Goal: Task Accomplishment & Management: Manage account settings

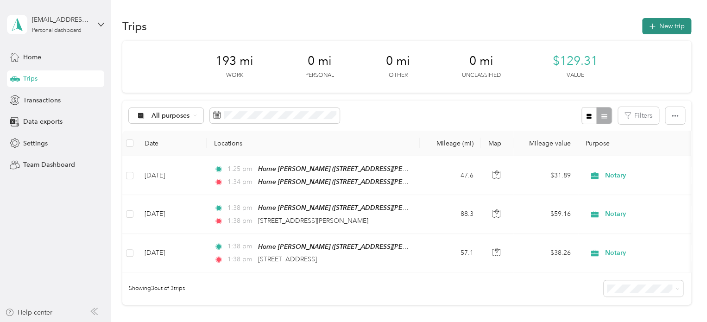
click at [652, 29] on span "button" at bounding box center [651, 26] width 7 height 8
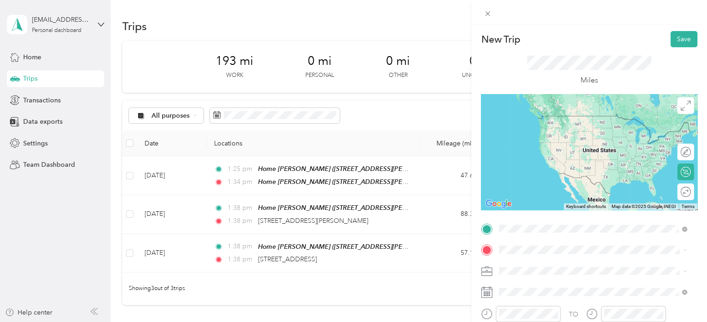
click at [527, 191] on span "[STREET_ADDRESS][PERSON_NAME], [PERSON_NAME], [GEOGRAPHIC_DATA], [GEOGRAPHIC_DA…" at bounding box center [578, 197] width 124 height 27
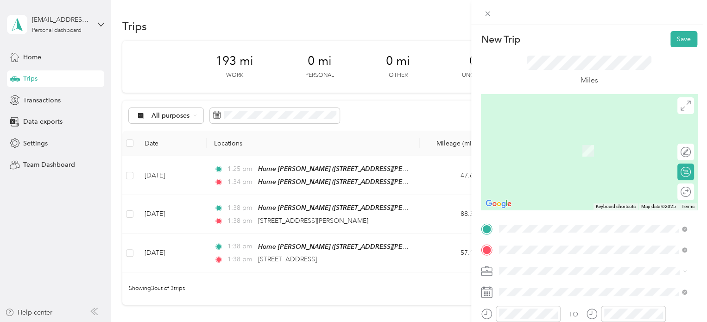
click at [564, 157] on div "Wendy's Interlochen 9556 US 31 South, Interlochen, 49643, Interlochen, Michigan…" at bounding box center [592, 145] width 181 height 23
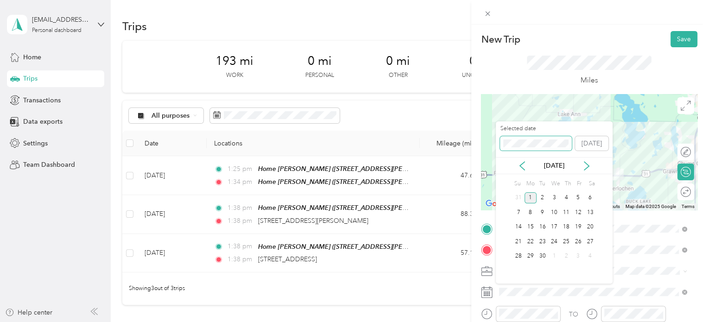
click at [473, 321] on div "New Trip Save This trip cannot be edited because it is either under review, app…" at bounding box center [351, 322] width 702 height 0
click at [497, 145] on div "Selected date [DATE]" at bounding box center [554, 141] width 117 height 32
click at [482, 321] on div "New Trip Save This trip cannot be edited because it is either under review, app…" at bounding box center [351, 322] width 702 height 0
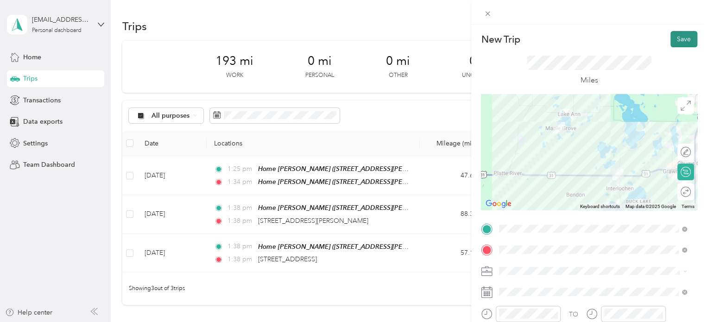
click at [674, 42] on button "Save" at bounding box center [683, 39] width 27 height 16
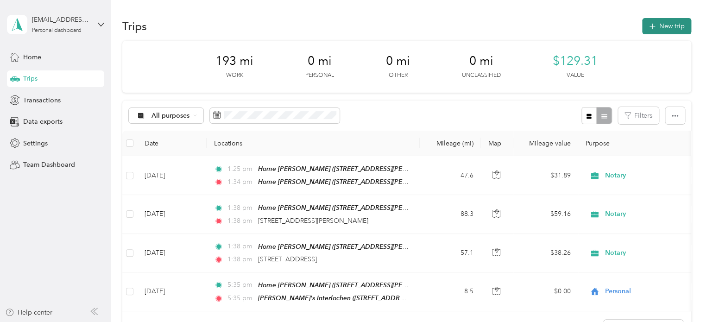
click at [656, 30] on button "New trip" at bounding box center [666, 26] width 49 height 16
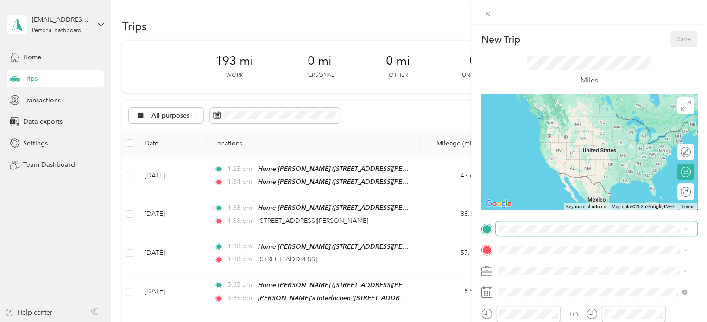
click at [521, 223] on span at bounding box center [596, 228] width 201 height 15
click at [536, 122] on div "Wendy's Interlochen 9556 US 31 South, Interlochen, 49643, Interlochen, Michigan…" at bounding box center [563, 124] width 95 height 19
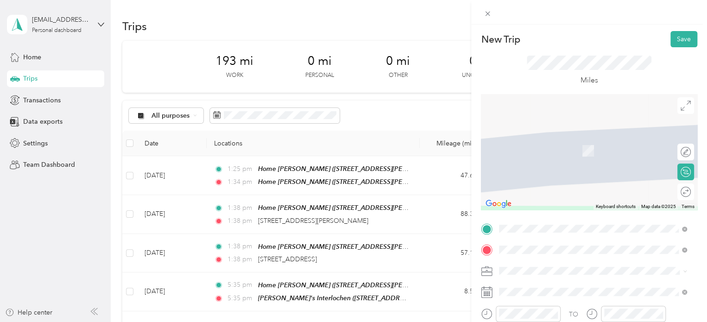
click at [541, 137] on span "6331 US 31 South Grawn, Michigan 49637, United States" at bounding box center [562, 137] width 93 height 8
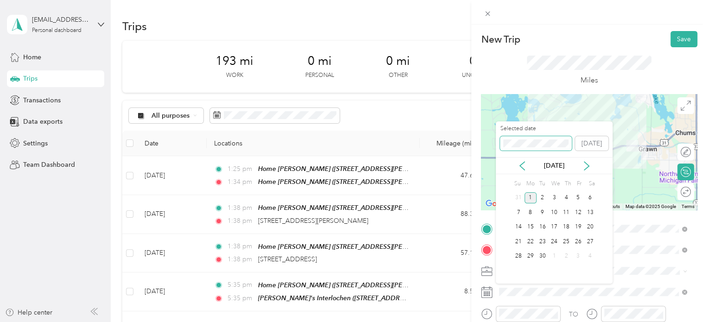
click at [529, 149] on span at bounding box center [536, 143] width 72 height 15
click at [493, 321] on div "New Trip Save This trip cannot be edited because it is either under review, app…" at bounding box center [351, 322] width 702 height 0
click at [471, 321] on div "New Trip Save This trip cannot be edited because it is either under review, app…" at bounding box center [351, 322] width 702 height 0
click at [490, 321] on div "New Trip Save This trip cannot be edited because it is either under review, app…" at bounding box center [351, 322] width 702 height 0
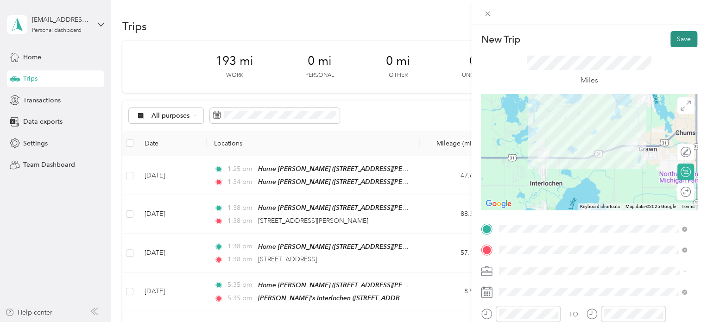
click at [674, 41] on button "Save" at bounding box center [683, 39] width 27 height 16
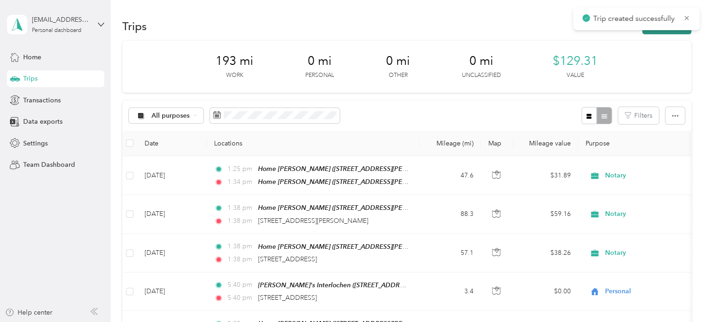
click at [658, 33] on button "New trip" at bounding box center [666, 26] width 49 height 16
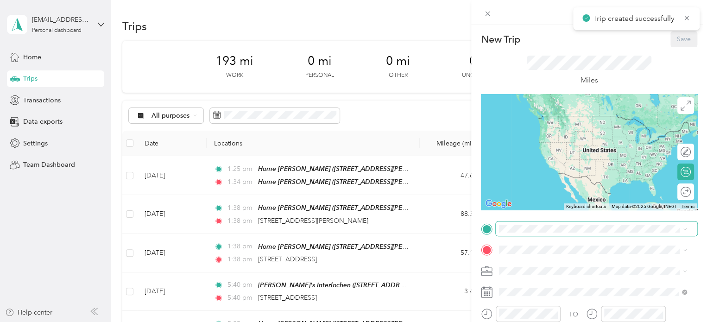
click at [504, 228] on span at bounding box center [596, 228] width 201 height 15
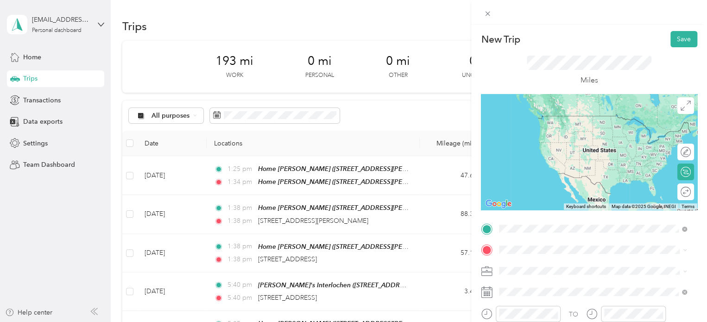
click at [538, 110] on div "6331 US 31 South Grawn, Michigan 49637, United States" at bounding box center [592, 116] width 181 height 13
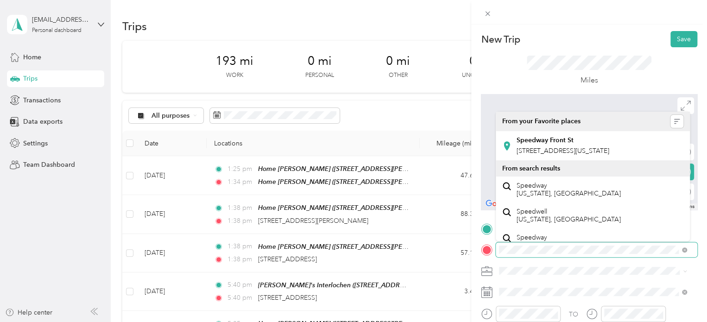
click at [452, 242] on div "New Trip Save This trip cannot be edited because it is either under review, app…" at bounding box center [353, 161] width 707 height 322
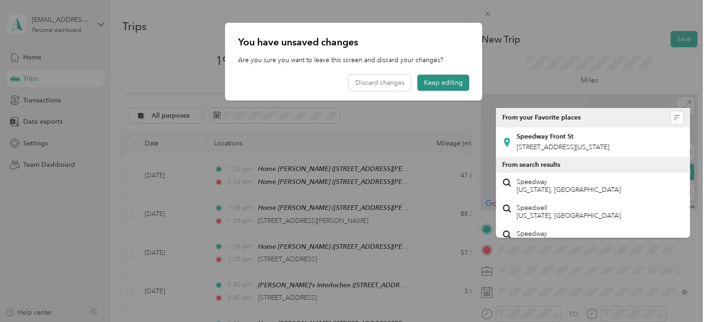
click at [435, 75] on button "Keep editing" at bounding box center [443, 83] width 52 height 16
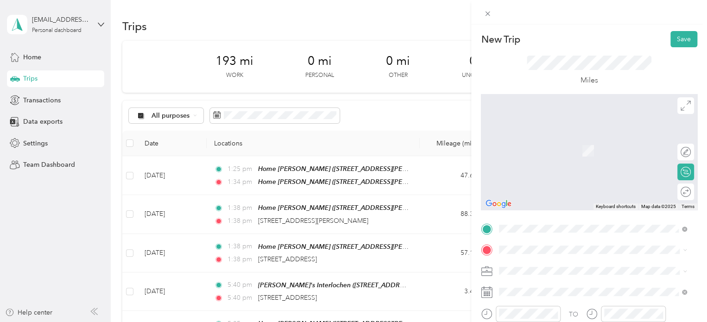
click at [565, 141] on span "2525 North US 31 South Traverse City, Michigan 49684, United States" at bounding box center [562, 136] width 93 height 8
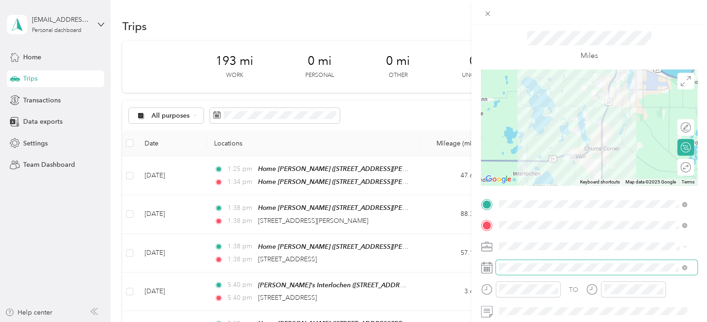
scroll to position [46, 0]
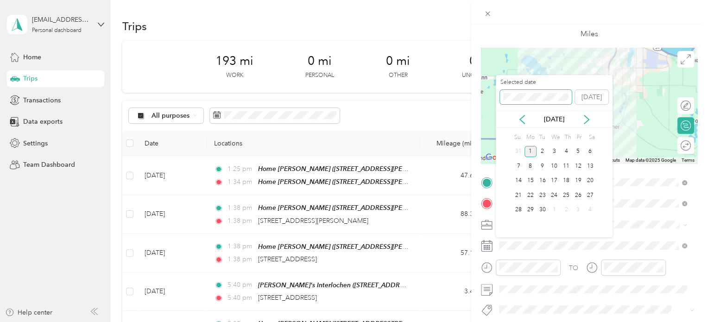
click at [469, 321] on div "New Trip Save This trip cannot be edited because it is either under review, app…" at bounding box center [351, 322] width 702 height 0
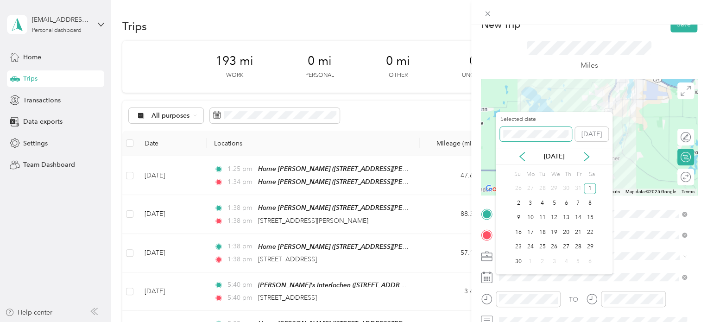
scroll to position [0, 0]
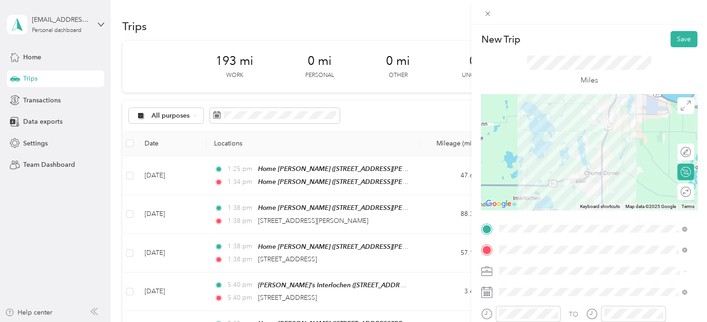
click at [661, 37] on div "New Trip Save" at bounding box center [589, 39] width 216 height 16
click at [670, 39] on button "Save" at bounding box center [683, 39] width 27 height 16
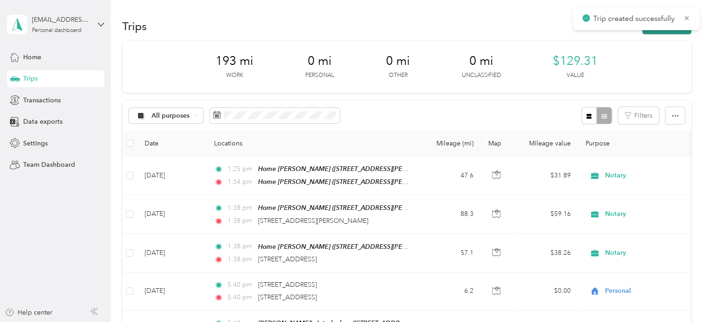
click at [648, 32] on button "New trip" at bounding box center [666, 26] width 49 height 16
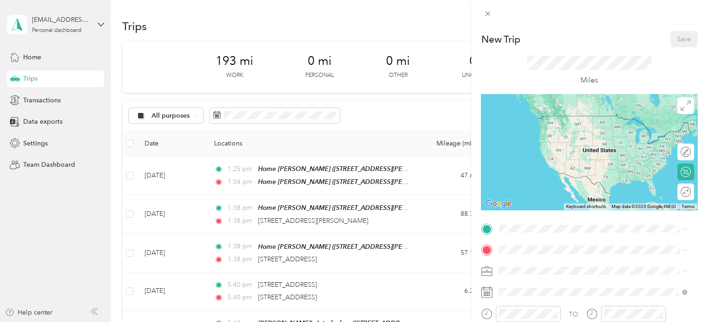
click at [58, 265] on div "New Trip Save This trip cannot be edited because it is either under review, app…" at bounding box center [353, 161] width 707 height 322
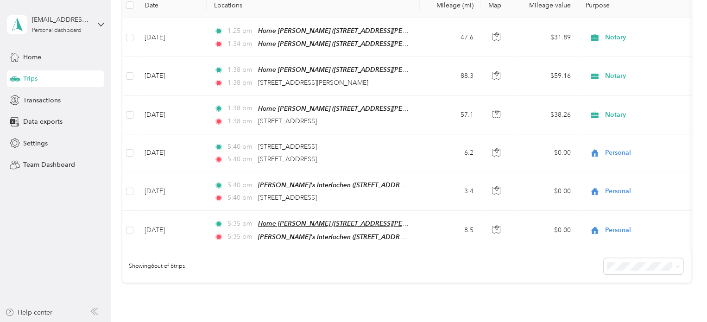
scroll to position [139, 0]
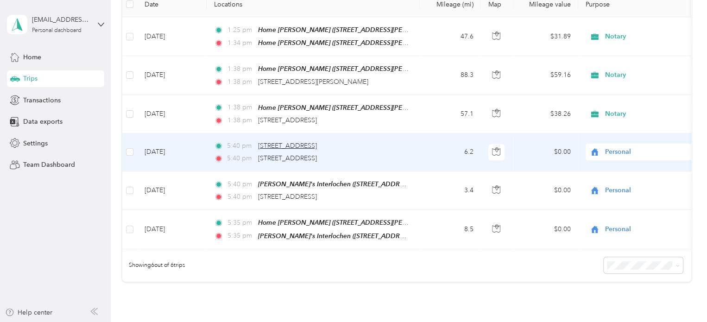
click at [288, 147] on span "6331 US 31 South, Grawn" at bounding box center [287, 146] width 59 height 8
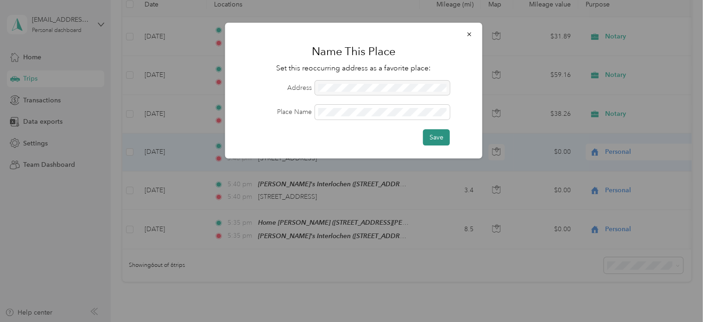
click at [430, 132] on button "Save" at bounding box center [436, 137] width 27 height 16
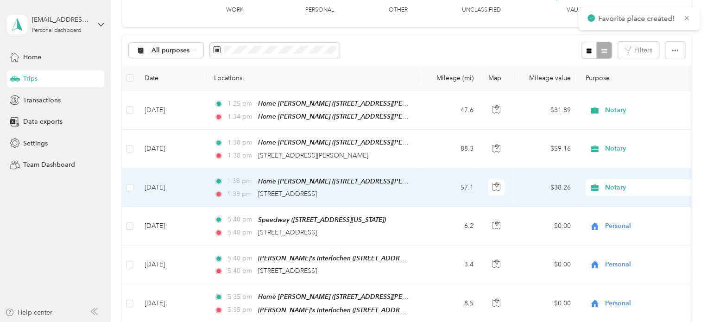
scroll to position [0, 0]
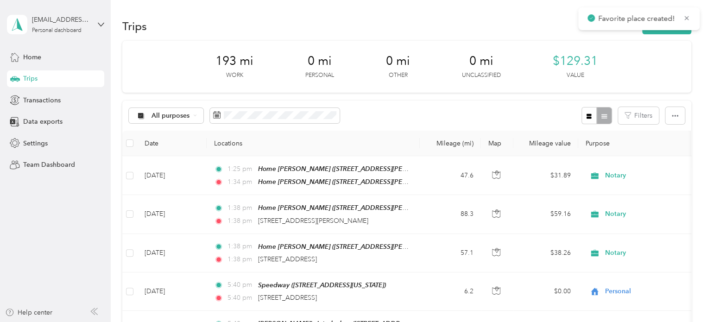
click at [643, 34] on div "Trips New trip" at bounding box center [406, 25] width 569 height 19
click at [643, 32] on button "New trip" at bounding box center [666, 26] width 49 height 16
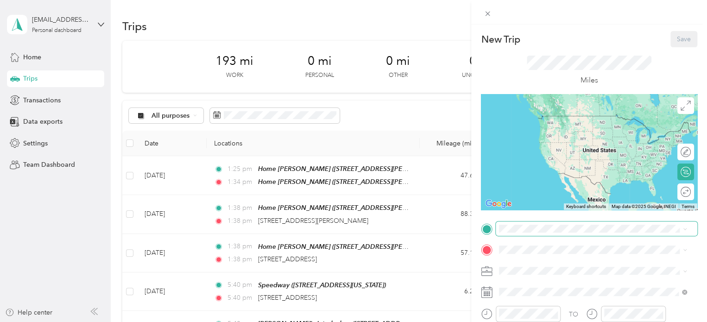
click at [515, 223] on span at bounding box center [596, 228] width 201 height 15
click at [502, 233] on span at bounding box center [596, 228] width 201 height 15
click at [534, 162] on div "Speedway 6331 US 31 South, Grawn, 49637, Grawn, Michigan, United States" at bounding box center [562, 153] width 93 height 19
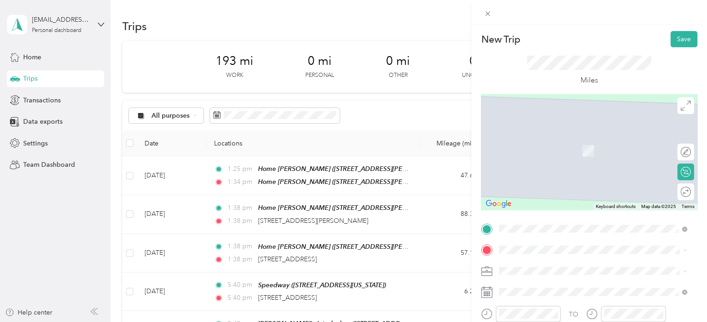
click at [555, 135] on span "2825 North US 31 South Traverse City, Michigan 49684, United States" at bounding box center [562, 136] width 93 height 8
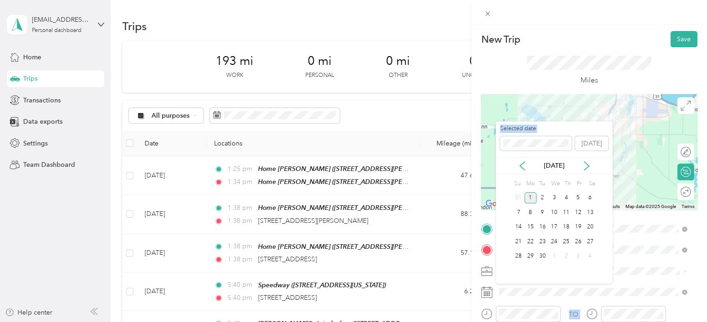
drag, startPoint x: 544, startPoint y: 148, endPoint x: 491, endPoint y: 134, distance: 54.6
click at [491, 321] on div "New Trip Save This trip cannot be edited because it is either under review, app…" at bounding box center [351, 322] width 702 height 0
click at [533, 196] on div "1" at bounding box center [530, 198] width 12 height 12
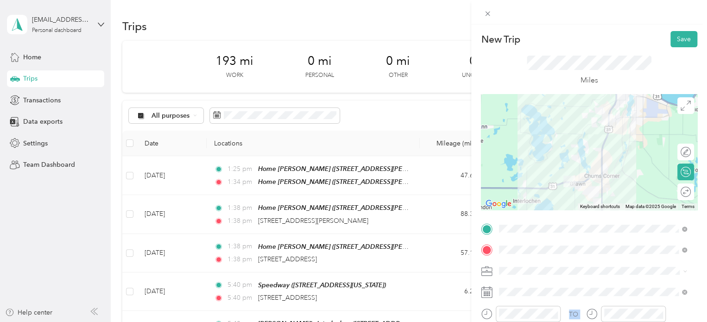
click at [536, 264] on span at bounding box center [596, 271] width 201 height 15
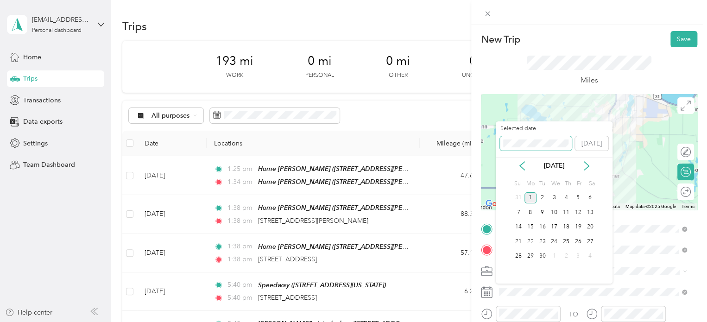
click at [497, 134] on div "Selected date [DATE]" at bounding box center [554, 141] width 117 height 32
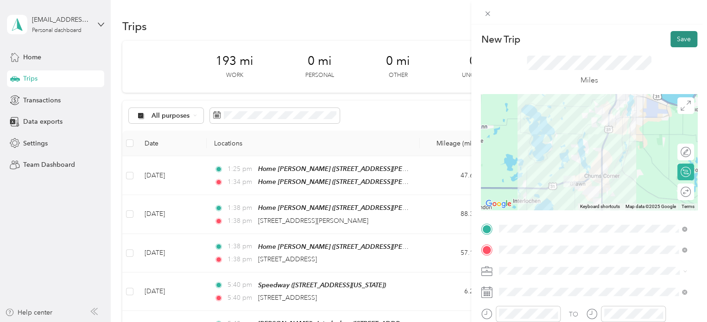
click at [679, 43] on button "Save" at bounding box center [683, 39] width 27 height 16
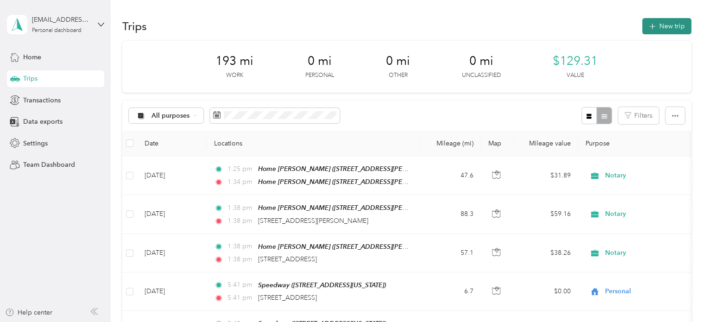
click at [645, 31] on button "New trip" at bounding box center [666, 26] width 49 height 16
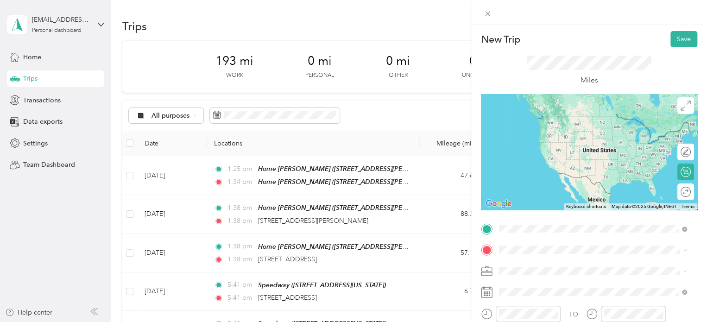
click at [561, 120] on span "2825 North US 31 South Traverse City, Michigan 49684, United States" at bounding box center [562, 116] width 93 height 8
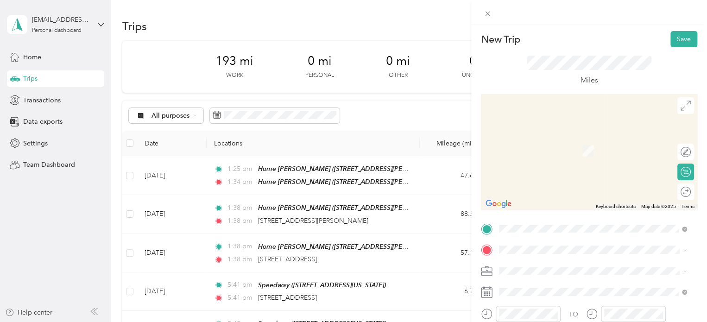
click at [529, 205] on span "Meijer, [STREET_ADDRESS] , 49684, [GEOGRAPHIC_DATA], [GEOGRAPHIC_DATA], [GEOGRA…" at bounding box center [585, 216] width 139 height 27
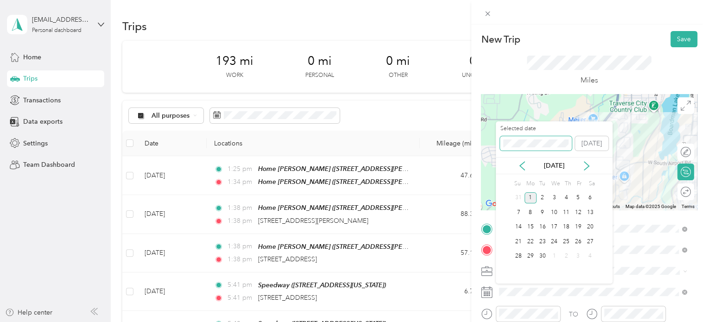
click at [482, 321] on div "New Trip Save This trip cannot be edited because it is either under review, app…" at bounding box center [351, 322] width 702 height 0
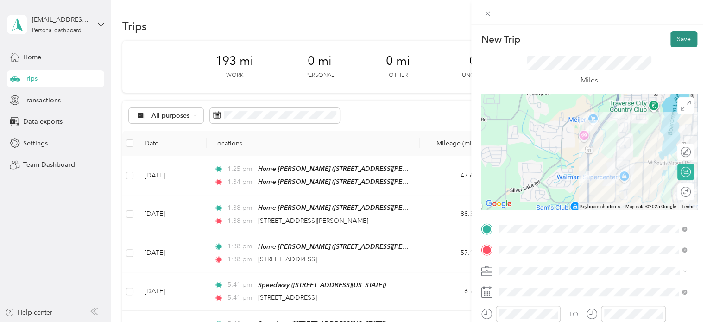
click at [676, 35] on button "Save" at bounding box center [683, 39] width 27 height 16
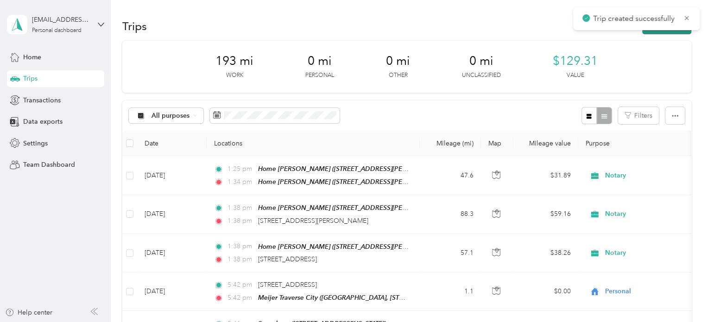
click at [663, 31] on button "New trip" at bounding box center [666, 26] width 49 height 16
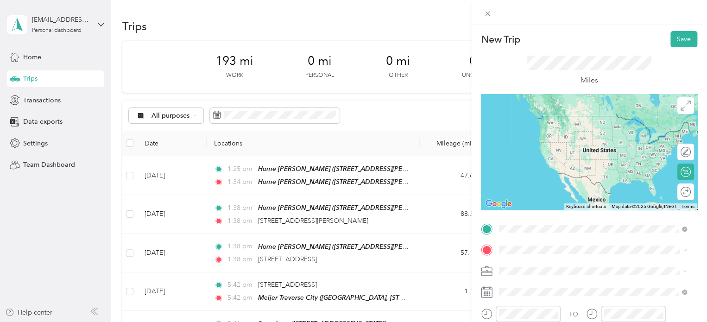
click at [544, 181] on div "Meijer [GEOGRAPHIC_DATA], [STREET_ADDRESS] , 49684, [GEOGRAPHIC_DATA], [GEOGRAP…" at bounding box center [599, 192] width 167 height 39
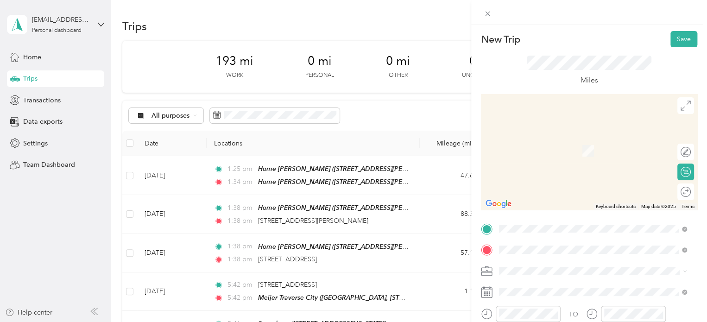
click at [547, 138] on span "892 Centre Street Traverse City, Michigan 49686, United States" at bounding box center [562, 137] width 93 height 8
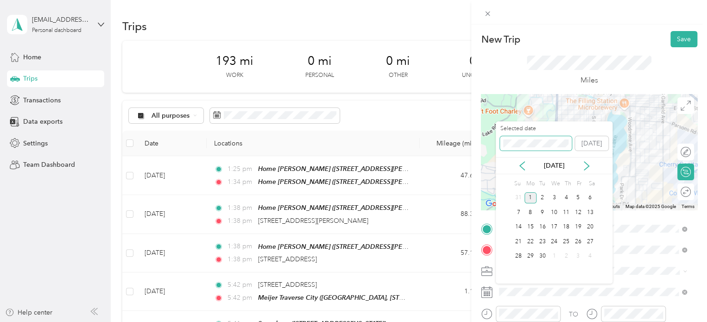
click at [478, 321] on div "New Trip Save This trip cannot be edited because it is either under review, app…" at bounding box center [351, 322] width 702 height 0
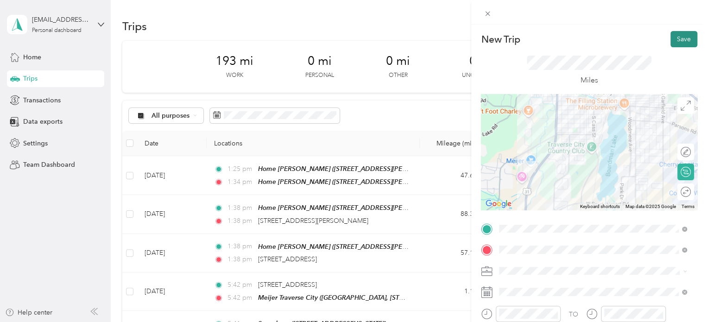
click at [680, 40] on button "Save" at bounding box center [683, 39] width 27 height 16
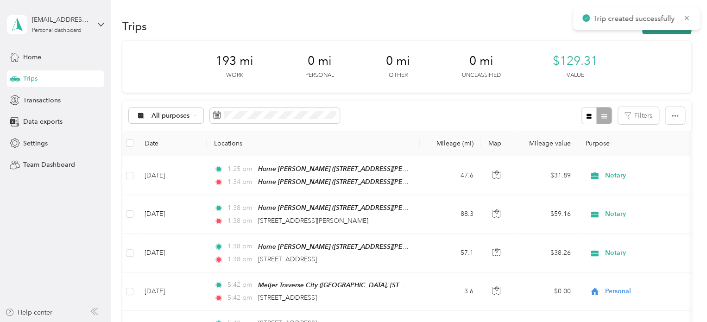
click at [648, 31] on button "New trip" at bounding box center [666, 26] width 49 height 16
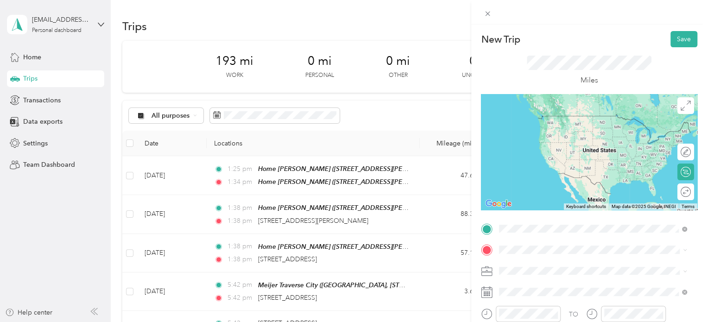
click at [571, 115] on span "892 Centre Street Traverse City, Michigan 49686, United States" at bounding box center [562, 116] width 93 height 8
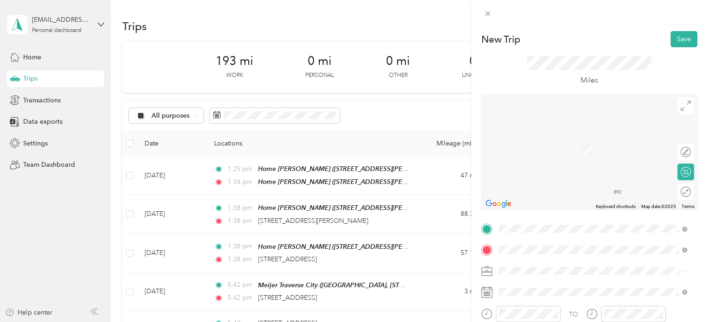
click at [563, 155] on div "Walmart Traverse City Walmart Supercenter, [STREET_ADDRESS] , 49684, [GEOGRAPHI…" at bounding box center [599, 155] width 167 height 39
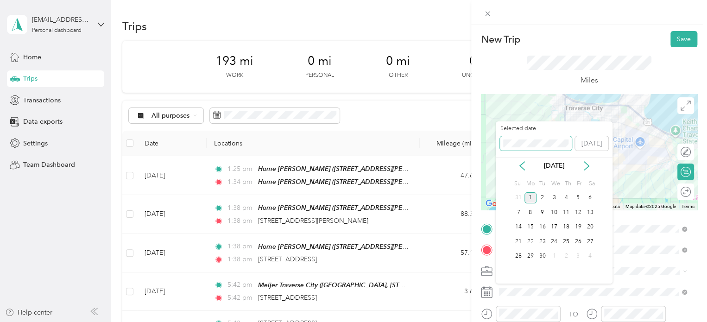
click at [501, 138] on span at bounding box center [536, 143] width 72 height 15
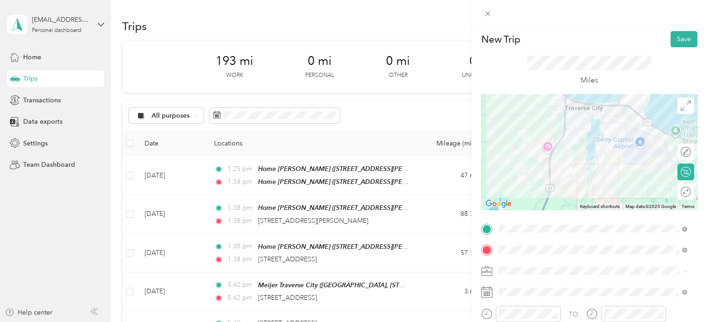
click at [692, 42] on form "New Trip Save This trip cannot be edited because it is either under review, app…" at bounding box center [589, 227] width 236 height 393
click at [675, 40] on button "Save" at bounding box center [683, 39] width 27 height 16
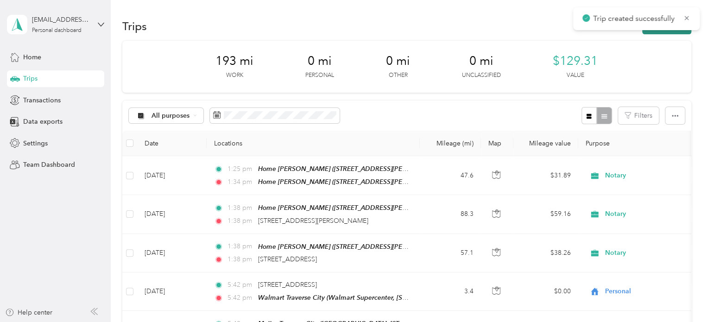
click at [674, 31] on button "New trip" at bounding box center [666, 26] width 49 height 16
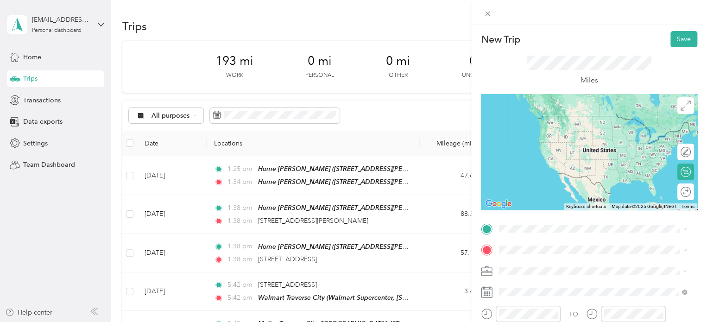
click at [544, 136] on span "Walmart Supercenter, [STREET_ADDRESS] , 49684, [GEOGRAPHIC_DATA], [GEOGRAPHIC_D…" at bounding box center [591, 137] width 150 height 27
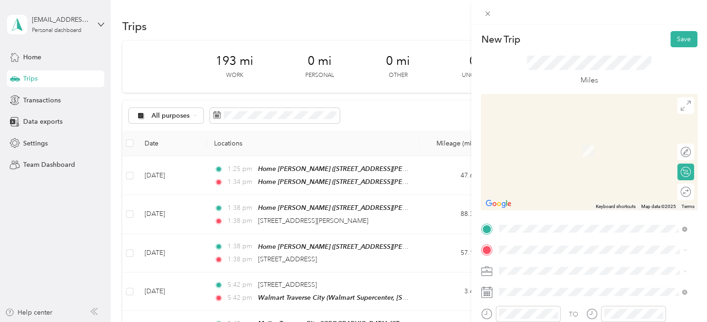
click at [538, 139] on span "891 Orchid Trail Traverse City, Michigan 49685, United States" at bounding box center [562, 136] width 93 height 8
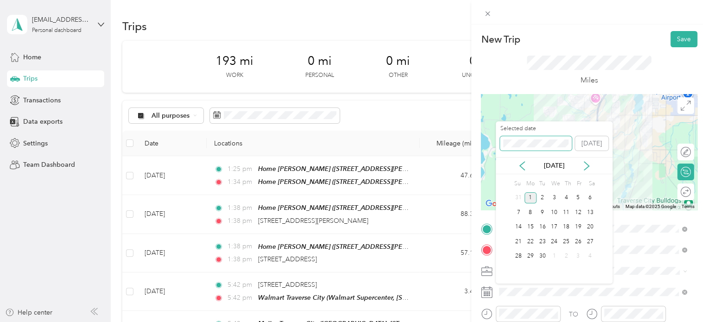
click at [485, 321] on div "New Trip Save This trip cannot be edited because it is either under review, app…" at bounding box center [351, 322] width 702 height 0
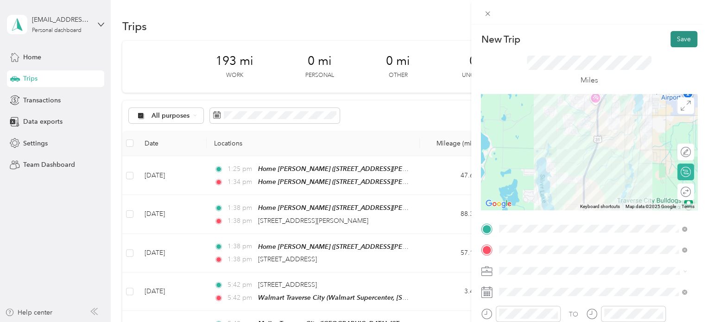
click at [676, 44] on button "Save" at bounding box center [683, 39] width 27 height 16
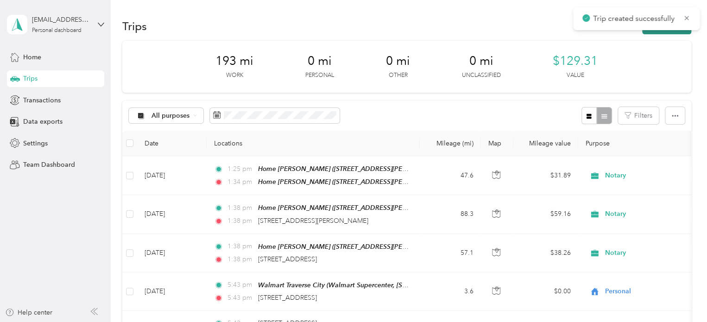
click at [659, 31] on button "New trip" at bounding box center [666, 26] width 49 height 16
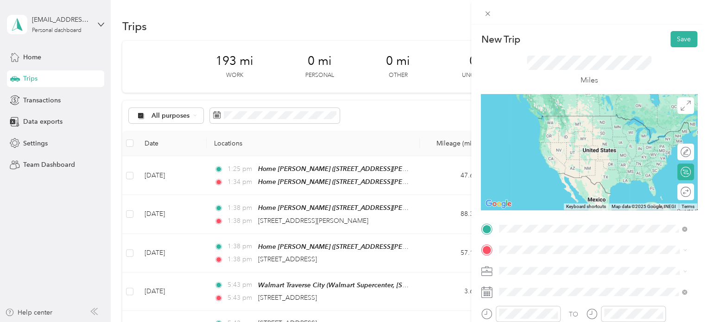
click at [553, 119] on span "891 Orchid Trail Traverse City, Michigan 49685, United States" at bounding box center [562, 116] width 93 height 8
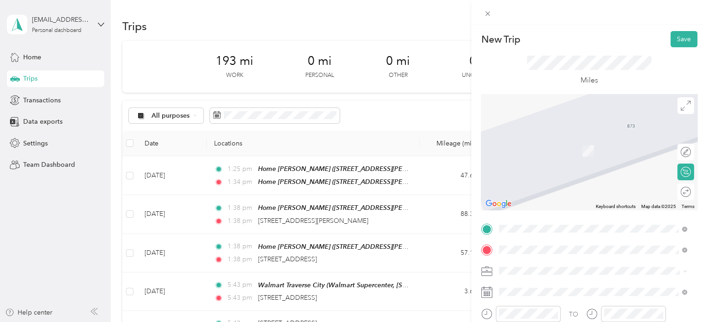
click at [540, 159] on span "Walmart Supercenter, [STREET_ADDRESS] , 49684, [GEOGRAPHIC_DATA], [GEOGRAPHIC_D…" at bounding box center [591, 160] width 150 height 27
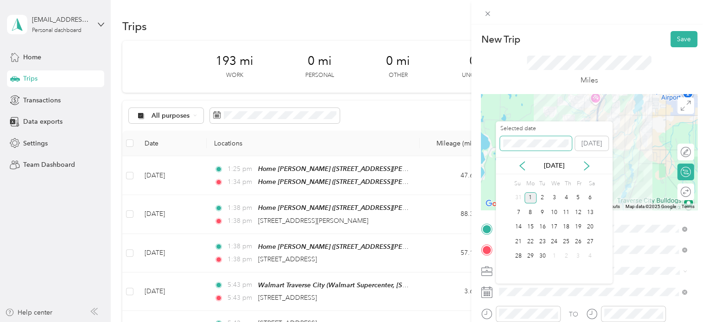
click at [474, 321] on div "New Trip Save This trip cannot be edited because it is either under review, app…" at bounding box center [351, 322] width 702 height 0
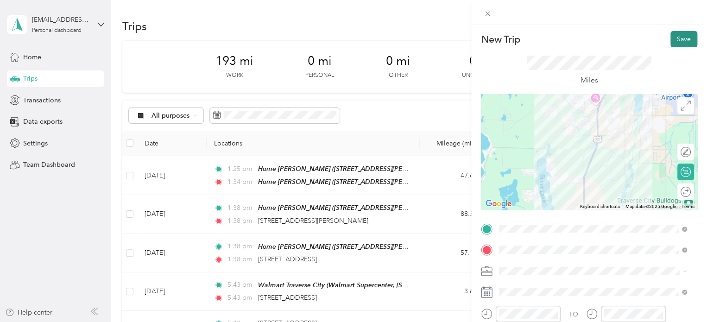
click at [671, 42] on button "Save" at bounding box center [683, 39] width 27 height 16
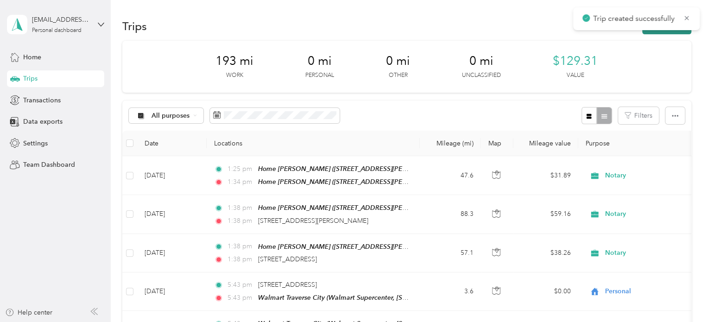
click at [667, 33] on button "New trip" at bounding box center [666, 26] width 49 height 16
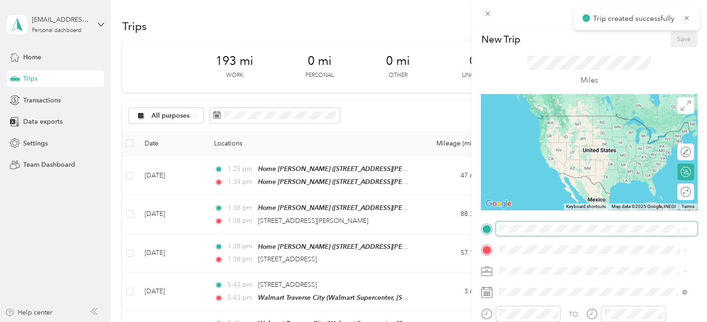
click at [528, 223] on span at bounding box center [596, 228] width 201 height 15
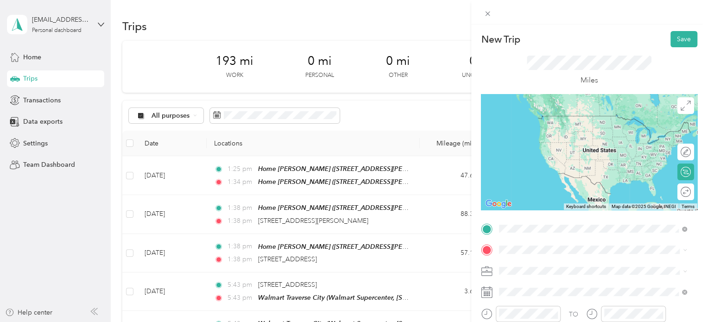
click at [541, 138] on span "Walmart Supercenter, [STREET_ADDRESS] , 49684, [GEOGRAPHIC_DATA], [GEOGRAPHIC_D…" at bounding box center [591, 139] width 150 height 27
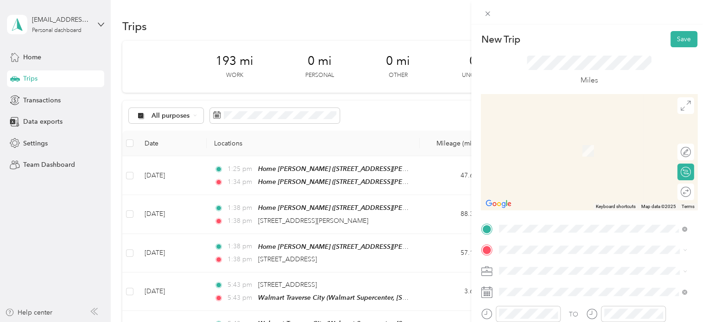
click at [536, 135] on span "3100 Marmac Avenue Traverse City, Michigan 49684, United States" at bounding box center [562, 136] width 93 height 8
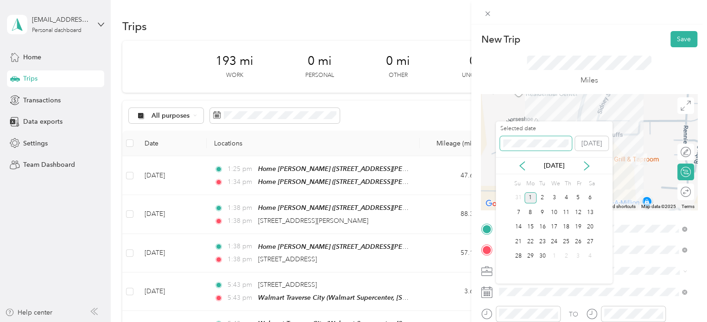
click at [503, 143] on span at bounding box center [536, 143] width 72 height 15
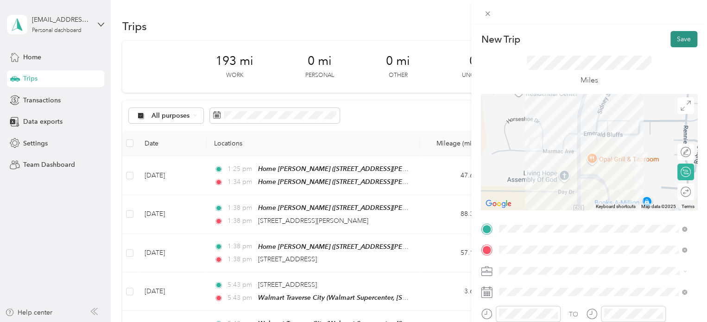
click at [680, 40] on button "Save" at bounding box center [683, 39] width 27 height 16
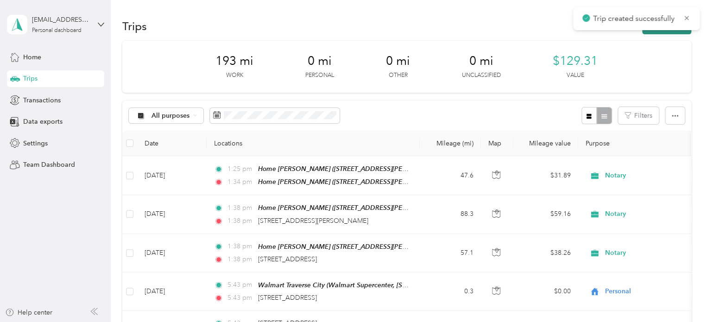
click at [654, 33] on button "New trip" at bounding box center [666, 26] width 49 height 16
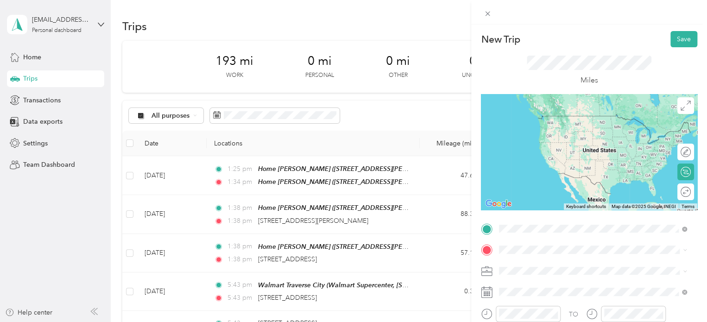
click at [563, 111] on div "3100 Marmac Avenue Traverse City, Michigan 49684, United States" at bounding box center [592, 116] width 181 height 13
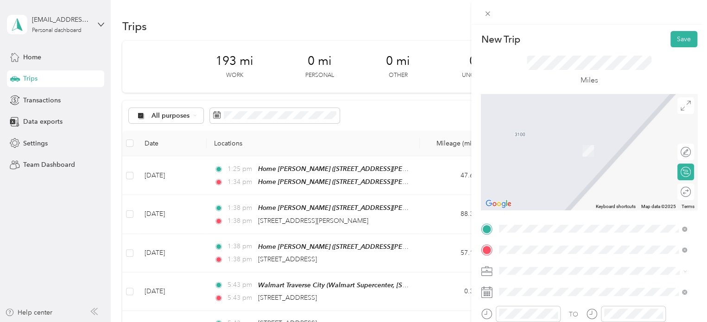
click at [526, 181] on span "5840 North Lucas Road Manton, Michigan 49663, United States" at bounding box center [599, 177] width 167 height 16
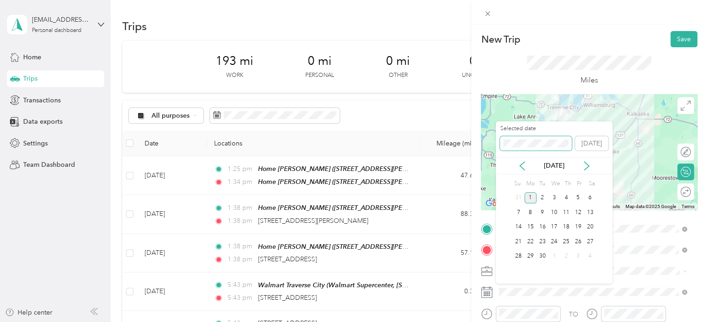
click at [501, 143] on span at bounding box center [536, 143] width 72 height 15
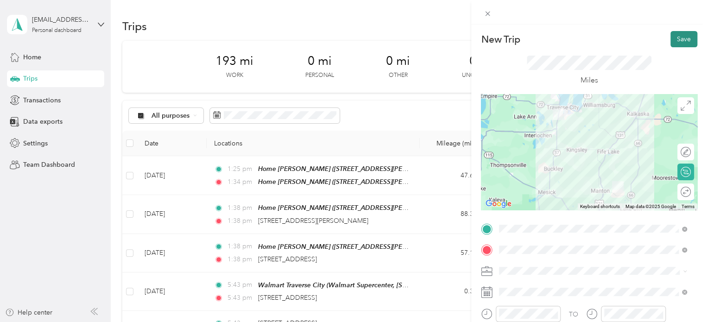
click at [684, 37] on button "Save" at bounding box center [683, 39] width 27 height 16
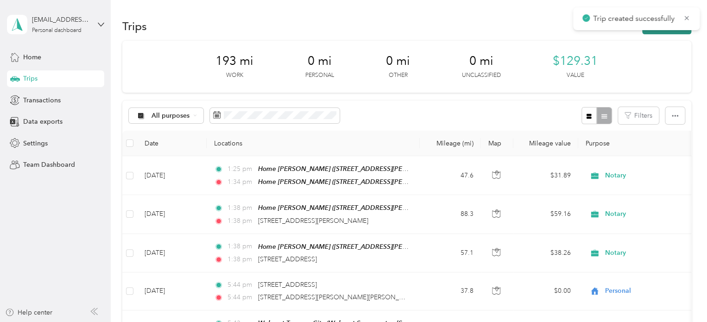
click at [669, 33] on button "New trip" at bounding box center [666, 26] width 49 height 16
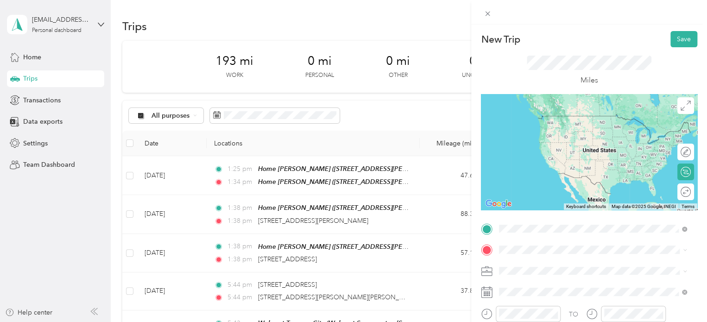
click at [548, 151] on span "5840 North Lucas Road Manton, Michigan 49663, United States" at bounding box center [599, 155] width 167 height 16
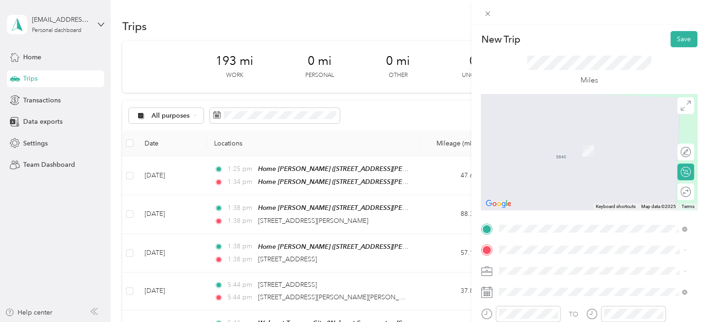
click at [560, 148] on span "[STREET_ADDRESS][US_STATE]" at bounding box center [562, 149] width 93 height 8
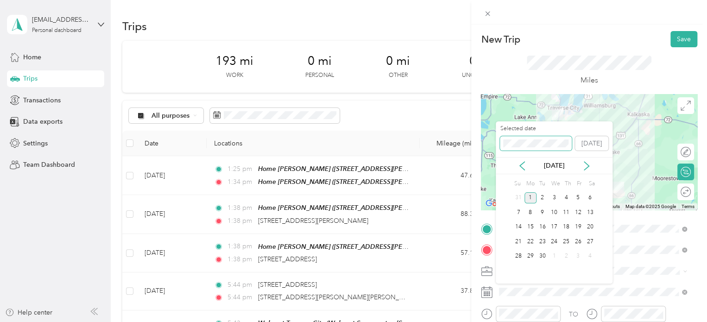
click at [481, 321] on div "New Trip Save This trip cannot be edited because it is either under review, app…" at bounding box center [351, 322] width 702 height 0
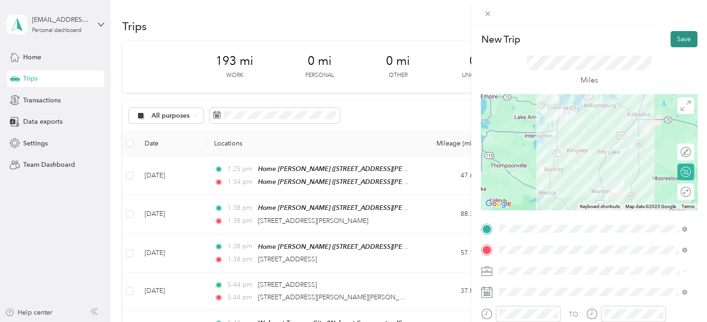
click at [685, 44] on button "Save" at bounding box center [683, 39] width 27 height 16
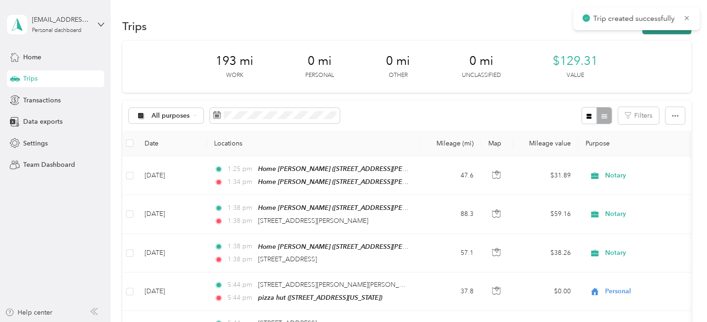
click at [668, 32] on button "New trip" at bounding box center [666, 26] width 49 height 16
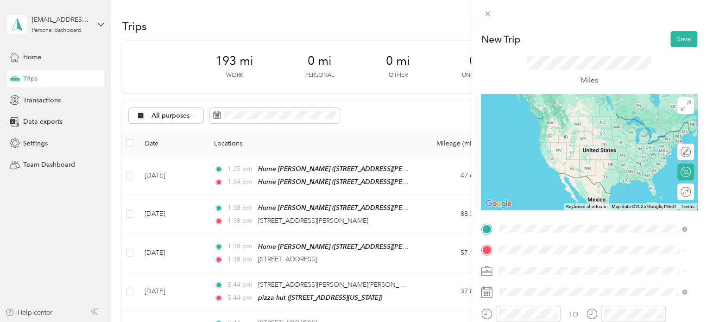
click at [553, 126] on span "[STREET_ADDRESS][US_STATE]" at bounding box center [562, 130] width 93 height 8
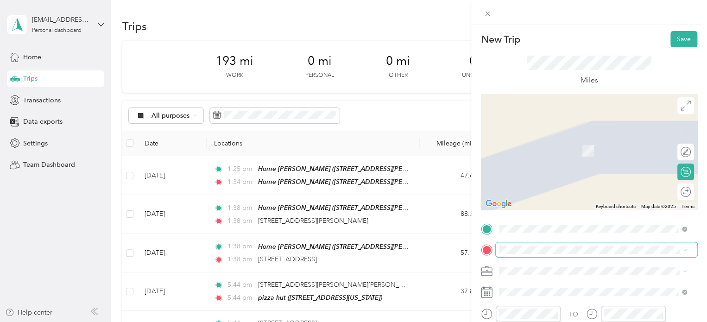
click at [500, 245] on span at bounding box center [596, 249] width 201 height 15
click at [517, 141] on span "[STREET_ADDRESS][US_STATE]" at bounding box center [562, 137] width 93 height 8
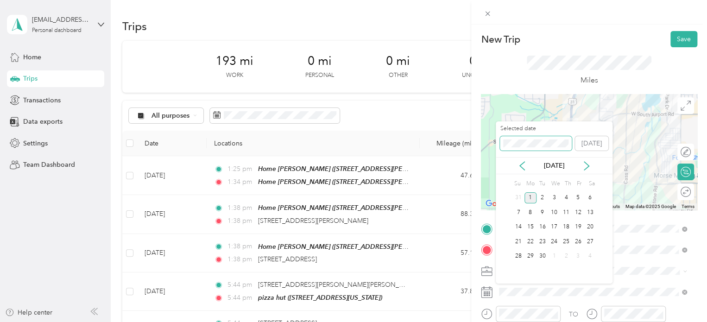
click at [469, 321] on div "New Trip Save This trip cannot be edited because it is either under review, app…" at bounding box center [351, 322] width 702 height 0
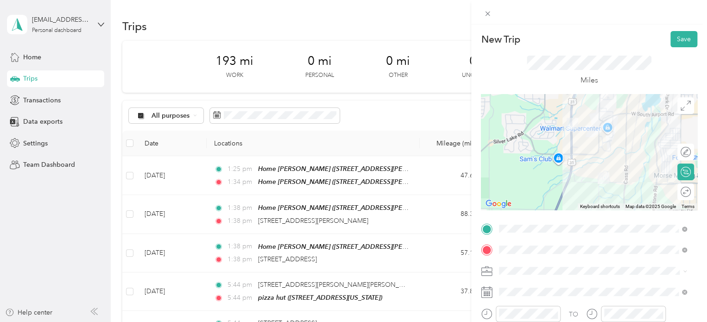
click at [670, 46] on div "Save" at bounding box center [683, 39] width 27 height 16
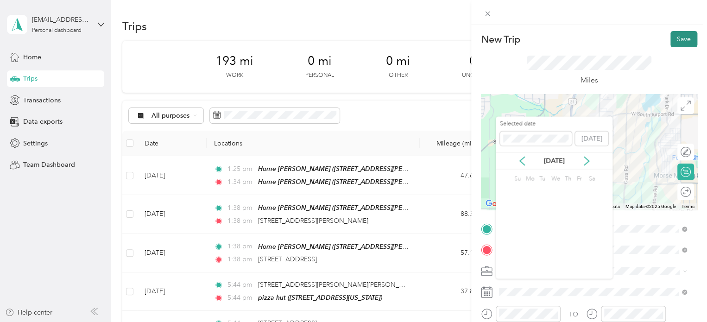
click at [670, 42] on button "Save" at bounding box center [683, 39] width 27 height 16
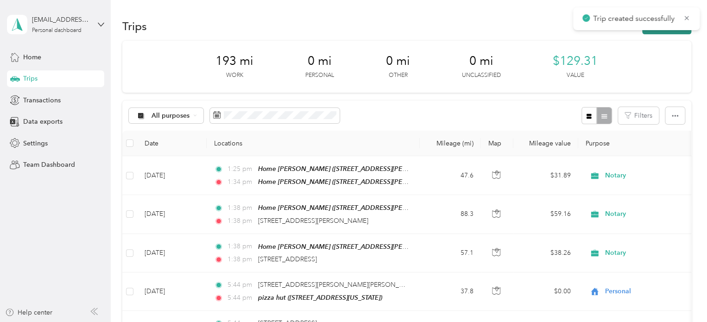
click at [659, 33] on button "New trip" at bounding box center [666, 26] width 49 height 16
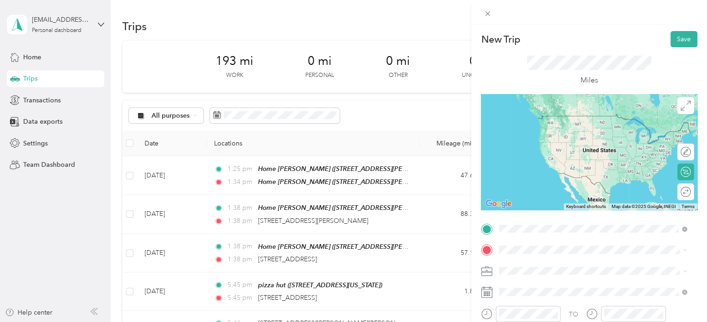
click at [554, 119] on span "[STREET_ADDRESS][US_STATE]" at bounding box center [562, 116] width 93 height 8
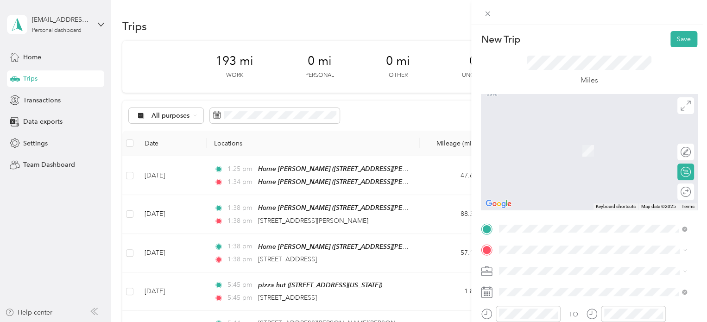
click at [507, 257] on div "TO Add photo" at bounding box center [589, 322] width 216 height 203
drag, startPoint x: 523, startPoint y: 178, endPoint x: 523, endPoint y: 201, distance: 22.2
click at [523, 179] on span "[STREET_ADDRESS][US_STATE]" at bounding box center [562, 180] width 93 height 8
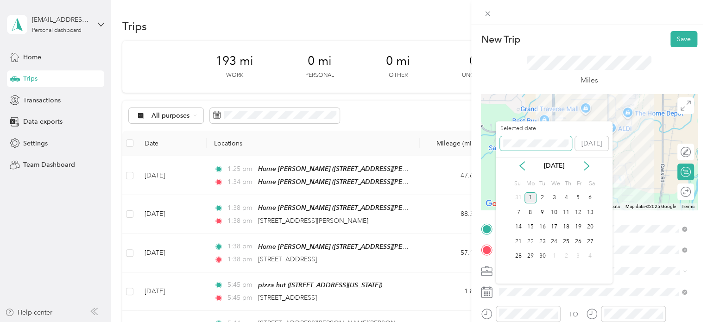
click at [470, 321] on div "New Trip Save This trip cannot be edited because it is either under review, app…" at bounding box center [351, 322] width 702 height 0
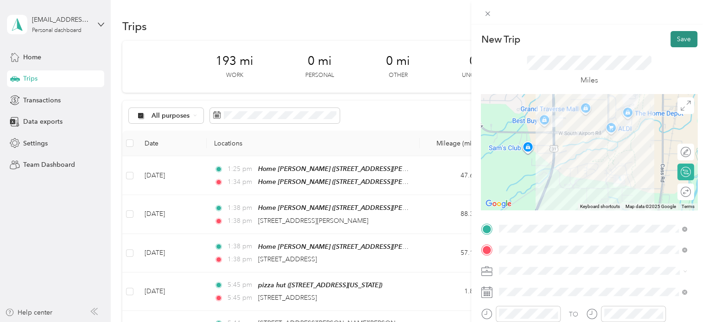
click at [670, 38] on button "Save" at bounding box center [683, 39] width 27 height 16
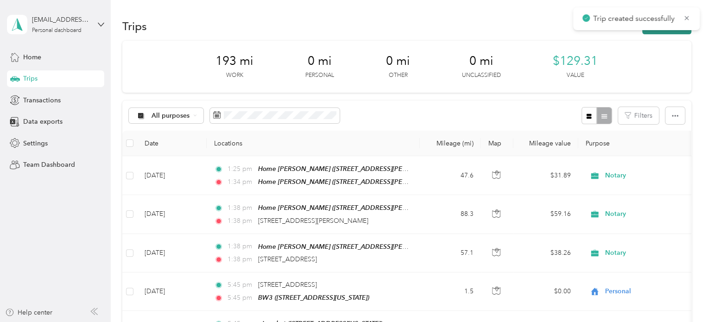
click at [665, 31] on button "New trip" at bounding box center [666, 26] width 49 height 16
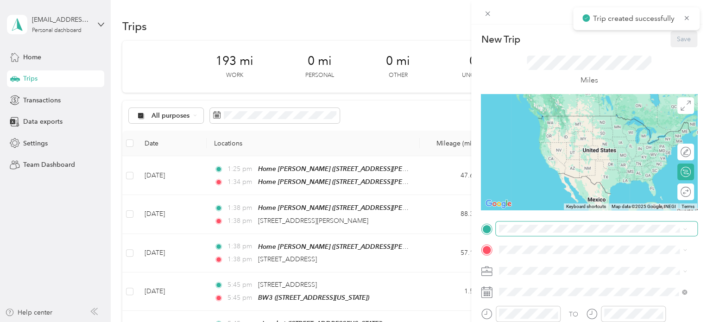
click at [509, 233] on span at bounding box center [596, 228] width 201 height 15
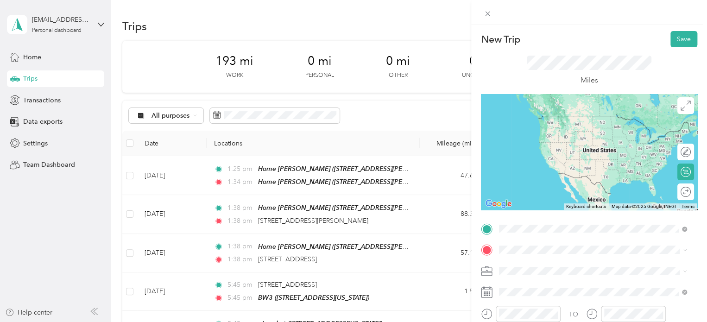
click at [520, 161] on span "[STREET_ADDRESS][US_STATE]" at bounding box center [562, 159] width 93 height 8
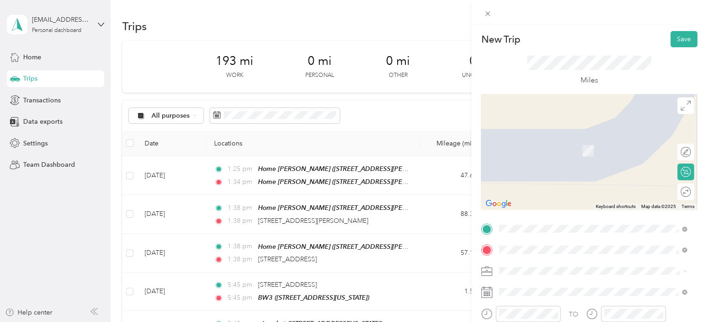
click at [533, 144] on div "3402 Essex Court Traverse City, Michigan 49685, United States" at bounding box center [592, 137] width 181 height 13
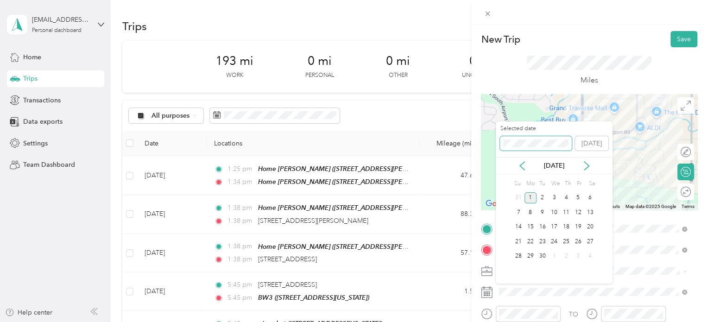
click at [465, 321] on div "New Trip Save This trip cannot be edited because it is either under review, app…" at bounding box center [351, 322] width 702 height 0
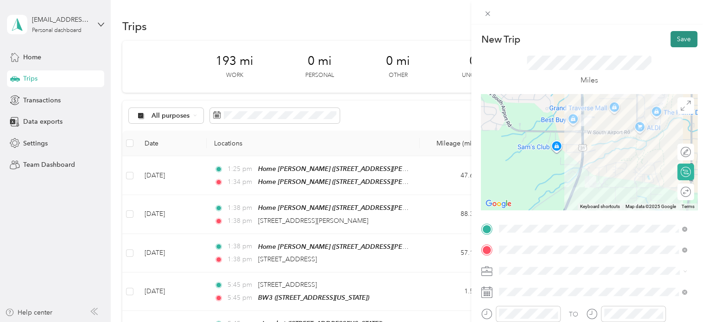
click at [675, 41] on button "Save" at bounding box center [683, 39] width 27 height 16
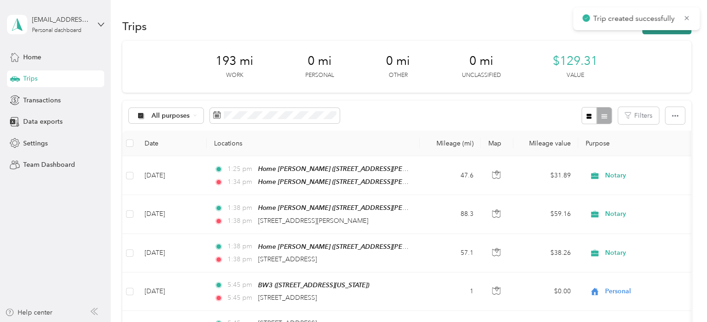
click at [662, 32] on button "New trip" at bounding box center [666, 26] width 49 height 16
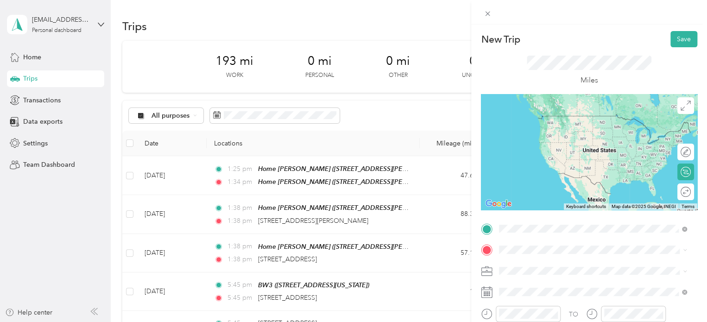
click at [527, 120] on span "3402 Essex Court Traverse City, Michigan 49685, United States" at bounding box center [562, 116] width 93 height 8
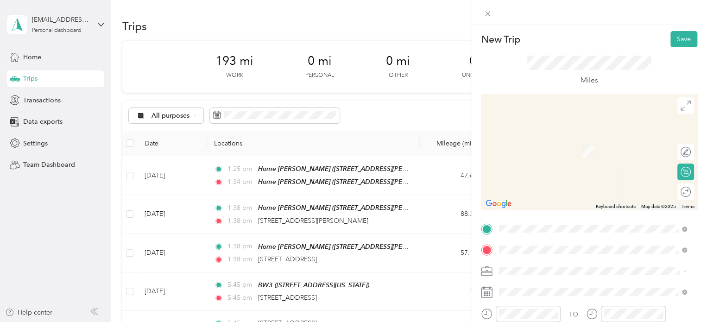
click at [534, 229] on div "Walgreens Meijer US 31 3900 North US 31 South, Traverse City, 49684, Traverse C…" at bounding box center [562, 223] width 93 height 19
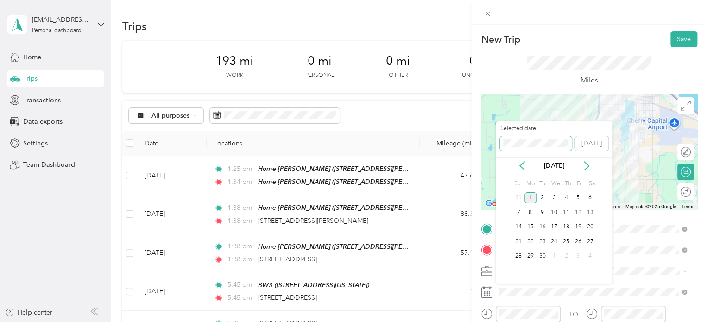
click at [501, 142] on span at bounding box center [536, 143] width 72 height 15
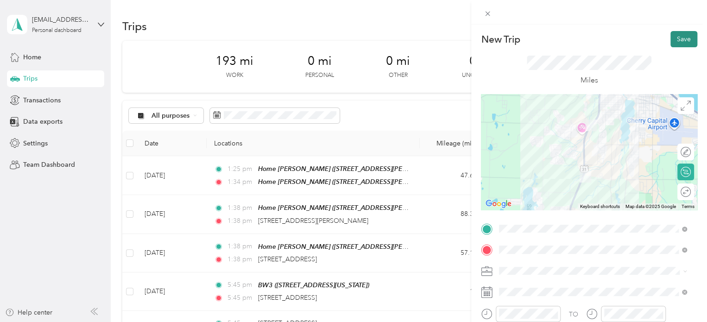
click at [672, 43] on button "Save" at bounding box center [683, 39] width 27 height 16
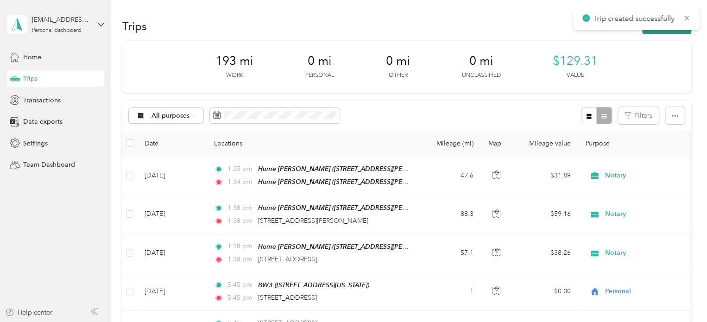
click at [656, 31] on button "New trip" at bounding box center [666, 26] width 49 height 16
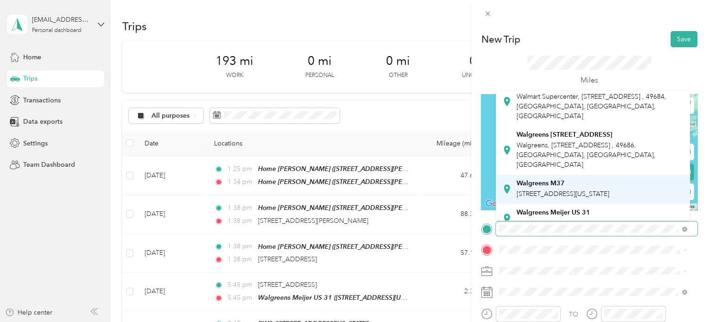
scroll to position [46, 0]
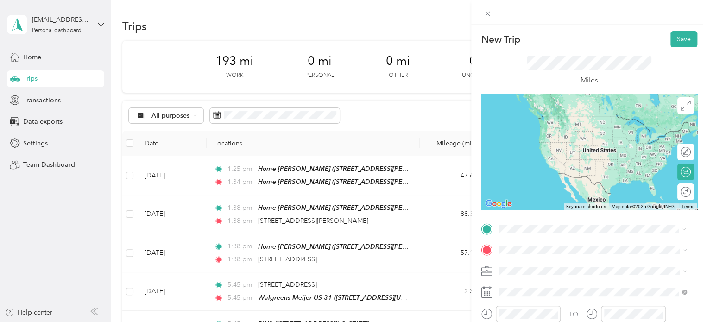
click at [543, 203] on strong "Walgreens Meijer US 31" at bounding box center [553, 199] width 74 height 8
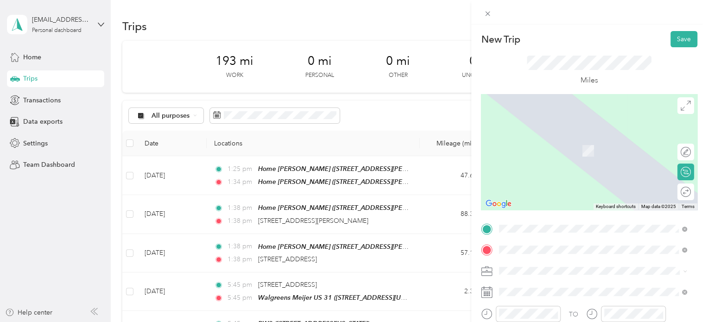
click at [532, 131] on div "1693 Bay Hill Terrace Traverse City, Michigan 49684, United States" at bounding box center [592, 140] width 181 height 19
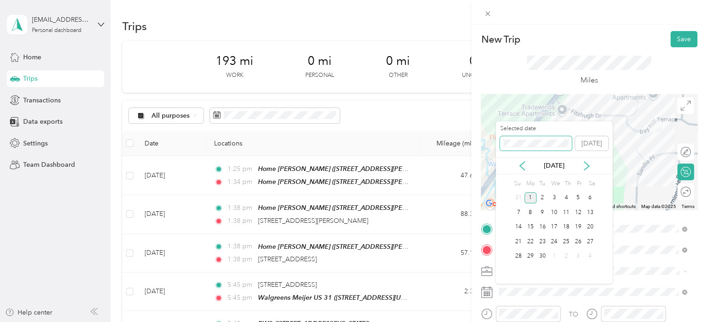
click at [478, 321] on div "New Trip Save This trip cannot be edited because it is either under review, app…" at bounding box center [351, 322] width 702 height 0
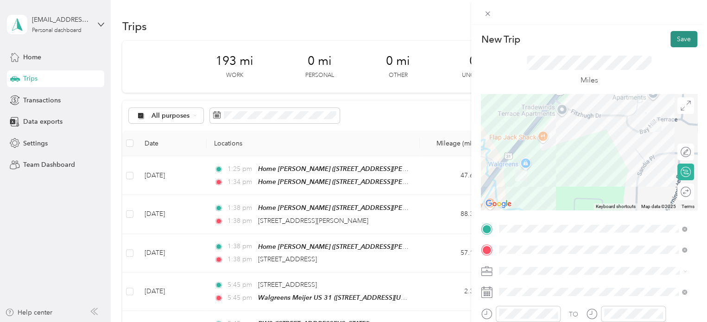
click at [674, 37] on button "Save" at bounding box center [683, 39] width 27 height 16
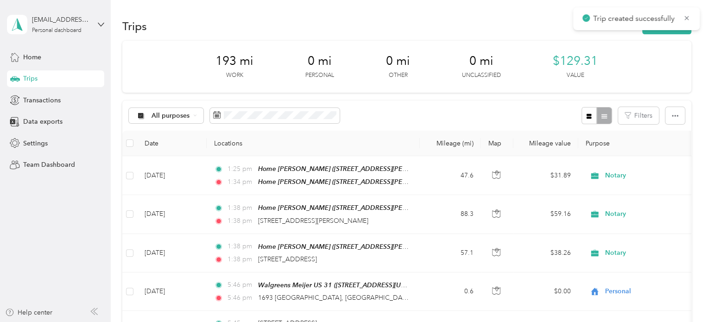
click at [671, 29] on main "Trip created successfully kerrycturner1@gmail.com Personal dashboard Home Trips…" at bounding box center [351, 161] width 702 height 322
click at [653, 32] on button "New trip" at bounding box center [666, 26] width 49 height 16
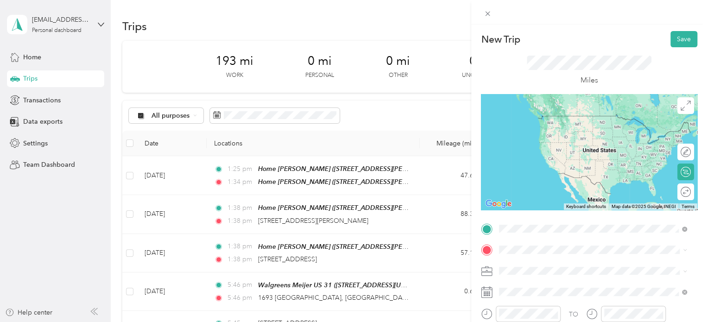
click at [552, 117] on span "1693 Bay Hill Terrace Traverse City, Michigan 49684, United States" at bounding box center [599, 120] width 167 height 16
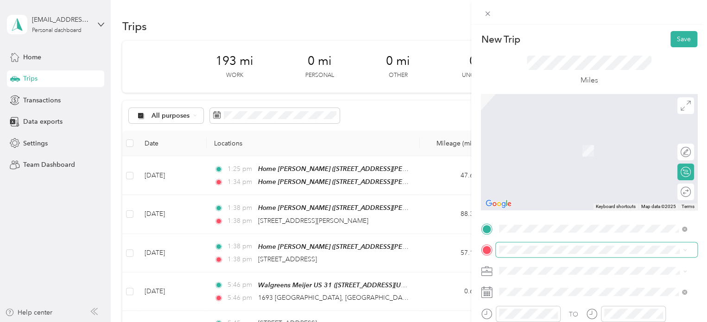
click at [509, 245] on span at bounding box center [596, 249] width 201 height 15
click at [526, 213] on span "[STREET_ADDRESS][US_STATE]" at bounding box center [562, 209] width 93 height 8
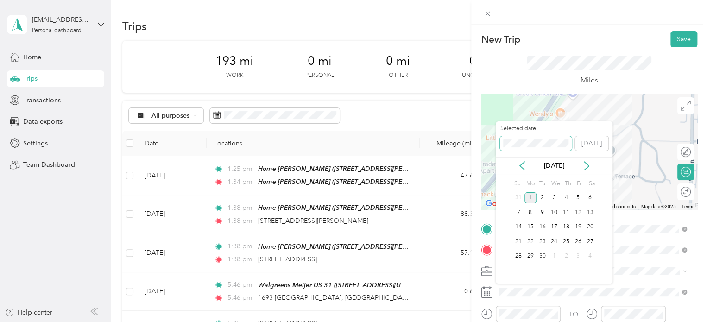
click at [510, 143] on span at bounding box center [536, 143] width 72 height 15
drag, startPoint x: 535, startPoint y: 148, endPoint x: 478, endPoint y: 135, distance: 58.9
click at [478, 321] on div "New Trip Save This trip cannot be edited because it is either under review, app…" at bounding box center [351, 322] width 702 height 0
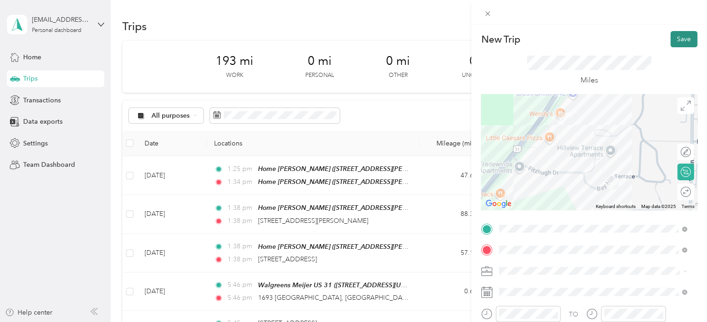
click at [676, 36] on button "Save" at bounding box center [683, 39] width 27 height 16
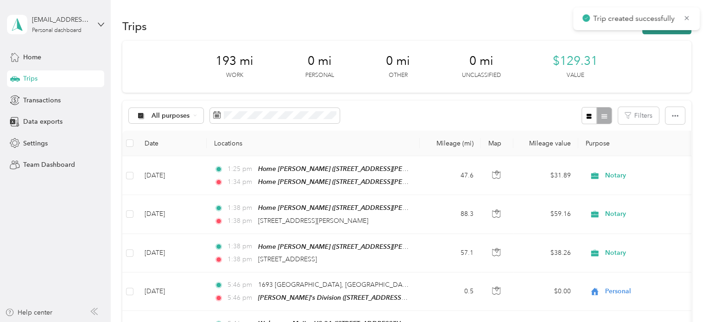
click at [664, 33] on button "New trip" at bounding box center [666, 26] width 49 height 16
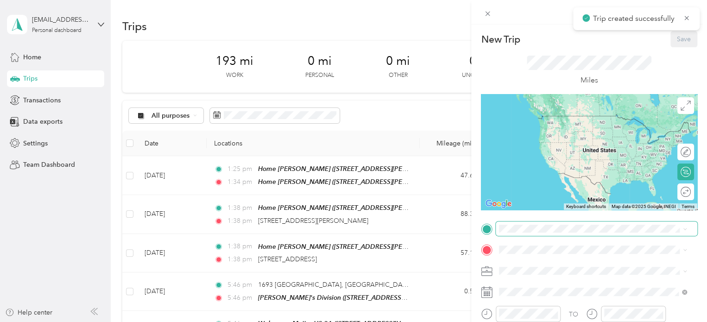
click at [518, 224] on span at bounding box center [596, 228] width 201 height 15
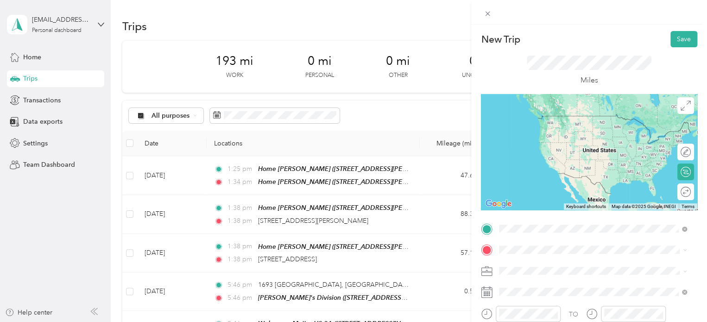
click at [523, 192] on span "[STREET_ADDRESS][US_STATE]" at bounding box center [562, 188] width 93 height 8
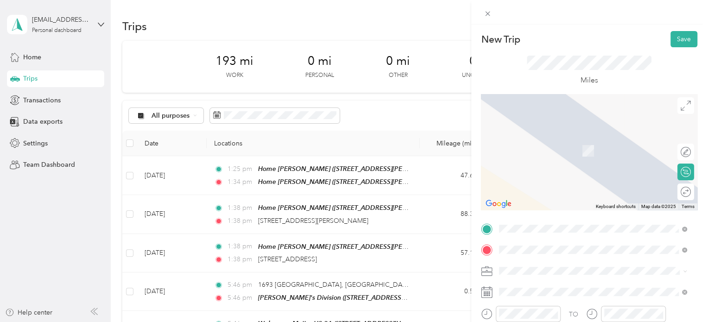
click at [545, 144] on div "Munson Medical Center Munson Medical Center, 1105 6th St, Traverse City, MI 496…" at bounding box center [599, 150] width 167 height 29
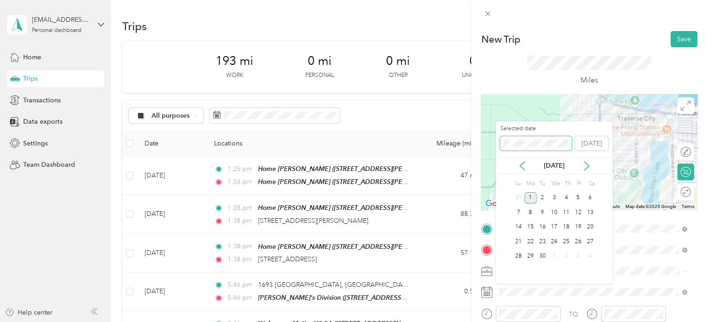
click at [502, 141] on span at bounding box center [536, 143] width 72 height 15
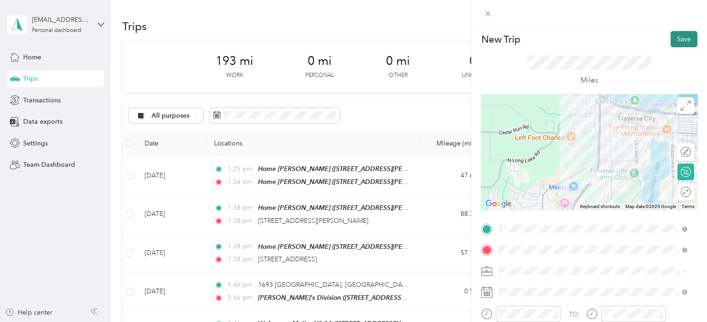
click at [670, 41] on button "Save" at bounding box center [683, 39] width 27 height 16
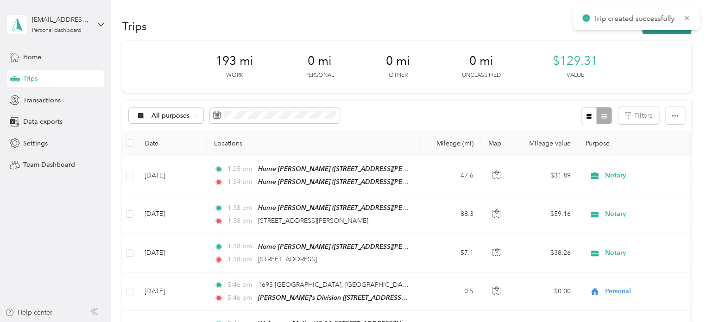
click at [666, 33] on button "New trip" at bounding box center [666, 26] width 49 height 16
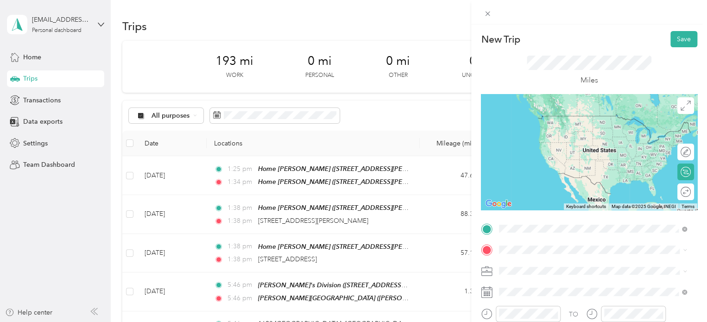
click at [525, 119] on strong "Munson Medical Center" at bounding box center [578, 119] width 124 height 8
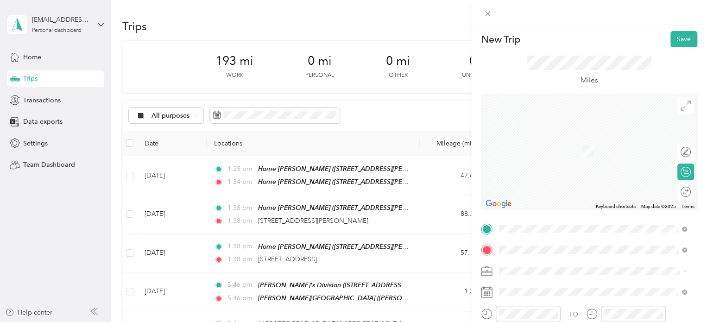
click at [525, 211] on div "Meijer [GEOGRAPHIC_DATA], [STREET_ADDRESS] , 49684, [GEOGRAPHIC_DATA], [GEOGRAP…" at bounding box center [599, 214] width 167 height 39
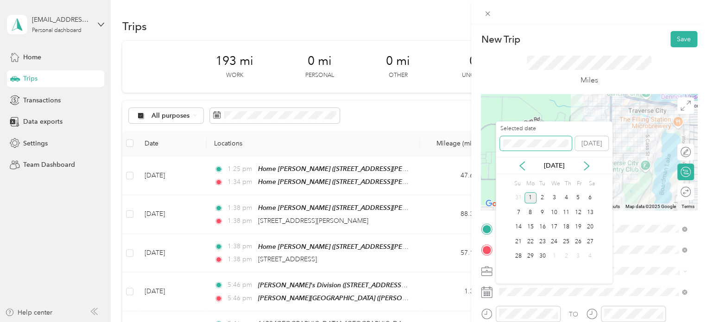
click at [497, 140] on div "Selected date [DATE]" at bounding box center [554, 141] width 117 height 32
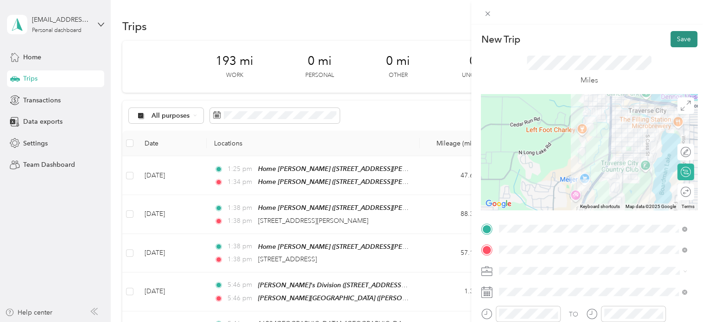
click at [678, 39] on button "Save" at bounding box center [683, 39] width 27 height 16
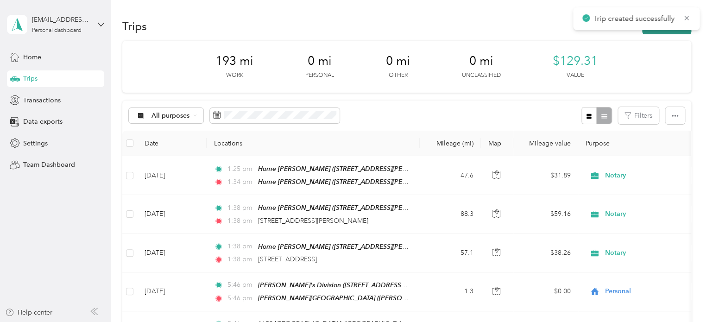
click at [667, 31] on button "New trip" at bounding box center [666, 26] width 49 height 16
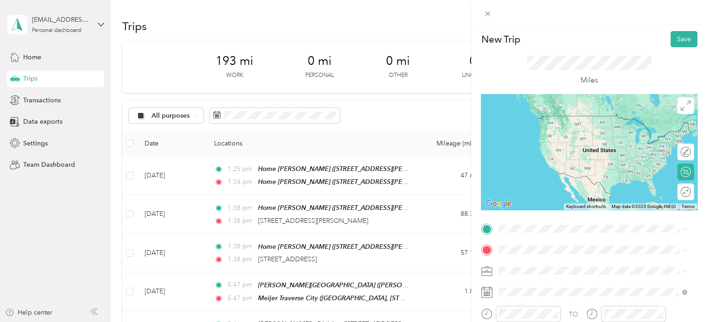
drag, startPoint x: 549, startPoint y: 192, endPoint x: 514, endPoint y: 237, distance: 56.7
click at [548, 192] on div "Meijer [GEOGRAPHIC_DATA], [STREET_ADDRESS] , 49684, [GEOGRAPHIC_DATA], [GEOGRAP…" at bounding box center [599, 192] width 167 height 39
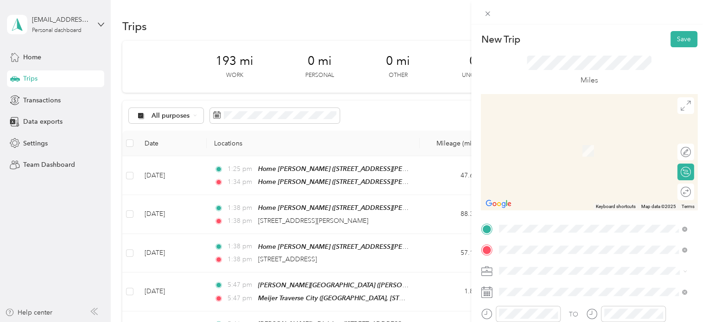
click at [564, 141] on span "5715 Old Maple Trail Grawn, Michigan 49637, United States" at bounding box center [562, 137] width 93 height 8
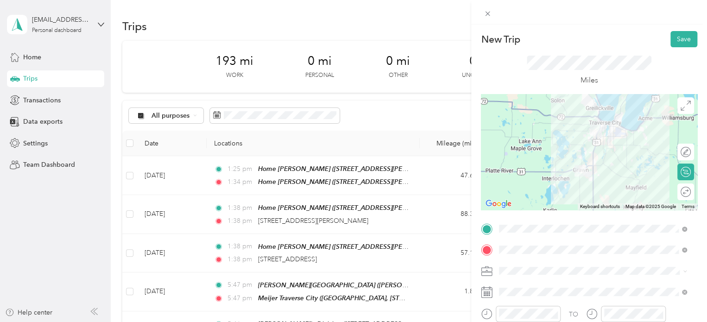
drag, startPoint x: 521, startPoint y: 287, endPoint x: 524, endPoint y: 264, distance: 22.5
click at [521, 285] on span at bounding box center [596, 291] width 201 height 15
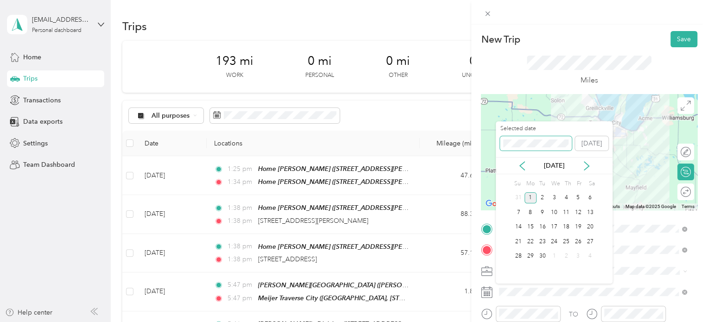
click at [489, 321] on div "New Trip Save This trip cannot be edited because it is either under review, app…" at bounding box center [351, 322] width 702 height 0
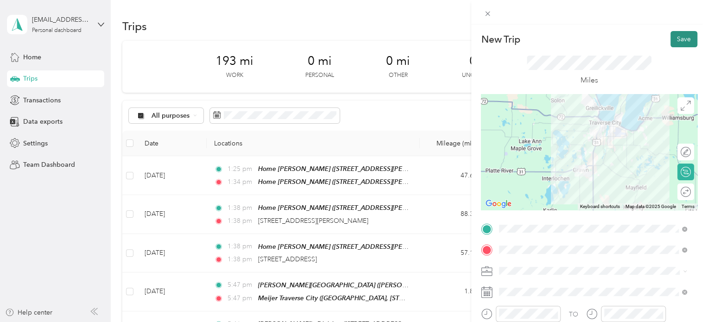
click at [671, 44] on button "Save" at bounding box center [683, 39] width 27 height 16
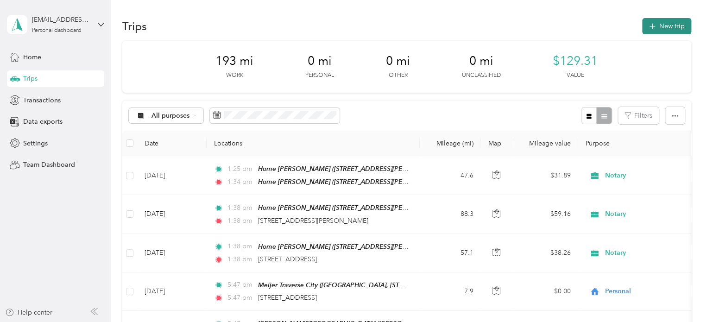
click at [671, 22] on button "New trip" at bounding box center [666, 26] width 49 height 16
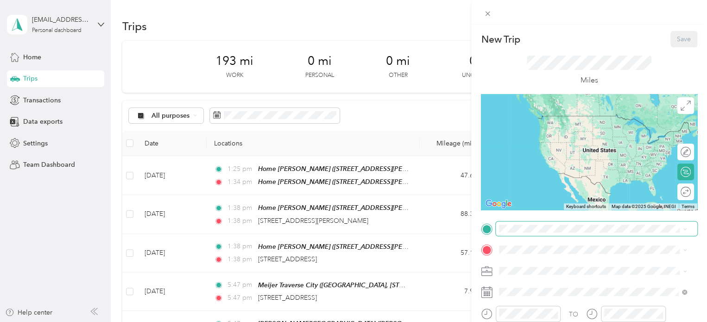
click at [528, 233] on span at bounding box center [596, 228] width 201 height 15
click at [569, 119] on span "5715 Old Maple Trail Grawn, Michigan 49637, United States" at bounding box center [562, 115] width 93 height 8
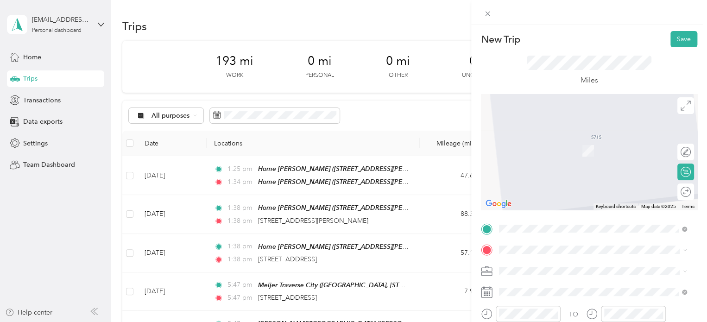
click at [530, 208] on span "[STREET_ADDRESS][PERSON_NAME], [PERSON_NAME], [GEOGRAPHIC_DATA], [GEOGRAPHIC_DA…" at bounding box center [578, 217] width 124 height 27
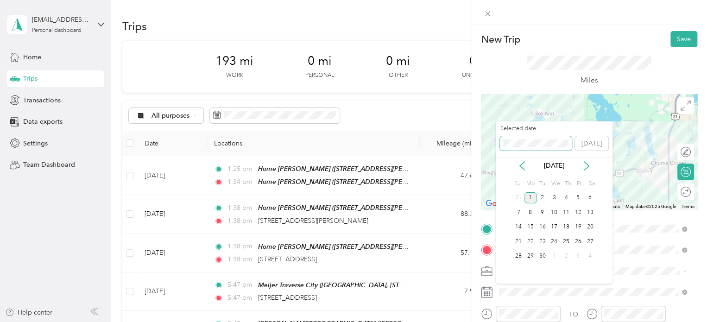
click at [473, 321] on div "New Trip Save This trip cannot be edited because it is either under review, app…" at bounding box center [351, 322] width 702 height 0
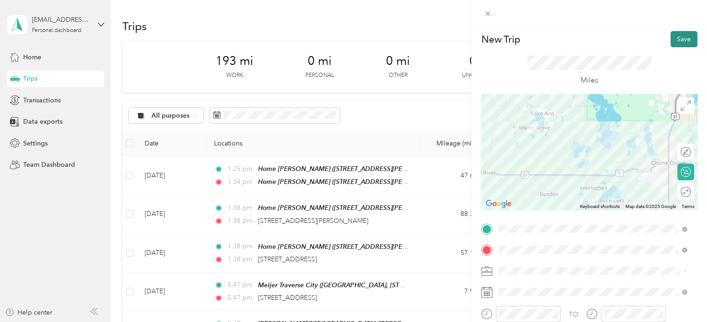
click at [674, 40] on button "Save" at bounding box center [683, 39] width 27 height 16
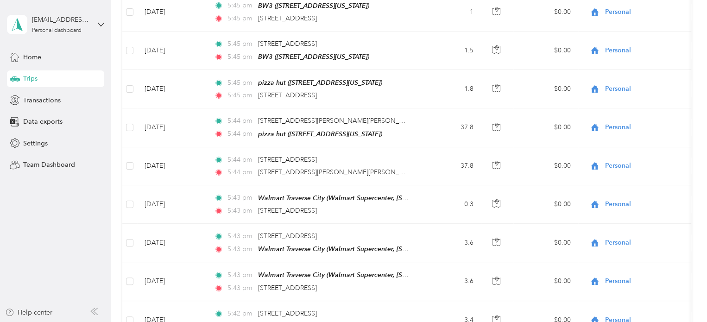
scroll to position [951, 0]
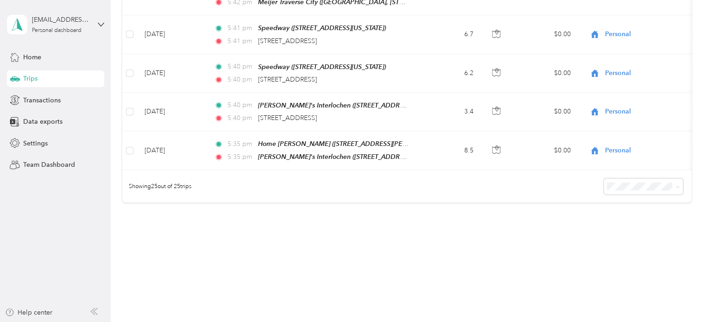
click at [617, 209] on span "50 per load" at bounding box center [625, 211] width 34 height 8
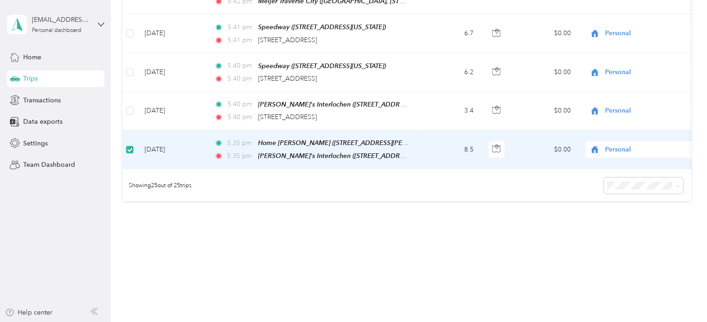
scroll to position [950, 0]
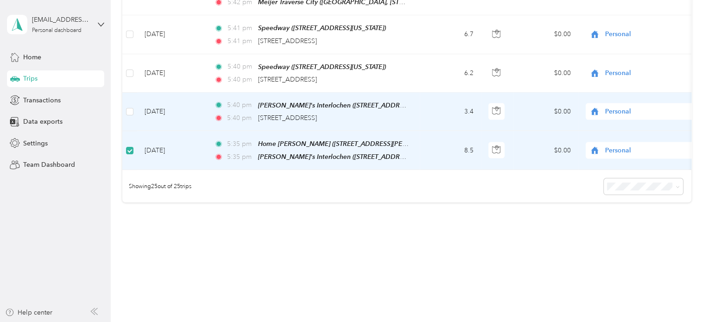
click at [128, 107] on label at bounding box center [129, 112] width 7 height 10
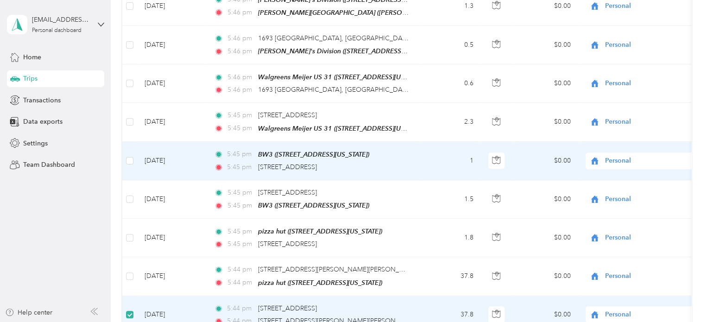
scroll to position [395, 0]
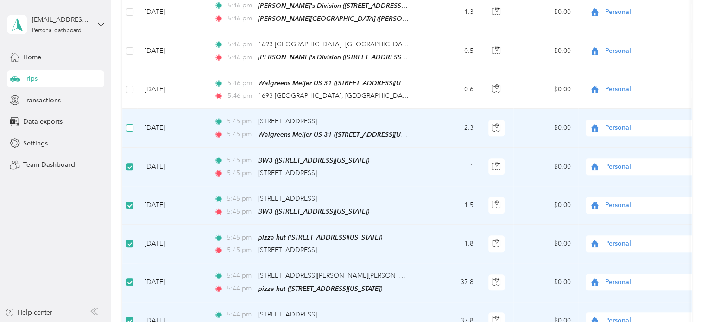
click at [128, 123] on label at bounding box center [129, 128] width 7 height 10
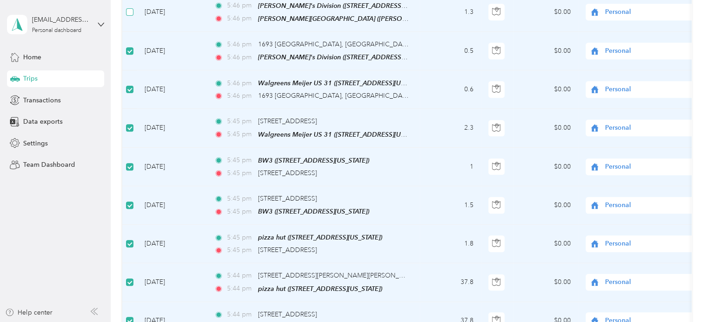
click at [127, 11] on label at bounding box center [129, 12] width 7 height 10
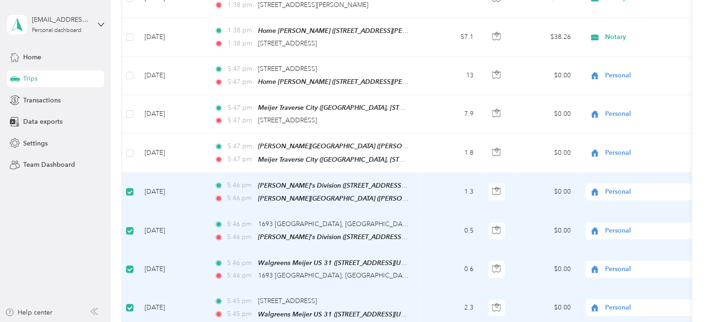
scroll to position [209, 0]
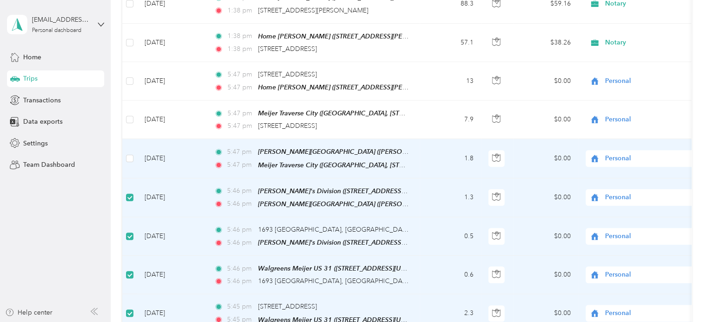
click at [128, 145] on td at bounding box center [129, 158] width 15 height 39
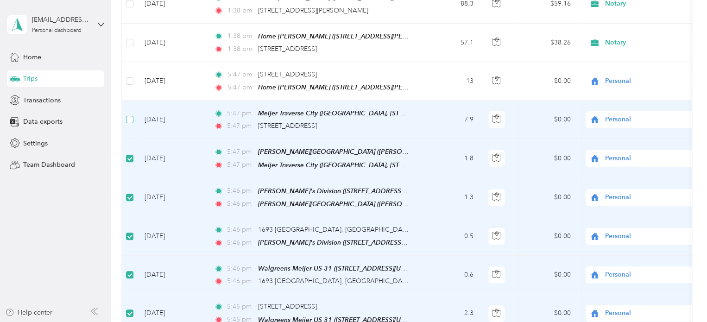
click at [127, 114] on label at bounding box center [129, 119] width 7 height 10
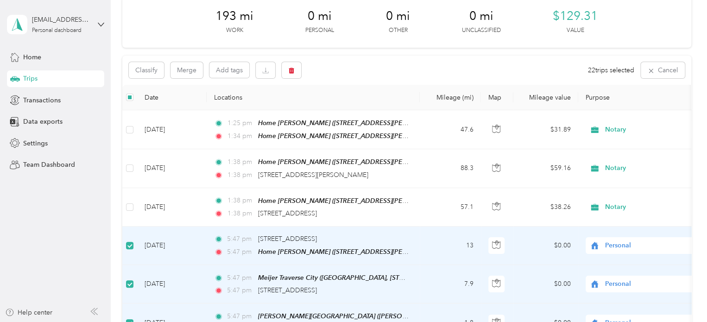
scroll to position [24, 0]
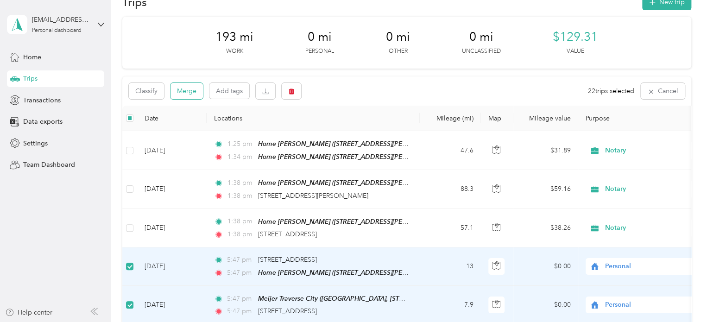
click at [176, 90] on button "Merge" at bounding box center [186, 91] width 32 height 16
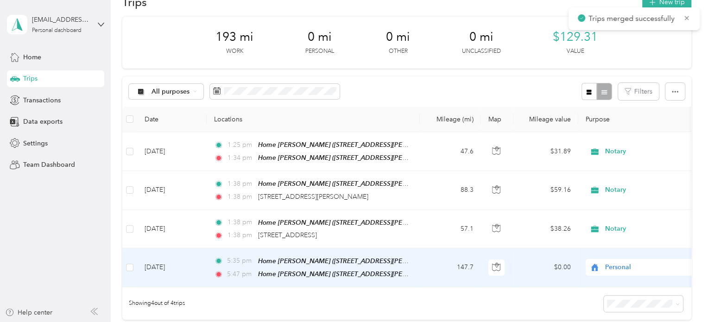
click at [616, 265] on span "Personal" at bounding box center [647, 267] width 85 height 10
click at [624, 185] on li "Notary" at bounding box center [642, 178] width 115 height 16
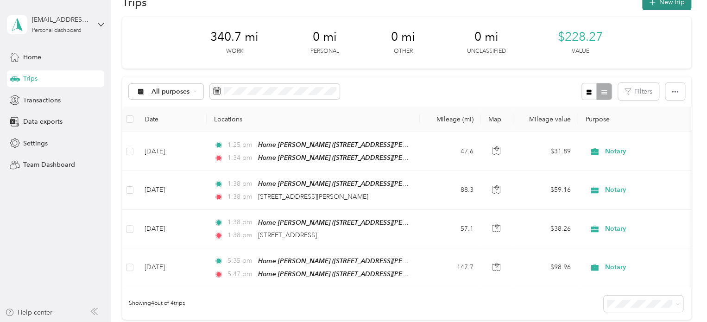
click at [664, 5] on button "New trip" at bounding box center [666, 2] width 49 height 16
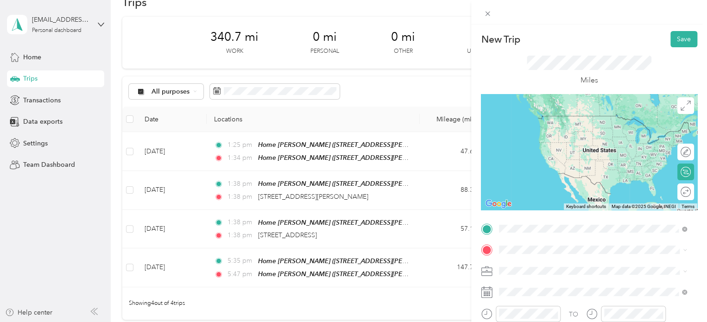
click at [526, 189] on span "[STREET_ADDRESS][PERSON_NAME], [PERSON_NAME], [GEOGRAPHIC_DATA], [GEOGRAPHIC_DA…" at bounding box center [578, 197] width 124 height 27
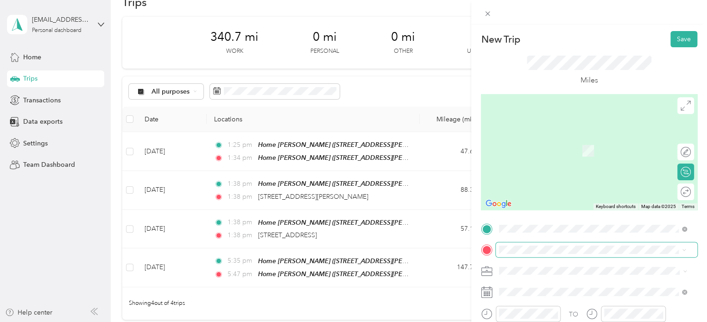
drag, startPoint x: 569, startPoint y: 208, endPoint x: 529, endPoint y: 244, distance: 53.5
click at [567, 209] on span "Meijer, [STREET_ADDRESS] , 49684, [GEOGRAPHIC_DATA], [GEOGRAPHIC_DATA], [GEOGRA…" at bounding box center [585, 218] width 139 height 27
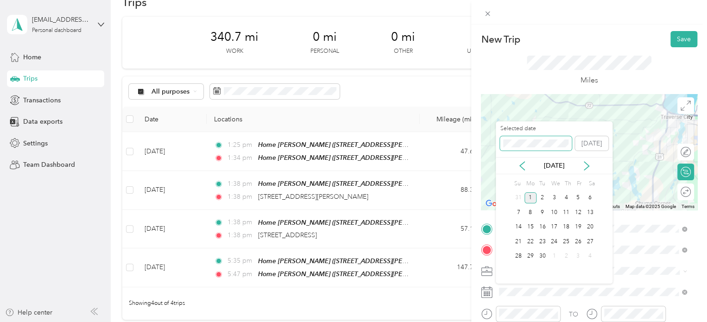
click at [490, 321] on div "New Trip Save This trip cannot be edited because it is either under review, app…" at bounding box center [351, 322] width 702 height 0
click at [508, 138] on span at bounding box center [536, 143] width 72 height 15
click at [477, 321] on div "New Trip Save This trip cannot be edited because it is either under review, app…" at bounding box center [351, 322] width 702 height 0
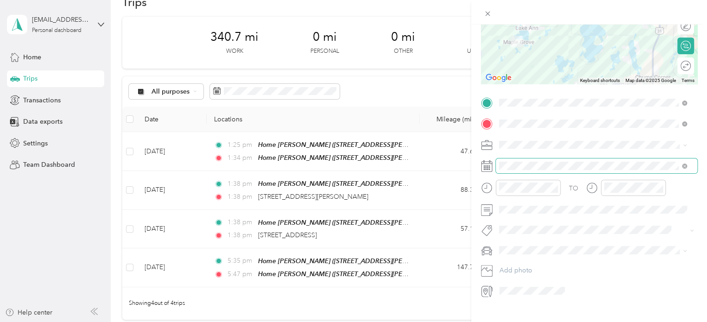
scroll to position [139, 0]
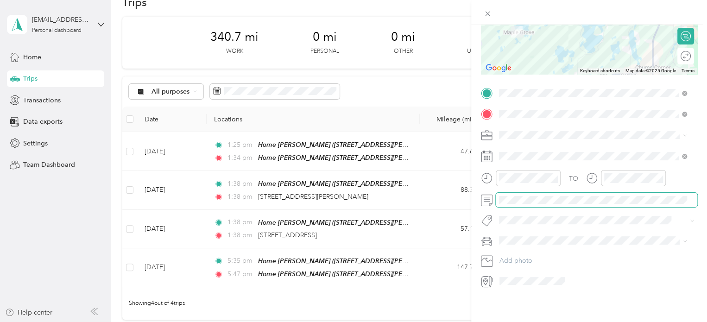
click at [525, 201] on span at bounding box center [596, 200] width 201 height 15
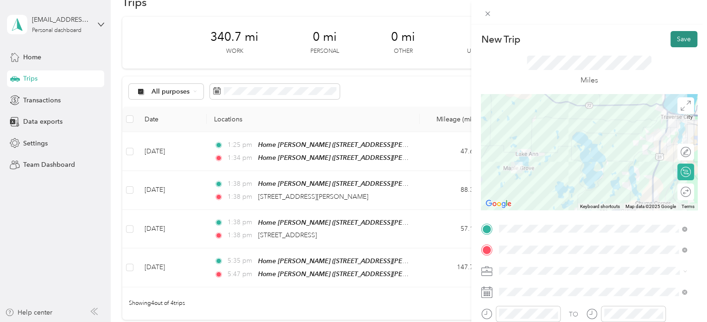
scroll to position [0, 0]
click at [674, 33] on button "Save" at bounding box center [683, 39] width 27 height 16
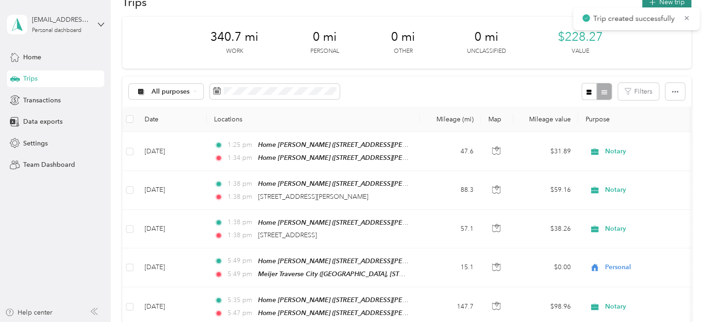
click at [668, 2] on button "New trip" at bounding box center [666, 2] width 49 height 16
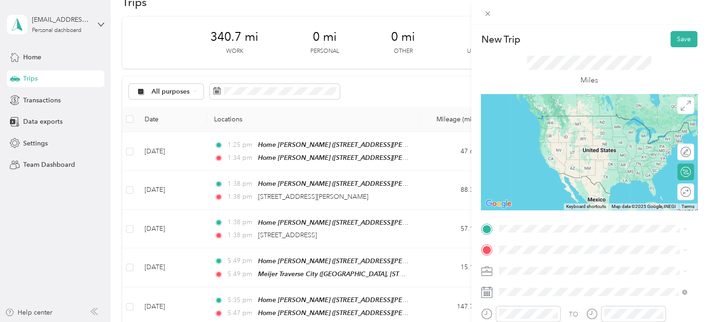
click at [588, 181] on div "Meijer [GEOGRAPHIC_DATA], [STREET_ADDRESS] , 49684, [GEOGRAPHIC_DATA], [GEOGRAP…" at bounding box center [599, 190] width 167 height 39
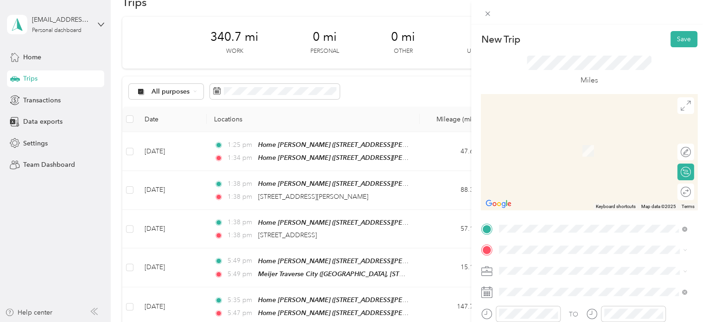
click at [576, 137] on span "615 North Elmwood Avenue Traverse City, Michigan 49684, United States" at bounding box center [562, 136] width 93 height 8
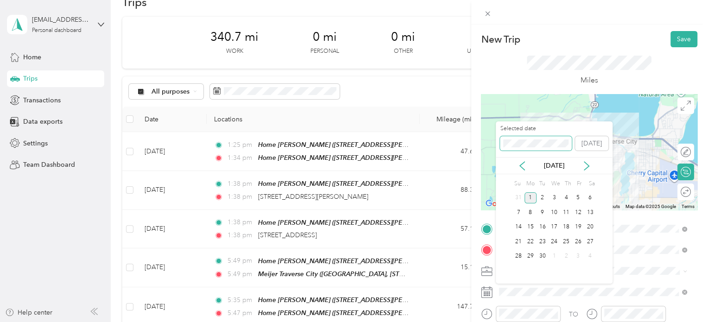
click at [486, 321] on div "New Trip Save This trip cannot be edited because it is either under review, app…" at bounding box center [351, 322] width 702 height 0
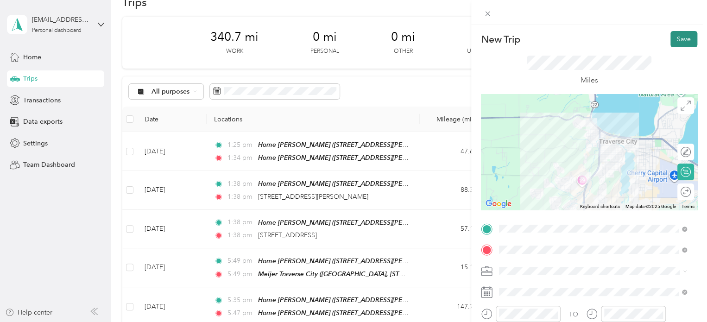
click at [673, 39] on button "Save" at bounding box center [683, 39] width 27 height 16
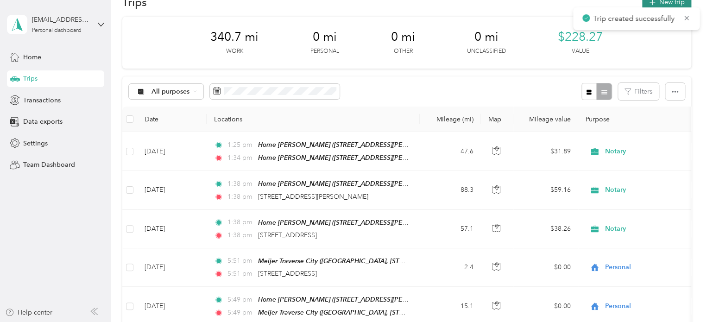
click at [656, 6] on button "New trip" at bounding box center [666, 2] width 49 height 16
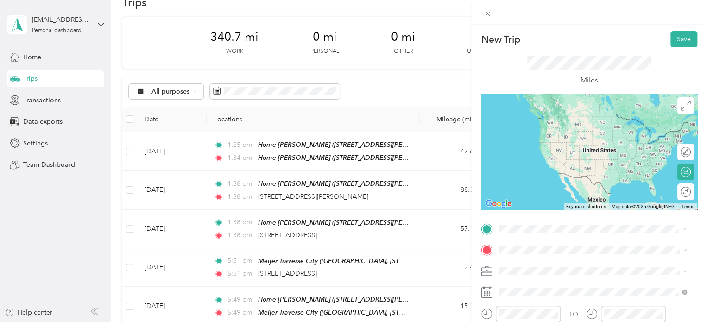
drag, startPoint x: 560, startPoint y: 116, endPoint x: 534, endPoint y: 153, distance: 45.9
click at [560, 116] on span "615 North Elmwood Avenue Traverse City, Michigan 49684, United States" at bounding box center [562, 116] width 93 height 8
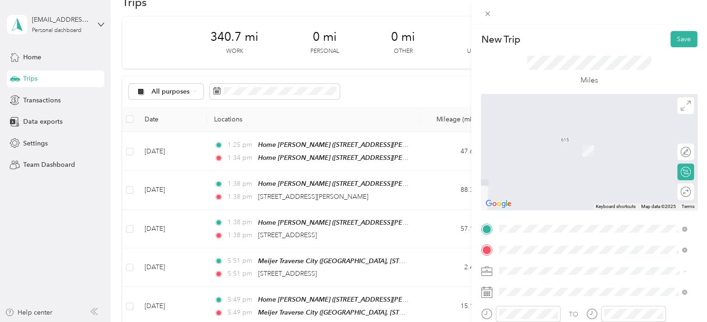
click at [547, 148] on span "[STREET_ADDRESS][US_STATE]" at bounding box center [562, 151] width 93 height 8
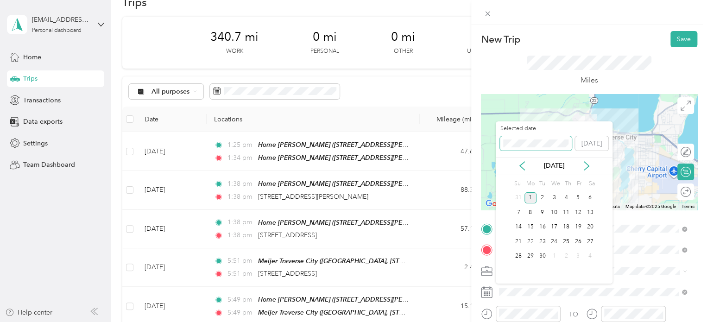
click at [474, 321] on div "New Trip Save This trip cannot be edited because it is either under review, app…" at bounding box center [351, 322] width 702 height 0
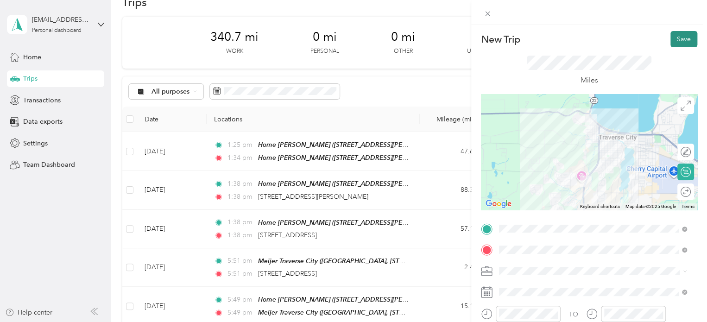
click at [674, 42] on button "Save" at bounding box center [683, 39] width 27 height 16
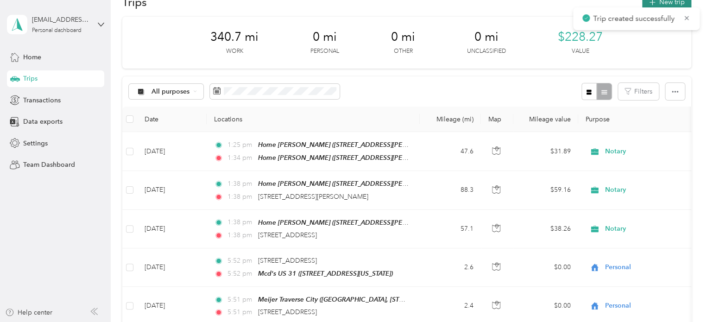
click at [656, 4] on button "New trip" at bounding box center [666, 2] width 49 height 16
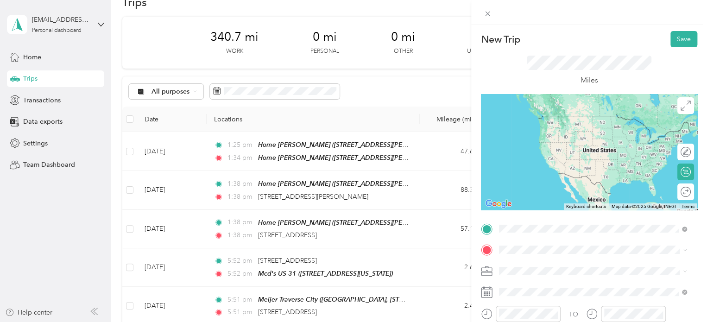
click at [537, 162] on div "Mcd's US 31 3606 North US 31 South, Traverse City, 49684, Traverse City, Michig…" at bounding box center [562, 153] width 93 height 19
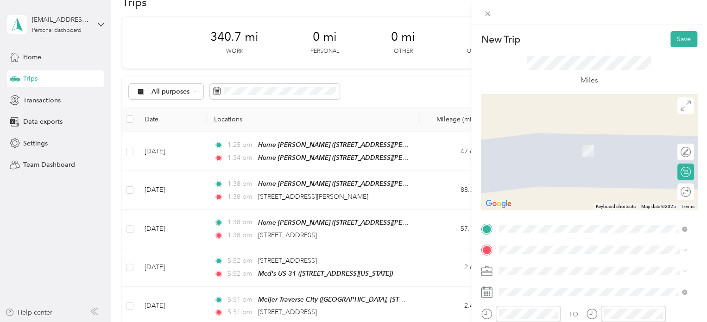
click at [578, 142] on span "1693 Bay Hill Terrace Traverse City, Michigan 49684, United States" at bounding box center [599, 140] width 167 height 16
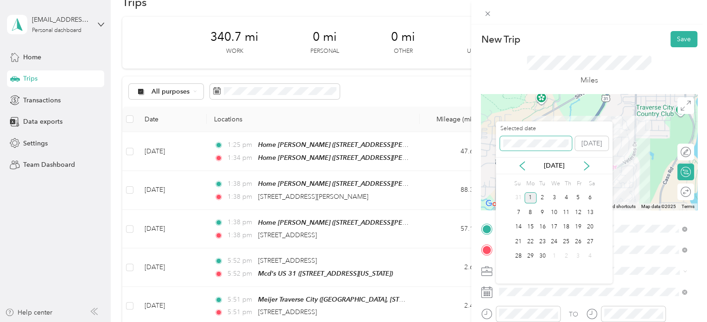
click at [486, 321] on div "New Trip Save This trip cannot be edited because it is either under review, app…" at bounding box center [351, 322] width 702 height 0
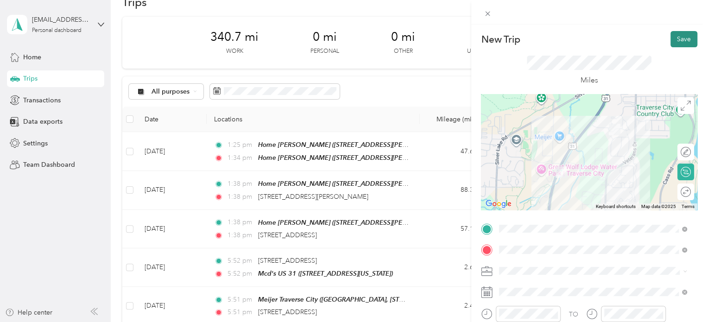
click at [670, 35] on button "Save" at bounding box center [683, 39] width 27 height 16
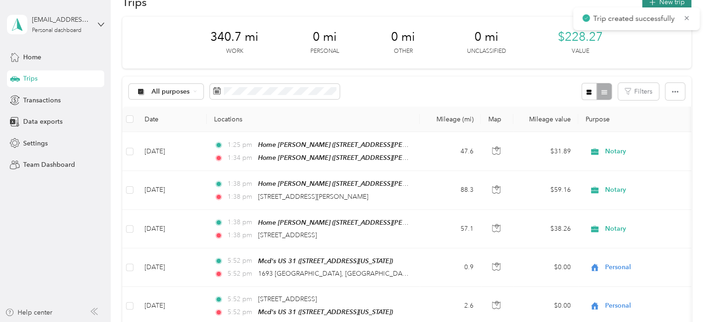
click at [675, 4] on button "New trip" at bounding box center [666, 2] width 49 height 16
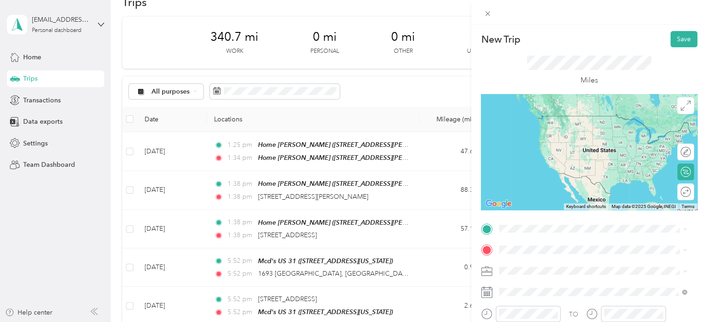
click at [540, 112] on span "1693 Bay Hill Terrace Traverse City, Michigan 49684, United States" at bounding box center [599, 120] width 167 height 16
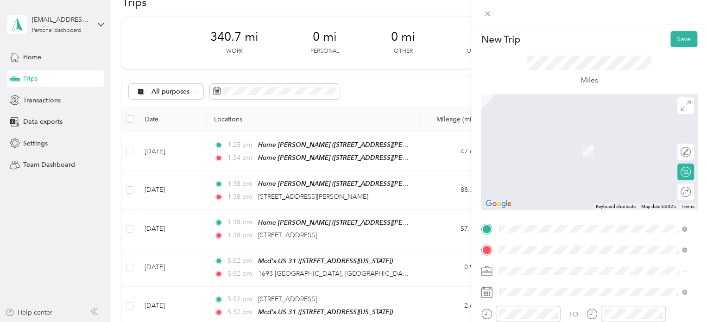
click at [567, 144] on div "Target [STREET_ADDRESS][US_STATE]" at bounding box center [562, 145] width 93 height 19
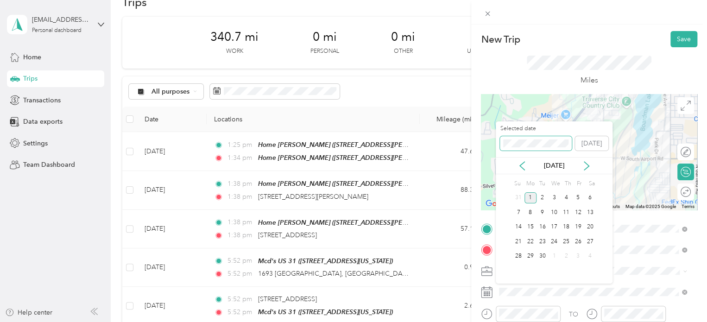
click at [493, 321] on div "New Trip Save This trip cannot be edited because it is either under review, app…" at bounding box center [351, 322] width 702 height 0
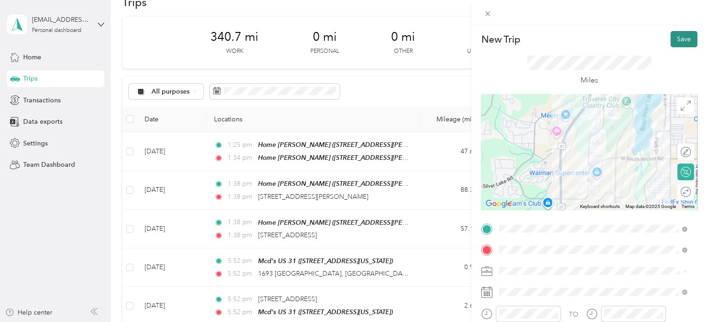
click at [670, 39] on button "Save" at bounding box center [683, 39] width 27 height 16
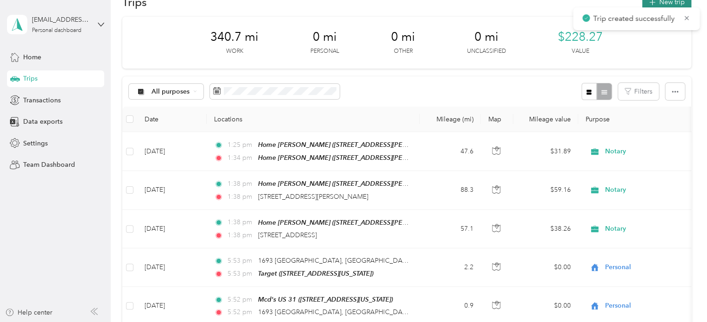
click at [667, 6] on button "New trip" at bounding box center [666, 2] width 49 height 16
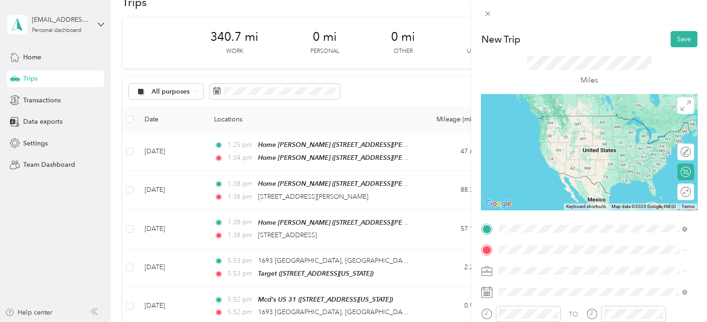
click at [531, 126] on span "[STREET_ADDRESS][US_STATE]" at bounding box center [562, 130] width 93 height 8
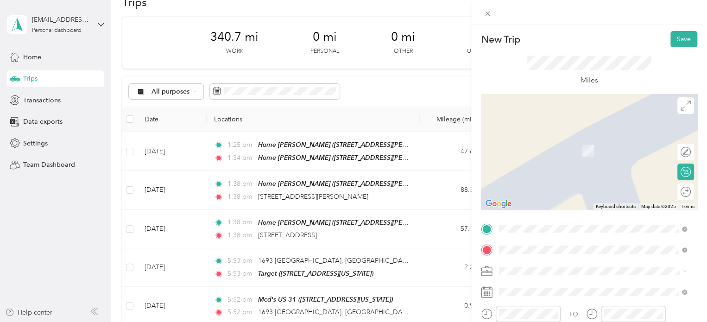
click at [547, 140] on span "4360 Briarcliff Drive Traverse City, Michigan 49684, United States" at bounding box center [562, 137] width 93 height 8
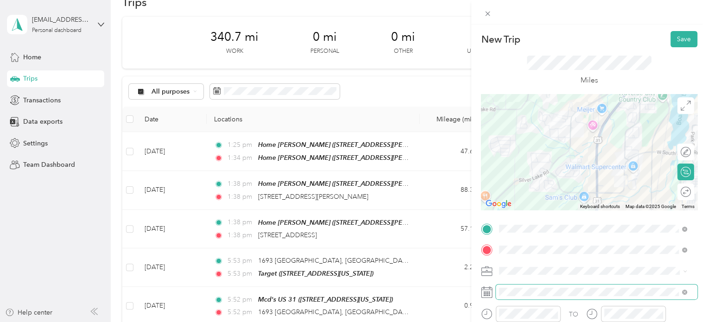
click at [498, 288] on span at bounding box center [596, 291] width 201 height 15
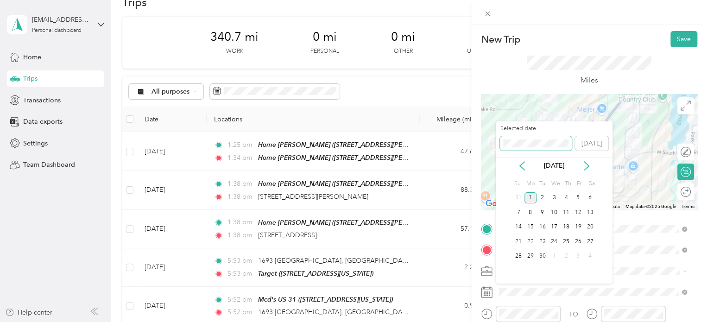
click at [484, 321] on div "New Trip Save This trip cannot be edited because it is either under review, app…" at bounding box center [351, 322] width 702 height 0
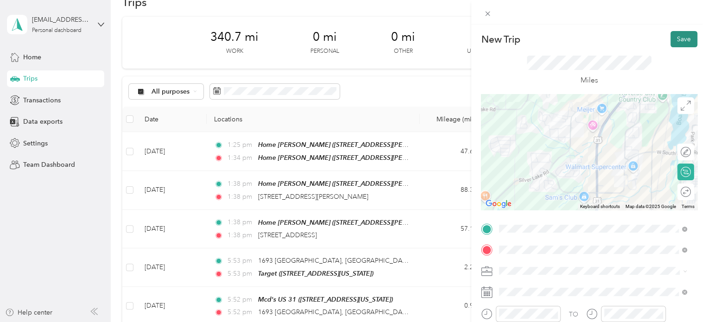
click at [682, 42] on button "Save" at bounding box center [683, 39] width 27 height 16
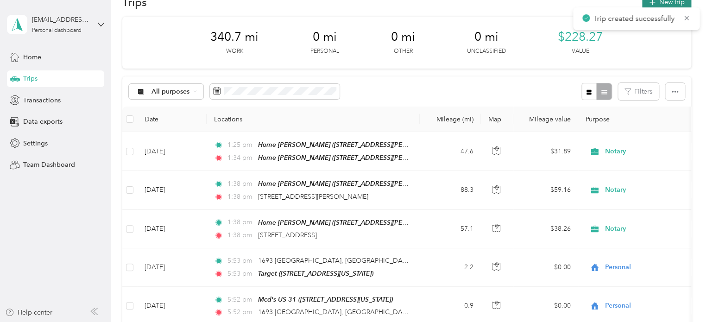
click at [656, 1] on button "New trip" at bounding box center [666, 2] width 49 height 16
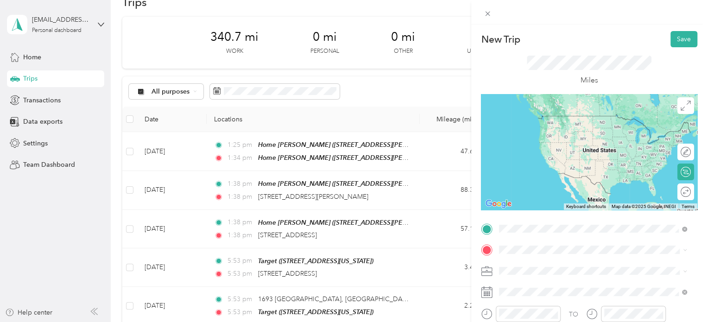
drag, startPoint x: 549, startPoint y: 116, endPoint x: 547, endPoint y: 121, distance: 5.9
click at [549, 116] on span "4360 Briarcliff Drive Traverse City, Michigan 49684, United States" at bounding box center [562, 116] width 93 height 8
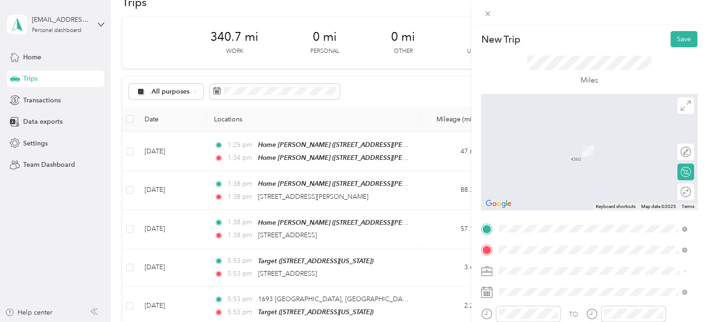
click at [579, 159] on span "Walmart Supercenter, [STREET_ADDRESS] , 49684, [GEOGRAPHIC_DATA], [GEOGRAPHIC_D…" at bounding box center [591, 160] width 150 height 27
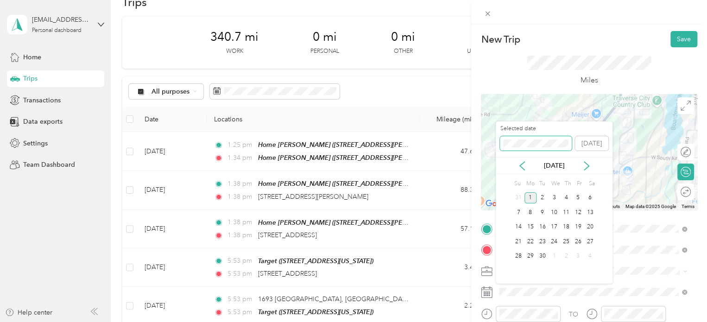
click at [452, 321] on div "New Trip Save This trip cannot be edited because it is either under review, app…" at bounding box center [351, 322] width 702 height 0
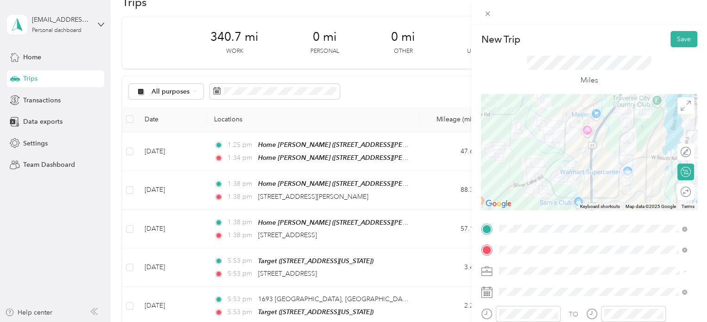
click at [676, 47] on div "Miles" at bounding box center [589, 70] width 216 height 47
click at [676, 43] on button "Save" at bounding box center [683, 39] width 27 height 16
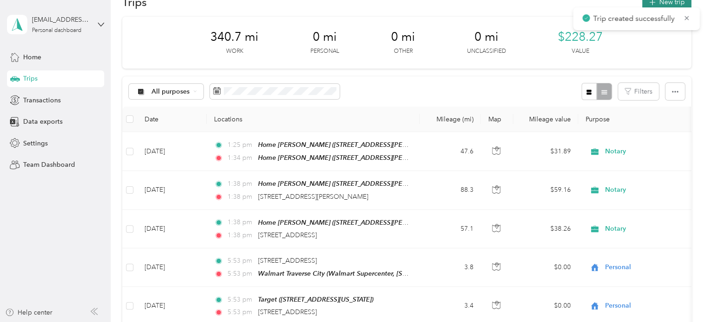
click at [665, 5] on button "New trip" at bounding box center [666, 2] width 49 height 16
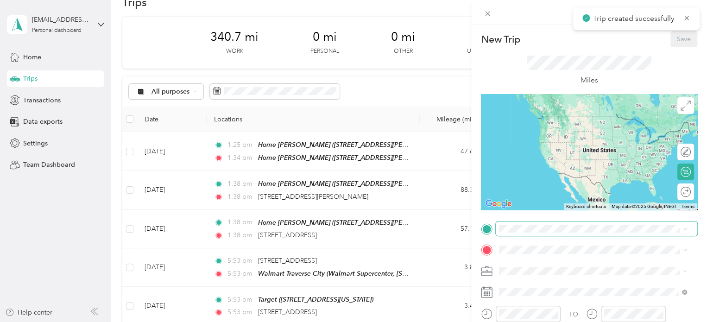
click at [513, 233] on span at bounding box center [596, 228] width 201 height 15
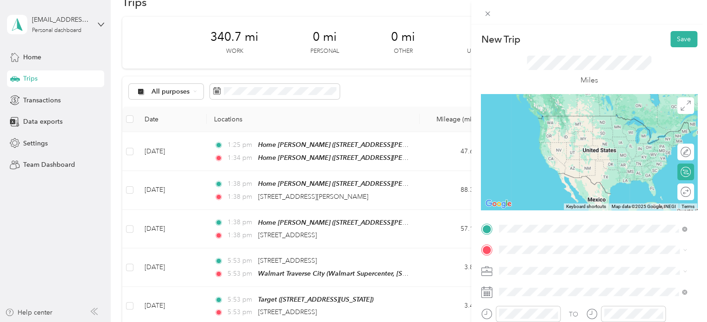
click at [553, 121] on div "Walmart Traverse City Walmart Supercenter, [STREET_ADDRESS] , 49684, [GEOGRAPHI…" at bounding box center [599, 134] width 167 height 39
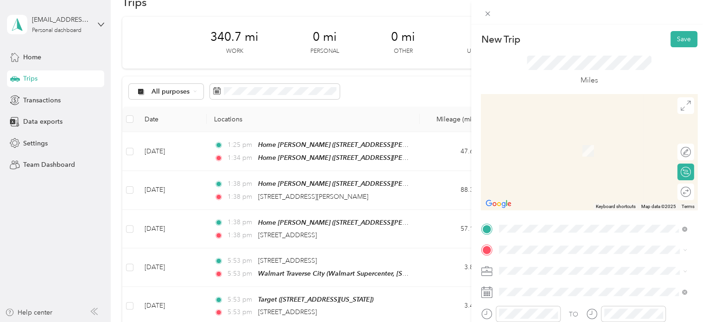
click at [539, 137] on span "770 Centre Place Traverse City, Michigan 49686, United States" at bounding box center [562, 136] width 93 height 8
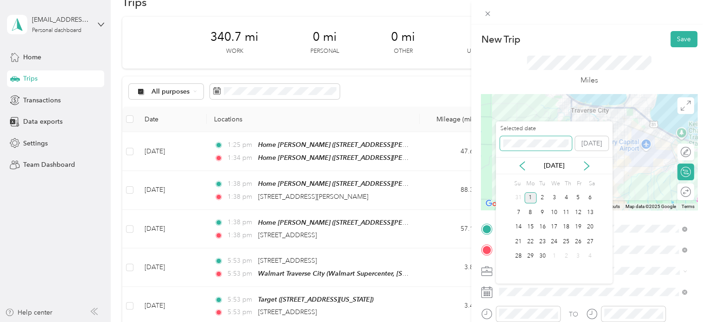
drag, startPoint x: 538, startPoint y: 148, endPoint x: 531, endPoint y: 148, distance: 7.0
click at [531, 148] on span at bounding box center [536, 143] width 72 height 15
click at [501, 142] on span at bounding box center [536, 143] width 72 height 15
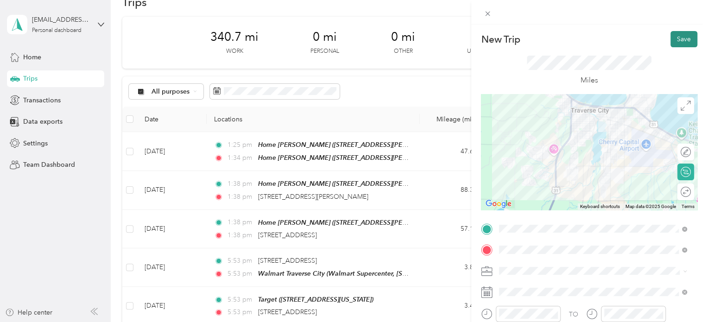
click at [676, 42] on button "Save" at bounding box center [683, 39] width 27 height 16
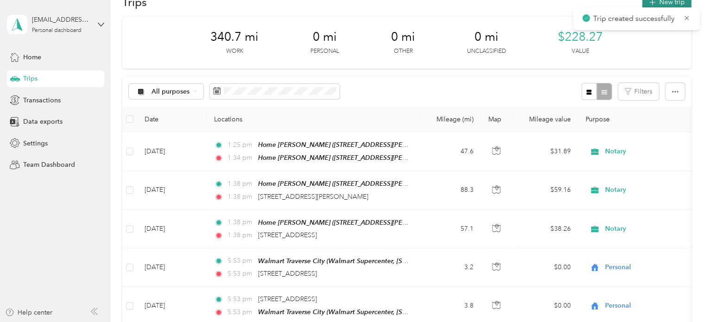
click at [661, 2] on button "New trip" at bounding box center [666, 2] width 49 height 16
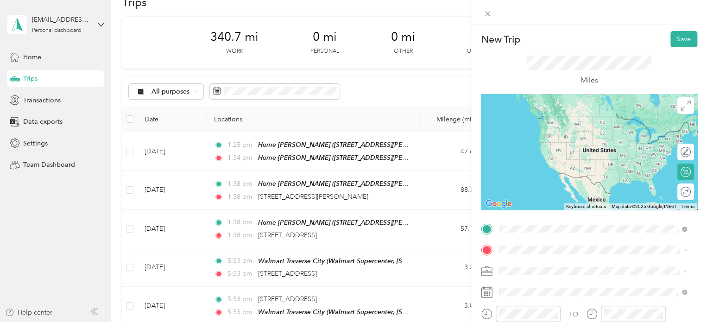
click at [556, 113] on span "770 Centre Place Traverse City, Michigan 49686, United States" at bounding box center [562, 116] width 93 height 8
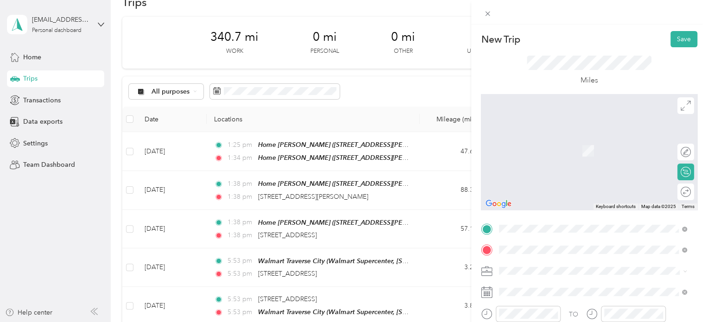
click at [562, 135] on span "9510 East Carter Road Traverse City, Michigan 49684, United States" at bounding box center [588, 137] width 144 height 8
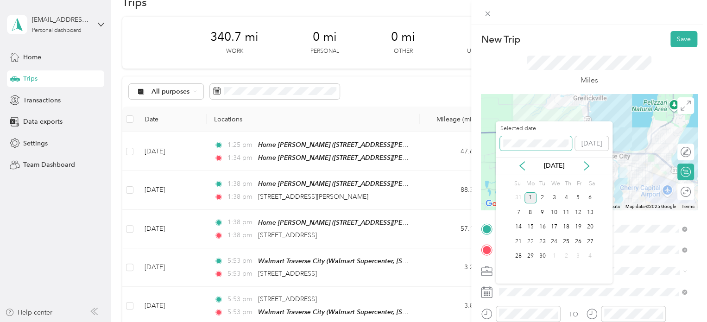
click at [507, 142] on span at bounding box center [536, 143] width 72 height 15
drag, startPoint x: 536, startPoint y: 148, endPoint x: 469, endPoint y: 140, distance: 67.2
click at [469, 321] on div "New Trip Save This trip cannot be edited because it is either under review, app…" at bounding box center [351, 322] width 702 height 0
click at [482, 321] on div "New Trip Save This trip cannot be edited because it is either under review, app…" at bounding box center [351, 322] width 702 height 0
click at [670, 42] on button "Save" at bounding box center [683, 39] width 27 height 16
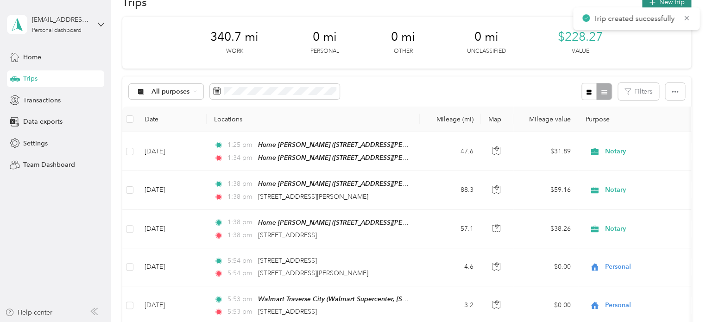
click at [671, 5] on button "New trip" at bounding box center [666, 2] width 49 height 16
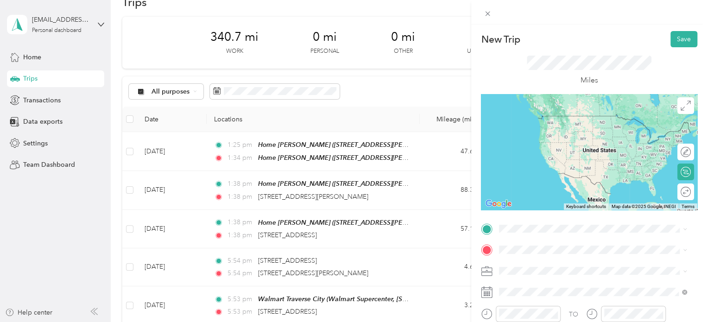
click at [560, 120] on span "9510 East Carter Road Traverse City, Michigan 49684, United States" at bounding box center [588, 116] width 144 height 8
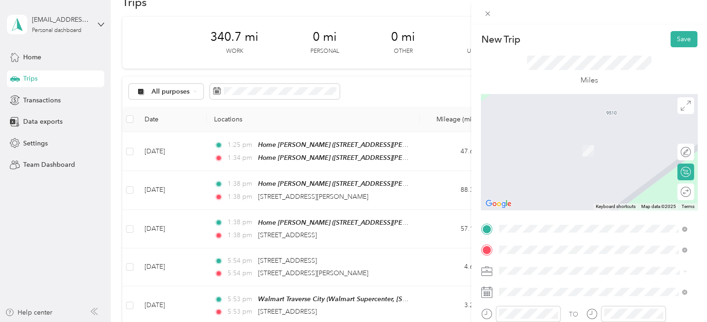
click at [560, 141] on span "1505 Kent Street Traverse City, Michigan 49686, United States" at bounding box center [562, 137] width 93 height 8
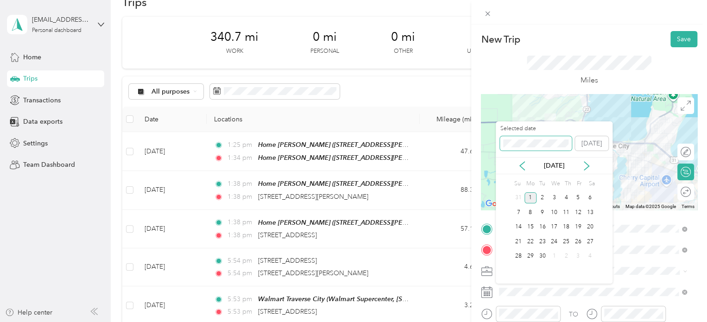
click at [451, 321] on div "New Trip Save This trip cannot be edited because it is either under review, app…" at bounding box center [351, 322] width 702 height 0
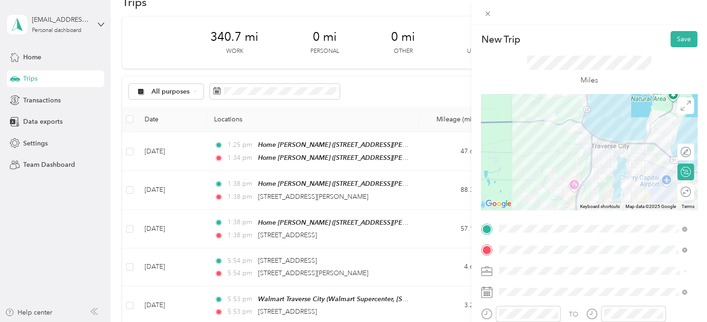
click at [690, 40] on form "New Trip Save This trip cannot be edited because it is either under review, app…" at bounding box center [589, 227] width 236 height 393
click at [686, 41] on button "Save" at bounding box center [683, 39] width 27 height 16
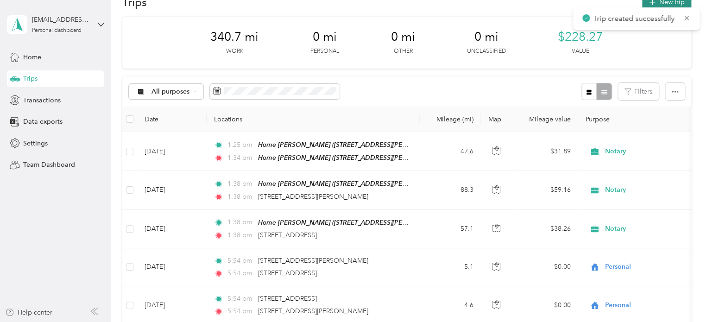
click at [660, 5] on button "New trip" at bounding box center [666, 2] width 49 height 16
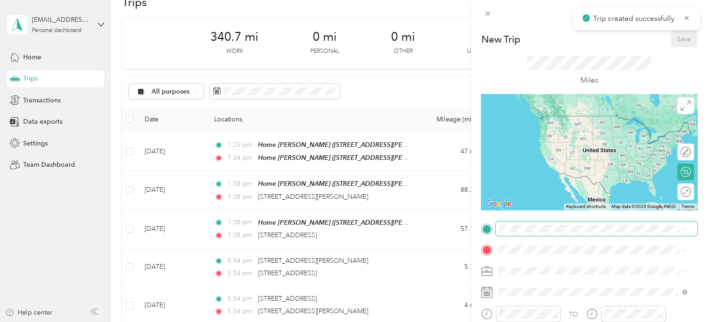
click at [538, 224] on span at bounding box center [596, 228] width 201 height 15
click at [532, 233] on span at bounding box center [596, 228] width 201 height 15
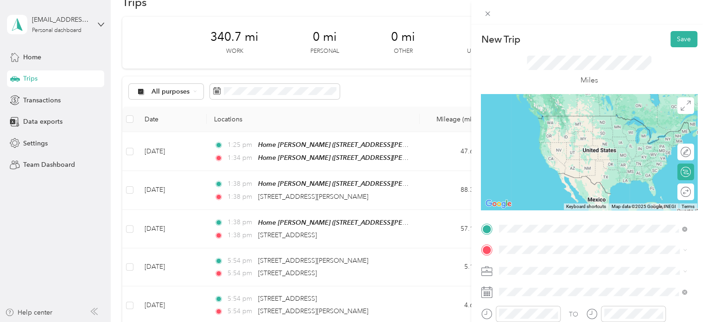
click at [575, 123] on div "1505 Kent Street Traverse City, Michigan 49686, United States" at bounding box center [592, 116] width 181 height 13
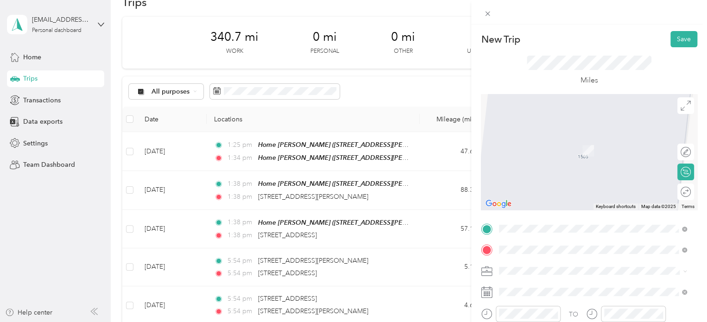
click at [541, 155] on div "Walmart Traverse City Walmart Supercenter, [STREET_ADDRESS] , 49684, [GEOGRAPHI…" at bounding box center [599, 155] width 167 height 39
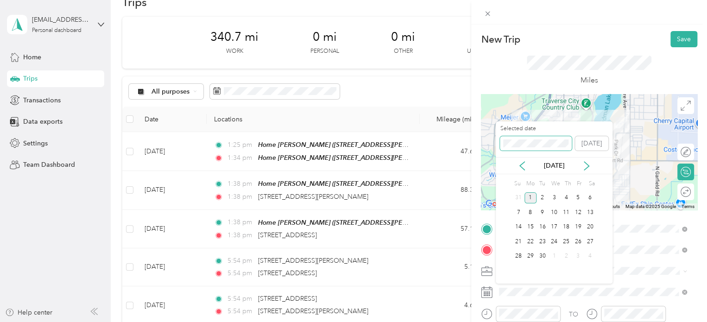
click at [543, 148] on span at bounding box center [536, 143] width 72 height 15
click at [462, 321] on div "New Trip Save This trip cannot be edited because it is either under review, app…" at bounding box center [351, 322] width 702 height 0
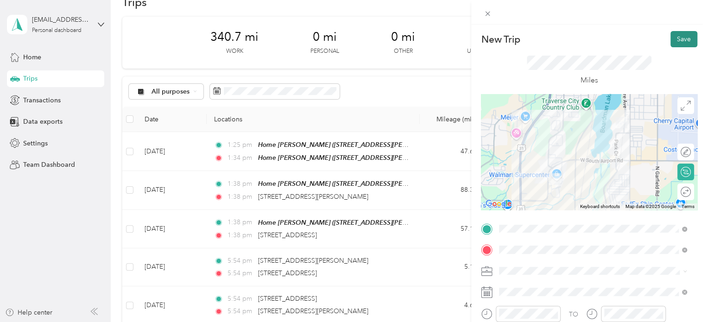
click at [670, 38] on button "Save" at bounding box center [683, 39] width 27 height 16
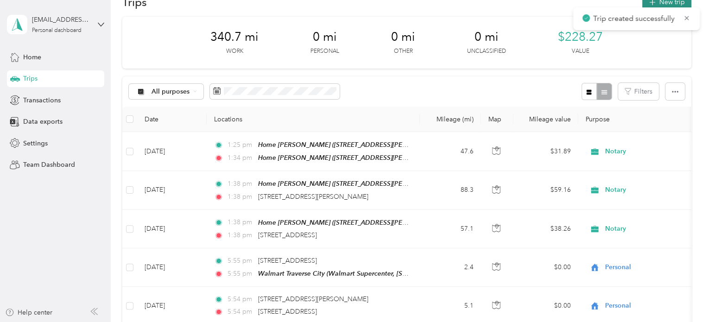
click at [652, 3] on icon "button" at bounding box center [652, 2] width 11 height 11
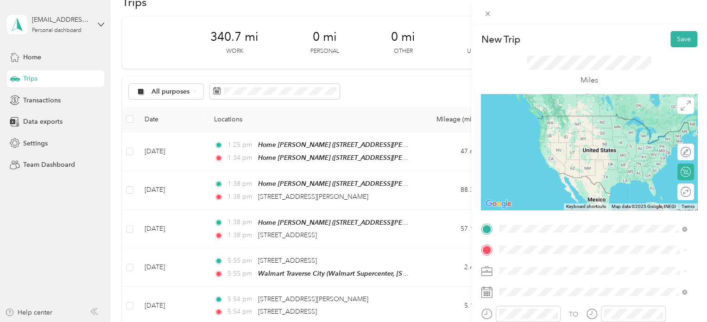
drag, startPoint x: 546, startPoint y: 135, endPoint x: 535, endPoint y: 147, distance: 15.8
click at [546, 134] on div "Walmart Traverse City Walmart Supercenter, [STREET_ADDRESS] , 49684, [GEOGRAPHI…" at bounding box center [599, 134] width 167 height 39
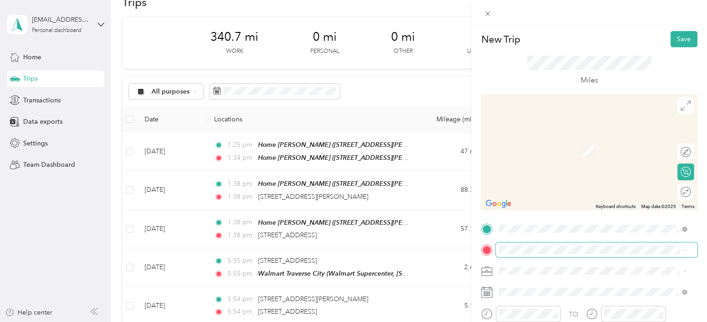
click at [504, 246] on span at bounding box center [596, 249] width 201 height 15
click at [541, 140] on span "1182 Trek Trail Traverse City, Michigan 49685, United States" at bounding box center [562, 136] width 93 height 8
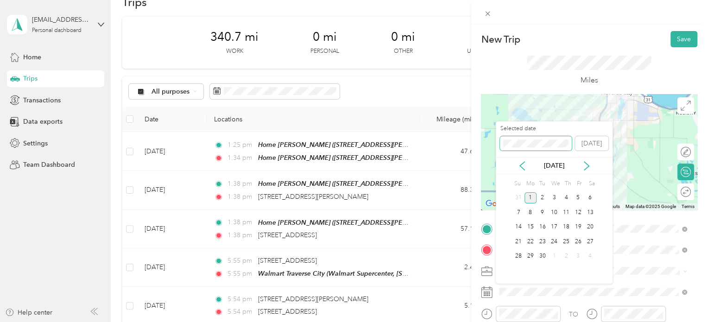
click at [468, 321] on div "New Trip Save This trip cannot be edited because it is either under review, app…" at bounding box center [351, 322] width 702 height 0
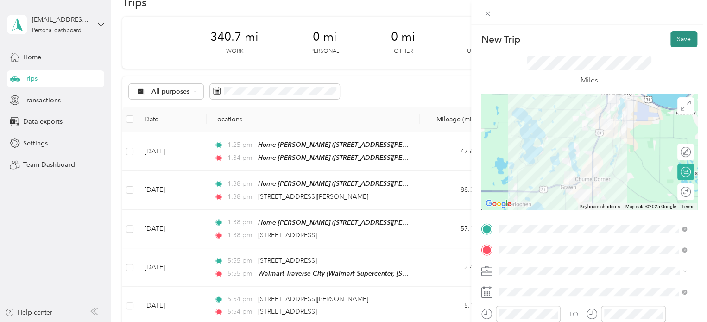
click at [676, 45] on button "Save" at bounding box center [683, 39] width 27 height 16
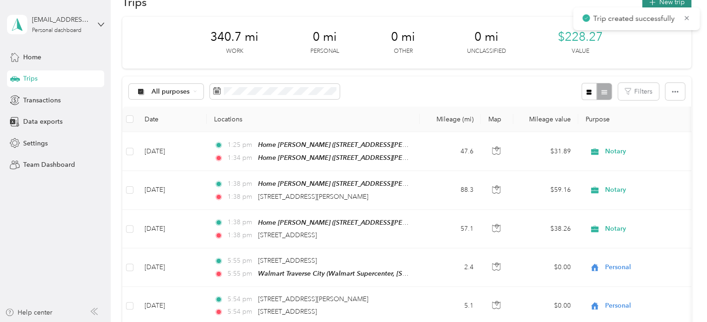
click at [664, 1] on button "New trip" at bounding box center [666, 2] width 49 height 16
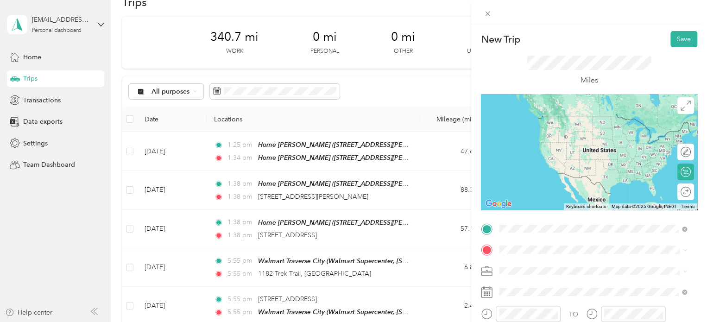
click at [576, 117] on span "1182 Trek Trail Traverse City, Michigan 49685, United States" at bounding box center [562, 116] width 93 height 8
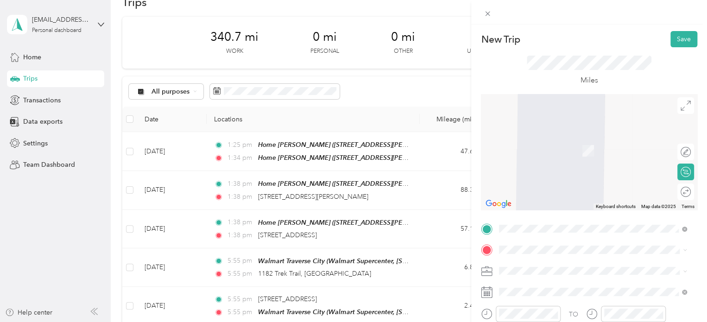
click at [556, 210] on span "[STREET_ADDRESS][PERSON_NAME], [PERSON_NAME], [GEOGRAPHIC_DATA], [GEOGRAPHIC_DA…" at bounding box center [578, 215] width 124 height 27
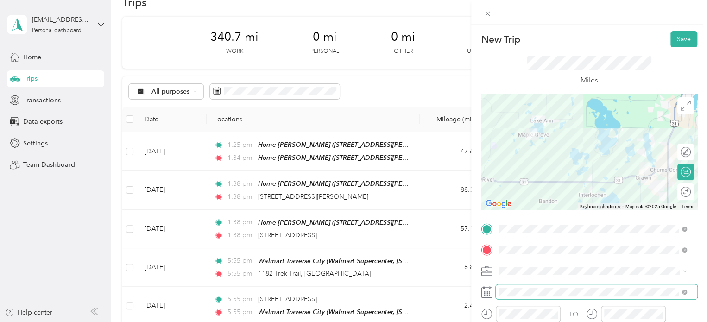
click at [511, 286] on span at bounding box center [596, 291] width 201 height 15
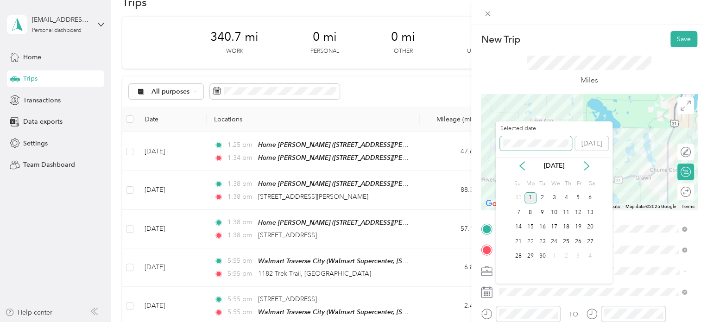
click at [490, 321] on div "New Trip Save This trip cannot be edited because it is either under review, app…" at bounding box center [351, 322] width 702 height 0
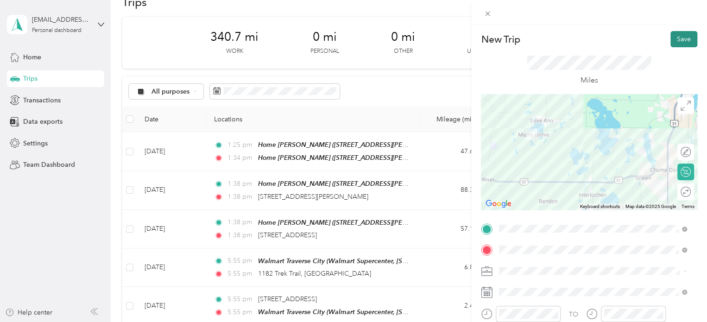
click at [670, 34] on button "Save" at bounding box center [683, 39] width 27 height 16
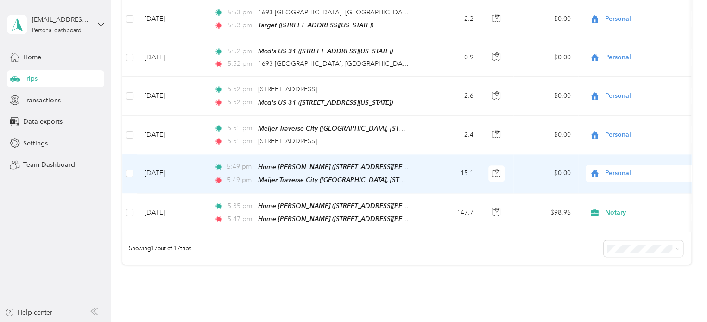
scroll to position [579, 0]
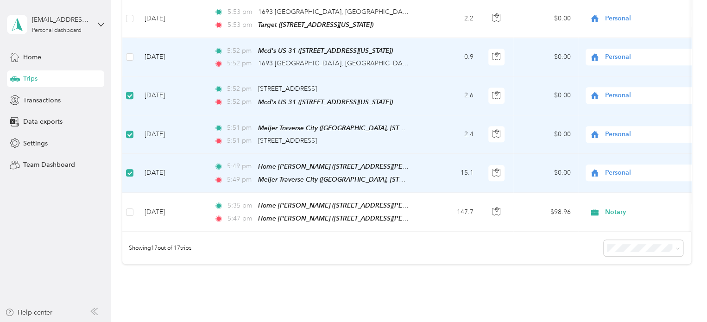
click at [129, 43] on td at bounding box center [129, 57] width 15 height 38
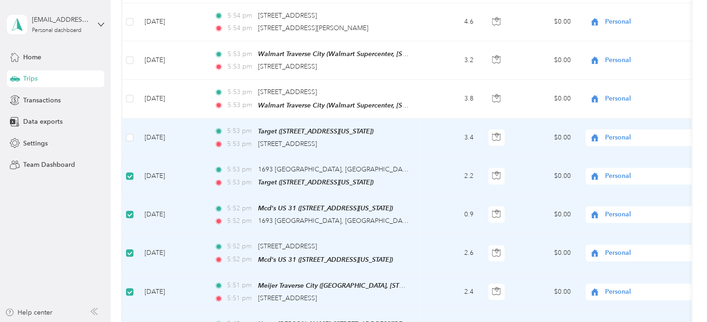
scroll to position [394, 0]
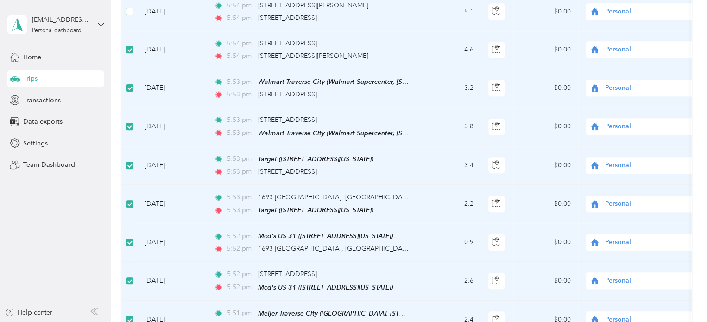
click at [128, 13] on label at bounding box center [129, 11] width 7 height 10
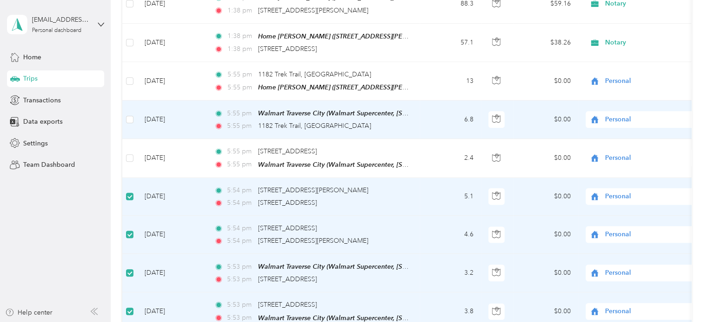
scroll to position [209, 0]
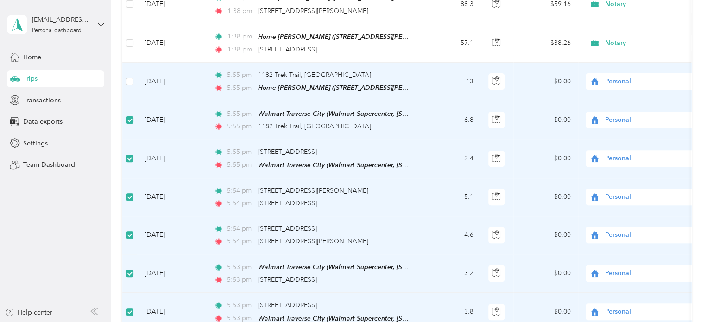
drag, startPoint x: 125, startPoint y: 77, endPoint x: 127, endPoint y: 71, distance: 6.7
click at [125, 77] on td at bounding box center [129, 82] width 15 height 38
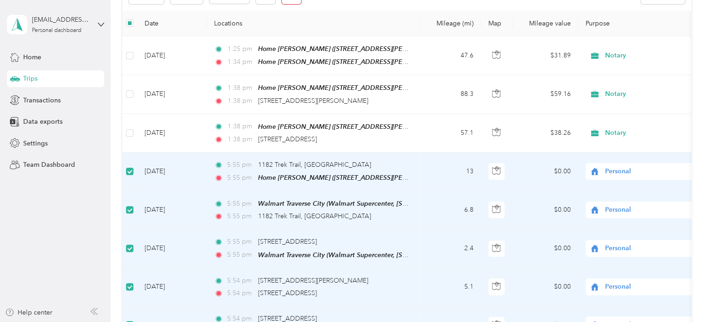
scroll to position [0, 0]
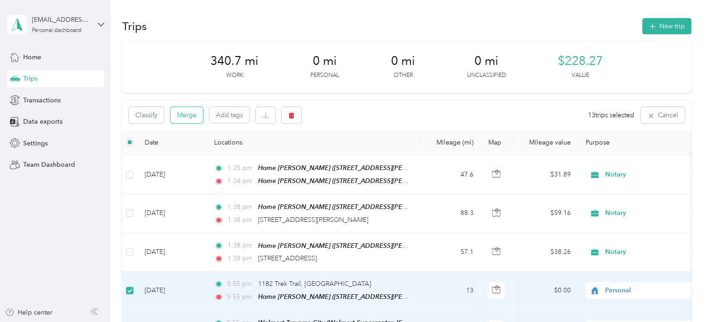
click at [190, 113] on button "Merge" at bounding box center [186, 115] width 32 height 16
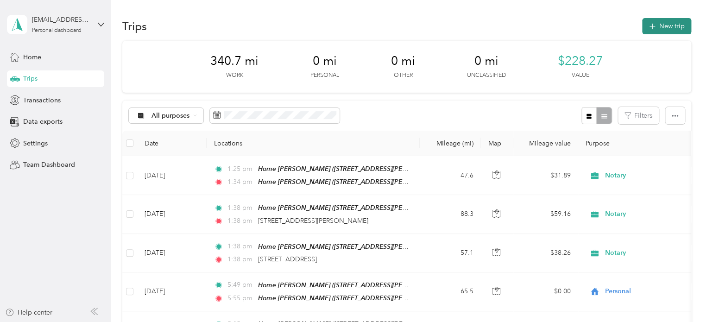
click at [647, 24] on icon "button" at bounding box center [652, 26] width 11 height 11
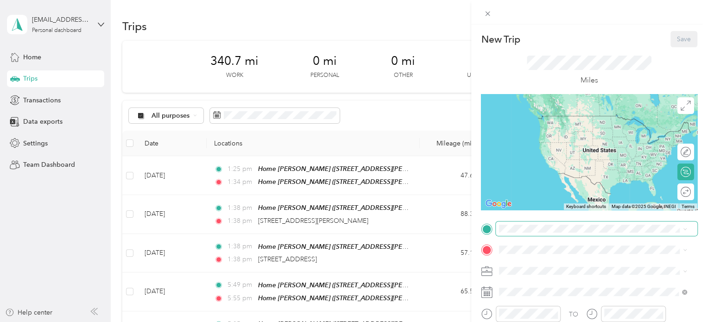
click at [523, 223] on span at bounding box center [596, 228] width 201 height 15
click at [557, 180] on div "Home [PERSON_NAME] [STREET_ADDRESS][PERSON_NAME][PERSON_NAME] , [GEOGRAPHIC_DAT…" at bounding box center [599, 192] width 167 height 39
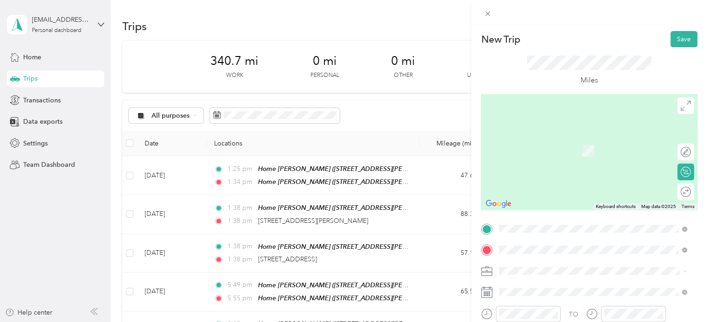
click at [532, 155] on span "[STREET_ADDRESS][US_STATE]" at bounding box center [562, 151] width 93 height 8
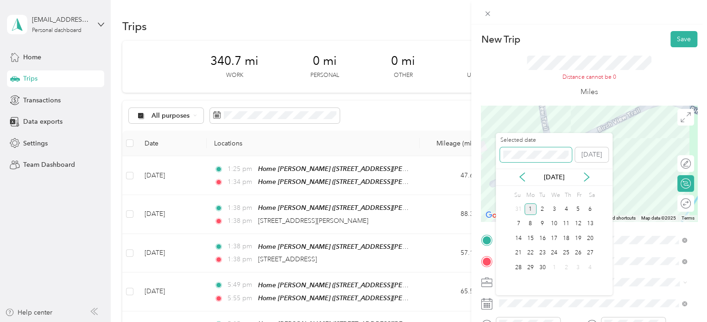
click at [502, 151] on span at bounding box center [536, 154] width 72 height 15
click at [480, 321] on div "New Trip Save This trip cannot be edited because it is either under review, app…" at bounding box center [351, 322] width 702 height 0
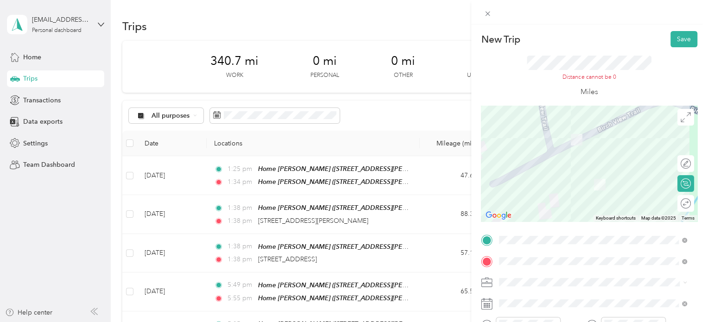
click at [592, 296] on span at bounding box center [596, 303] width 201 height 15
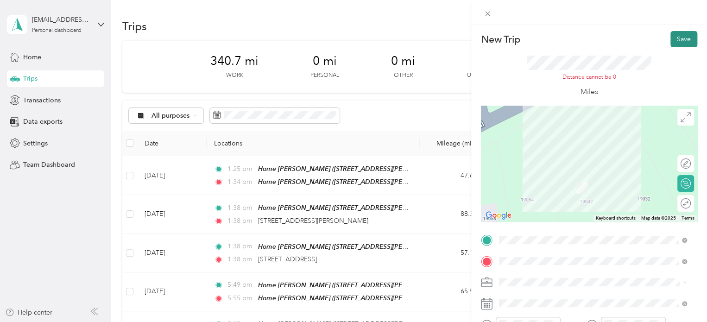
click at [670, 36] on button "Save" at bounding box center [683, 39] width 27 height 16
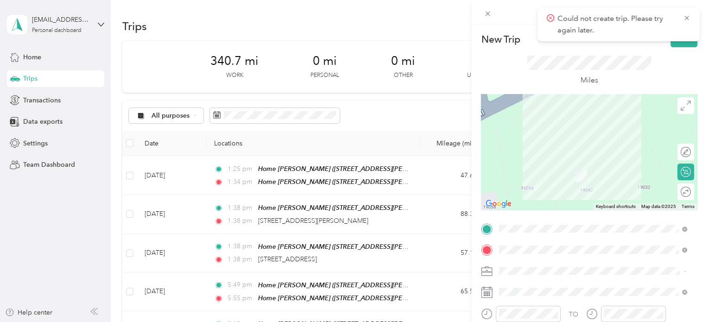
click at [651, 53] on div "Miles" at bounding box center [589, 70] width 216 height 47
click at [529, 254] on span at bounding box center [596, 249] width 201 height 15
click at [523, 253] on span at bounding box center [596, 249] width 201 height 15
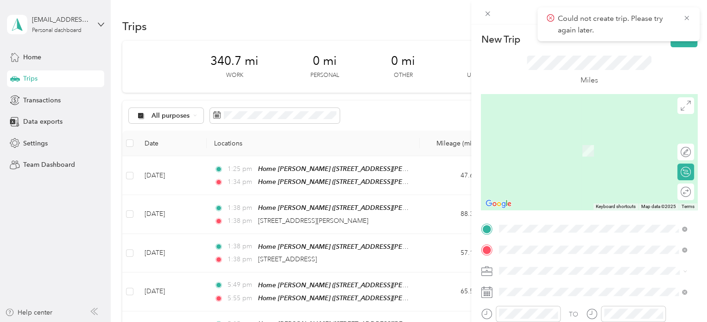
click at [530, 190] on span "2386 Traversefield Drive Traverse City, Michigan 49686, United States" at bounding box center [562, 186] width 93 height 8
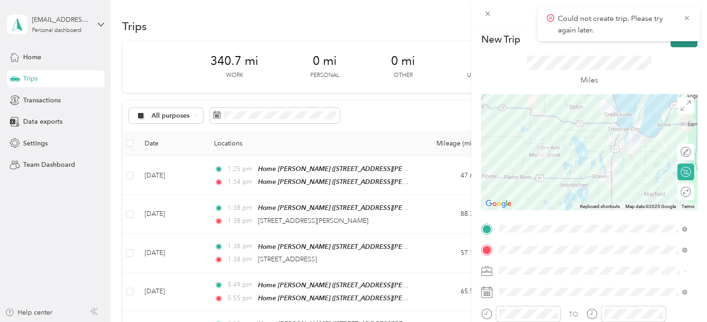
click at [670, 45] on button "Save" at bounding box center [683, 39] width 27 height 16
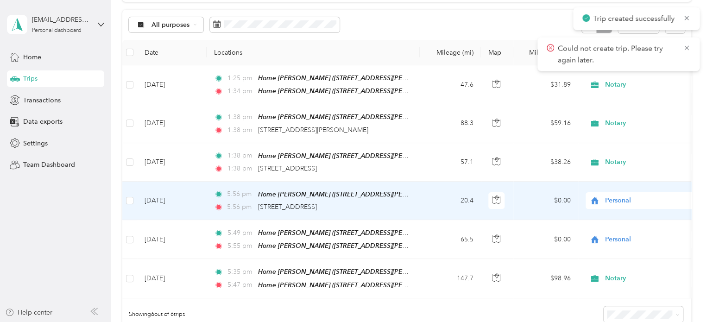
scroll to position [93, 0]
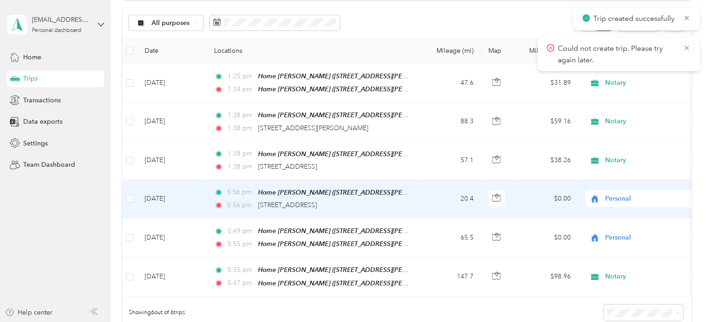
click at [608, 198] on span "Personal" at bounding box center [647, 199] width 85 height 10
click at [621, 114] on li "Notary" at bounding box center [642, 114] width 115 height 16
click at [152, 190] on td "Jun 3, 2024" at bounding box center [171, 199] width 69 height 38
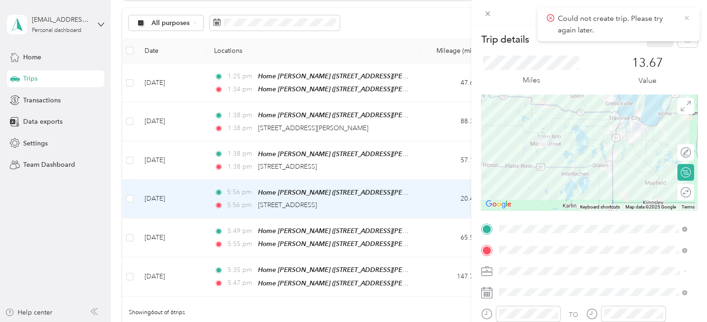
click at [689, 18] on icon at bounding box center [686, 18] width 7 height 8
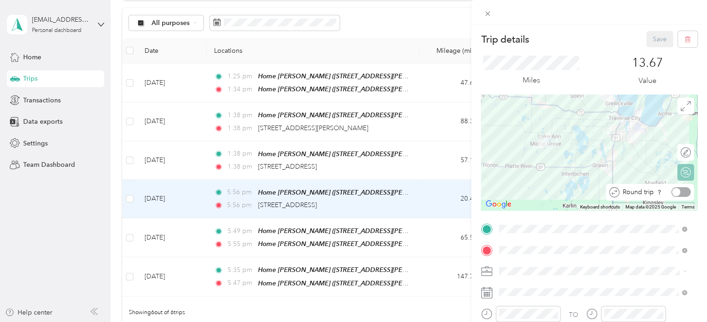
click at [678, 195] on div at bounding box center [680, 192] width 19 height 10
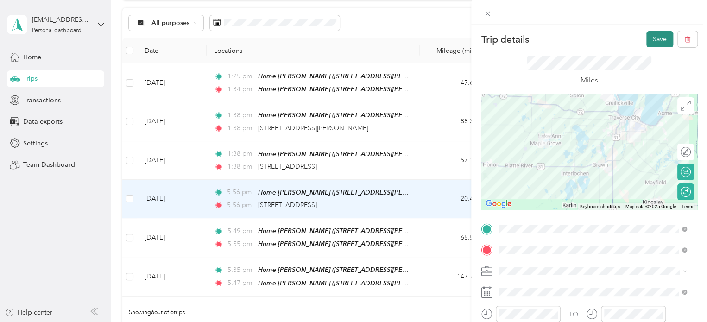
drag, startPoint x: 645, startPoint y: 52, endPoint x: 647, endPoint y: 42, distance: 10.4
click at [645, 51] on div "Miles" at bounding box center [589, 70] width 216 height 47
click at [647, 42] on button "Save" at bounding box center [659, 39] width 27 height 16
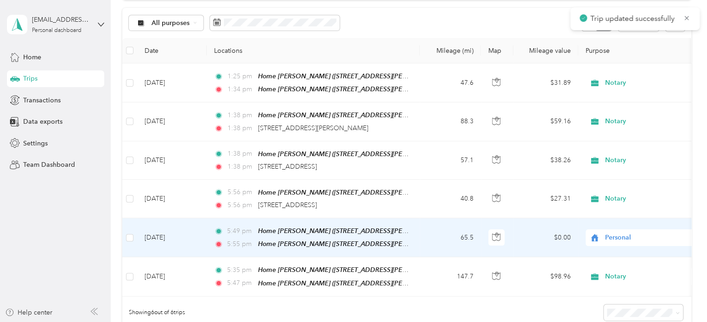
click at [612, 234] on span "Personal" at bounding box center [647, 238] width 85 height 10
click at [617, 151] on span "Notary" at bounding box center [651, 152] width 86 height 10
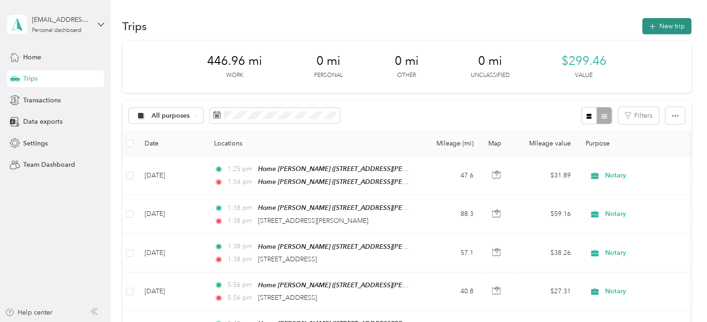
click at [653, 34] on button "New trip" at bounding box center [666, 26] width 49 height 16
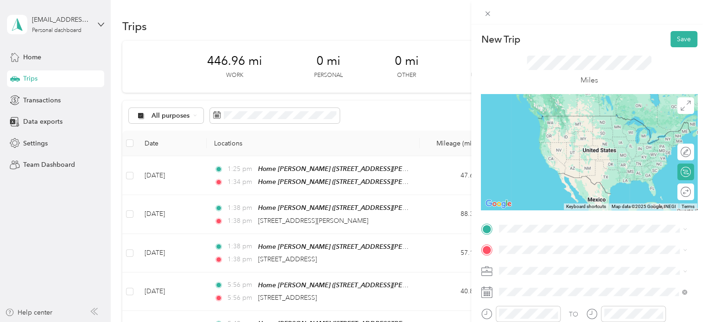
click at [544, 172] on div "Home [PERSON_NAME] [STREET_ADDRESS][PERSON_NAME][PERSON_NAME] , [GEOGRAPHIC_DAT…" at bounding box center [592, 192] width 181 height 42
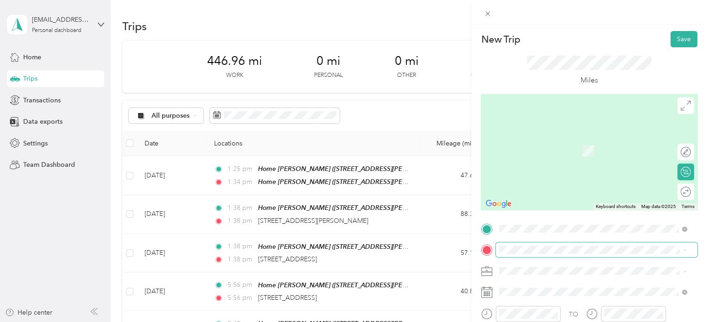
click at [509, 242] on span at bounding box center [596, 249] width 201 height 15
click at [526, 190] on span "2386 Traversefield Drive Traverse City, Michigan 49686, United States" at bounding box center [562, 186] width 93 height 8
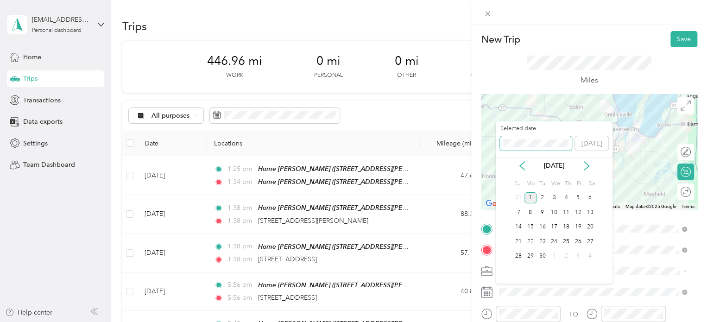
click at [500, 141] on div "Selected date [DATE]" at bounding box center [554, 141] width 117 height 32
click at [558, 213] on div "5" at bounding box center [554, 213] width 12 height 12
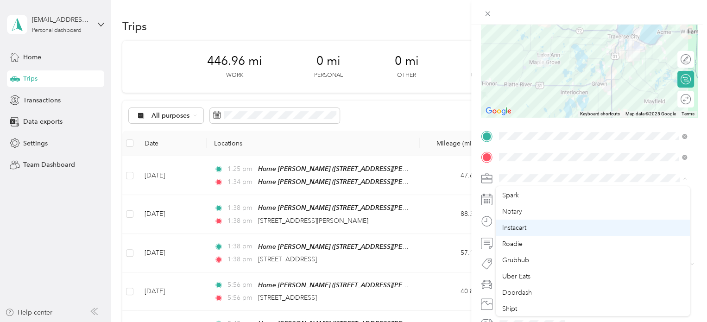
scroll to position [46, 0]
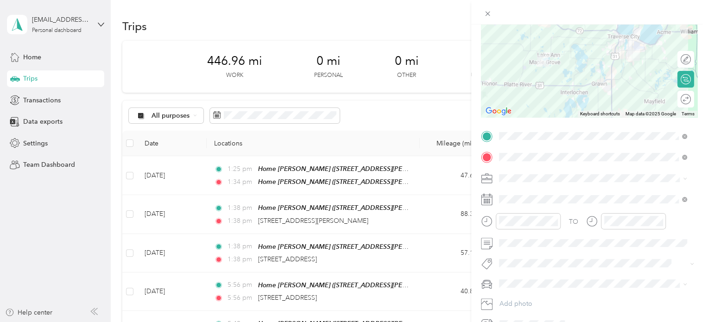
click at [519, 202] on ol "Work Personal Spark Notary Instacart Roadie Grubhub Uber Eats Doordash Shipt Re…" at bounding box center [593, 251] width 194 height 130
click at [511, 248] on span at bounding box center [596, 243] width 201 height 15
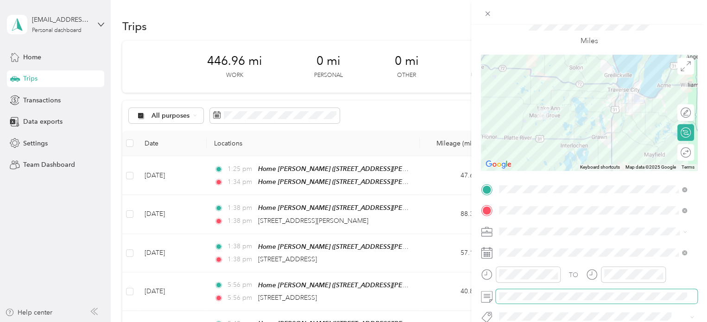
scroll to position [0, 0]
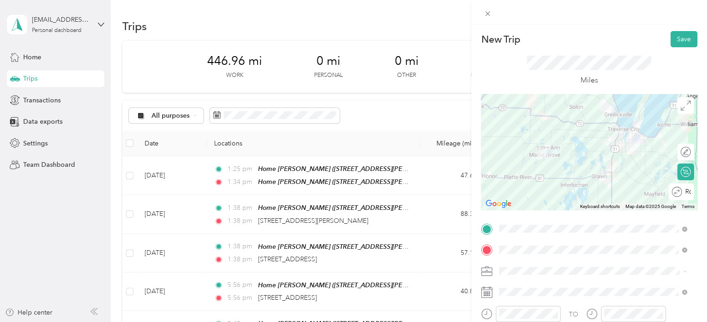
click at [679, 191] on div "Round trip" at bounding box center [680, 191] width 25 height 17
click at [677, 193] on div at bounding box center [680, 192] width 19 height 10
click at [670, 43] on button "Save" at bounding box center [683, 39] width 27 height 16
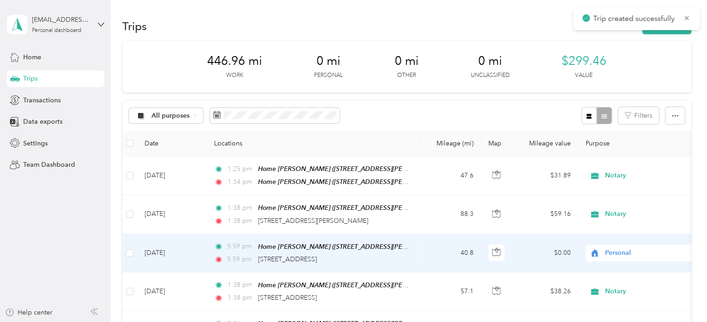
click at [621, 249] on span "Personal" at bounding box center [647, 253] width 85 height 10
click at [616, 167] on span "Notary" at bounding box center [651, 168] width 86 height 10
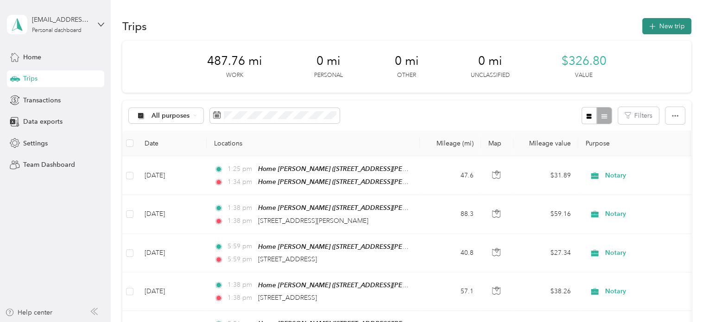
click at [644, 28] on button "New trip" at bounding box center [666, 26] width 49 height 16
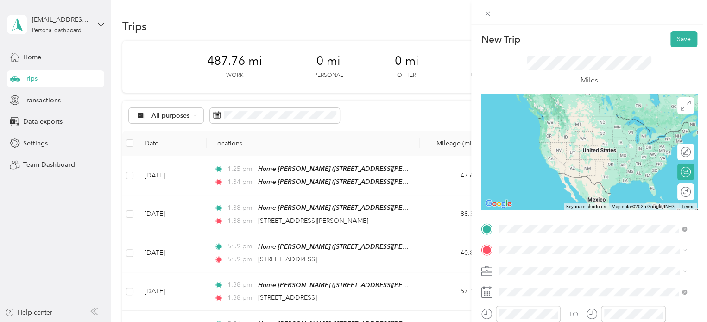
click at [512, 170] on li "Home [PERSON_NAME] [STREET_ADDRESS][PERSON_NAME][PERSON_NAME] , [GEOGRAPHIC_DAT…" at bounding box center [593, 193] width 194 height 49
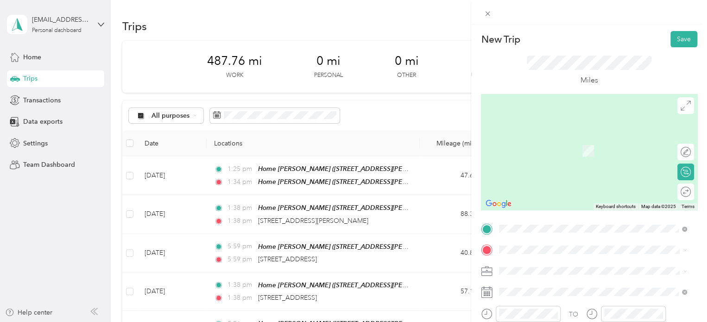
click at [494, 252] on div at bounding box center [589, 249] width 216 height 15
click at [539, 201] on strong "Meijer Traverse City" at bounding box center [546, 198] width 60 height 8
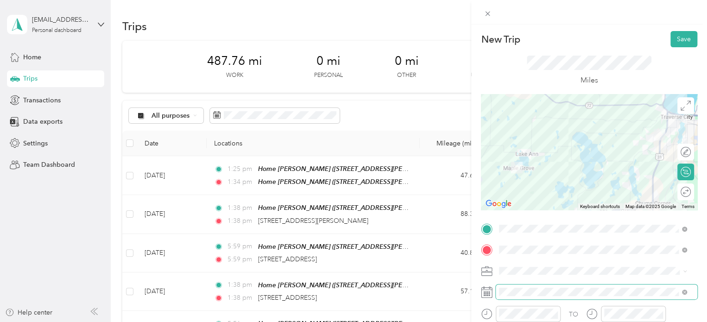
click at [524, 286] on span at bounding box center [596, 291] width 201 height 15
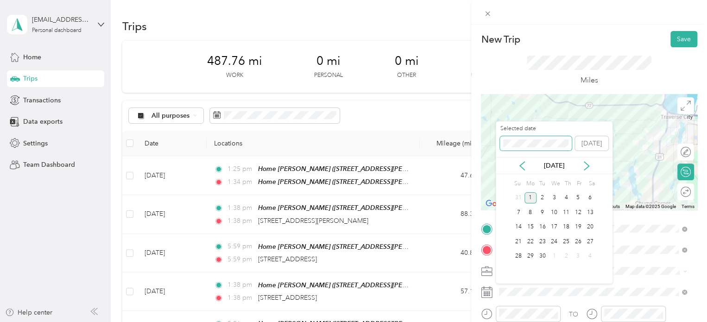
click at [485, 321] on div "New Trip Save This trip cannot be edited because it is either under review, app…" at bounding box center [351, 322] width 702 height 0
click at [555, 211] on div "5" at bounding box center [554, 213] width 12 height 12
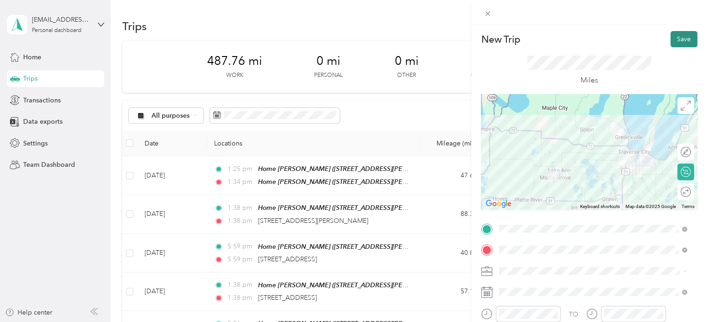
click at [670, 40] on button "Save" at bounding box center [683, 39] width 27 height 16
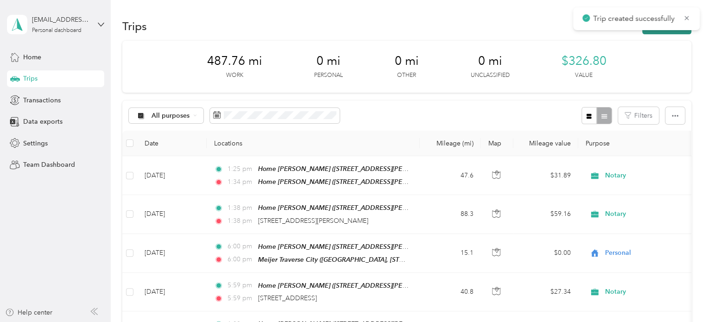
click at [660, 33] on button "New trip" at bounding box center [666, 26] width 49 height 16
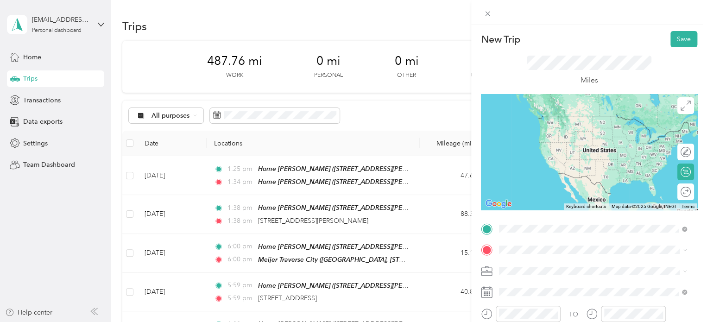
click at [530, 188] on span "Meijer, [STREET_ADDRESS] , 49684, [GEOGRAPHIC_DATA], [GEOGRAPHIC_DATA], [GEOGRA…" at bounding box center [585, 197] width 139 height 27
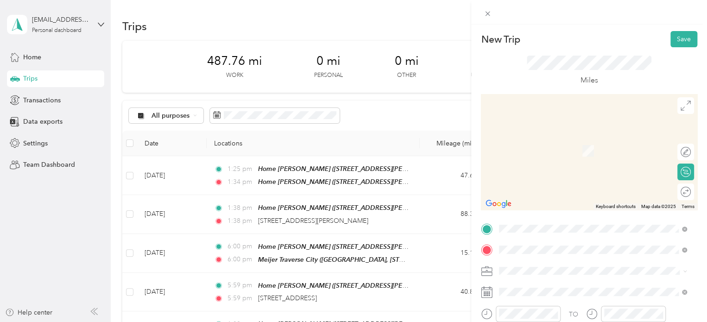
click at [540, 158] on span "1241 Carlisle Road Traverse City, Michigan 49696, United States" at bounding box center [562, 156] width 93 height 8
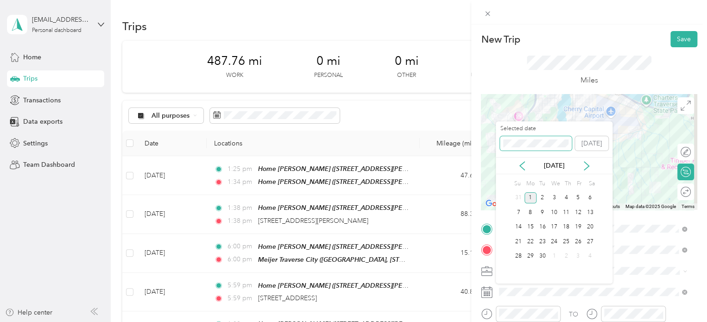
click at [491, 321] on div "New Trip Save This trip cannot be edited because it is either under review, app…" at bounding box center [351, 322] width 702 height 0
click at [484, 321] on div "New Trip Save This trip cannot be edited because it is either under review, app…" at bounding box center [351, 322] width 702 height 0
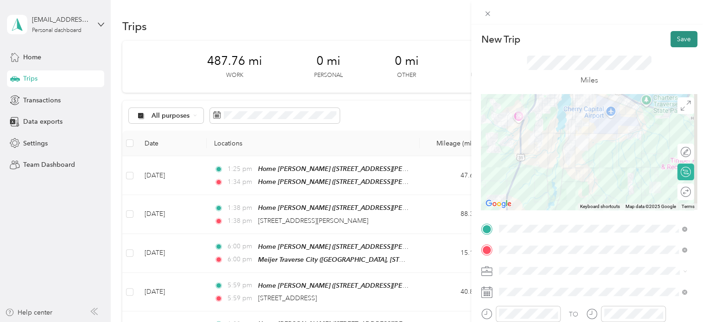
click at [680, 43] on button "Save" at bounding box center [683, 39] width 27 height 16
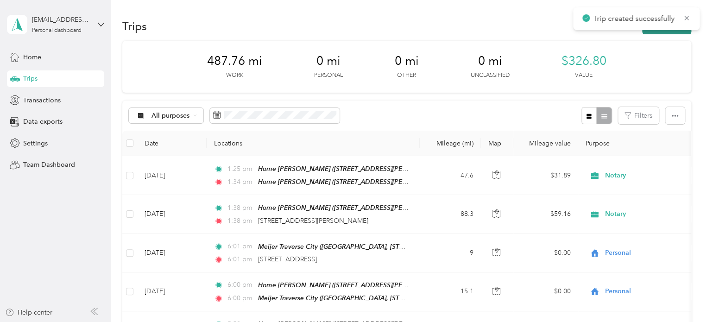
click at [663, 30] on button "New trip" at bounding box center [666, 26] width 49 height 16
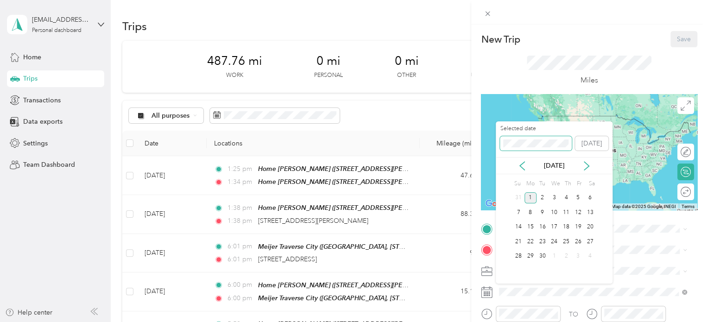
click at [502, 138] on span at bounding box center [536, 143] width 72 height 15
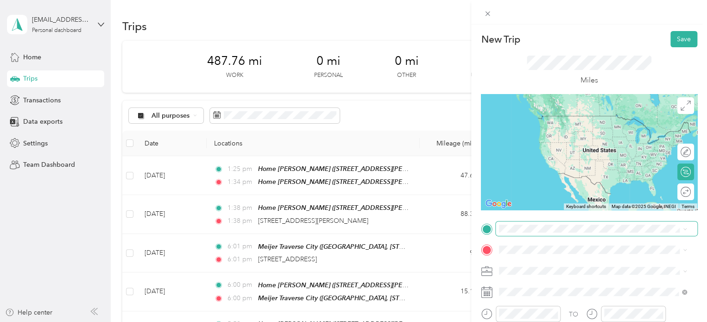
click at [568, 233] on span at bounding box center [596, 228] width 201 height 15
drag, startPoint x: 593, startPoint y: 146, endPoint x: 584, endPoint y: 170, distance: 26.0
click at [594, 139] on span "1241 Carlisle Road Traverse City, Michigan 49696, United States" at bounding box center [562, 135] width 93 height 8
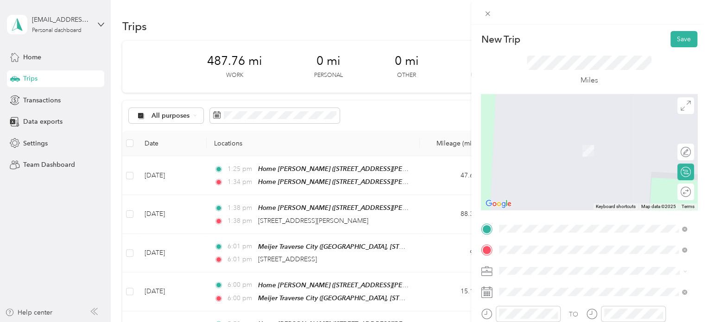
click at [570, 155] on span "905 East Eighth Street, Traverse City, 49686, Traverse City, Michigan, United S…" at bounding box center [562, 151] width 93 height 8
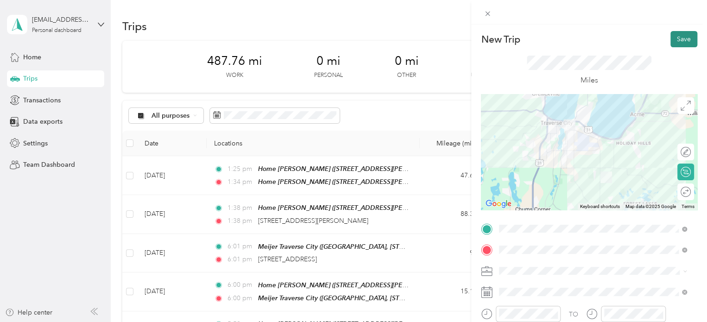
click at [671, 44] on button "Save" at bounding box center [683, 39] width 27 height 16
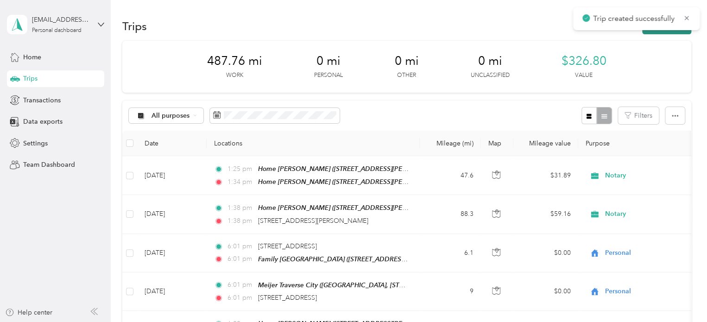
click at [650, 32] on button "New trip" at bounding box center [666, 26] width 49 height 16
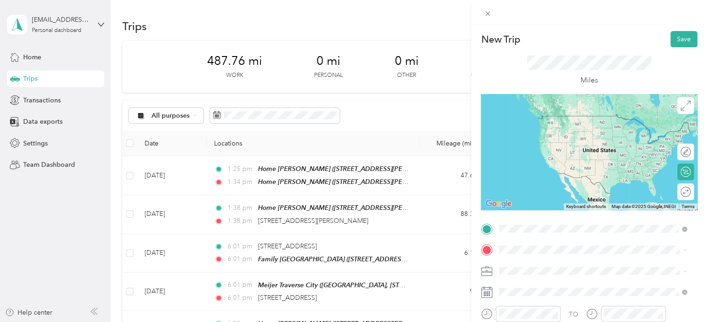
click at [537, 128] on span "905 East Eighth Street, Traverse City, 49686, Traverse City, Michigan, United S…" at bounding box center [562, 130] width 93 height 8
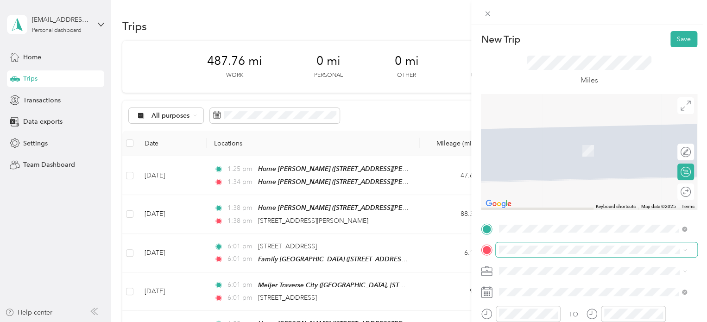
click at [512, 244] on span at bounding box center [596, 249] width 201 height 15
click at [556, 141] on span "411 North East Silver Lake Road Traverse City, Michigan 49685, United States" at bounding box center [562, 137] width 93 height 8
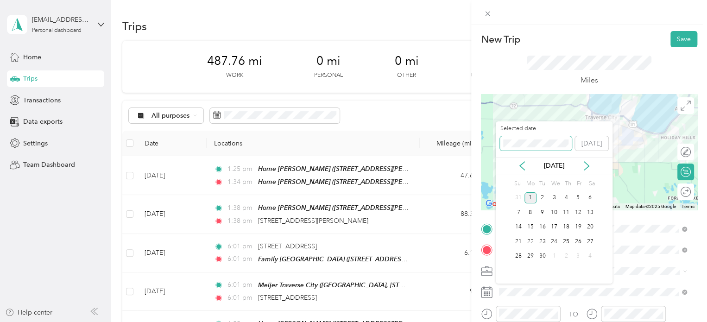
click at [477, 321] on div "New Trip Save This trip cannot be edited because it is either under review, app…" at bounding box center [351, 322] width 702 height 0
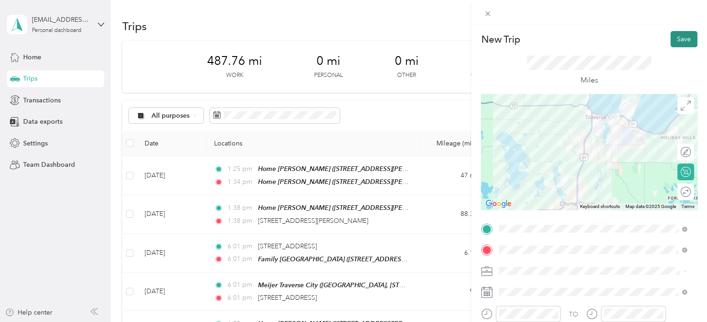
click at [673, 36] on button "Save" at bounding box center [683, 39] width 27 height 16
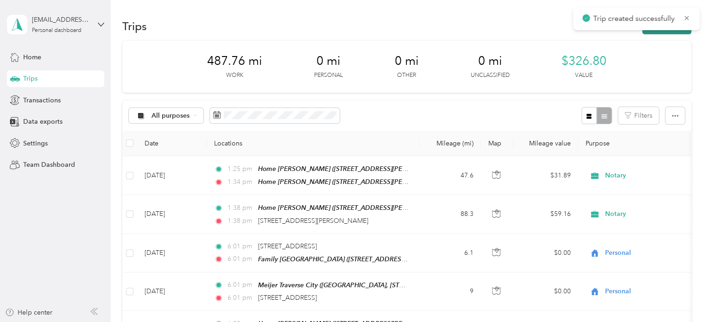
click at [671, 31] on button "New trip" at bounding box center [666, 26] width 49 height 16
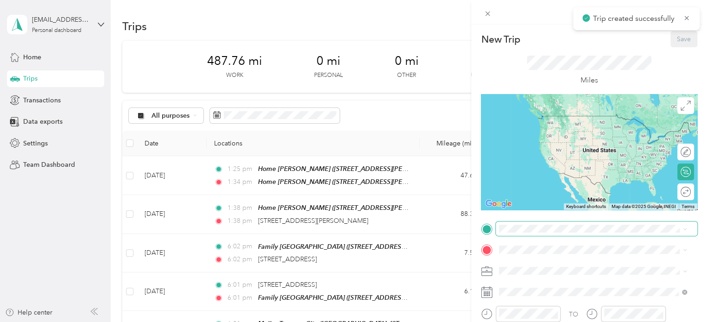
click at [527, 235] on div "TO Add photo" at bounding box center [589, 322] width 216 height 203
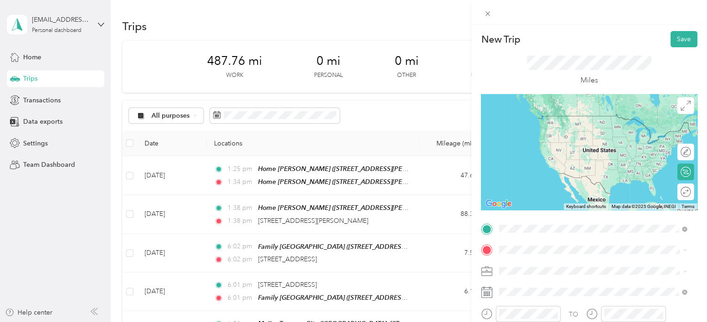
click at [562, 116] on span "411 North East Silver Lake Road Traverse City, Michigan 49685, United States" at bounding box center [562, 116] width 93 height 8
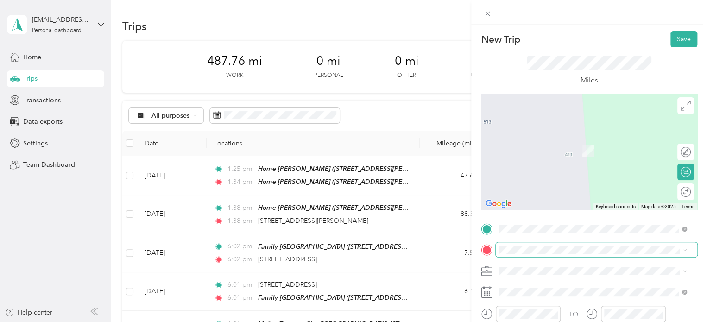
click at [526, 245] on span at bounding box center [596, 249] width 201 height 15
click at [552, 209] on span "[STREET_ADDRESS][PERSON_NAME], [PERSON_NAME], [GEOGRAPHIC_DATA], [GEOGRAPHIC_DA…" at bounding box center [578, 218] width 124 height 27
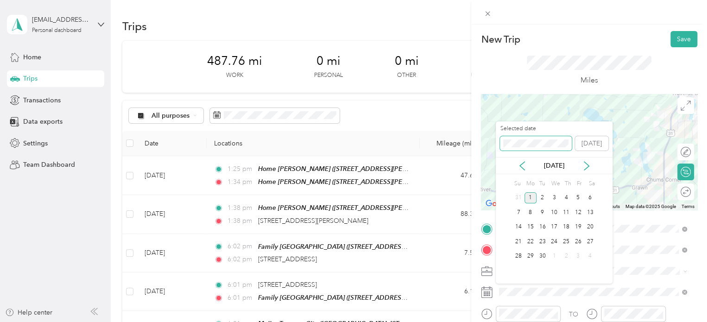
click at [473, 321] on div "New Trip Save This trip cannot be edited because it is either under review, app…" at bounding box center [351, 322] width 702 height 0
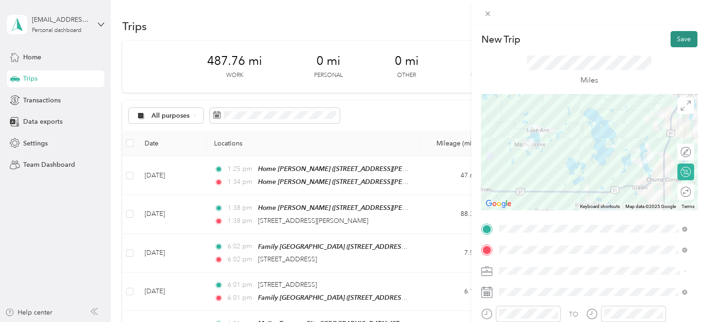
click at [670, 38] on button "Save" at bounding box center [683, 39] width 27 height 16
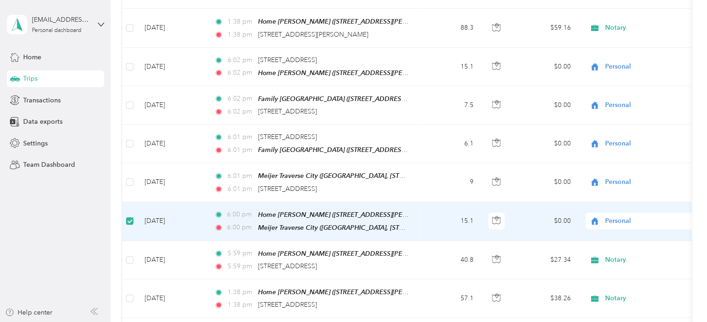
scroll to position [184, 0]
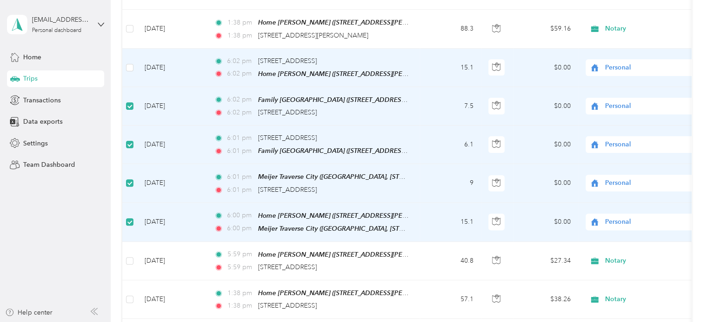
click at [130, 63] on label at bounding box center [129, 68] width 7 height 10
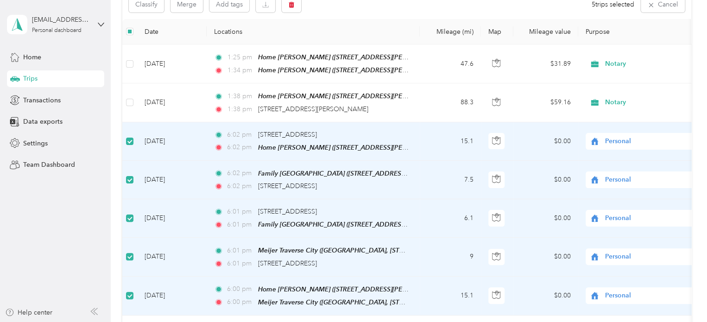
scroll to position [45, 0]
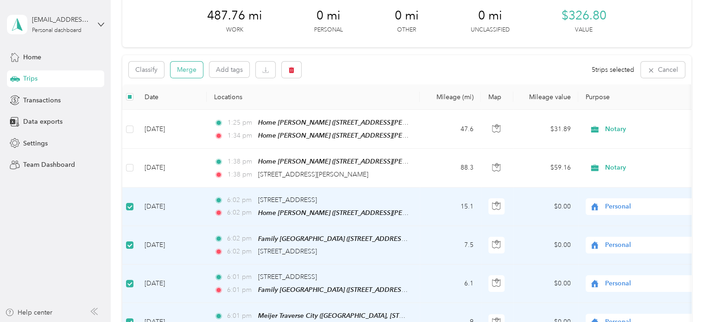
click at [185, 73] on button "Merge" at bounding box center [186, 70] width 32 height 16
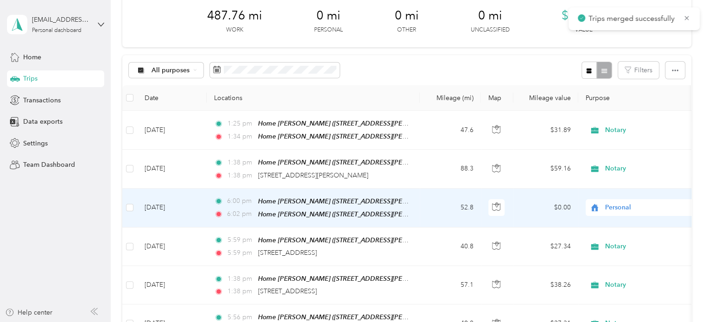
click at [627, 209] on span "Personal" at bounding box center [647, 207] width 85 height 10
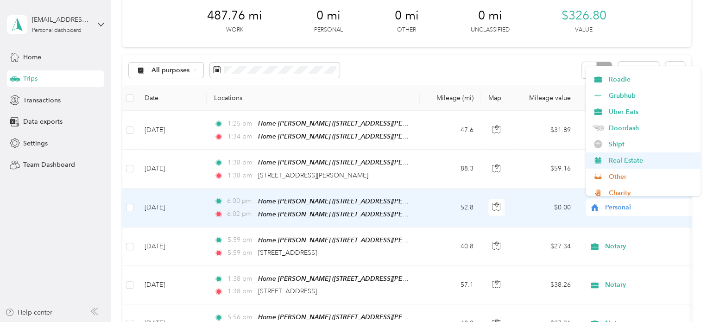
scroll to position [93, 0]
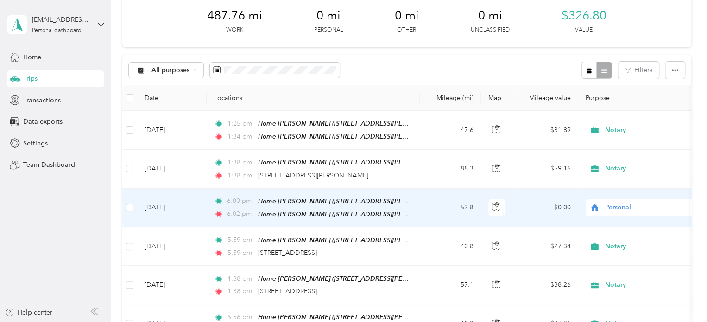
click at [624, 111] on span "Doordash" at bounding box center [651, 112] width 86 height 10
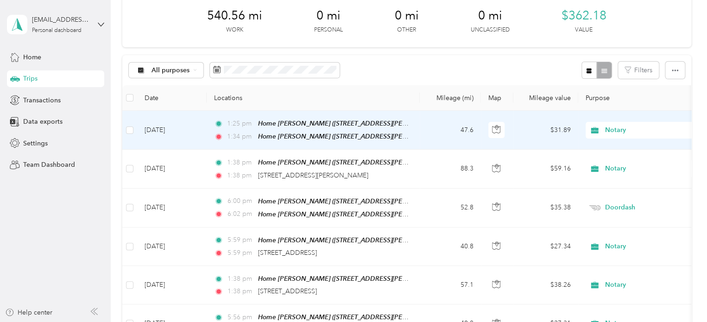
click at [157, 127] on td "Jun 7, 2024" at bounding box center [171, 130] width 69 height 39
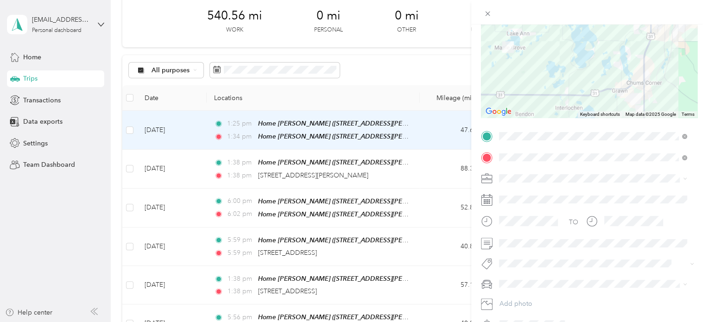
click at [17, 202] on div "Trip details Save This trip cannot be edited because it is either under review,…" at bounding box center [353, 161] width 707 height 322
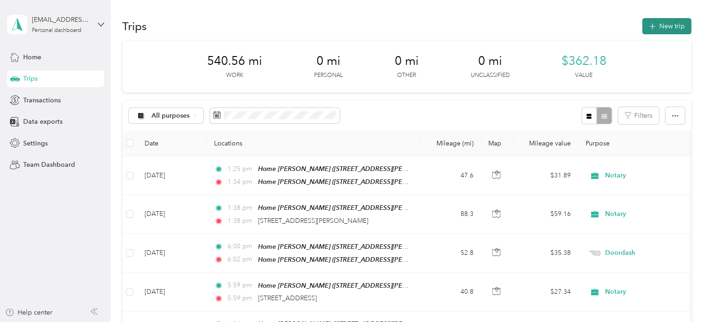
click at [651, 22] on span "button" at bounding box center [651, 26] width 7 height 8
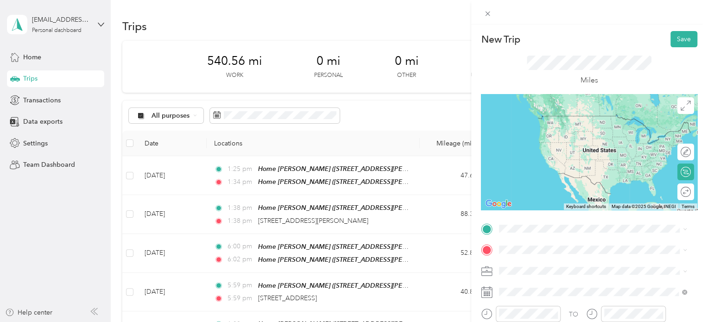
click at [548, 183] on span "[STREET_ADDRESS][PERSON_NAME], [PERSON_NAME], [GEOGRAPHIC_DATA], [GEOGRAPHIC_DA…" at bounding box center [578, 195] width 124 height 27
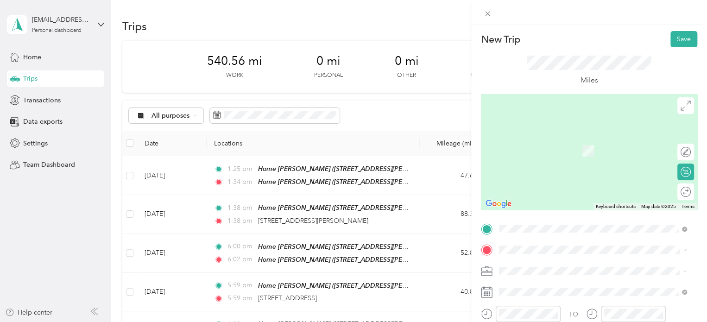
click at [532, 189] on span "2386 Traversefield Drive Traverse City, Michigan 49686, United States" at bounding box center [562, 185] width 93 height 8
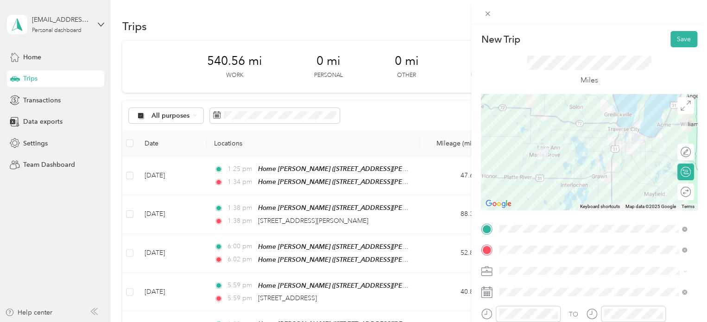
click at [514, 300] on div "TO Add photo" at bounding box center [589, 322] width 216 height 203
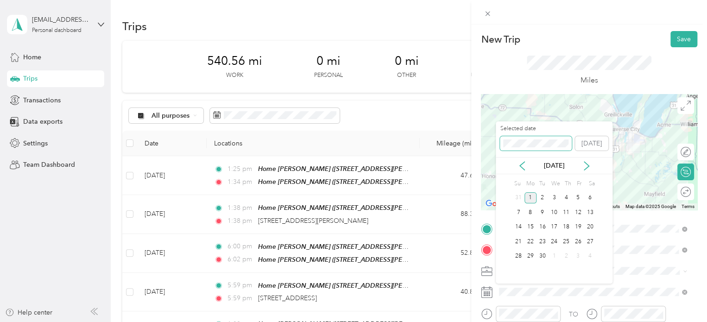
click at [489, 321] on div "New Trip Save This trip cannot be edited because it is either under review, app…" at bounding box center [351, 322] width 702 height 0
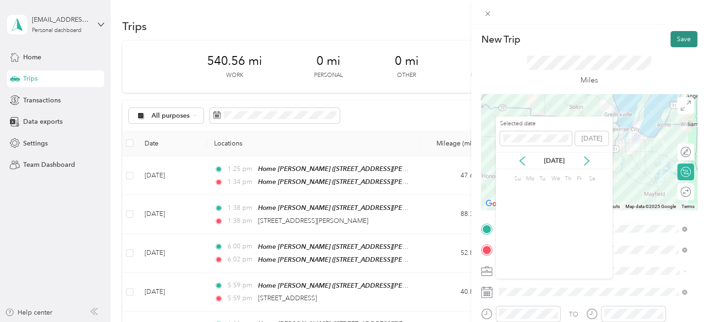
click at [671, 46] on button "Save" at bounding box center [683, 39] width 27 height 16
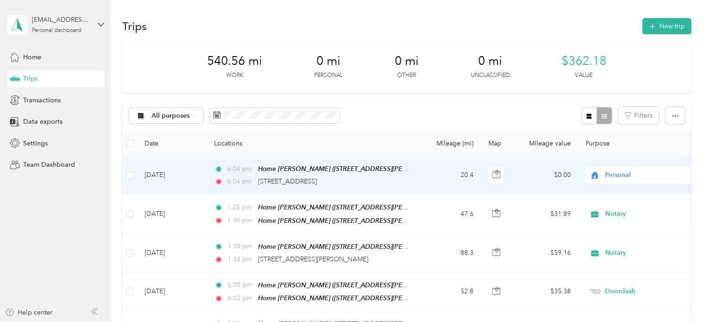
click at [165, 175] on td "Jun 7, 2024" at bounding box center [171, 175] width 69 height 38
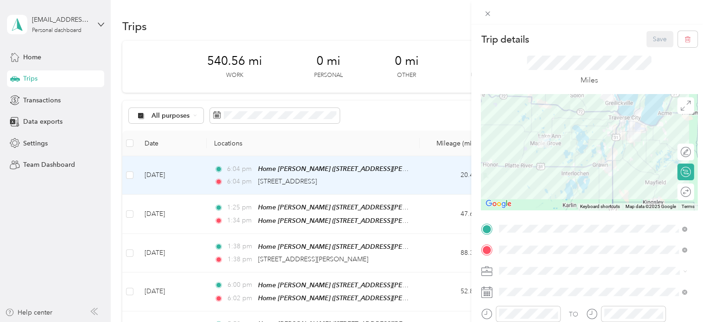
click at [677, 190] on div "Round trip" at bounding box center [685, 191] width 17 height 17
click at [675, 188] on div at bounding box center [680, 192] width 19 height 10
click at [646, 38] on button "Save" at bounding box center [659, 39] width 27 height 16
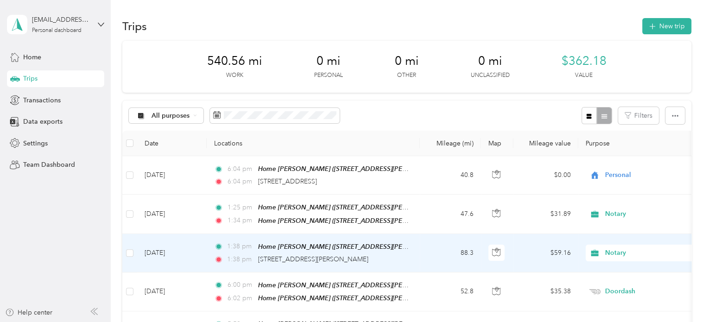
click at [157, 246] on td "Jun 6, 2024" at bounding box center [171, 253] width 69 height 38
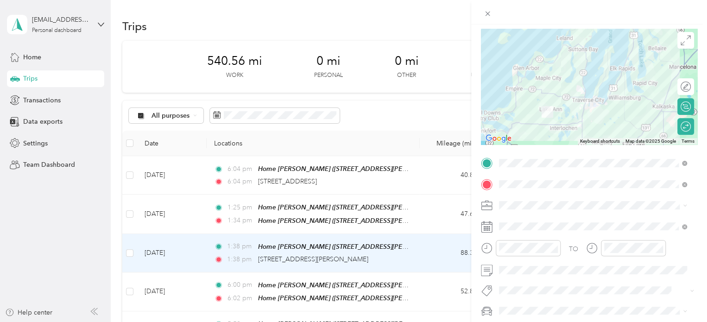
scroll to position [93, 0]
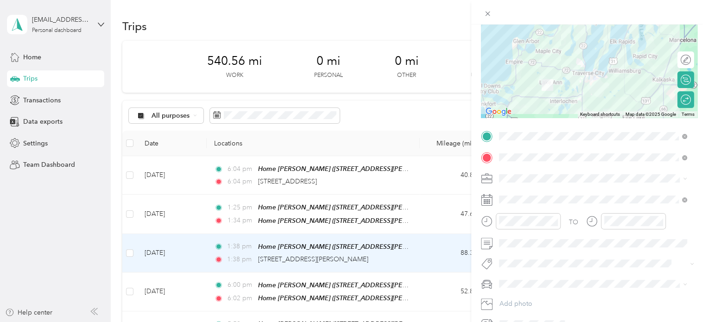
click at [176, 169] on div "Trip details Save This trip cannot be edited because it is either under review,…" at bounding box center [353, 161] width 707 height 322
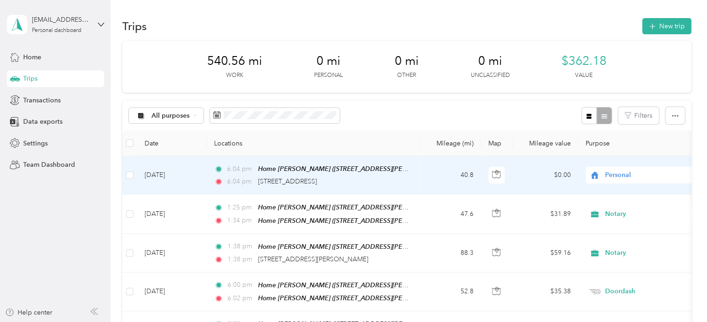
click at [170, 175] on td "Jun 7, 2024" at bounding box center [171, 175] width 69 height 38
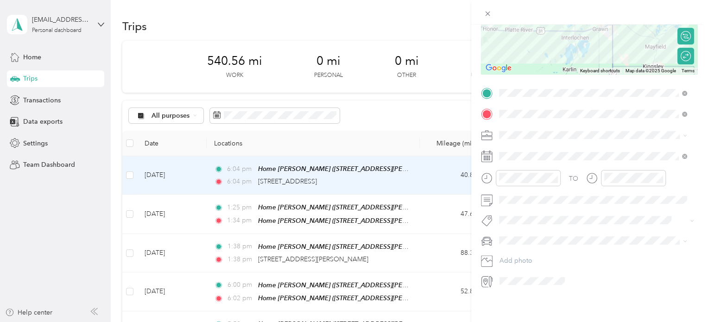
scroll to position [139, 0]
click at [498, 196] on span at bounding box center [596, 200] width 201 height 15
click at [497, 193] on span at bounding box center [596, 200] width 201 height 15
click at [498, 196] on span at bounding box center [596, 200] width 201 height 15
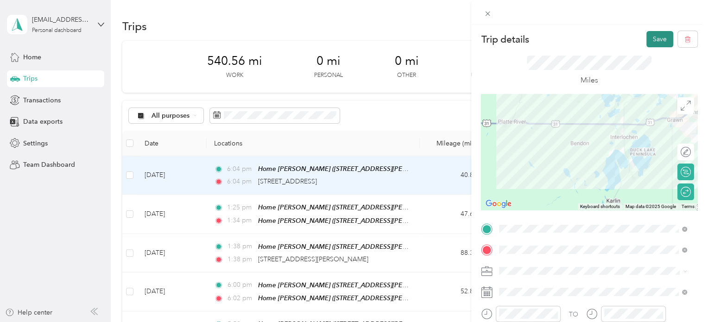
click at [646, 40] on button "Save" at bounding box center [659, 39] width 27 height 16
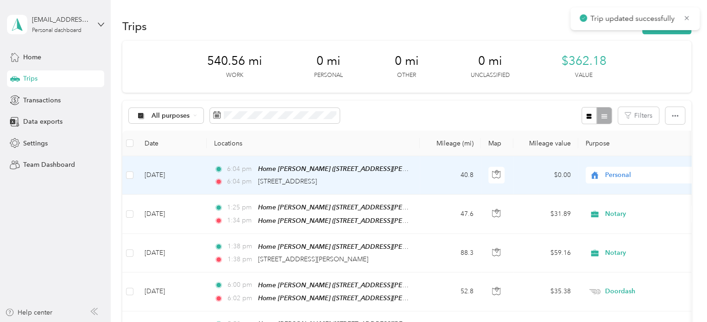
click at [623, 170] on span "Personal" at bounding box center [647, 175] width 85 height 10
click at [611, 237] on span "Notary" at bounding box center [651, 241] width 86 height 10
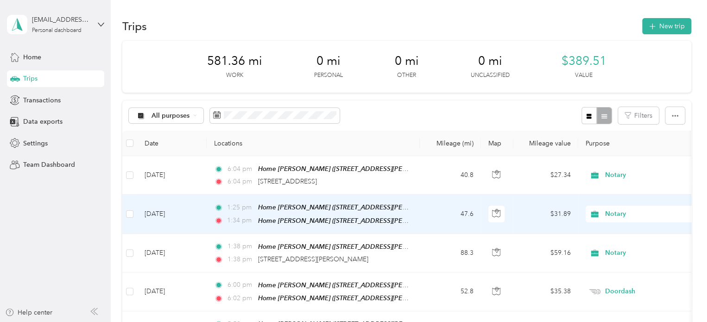
click at [151, 207] on td "Jun 7, 2024" at bounding box center [171, 214] width 69 height 39
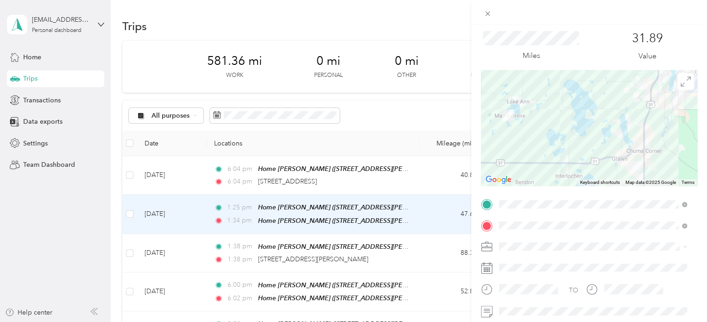
scroll to position [46, 0]
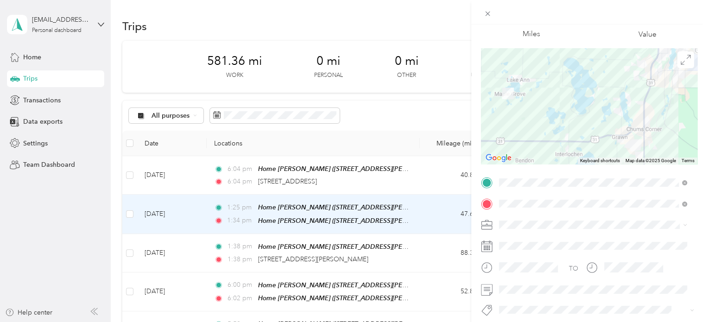
click at [81, 209] on div "Trip details Save This trip cannot be edited because it is either under review,…" at bounding box center [353, 161] width 707 height 322
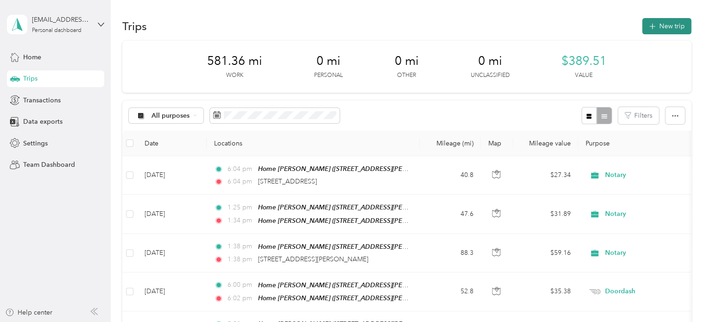
click at [642, 29] on button "New trip" at bounding box center [666, 26] width 49 height 16
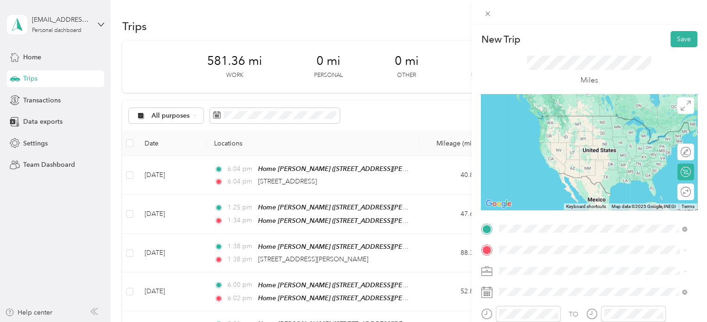
click at [537, 182] on div "Home [PERSON_NAME] [STREET_ADDRESS][PERSON_NAME][PERSON_NAME] , [GEOGRAPHIC_DAT…" at bounding box center [599, 192] width 167 height 39
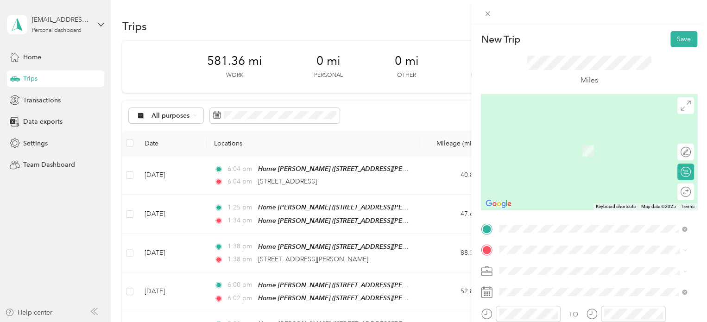
click at [569, 219] on span "Meijer, [STREET_ADDRESS] , 49684, [GEOGRAPHIC_DATA], [GEOGRAPHIC_DATA], [GEOGRA…" at bounding box center [585, 217] width 139 height 27
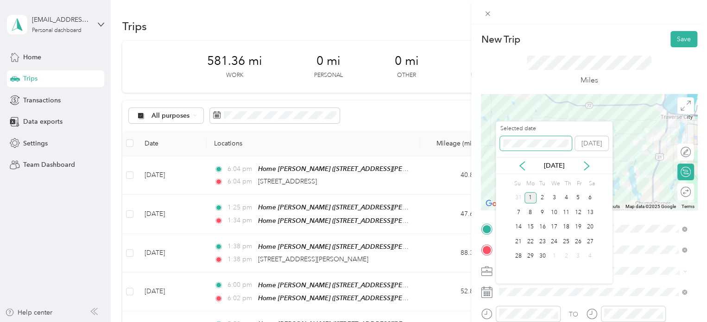
click at [482, 321] on div "New Trip Save This trip cannot be edited because it is either under review, app…" at bounding box center [351, 322] width 702 height 0
click at [489, 321] on div "New Trip Save This trip cannot be edited because it is either under review, app…" at bounding box center [351, 322] width 702 height 0
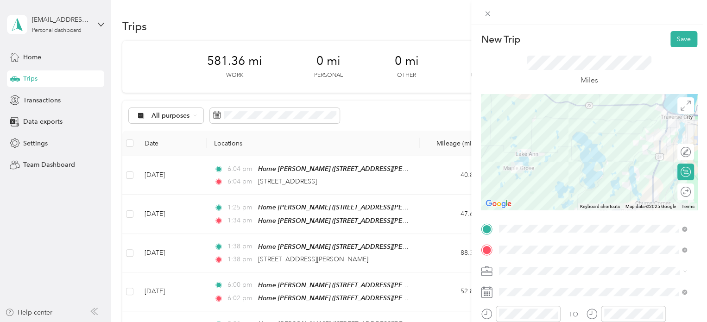
click at [625, 264] on span at bounding box center [596, 271] width 201 height 15
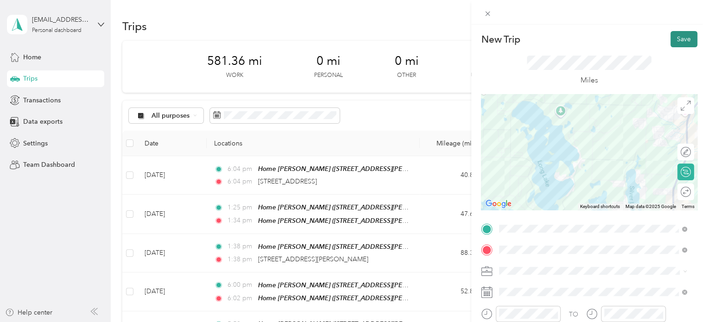
click at [680, 39] on button "Save" at bounding box center [683, 39] width 27 height 16
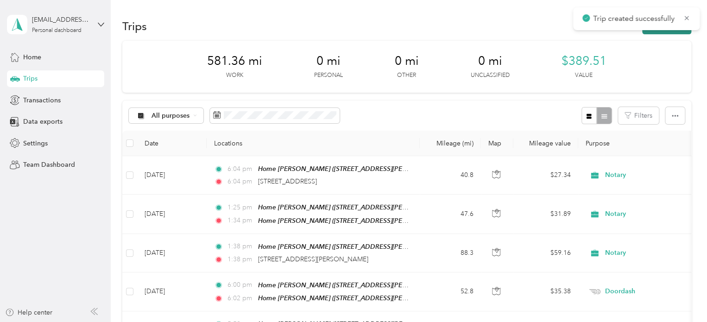
click at [656, 31] on button "New trip" at bounding box center [666, 26] width 49 height 16
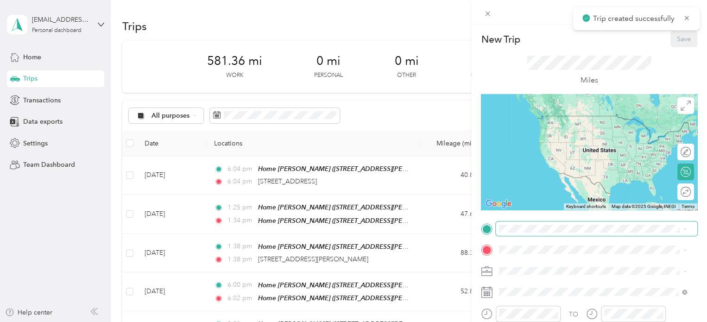
click at [537, 234] on span at bounding box center [596, 228] width 201 height 15
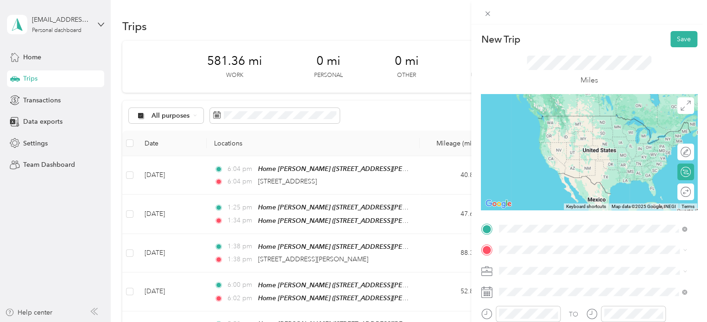
click at [552, 195] on span "Meijer, [STREET_ADDRESS] , 49684, [GEOGRAPHIC_DATA], [GEOGRAPHIC_DATA], [GEOGRA…" at bounding box center [585, 197] width 139 height 27
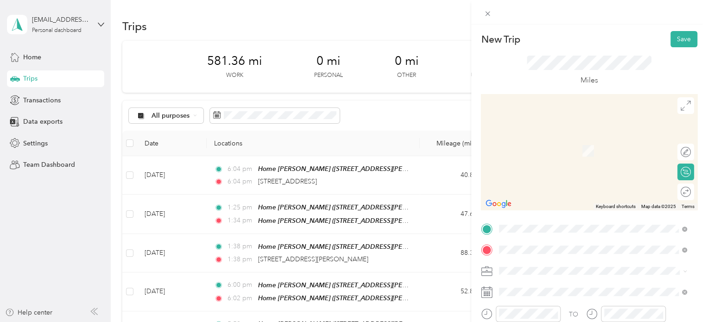
click at [569, 141] on span "720 Watch Hill Lane Traverse City, Michigan 49684, United States" at bounding box center [562, 137] width 93 height 8
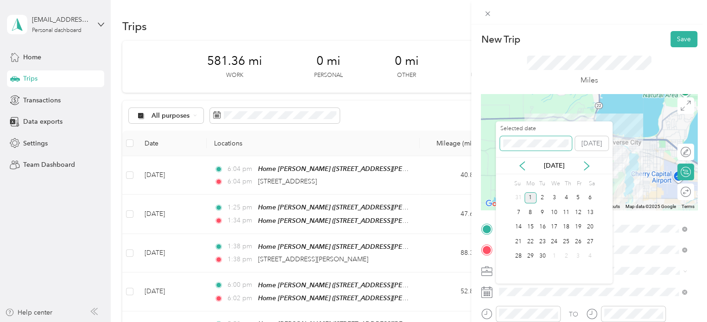
click at [472, 321] on div "New Trip Save This trip cannot be edited because it is either under review, app…" at bounding box center [351, 322] width 702 height 0
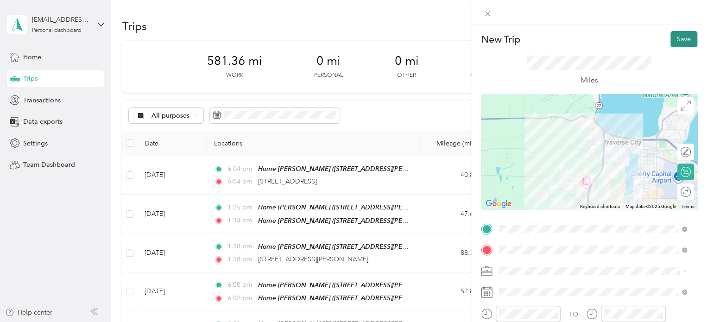
click at [671, 42] on button "Save" at bounding box center [683, 39] width 27 height 16
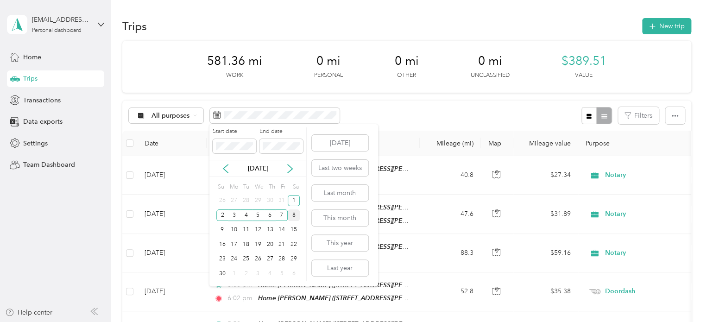
click at [288, 211] on div "8" at bounding box center [294, 215] width 12 height 12
click at [290, 230] on div "15" at bounding box center [294, 230] width 12 height 12
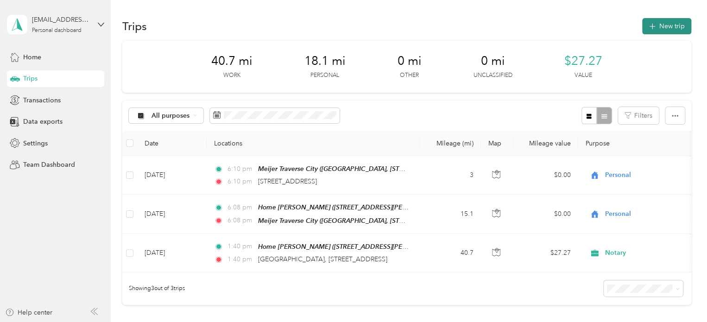
click at [667, 26] on button "New trip" at bounding box center [666, 26] width 49 height 16
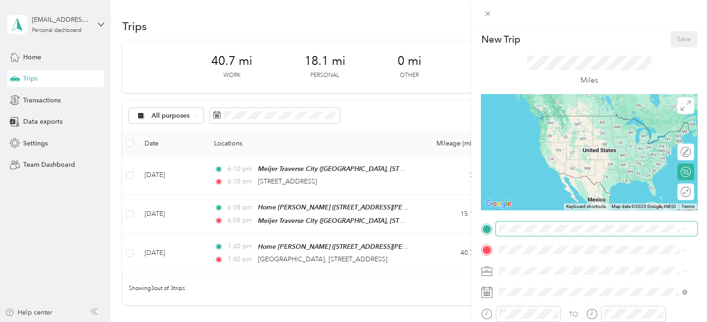
click at [520, 223] on span at bounding box center [596, 228] width 201 height 15
click at [559, 118] on span "720 Watch Hill Lane Traverse City, Michigan 49684, United States" at bounding box center [562, 116] width 93 height 8
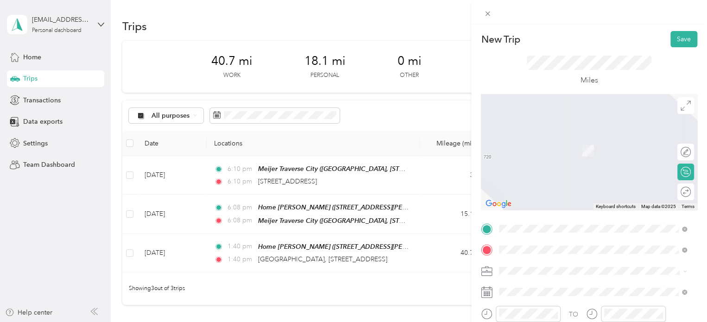
click at [517, 158] on span "Walmart Supercenter, [STREET_ADDRESS] , 49684, [GEOGRAPHIC_DATA], [GEOGRAPHIC_D…" at bounding box center [591, 160] width 150 height 27
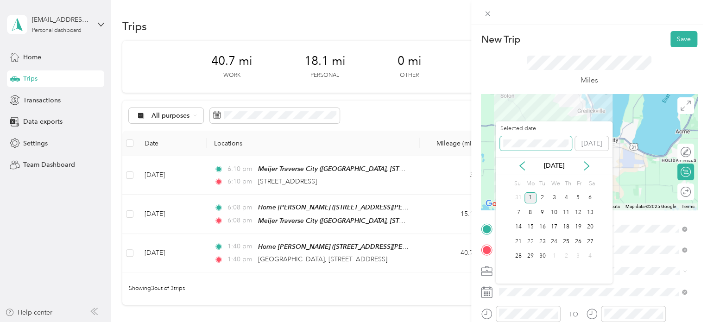
click at [482, 321] on div "New Trip Save This trip cannot be edited because it is either under review, app…" at bounding box center [351, 322] width 702 height 0
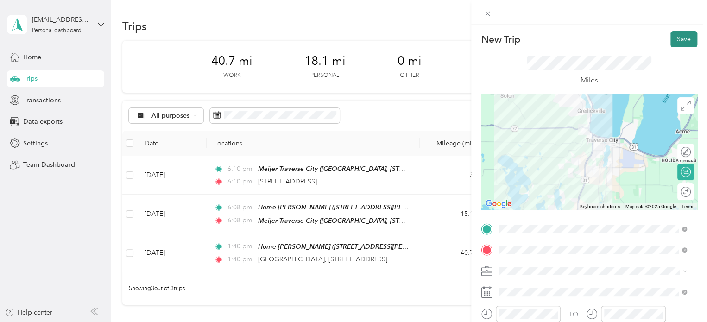
click at [670, 42] on button "Save" at bounding box center [683, 39] width 27 height 16
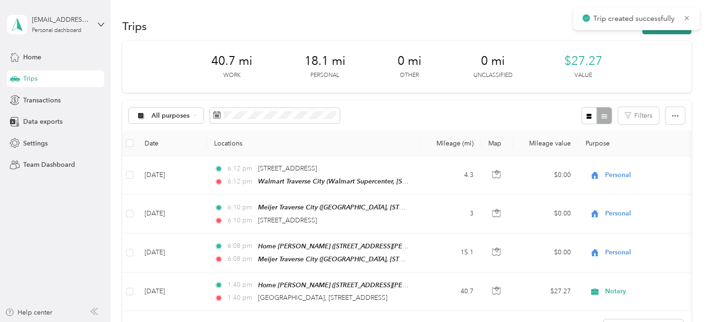
click at [663, 31] on button "New trip" at bounding box center [666, 26] width 49 height 16
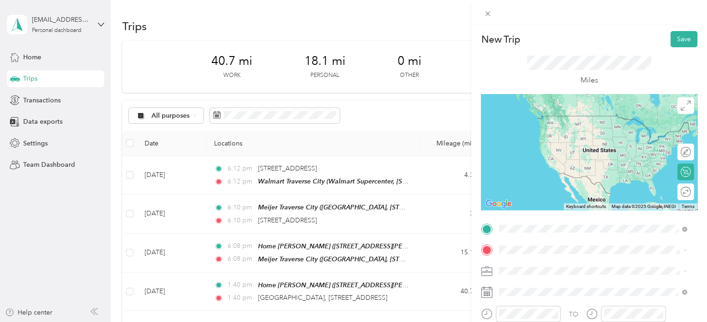
click at [538, 135] on span "Walmart Supercenter, [STREET_ADDRESS] , 49684, [GEOGRAPHIC_DATA], [GEOGRAPHIC_D…" at bounding box center [591, 139] width 150 height 27
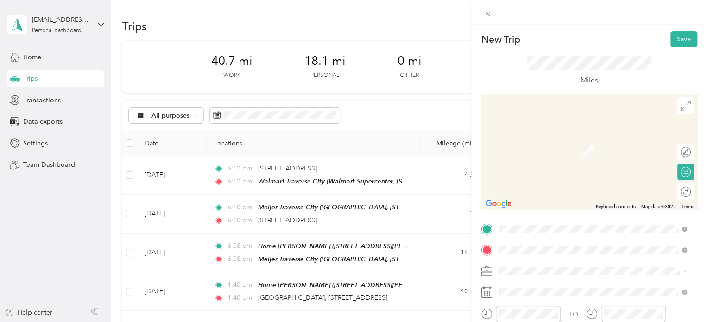
click at [541, 137] on div "1601 Maylane Traverse City, Michigan 49686, United States" at bounding box center [592, 137] width 181 height 13
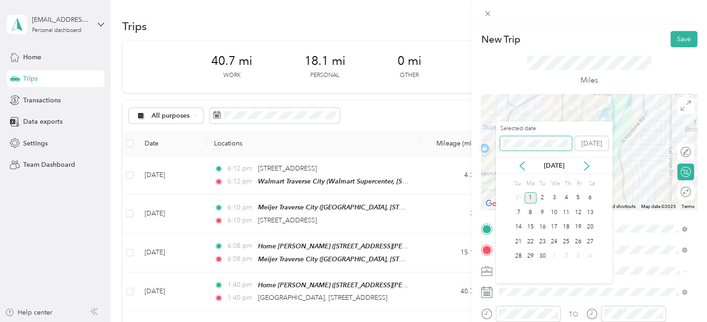
click at [490, 321] on div "New Trip Save This trip cannot be edited because it is either under review, app…" at bounding box center [351, 322] width 702 height 0
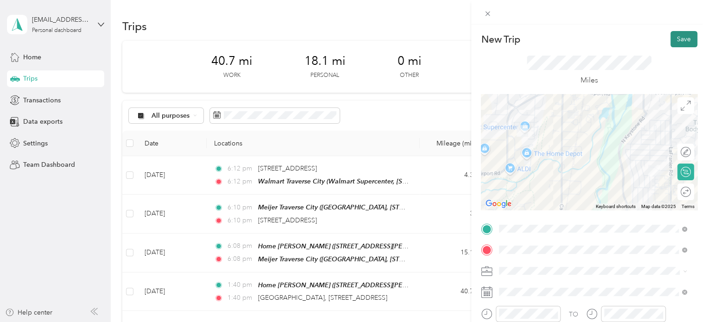
click at [670, 41] on button "Save" at bounding box center [683, 39] width 27 height 16
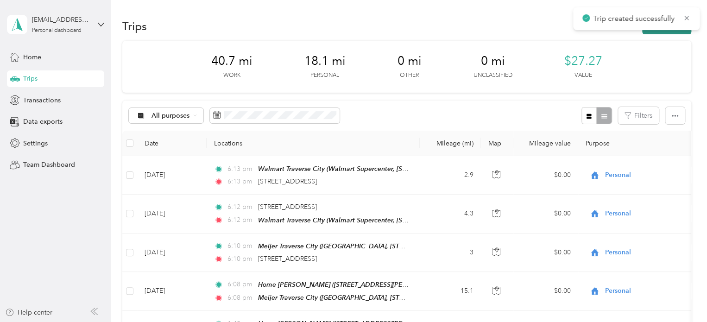
click at [667, 31] on button "New trip" at bounding box center [666, 26] width 49 height 16
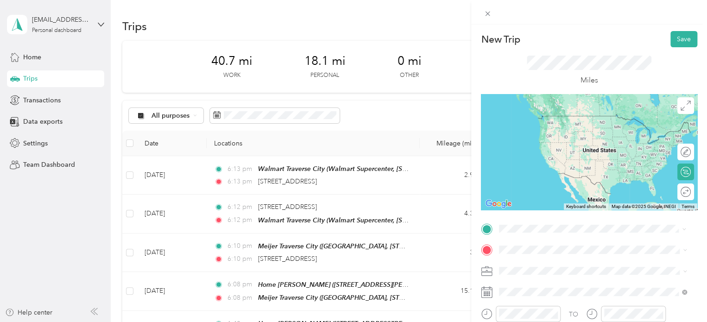
click at [553, 115] on span "1601 Maylane Traverse City, Michigan 49686, United States" at bounding box center [562, 116] width 93 height 8
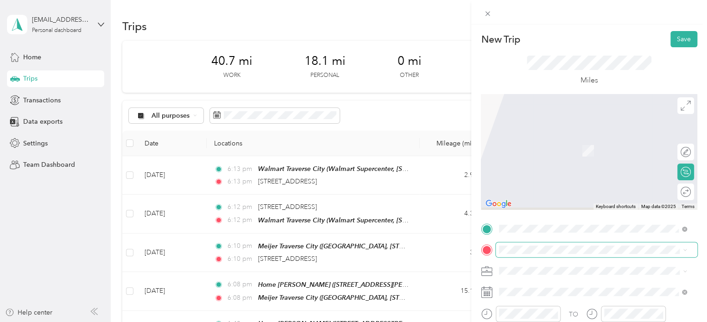
click at [509, 256] on span at bounding box center [596, 249] width 201 height 15
click at [547, 139] on span "2113 Fielstra Drive Traverse City, Michigan 49686, United States" at bounding box center [588, 137] width 144 height 8
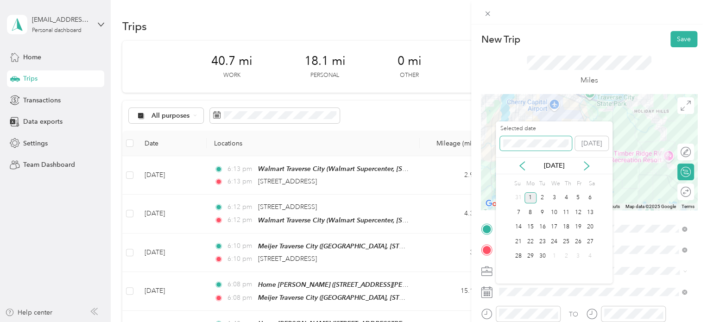
click at [538, 139] on span at bounding box center [536, 143] width 72 height 15
drag, startPoint x: 539, startPoint y: 138, endPoint x: 480, endPoint y: 136, distance: 58.4
click at [480, 321] on div "New Trip Save This trip cannot be edited because it is either under review, app…" at bounding box center [351, 322] width 702 height 0
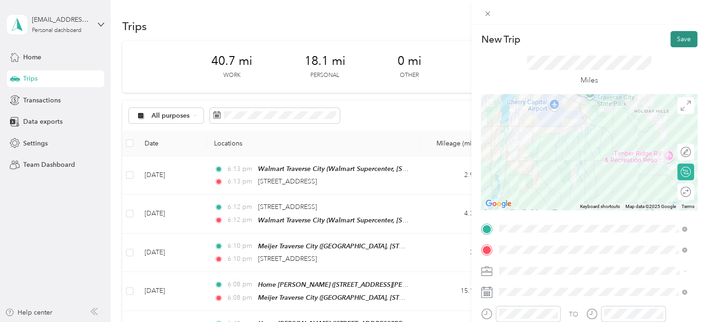
click at [670, 35] on button "Save" at bounding box center [683, 39] width 27 height 16
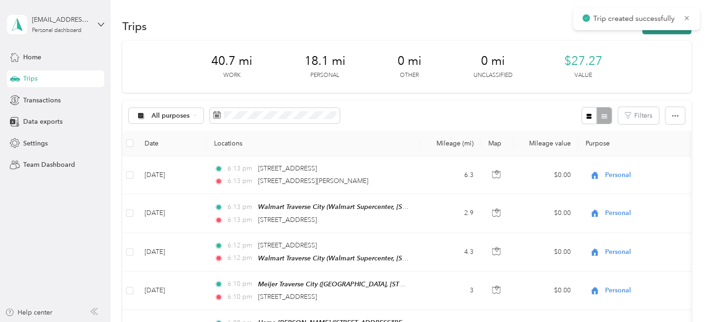
click at [665, 31] on button "New trip" at bounding box center [666, 26] width 49 height 16
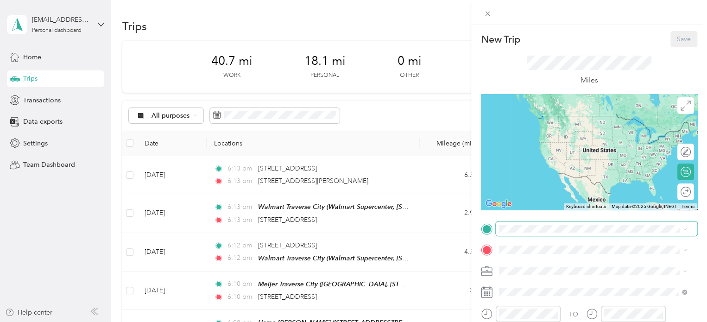
click at [515, 224] on span at bounding box center [596, 228] width 201 height 15
click at [537, 265] on span "2113 Fielstra Drive Traverse City, Michigan 49686, United States" at bounding box center [588, 262] width 144 height 8
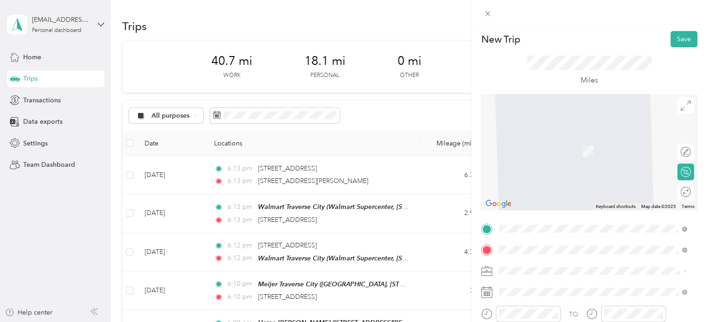
drag, startPoint x: 550, startPoint y: 144, endPoint x: 529, endPoint y: 185, distance: 45.8
click at [550, 144] on div "Walmart Traverse City Walmart Supercenter, [STREET_ADDRESS] , 49684, [GEOGRAPHI…" at bounding box center [599, 155] width 167 height 39
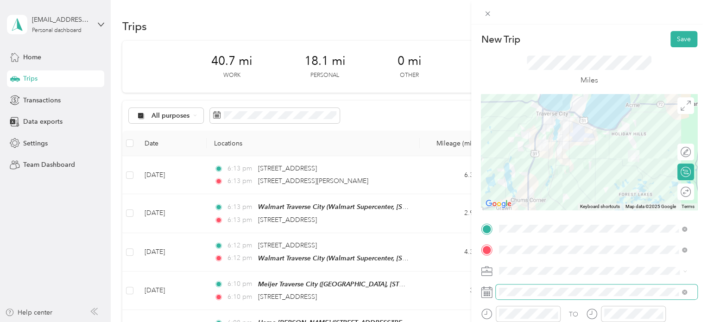
click at [514, 297] on span at bounding box center [596, 291] width 201 height 15
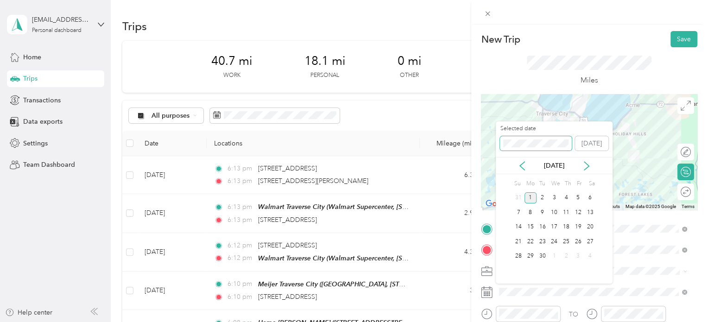
click at [486, 321] on div "New Trip Save This trip cannot be edited because it is either under review, app…" at bounding box center [351, 322] width 702 height 0
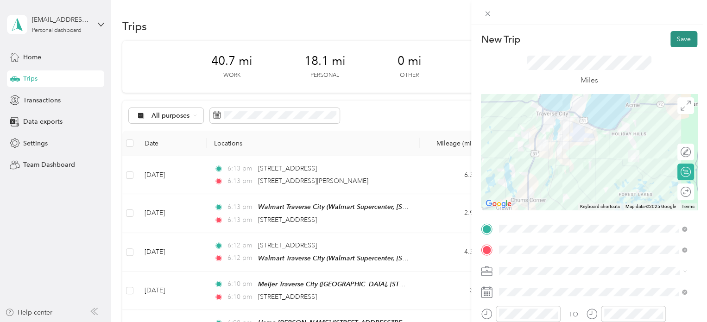
click at [674, 40] on button "Save" at bounding box center [683, 39] width 27 height 16
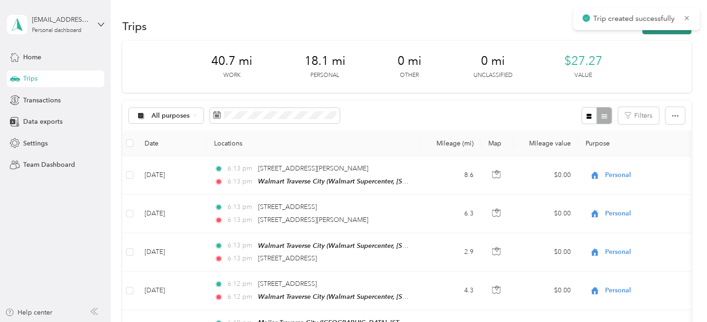
click at [644, 31] on button "New trip" at bounding box center [666, 26] width 49 height 16
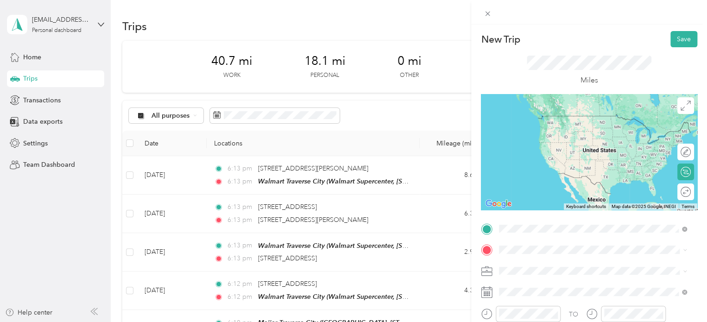
click at [533, 139] on span "Walmart Supercenter, [STREET_ADDRESS] , 49684, [GEOGRAPHIC_DATA], [GEOGRAPHIC_D…" at bounding box center [591, 139] width 150 height 27
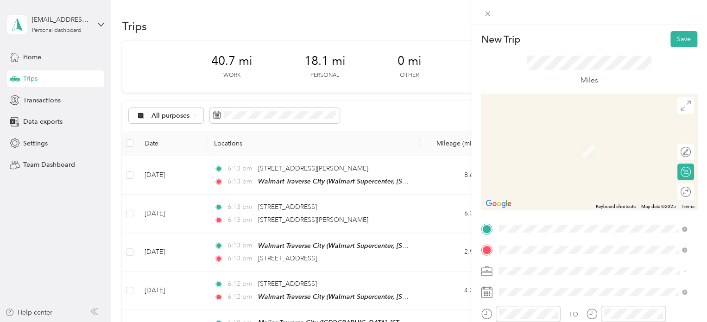
click at [553, 127] on ol "From search results 629 Bay Hill Drive Traverse City, Michigan 49684, United St…" at bounding box center [593, 167] width 194 height 111
click at [546, 141] on div "629 Bay Hill Drive Traverse City, Michigan 49684, United States" at bounding box center [592, 135] width 181 height 13
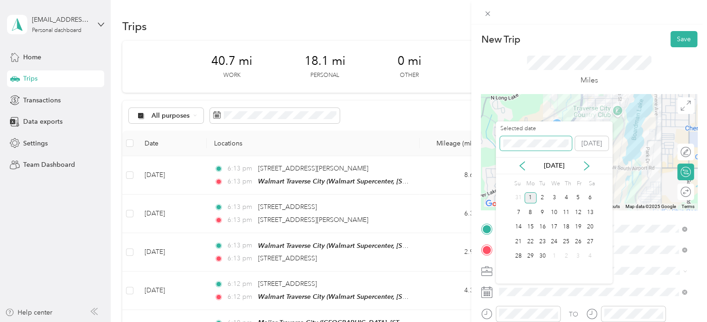
click at [495, 321] on div "New Trip Save This trip cannot be edited because it is either under review, app…" at bounding box center [351, 322] width 702 height 0
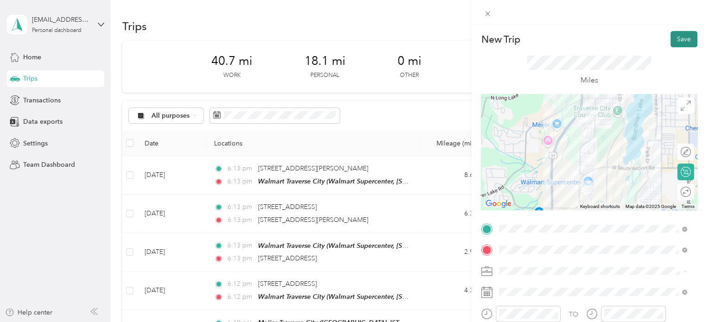
click at [675, 42] on button "Save" at bounding box center [683, 39] width 27 height 16
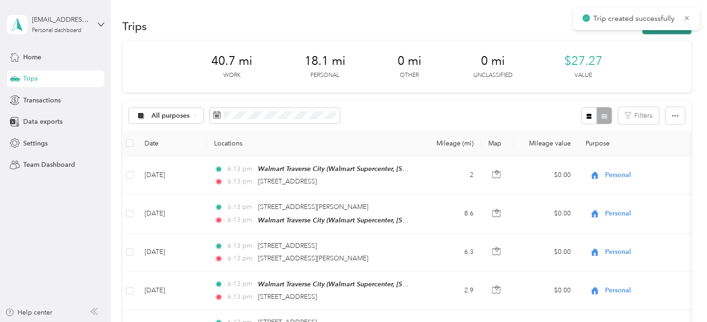
click at [654, 32] on button "New trip" at bounding box center [666, 26] width 49 height 16
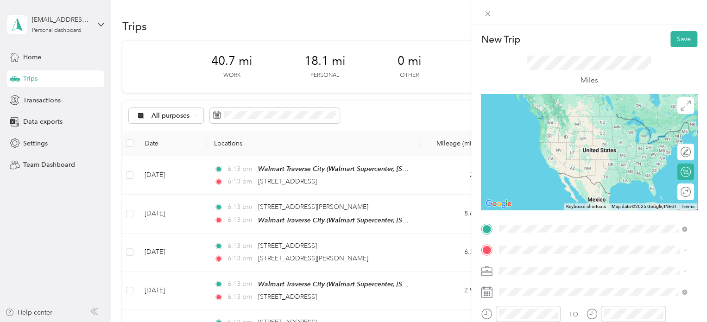
click at [560, 120] on span "629 Bay Hill Drive Traverse City, Michigan 49684, United States" at bounding box center [562, 116] width 93 height 8
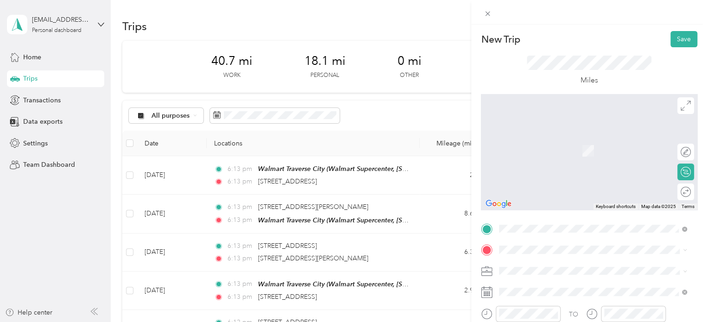
click at [560, 166] on div "Walmart Traverse City Walmart Supercenter, [STREET_ADDRESS] , 49684, [GEOGRAPHI…" at bounding box center [599, 155] width 167 height 39
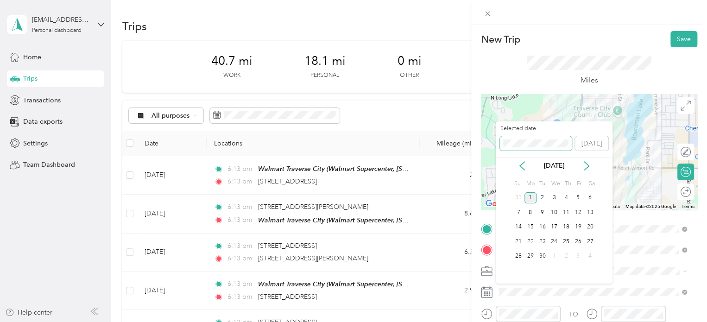
click at [482, 321] on div "New Trip Save This trip cannot be edited because it is either under review, app…" at bounding box center [351, 322] width 702 height 0
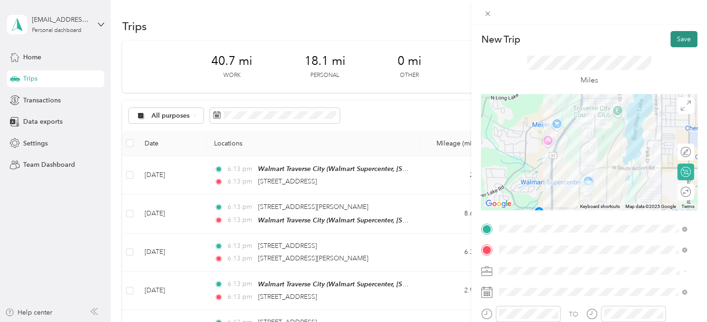
click at [689, 34] on button "Save" at bounding box center [683, 39] width 27 height 16
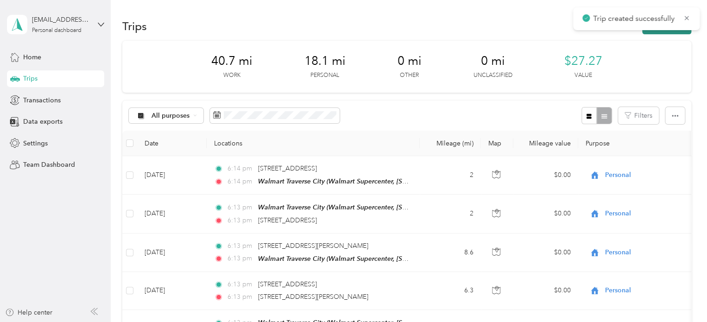
click at [674, 33] on button "New trip" at bounding box center [666, 26] width 49 height 16
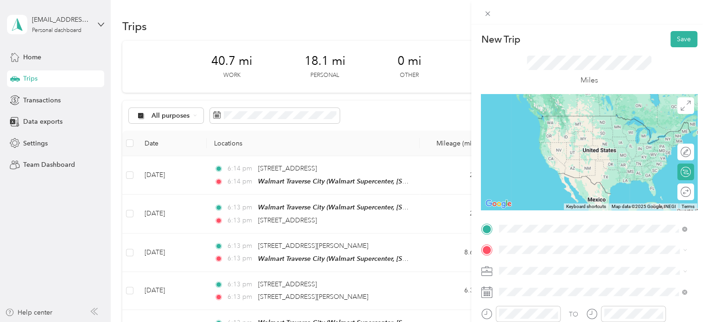
click at [544, 122] on div "Walmart Traverse City Walmart Supercenter, [STREET_ADDRESS] , 49684, [GEOGRAPHI…" at bounding box center [599, 134] width 167 height 39
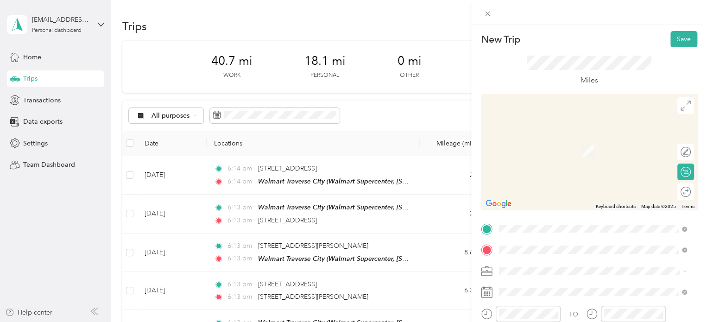
click at [522, 169] on span "3748 Timberwolf Drive Traverse City, Michigan 49684, United States" at bounding box center [562, 173] width 93 height 8
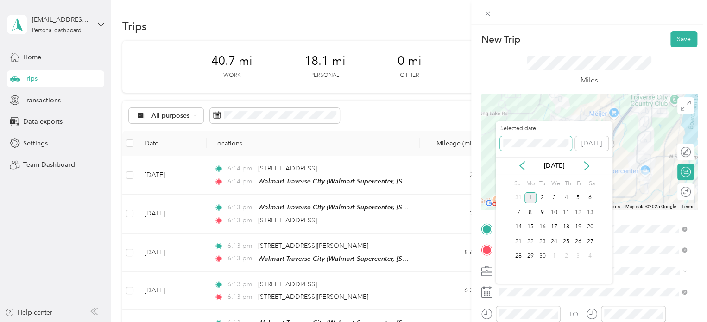
click at [495, 321] on div "New Trip Save This trip cannot be edited because it is either under review, app…" at bounding box center [351, 322] width 702 height 0
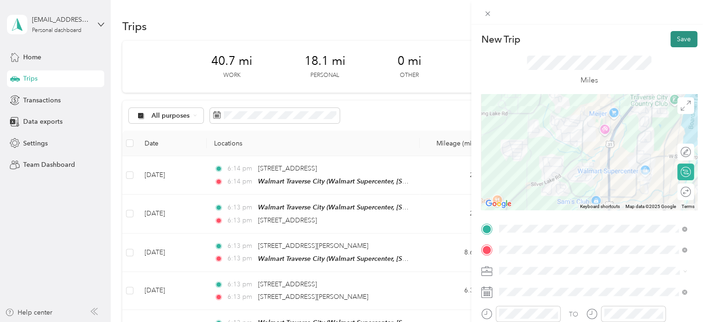
click at [677, 35] on button "Save" at bounding box center [683, 39] width 27 height 16
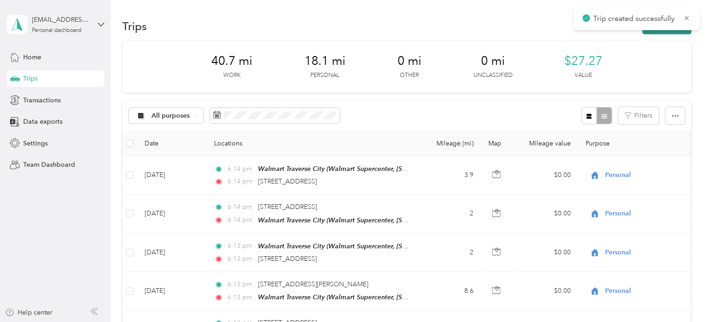
click at [658, 32] on button "New trip" at bounding box center [666, 26] width 49 height 16
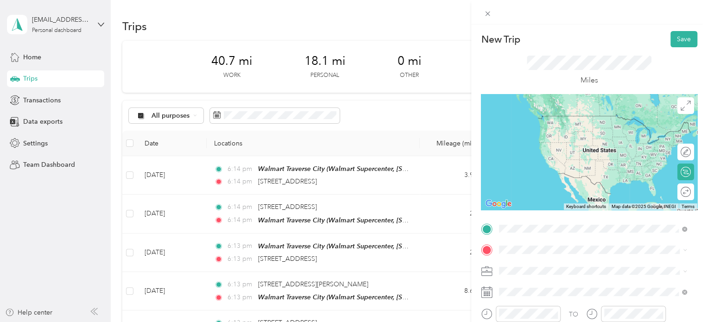
drag, startPoint x: 576, startPoint y: 115, endPoint x: 564, endPoint y: 128, distance: 17.7
click at [576, 116] on span "3748 Timberwolf Drive Traverse City, Michigan 49684, United States" at bounding box center [562, 116] width 93 height 8
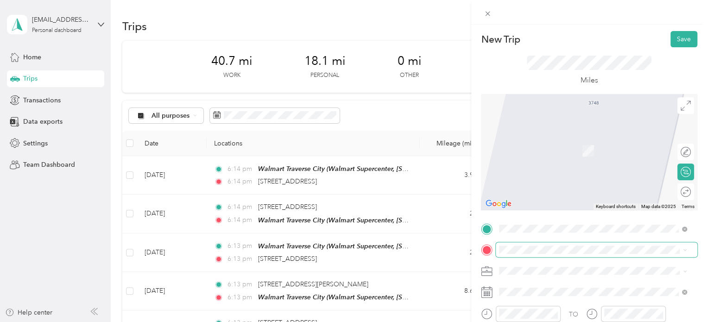
drag, startPoint x: 548, startPoint y: 150, endPoint x: 532, endPoint y: 243, distance: 95.0
click at [548, 149] on span "Walmart Supercenter, [STREET_ADDRESS] , 49684, [GEOGRAPHIC_DATA], [GEOGRAPHIC_D…" at bounding box center [591, 159] width 150 height 27
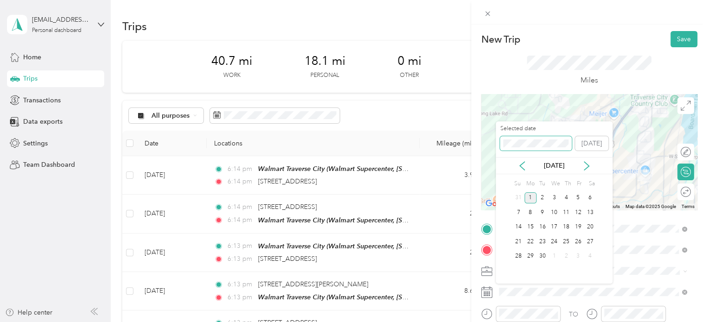
click at [489, 321] on div "New Trip Save This trip cannot be edited because it is either under review, app…" at bounding box center [351, 322] width 702 height 0
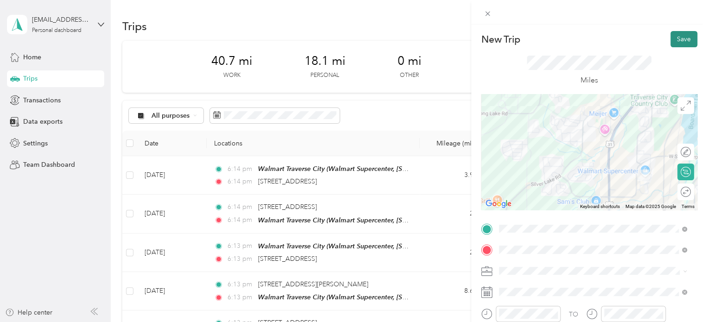
click at [671, 37] on button "Save" at bounding box center [683, 39] width 27 height 16
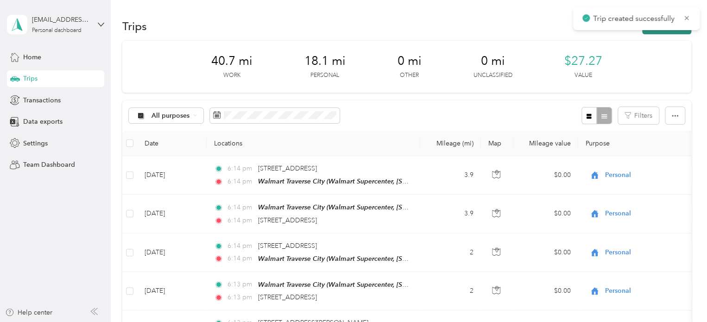
click at [667, 31] on button "New trip" at bounding box center [666, 26] width 49 height 16
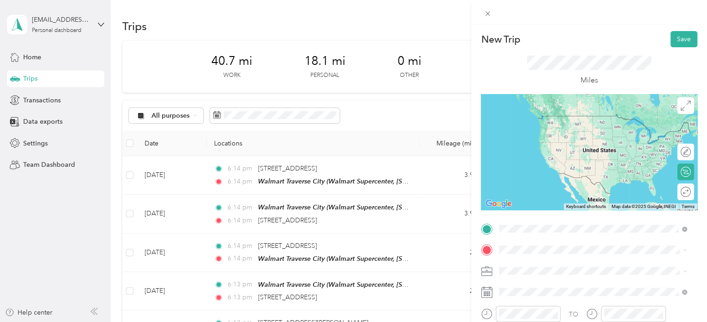
click at [544, 134] on div "Walmart Traverse City Walmart Supercenter, [STREET_ADDRESS] , 49684, [GEOGRAPHI…" at bounding box center [599, 134] width 167 height 39
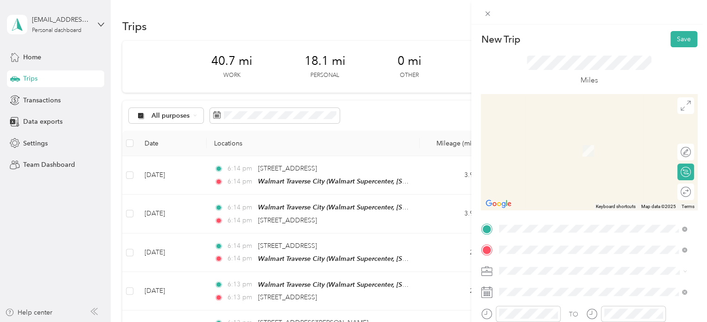
click at [548, 141] on span "2279 Treelane Drive Traverse City, Michigan 49686, United States" at bounding box center [562, 137] width 93 height 8
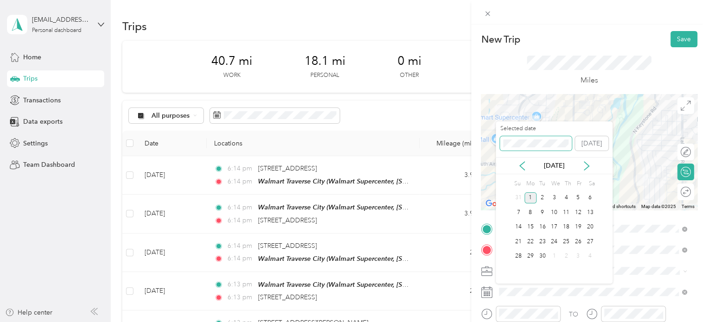
click at [487, 321] on div "New Trip Save This trip cannot be edited because it is either under review, app…" at bounding box center [351, 322] width 702 height 0
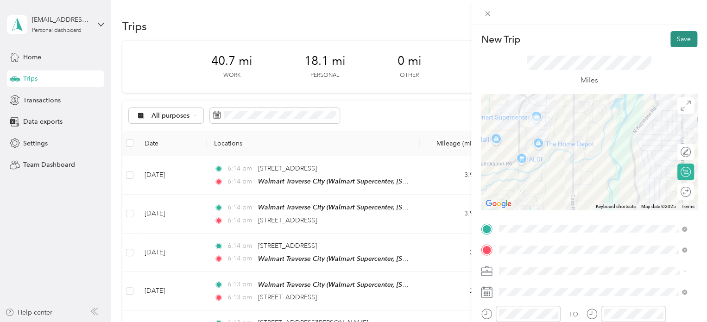
click at [675, 37] on button "Save" at bounding box center [683, 39] width 27 height 16
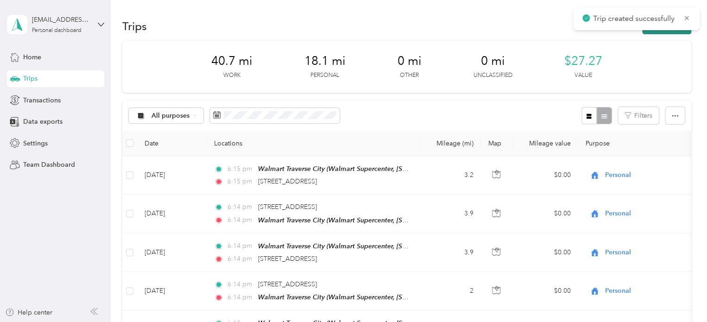
click at [664, 32] on button "New trip" at bounding box center [666, 26] width 49 height 16
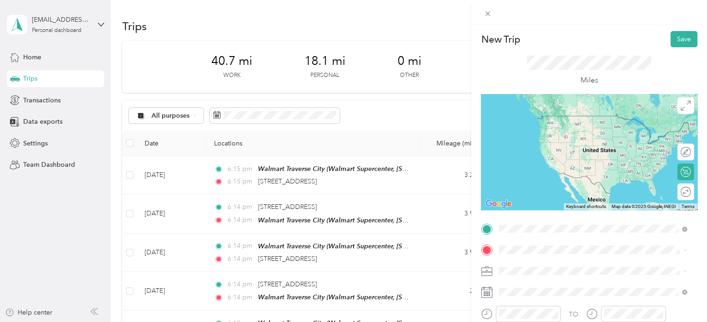
click at [562, 116] on span "2279 Treelane Drive Traverse City, Michigan 49686, United States" at bounding box center [562, 116] width 93 height 8
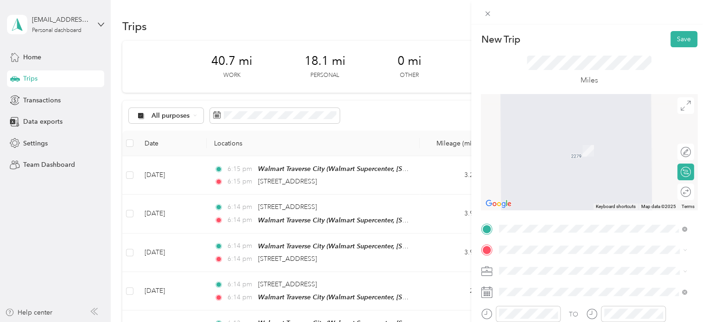
click at [530, 213] on div "Meijer [GEOGRAPHIC_DATA], [STREET_ADDRESS] , 49684, [GEOGRAPHIC_DATA], [GEOGRAP…" at bounding box center [599, 213] width 167 height 39
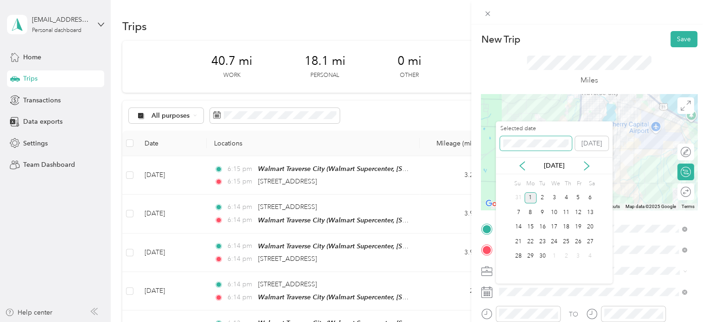
click at [465, 321] on div "New Trip Save This trip cannot be edited because it is either under review, app…" at bounding box center [351, 322] width 702 height 0
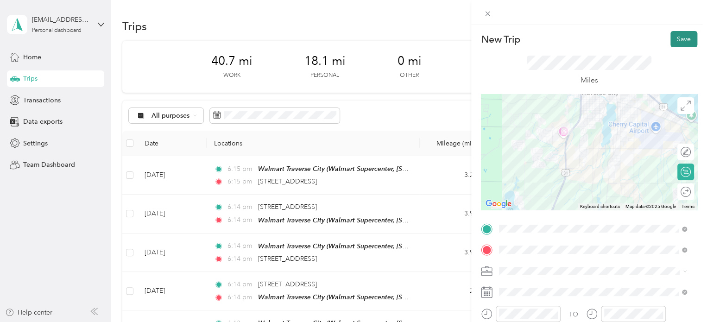
click at [678, 37] on button "Save" at bounding box center [683, 39] width 27 height 16
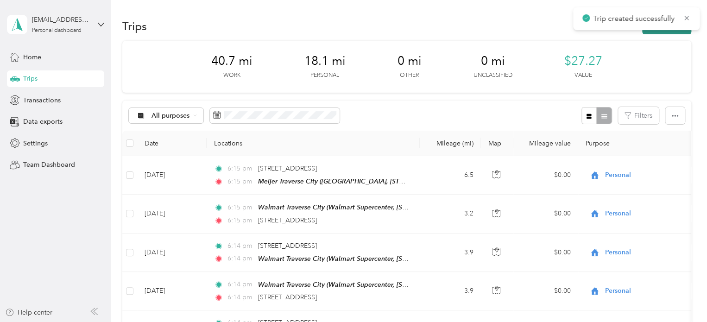
click at [667, 31] on button "New trip" at bounding box center [666, 26] width 49 height 16
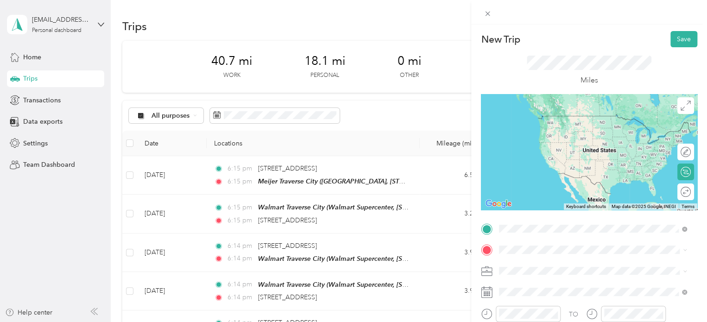
click at [564, 198] on span "Meijer, [STREET_ADDRESS] , 49684, [GEOGRAPHIC_DATA], [GEOGRAPHIC_DATA], [GEOGRA…" at bounding box center [585, 197] width 139 height 27
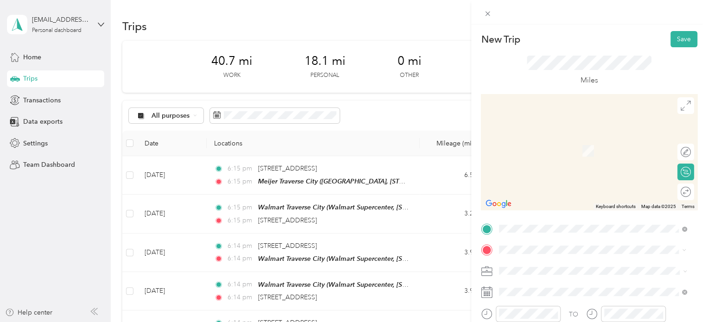
click at [535, 144] on div "2068 Labrador Lane Grawn, Michigan 49637, United States" at bounding box center [592, 137] width 181 height 13
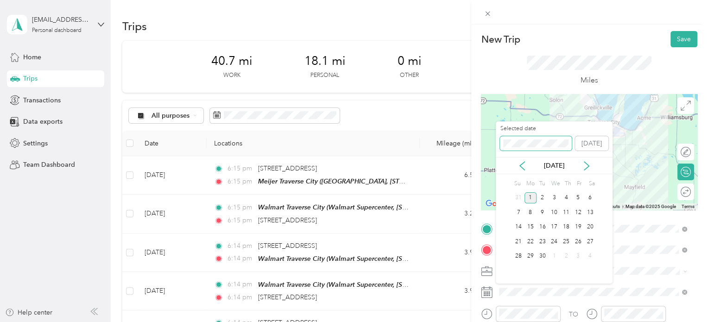
click at [473, 321] on div "New Trip Save This trip cannot be edited because it is either under review, app…" at bounding box center [351, 322] width 702 height 0
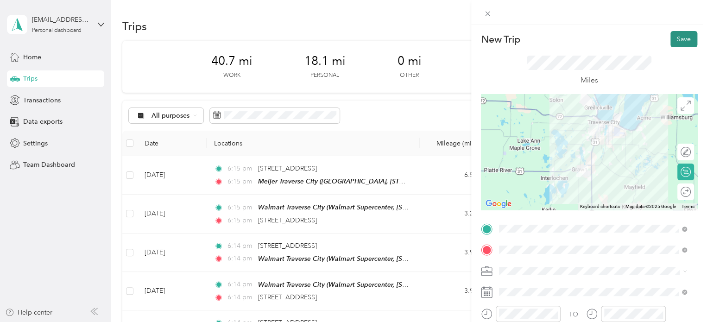
click at [673, 32] on button "Save" at bounding box center [683, 39] width 27 height 16
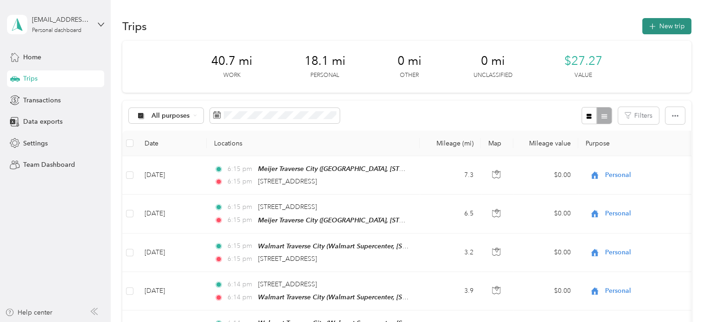
click at [676, 29] on button "New trip" at bounding box center [666, 26] width 49 height 16
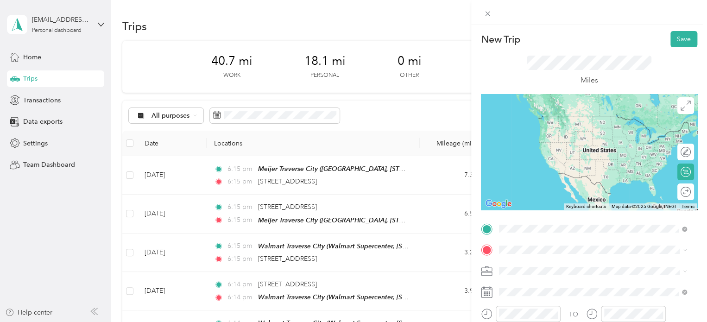
click at [530, 120] on span "2068 Labrador Lane Grawn, Michigan 49637, United States" at bounding box center [562, 116] width 93 height 8
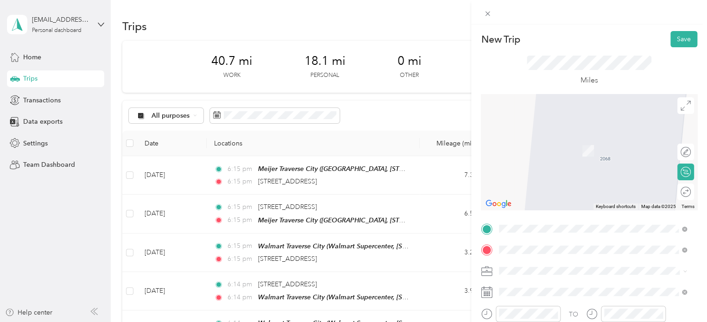
click at [517, 212] on div "Home [PERSON_NAME] [STREET_ADDRESS][PERSON_NAME][PERSON_NAME] , [GEOGRAPHIC_DAT…" at bounding box center [599, 214] width 167 height 39
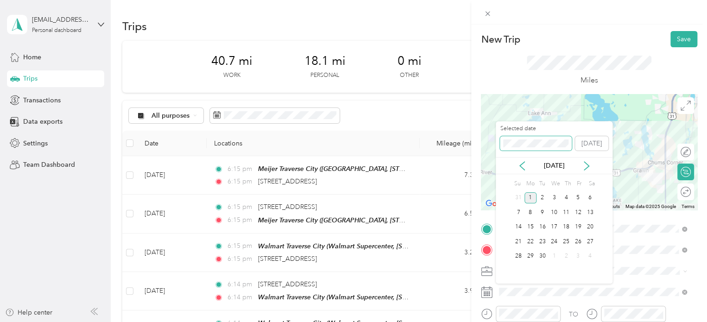
click at [467, 321] on div "New Trip Save This trip cannot be edited because it is either under review, app…" at bounding box center [351, 322] width 702 height 0
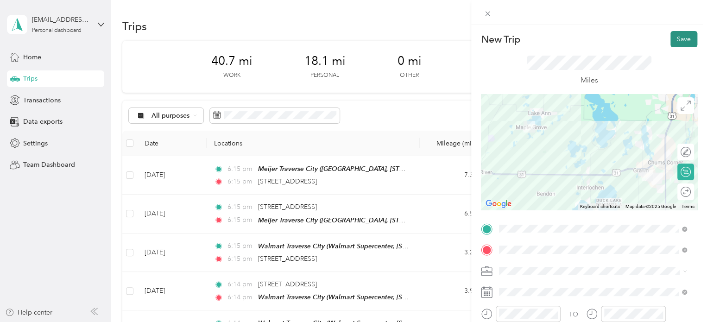
click at [685, 35] on button "Save" at bounding box center [683, 39] width 27 height 16
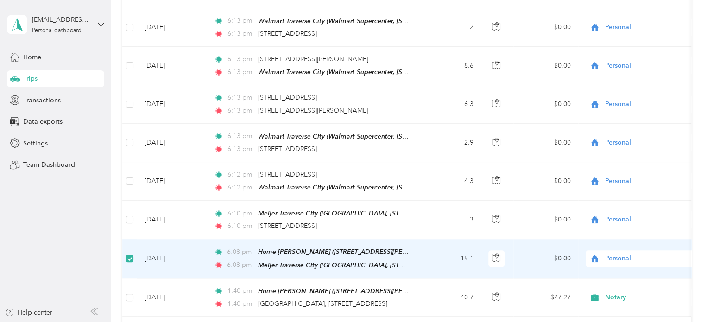
scroll to position [416, 0]
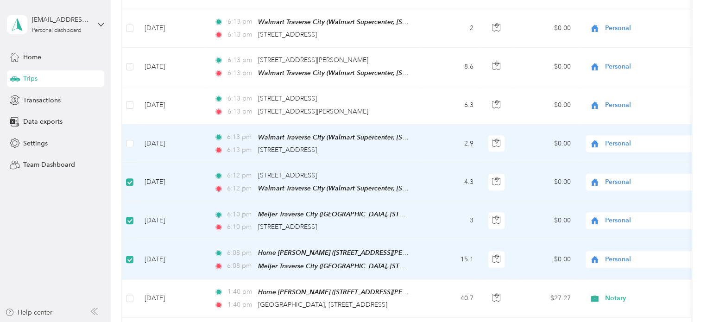
click at [134, 137] on td at bounding box center [129, 144] width 15 height 38
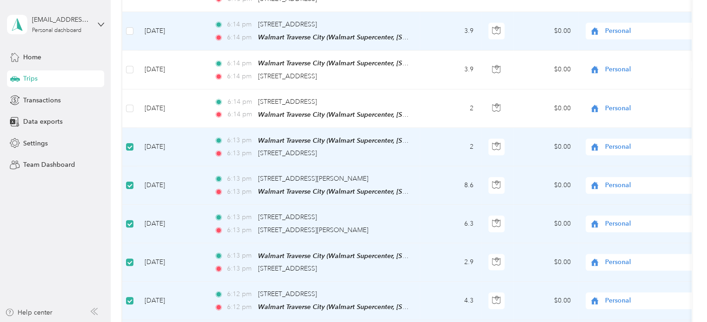
scroll to position [277, 0]
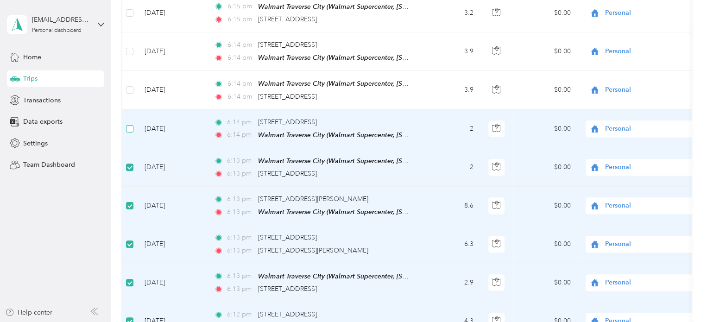
click at [126, 124] on label at bounding box center [129, 129] width 7 height 10
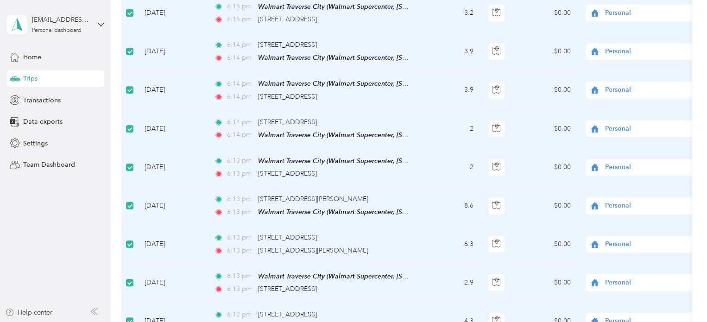
scroll to position [92, 0]
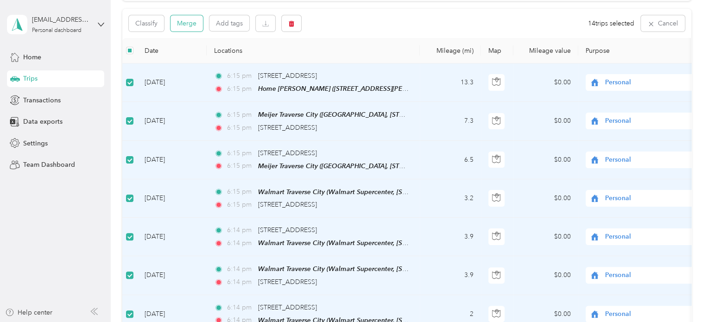
click at [177, 25] on button "Merge" at bounding box center [186, 23] width 32 height 16
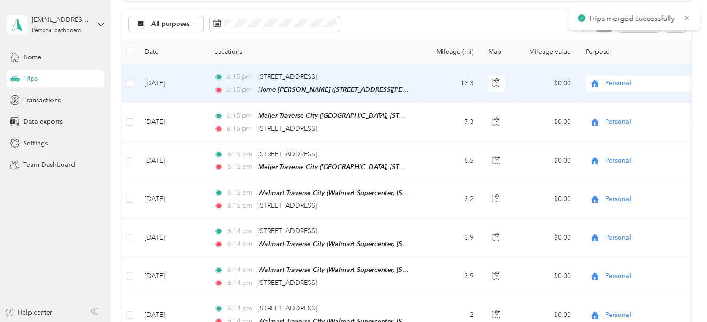
scroll to position [77, 0]
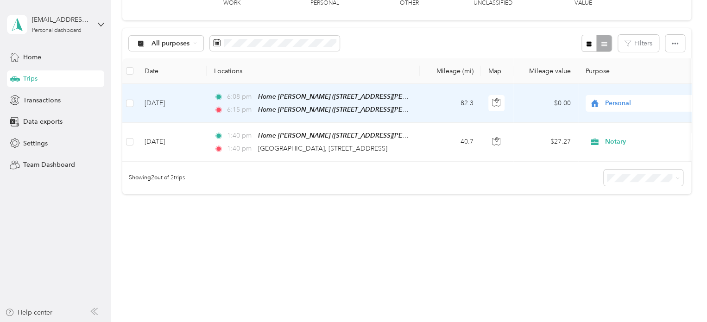
click at [609, 101] on span "Personal" at bounding box center [647, 103] width 85 height 10
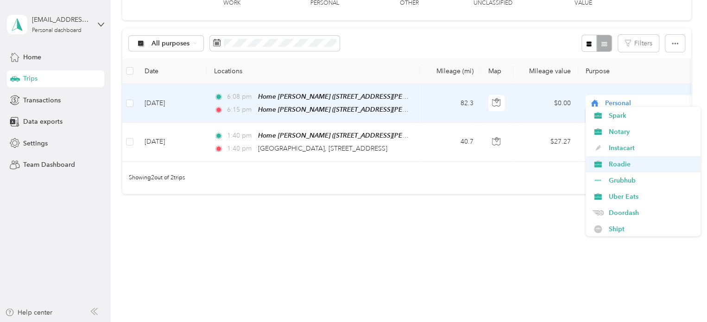
scroll to position [46, 0]
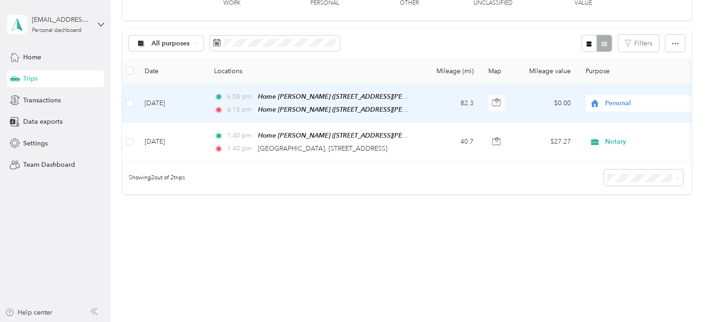
click at [619, 211] on span "Shipt" at bounding box center [651, 214] width 86 height 10
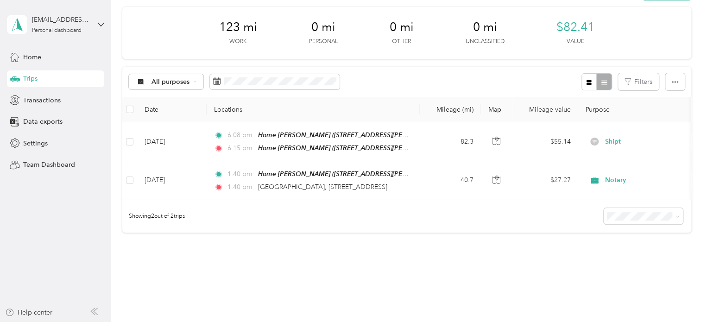
scroll to position [0, 0]
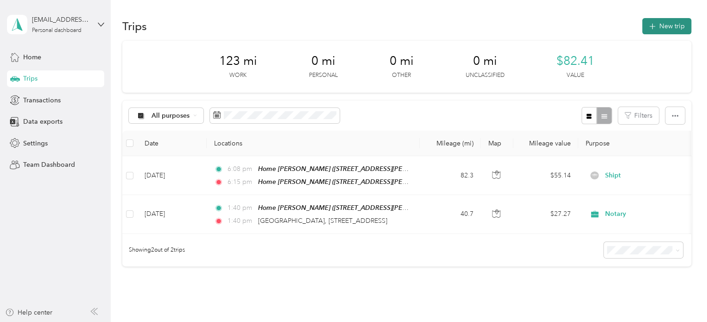
click at [663, 27] on button "New trip" at bounding box center [666, 26] width 49 height 16
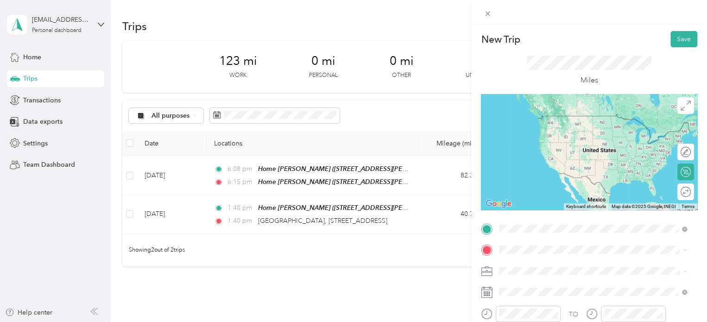
click at [547, 195] on span "[STREET_ADDRESS][PERSON_NAME], [PERSON_NAME], [GEOGRAPHIC_DATA], [GEOGRAPHIC_DA…" at bounding box center [578, 197] width 124 height 27
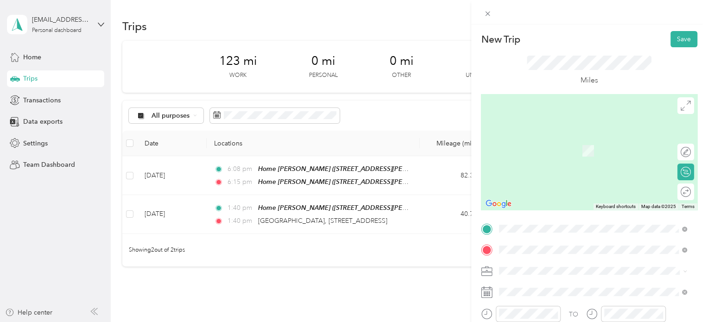
click at [538, 215] on span "Meijer, [STREET_ADDRESS] , 49684, [GEOGRAPHIC_DATA], [GEOGRAPHIC_DATA], [GEOGRA…" at bounding box center [585, 218] width 139 height 27
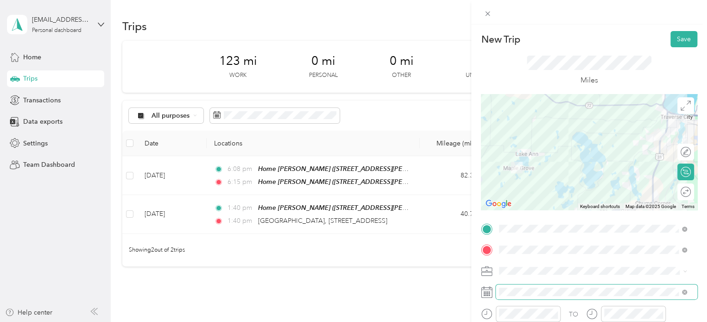
click at [519, 287] on span at bounding box center [596, 291] width 201 height 15
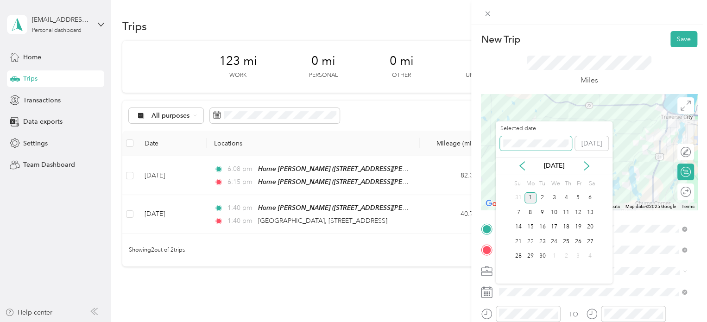
click at [472, 321] on div "New Trip Save This trip cannot be edited because it is either under review, app…" at bounding box center [351, 322] width 702 height 0
click at [498, 142] on div "Selected date [DATE]" at bounding box center [554, 141] width 117 height 32
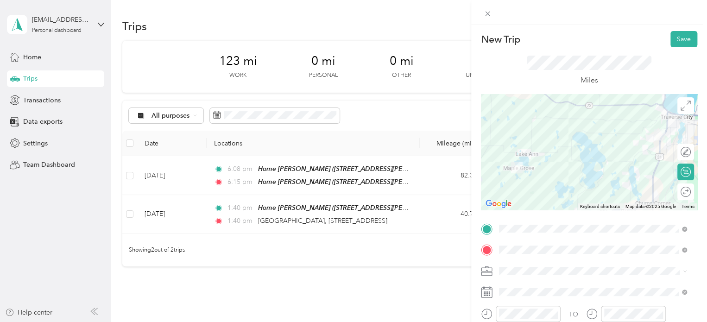
click at [631, 276] on span at bounding box center [596, 271] width 201 height 15
click at [670, 44] on button "Save" at bounding box center [683, 39] width 27 height 16
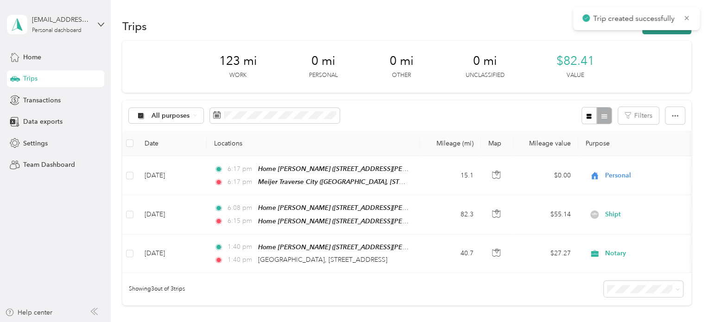
click at [661, 32] on button "New trip" at bounding box center [666, 26] width 49 height 16
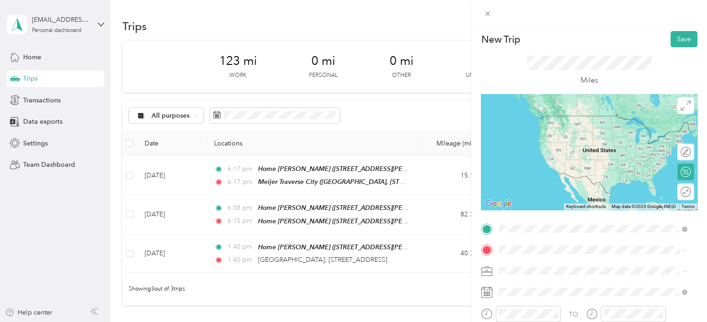
click at [584, 190] on span "Meijer, [STREET_ADDRESS] , 49684, [GEOGRAPHIC_DATA], [GEOGRAPHIC_DATA], [GEOGRA…" at bounding box center [585, 197] width 139 height 27
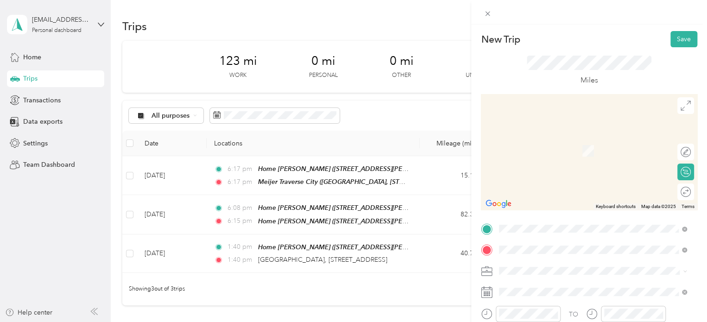
click at [548, 132] on div "5128 Arlington Lane Traverse City, Michigan 49685, United States" at bounding box center [592, 137] width 181 height 13
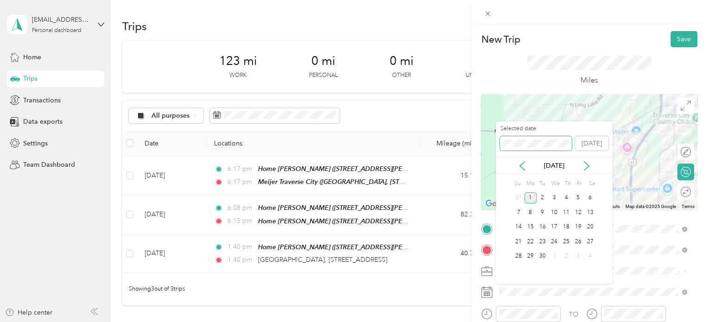
click at [480, 321] on div "New Trip Save This trip cannot be edited because it is either under review, app…" at bounding box center [351, 322] width 702 height 0
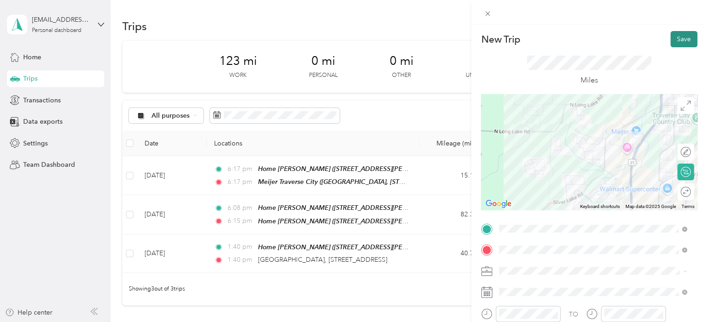
click at [670, 38] on button "Save" at bounding box center [683, 39] width 27 height 16
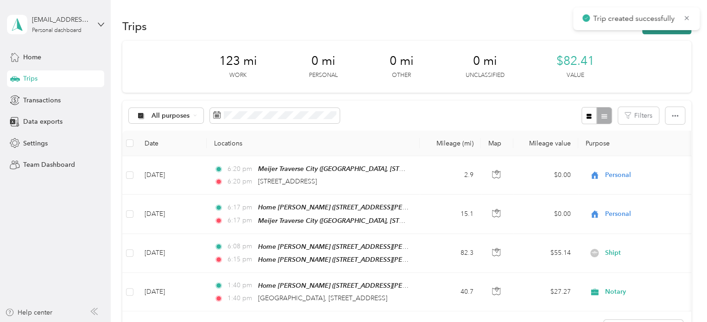
click at [666, 33] on button "New trip" at bounding box center [666, 26] width 49 height 16
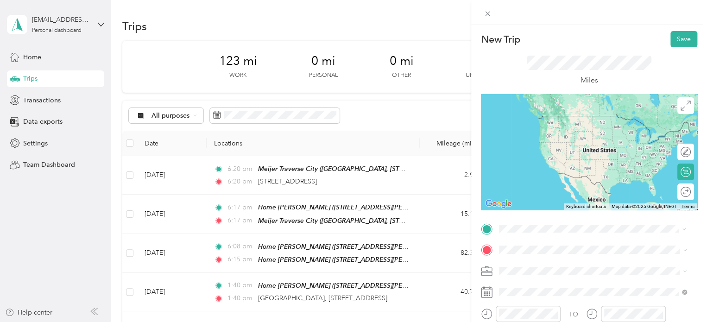
click at [563, 120] on span "5128 Arlington Lane Traverse City, Michigan 49685, United States" at bounding box center [562, 116] width 93 height 8
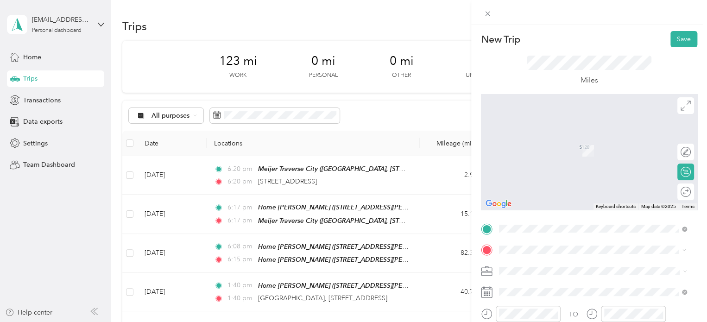
click at [569, 159] on span "Walmart Supercenter, [STREET_ADDRESS] , 49684, [GEOGRAPHIC_DATA], [GEOGRAPHIC_D…" at bounding box center [591, 160] width 150 height 27
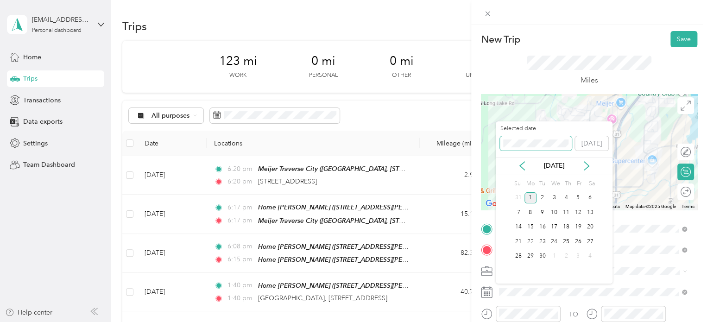
click at [471, 321] on div "New Trip Save This trip cannot be edited because it is either under review, app…" at bounding box center [351, 322] width 702 height 0
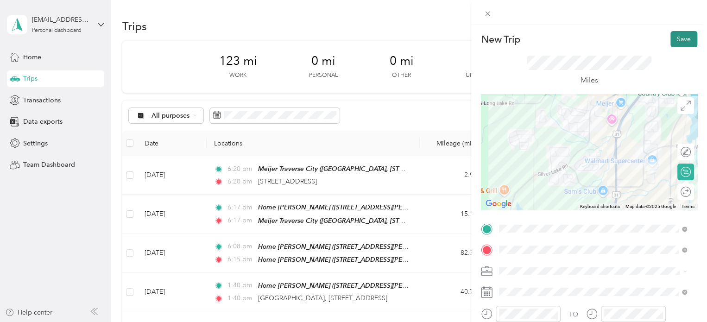
click at [672, 44] on button "Save" at bounding box center [683, 39] width 27 height 16
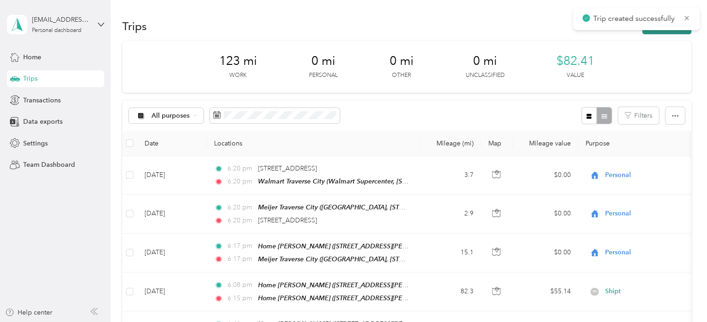
click at [668, 31] on button "New trip" at bounding box center [666, 26] width 49 height 16
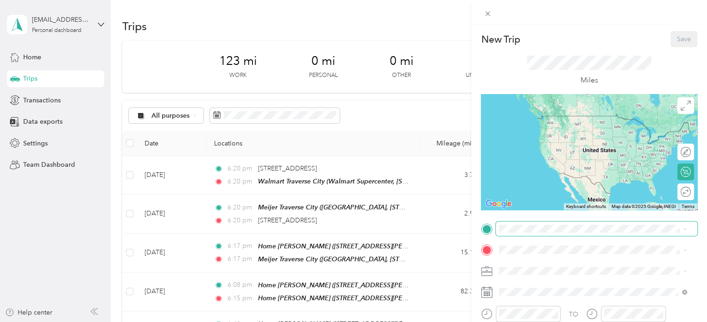
click at [525, 235] on span at bounding box center [596, 228] width 201 height 15
click at [539, 134] on div "Walmart Traverse City Walmart Supercenter, [STREET_ADDRESS] , 49684, [GEOGRAPHI…" at bounding box center [599, 134] width 167 height 39
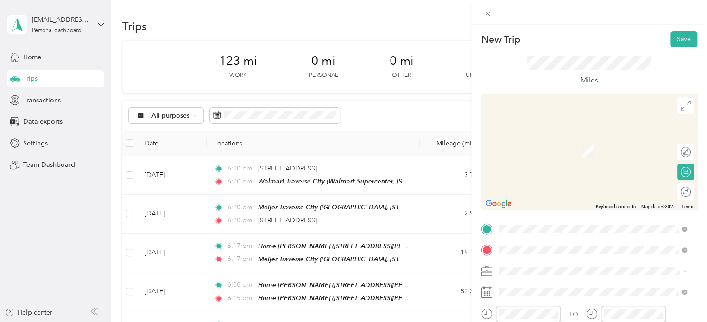
click at [551, 138] on span "150 Pine Street Traverse City, Michigan 49684, United States" at bounding box center [562, 137] width 93 height 8
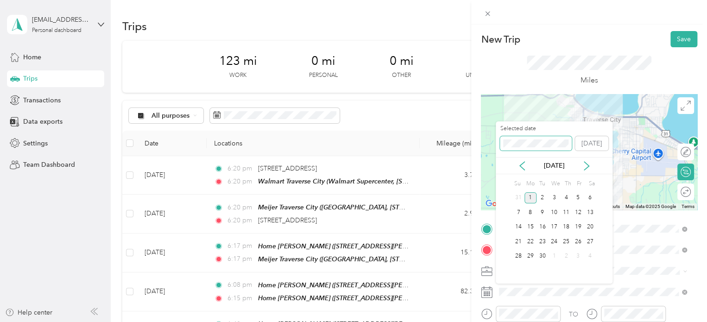
click at [459, 321] on div "New Trip Save This trip cannot be edited because it is either under review, app…" at bounding box center [351, 322] width 702 height 0
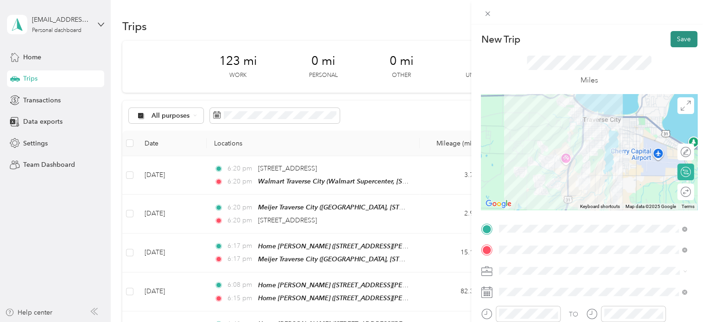
click at [682, 38] on button "Save" at bounding box center [683, 39] width 27 height 16
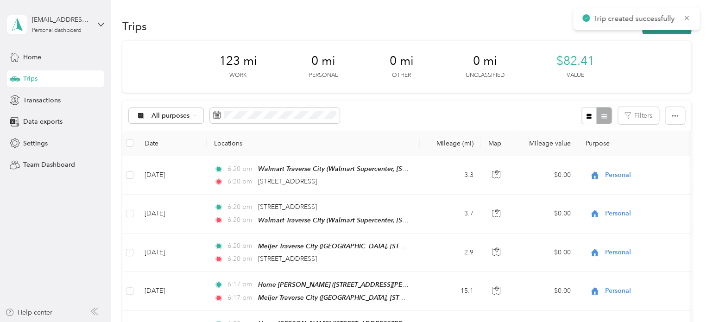
click at [668, 33] on button "New trip" at bounding box center [666, 26] width 49 height 16
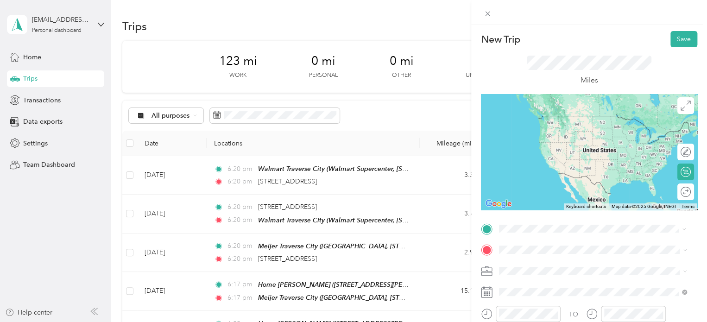
click at [553, 114] on span "150 Pine Street Traverse City, Michigan 49684, United States" at bounding box center [562, 116] width 93 height 8
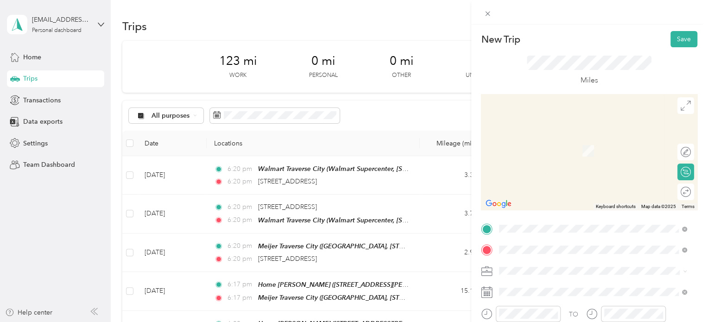
click at [526, 213] on span "Meijer, [STREET_ADDRESS] , 49684, [GEOGRAPHIC_DATA], [GEOGRAPHIC_DATA], [GEOGRA…" at bounding box center [585, 218] width 139 height 27
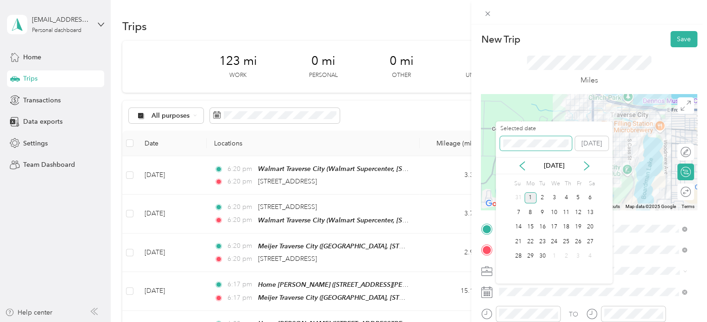
click at [495, 321] on div "New Trip Save This trip cannot be edited because it is either under review, app…" at bounding box center [351, 322] width 702 height 0
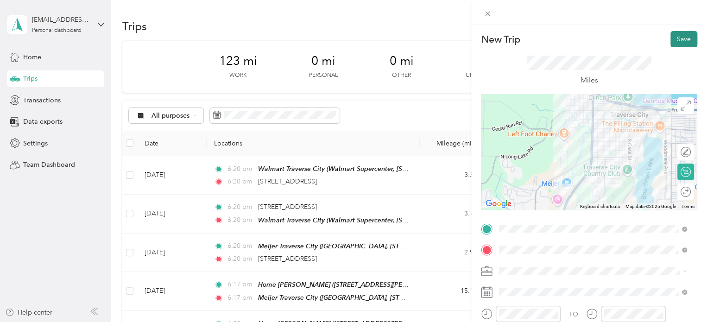
click at [671, 39] on button "Save" at bounding box center [683, 39] width 27 height 16
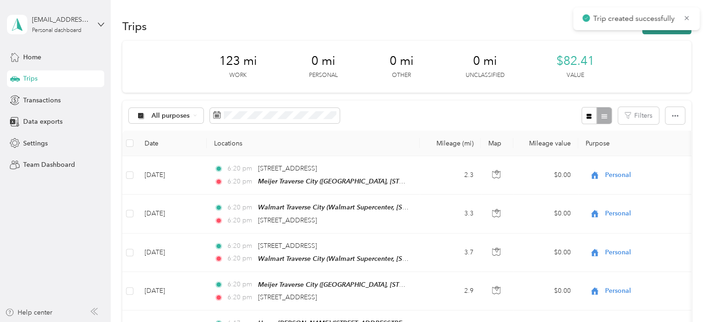
click at [665, 31] on button "New trip" at bounding box center [666, 26] width 49 height 16
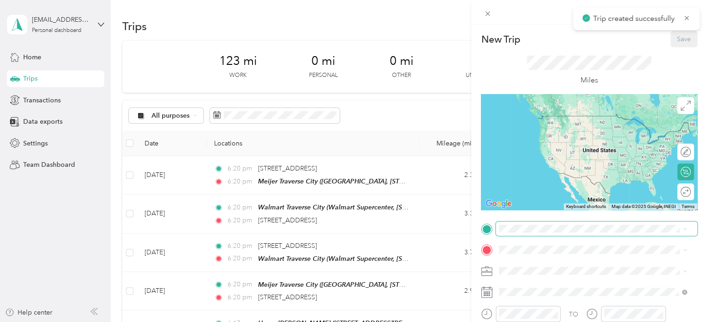
click at [529, 233] on span at bounding box center [596, 228] width 201 height 15
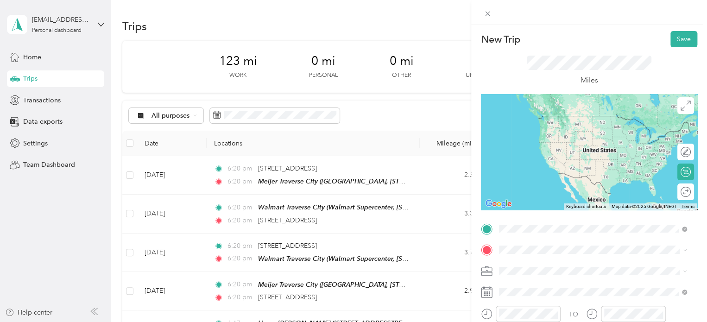
click at [546, 174] on strong "Meijer Traverse City" at bounding box center [546, 177] width 60 height 8
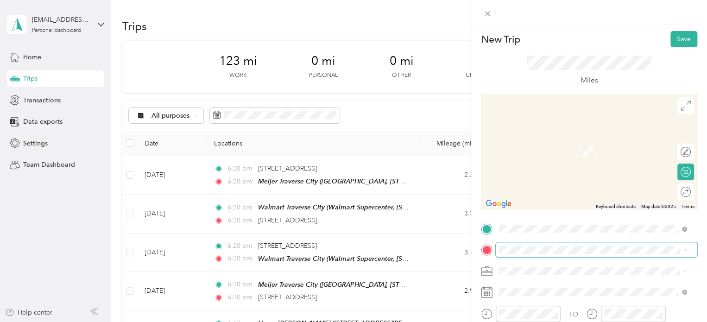
click at [503, 244] on span at bounding box center [596, 249] width 201 height 15
click at [549, 135] on span "[STREET_ADDRESS][US_STATE]" at bounding box center [562, 137] width 93 height 8
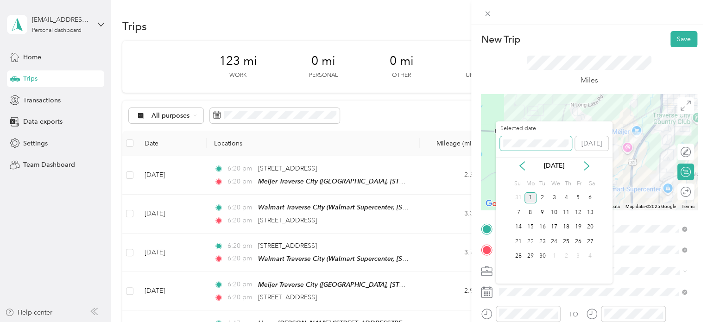
click at [485, 321] on div "New Trip Save This trip cannot be edited because it is either under review, app…" at bounding box center [351, 322] width 702 height 0
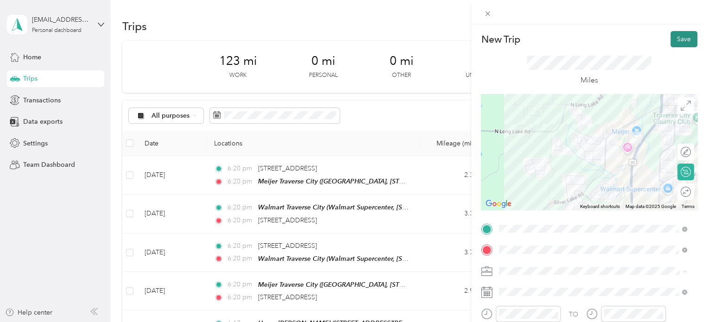
click at [670, 41] on button "Save" at bounding box center [683, 39] width 27 height 16
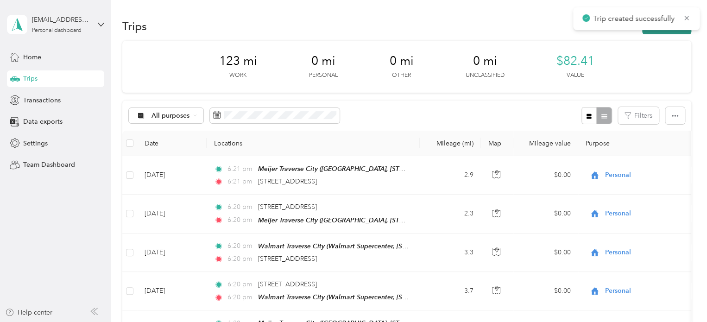
click at [673, 31] on button "New trip" at bounding box center [666, 26] width 49 height 16
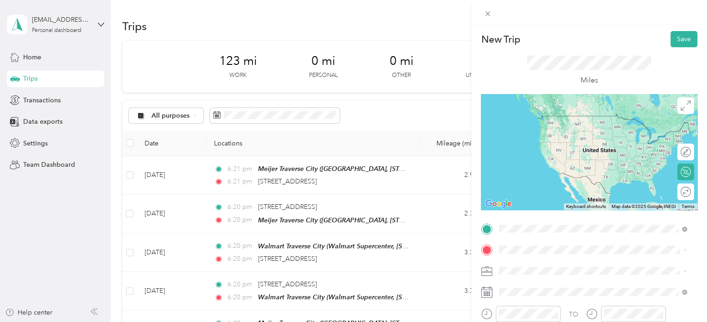
click at [577, 123] on div "[STREET_ADDRESS][US_STATE]" at bounding box center [592, 116] width 181 height 13
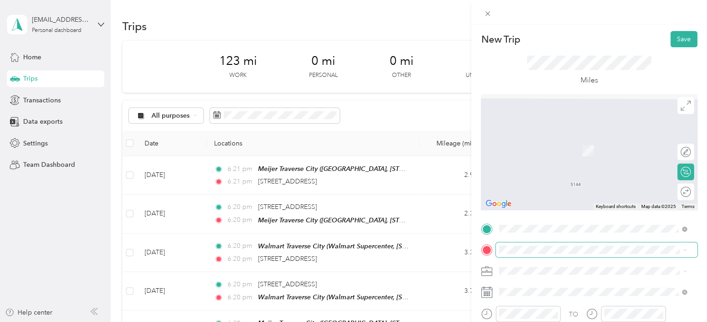
click at [509, 254] on span at bounding box center [596, 249] width 201 height 15
click at [551, 215] on span "Meijer, [STREET_ADDRESS] , 49684, [GEOGRAPHIC_DATA], [GEOGRAPHIC_DATA], [GEOGRA…" at bounding box center [585, 218] width 139 height 27
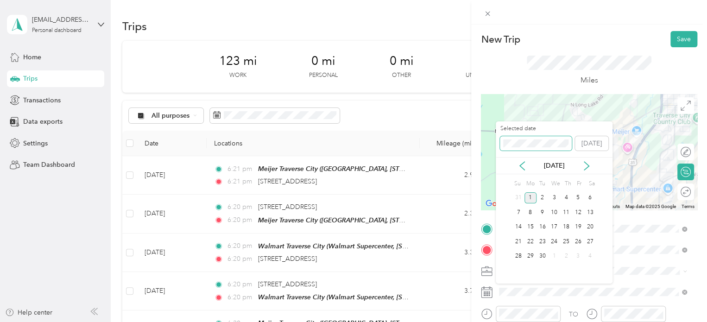
click at [488, 321] on div "New Trip Save This trip cannot be edited because it is either under review, app…" at bounding box center [351, 322] width 702 height 0
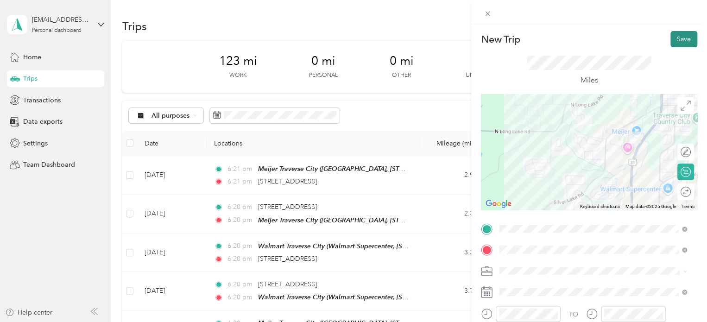
click at [678, 44] on button "Save" at bounding box center [683, 39] width 27 height 16
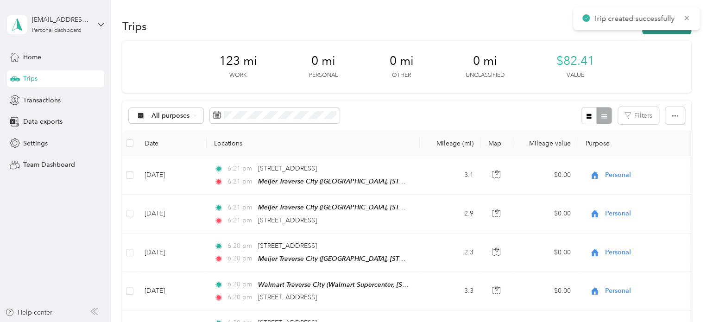
click at [665, 32] on button "New trip" at bounding box center [666, 26] width 49 height 16
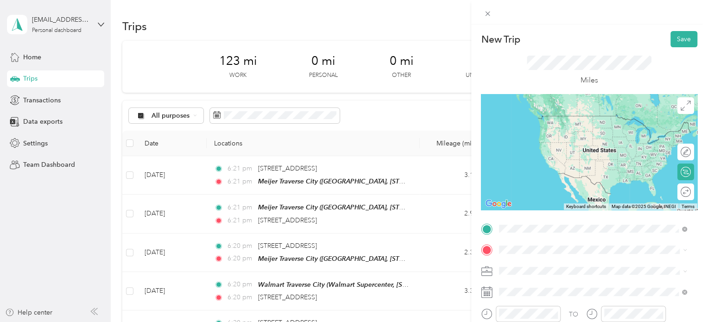
click at [539, 178] on strong "Meijer Traverse City" at bounding box center [546, 177] width 60 height 8
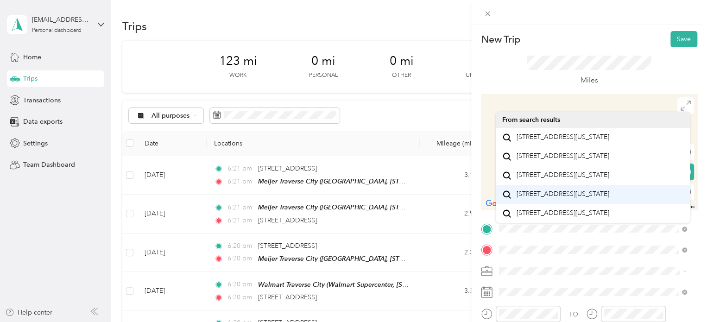
click at [543, 141] on span "[STREET_ADDRESS][US_STATE]" at bounding box center [562, 137] width 93 height 8
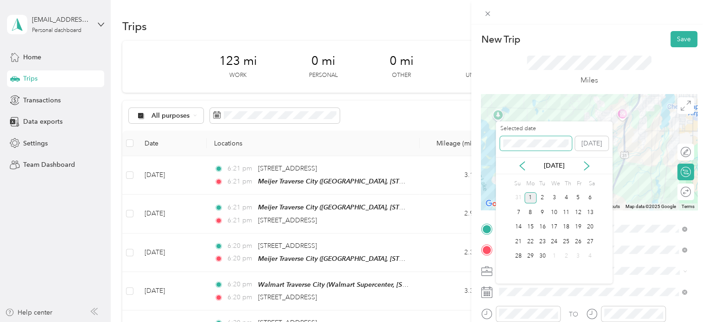
click at [483, 321] on div "New Trip Save This trip cannot be edited because it is either under review, app…" at bounding box center [351, 322] width 702 height 0
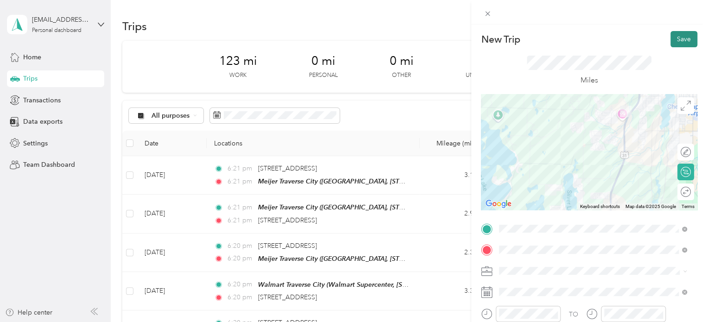
click at [678, 41] on button "Save" at bounding box center [683, 39] width 27 height 16
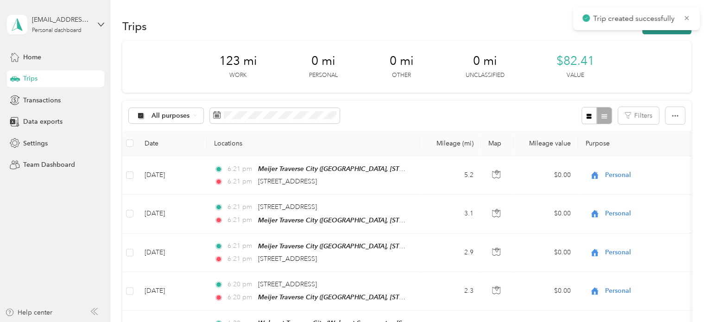
click at [667, 32] on button "New trip" at bounding box center [666, 26] width 49 height 16
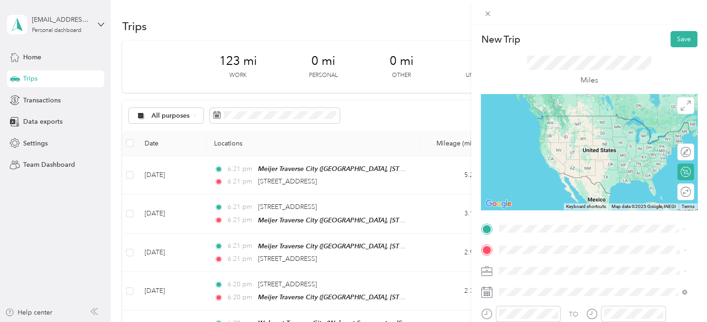
click at [561, 119] on span "[STREET_ADDRESS][US_STATE]" at bounding box center [562, 116] width 93 height 8
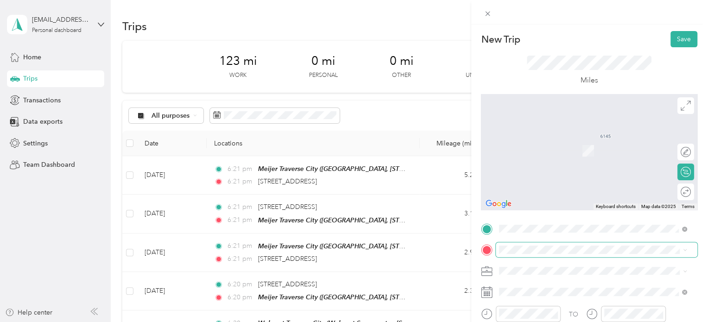
click at [505, 253] on span at bounding box center [596, 249] width 201 height 15
click at [541, 209] on span "Meijer, [STREET_ADDRESS] , 49684, [GEOGRAPHIC_DATA], [GEOGRAPHIC_DATA], [GEOGRA…" at bounding box center [585, 218] width 139 height 27
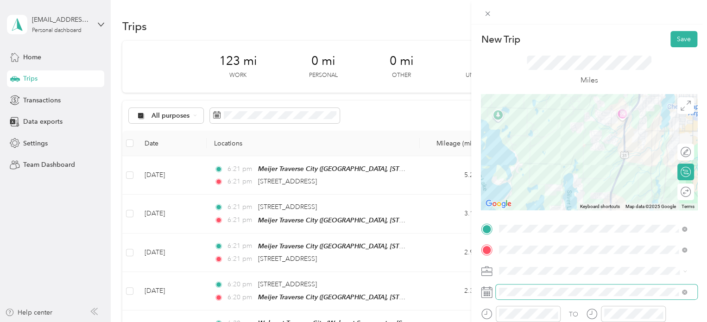
click at [498, 294] on span at bounding box center [596, 291] width 201 height 15
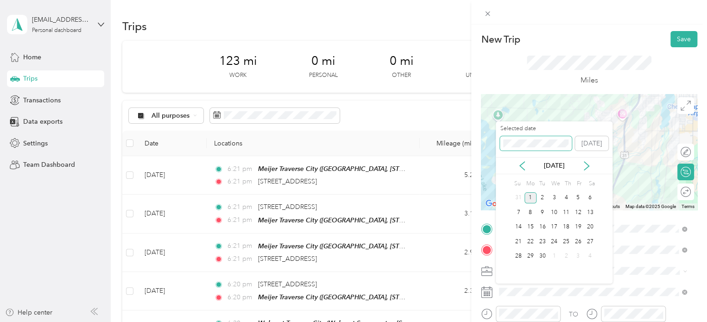
click at [476, 321] on div "New Trip Save This trip cannot be edited because it is either under review, app…" at bounding box center [351, 322] width 702 height 0
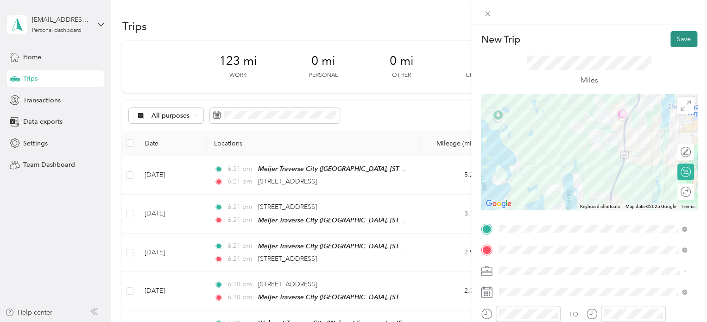
click at [676, 40] on button "Save" at bounding box center [683, 39] width 27 height 16
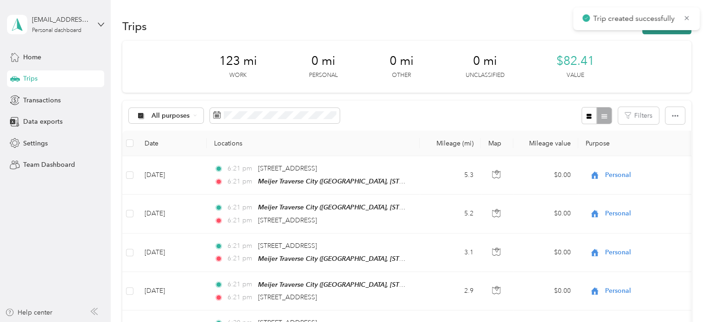
click at [672, 32] on button "New trip" at bounding box center [666, 26] width 49 height 16
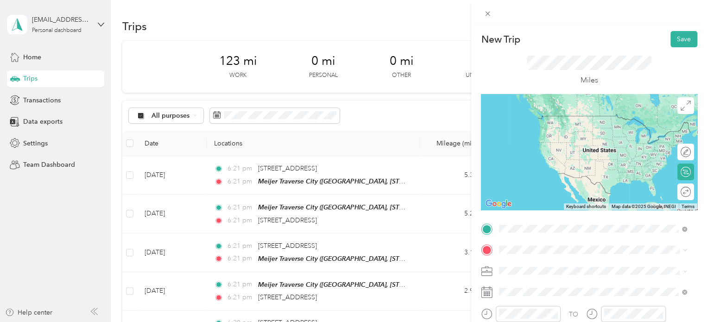
click at [577, 190] on div "Meijer [GEOGRAPHIC_DATA], [STREET_ADDRESS] , 49684, [GEOGRAPHIC_DATA], [GEOGRAP…" at bounding box center [599, 192] width 167 height 39
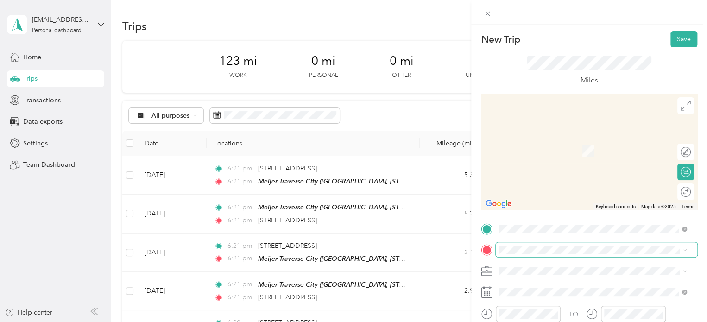
click at [522, 244] on span at bounding box center [596, 249] width 201 height 15
click at [562, 141] on span "[STREET_ADDRESS][US_STATE]" at bounding box center [562, 137] width 93 height 8
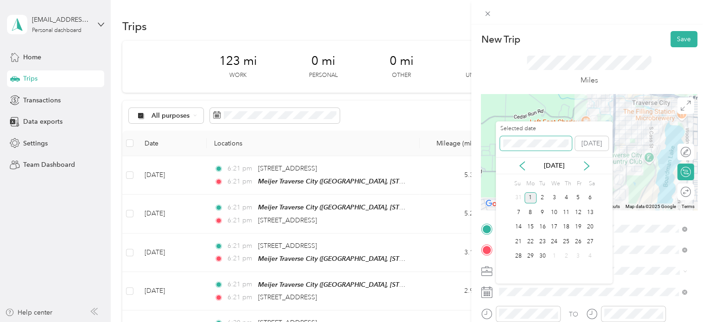
click at [484, 321] on div "New Trip Save This trip cannot be edited because it is either under review, app…" at bounding box center [351, 322] width 702 height 0
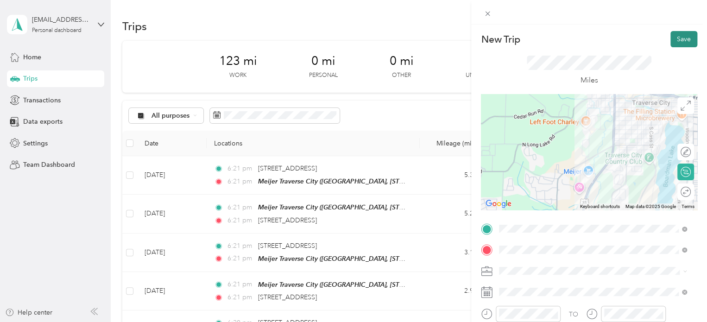
click at [670, 39] on button "Save" at bounding box center [683, 39] width 27 height 16
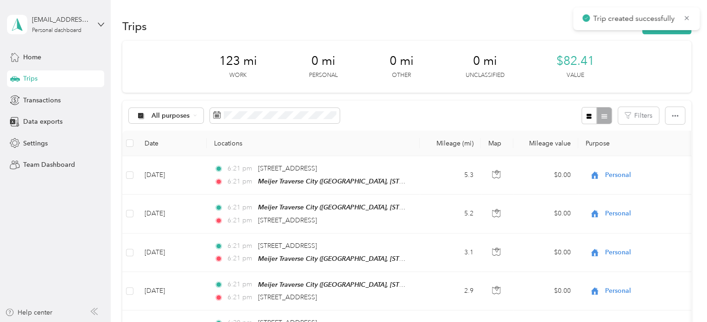
click at [668, 33] on button "New trip" at bounding box center [666, 26] width 49 height 16
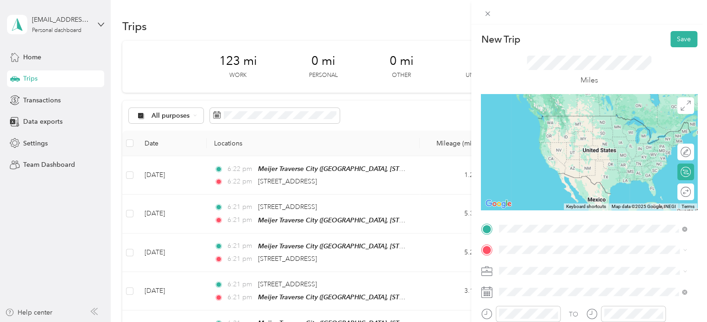
click at [560, 120] on span "[STREET_ADDRESS][US_STATE]" at bounding box center [562, 116] width 93 height 8
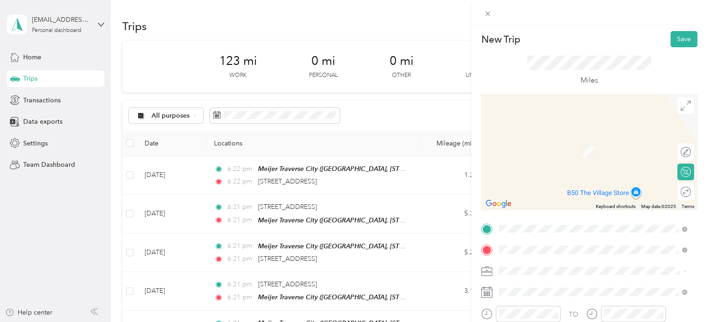
click at [544, 215] on span "Meijer, [STREET_ADDRESS] , 49684, [GEOGRAPHIC_DATA], [GEOGRAPHIC_DATA], [GEOGRA…" at bounding box center [585, 218] width 139 height 27
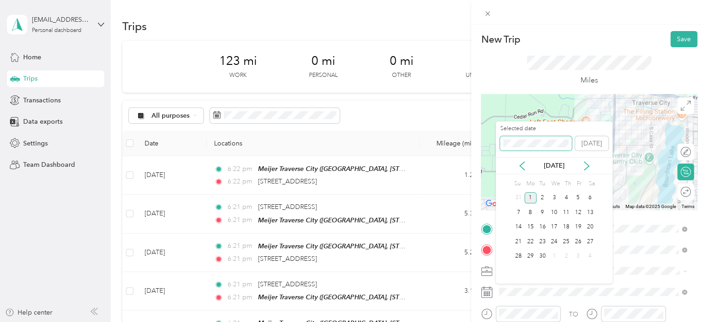
click at [478, 321] on div "New Trip Save This trip cannot be edited because it is either under review, app…" at bounding box center [351, 322] width 702 height 0
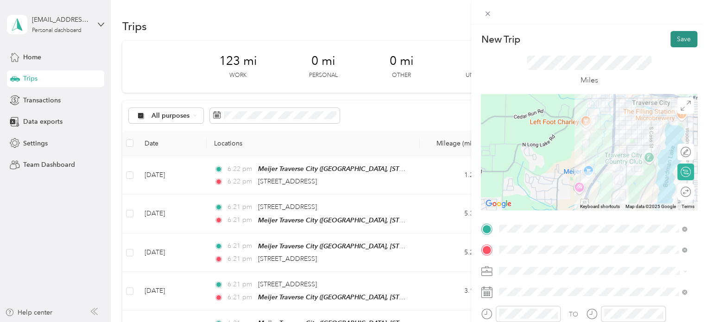
click at [680, 35] on button "Save" at bounding box center [683, 39] width 27 height 16
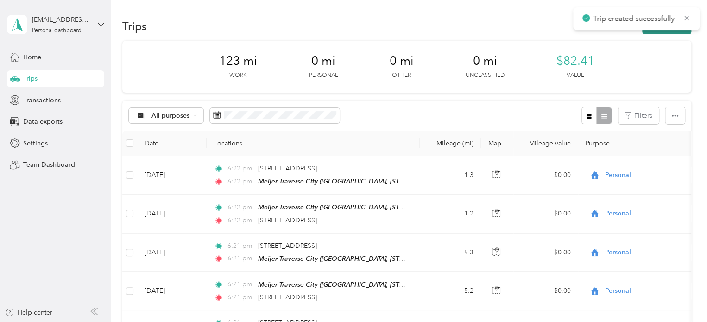
click at [663, 31] on button "New trip" at bounding box center [666, 26] width 49 height 16
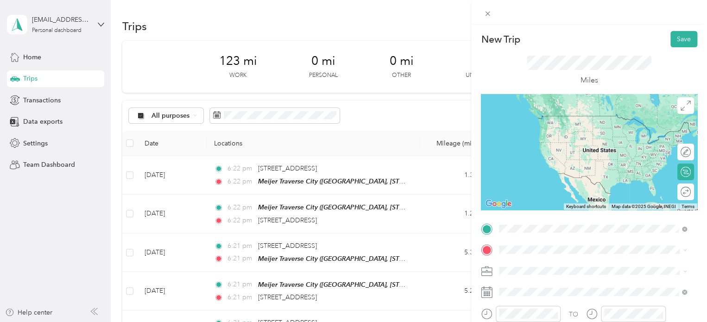
click at [534, 187] on span "Meijer, [STREET_ADDRESS] , 49684, [GEOGRAPHIC_DATA], [GEOGRAPHIC_DATA], [GEOGRA…" at bounding box center [585, 197] width 139 height 27
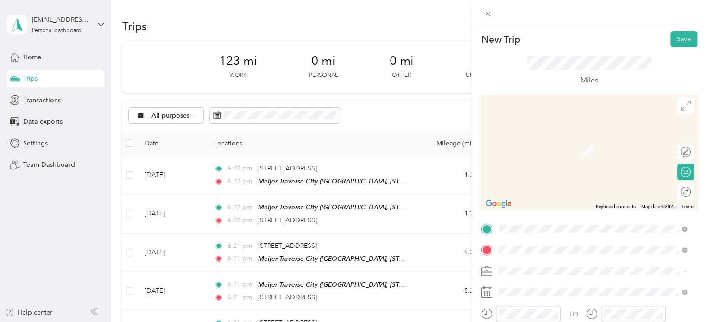
click at [556, 141] on span "[STREET_ADDRESS][US_STATE]" at bounding box center [562, 137] width 93 height 8
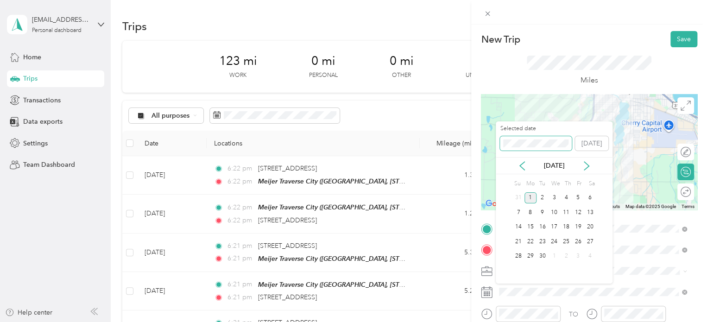
click at [480, 321] on div "New Trip Save This trip cannot be edited because it is either under review, app…" at bounding box center [351, 322] width 702 height 0
click at [472, 321] on div "New Trip Save This trip cannot be edited because it is either under review, app…" at bounding box center [351, 322] width 702 height 0
click at [487, 321] on div "New Trip Save This trip cannot be edited because it is either under review, app…" at bounding box center [351, 322] width 702 height 0
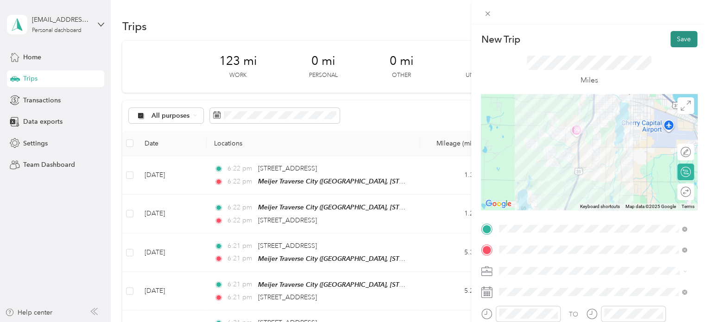
click at [680, 42] on button "Save" at bounding box center [683, 39] width 27 height 16
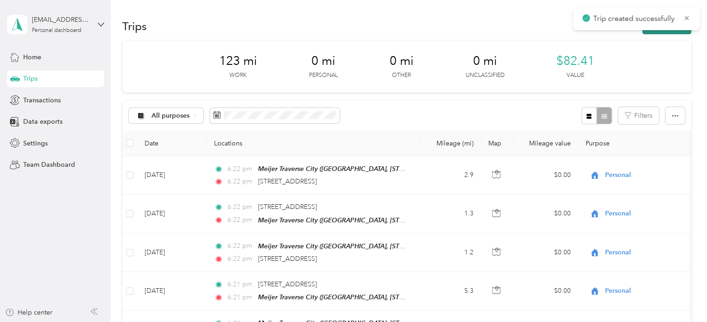
click at [651, 33] on button "New trip" at bounding box center [666, 26] width 49 height 16
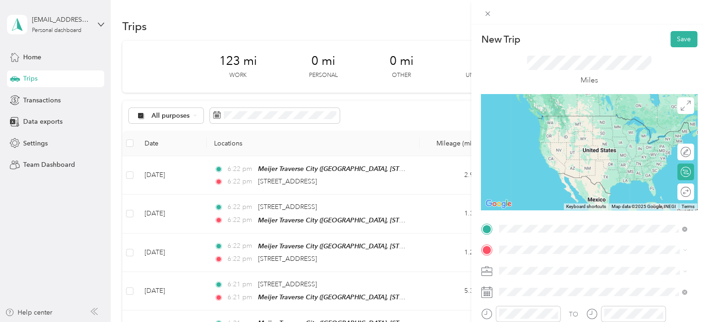
drag, startPoint x: 561, startPoint y: 114, endPoint x: 547, endPoint y: 130, distance: 21.3
click at [561, 114] on span "[STREET_ADDRESS][US_STATE]" at bounding box center [562, 116] width 93 height 8
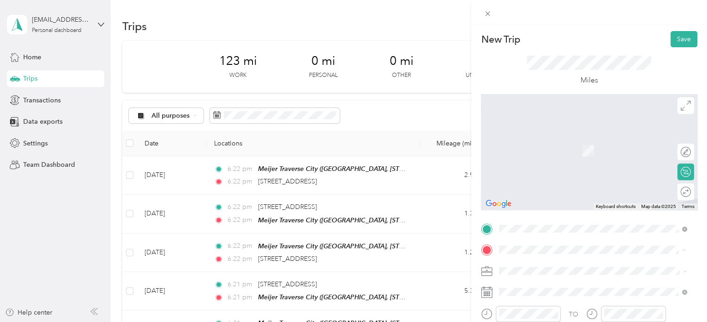
drag, startPoint x: 541, startPoint y: 205, endPoint x: 521, endPoint y: 237, distance: 37.8
click at [541, 205] on span "Meijer, [STREET_ADDRESS] , 49684, [GEOGRAPHIC_DATA], [GEOGRAPHIC_DATA], [GEOGRA…" at bounding box center [585, 218] width 139 height 27
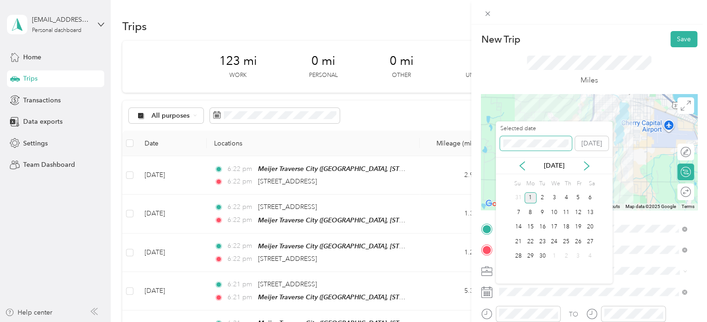
click at [498, 139] on div "Selected date [DATE]" at bounding box center [554, 141] width 117 height 32
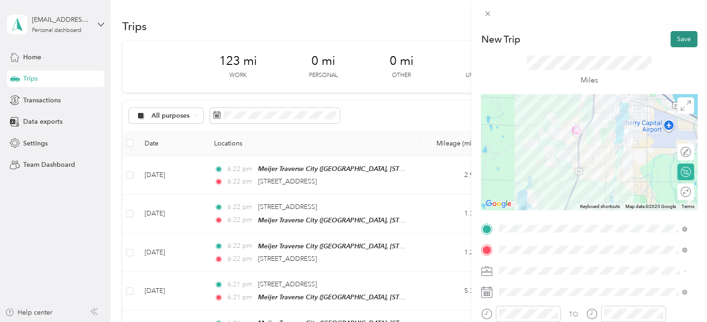
click at [679, 40] on button "Save" at bounding box center [683, 39] width 27 height 16
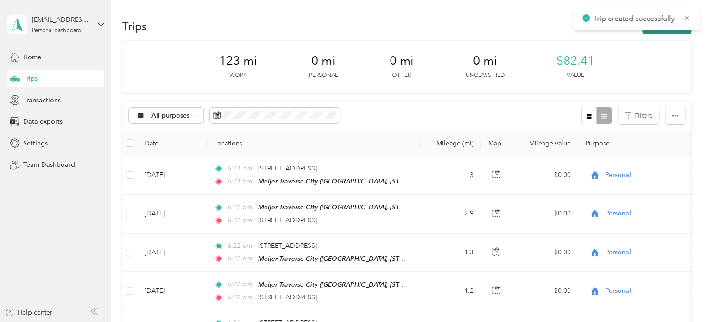
click at [659, 33] on button "New trip" at bounding box center [666, 26] width 49 height 16
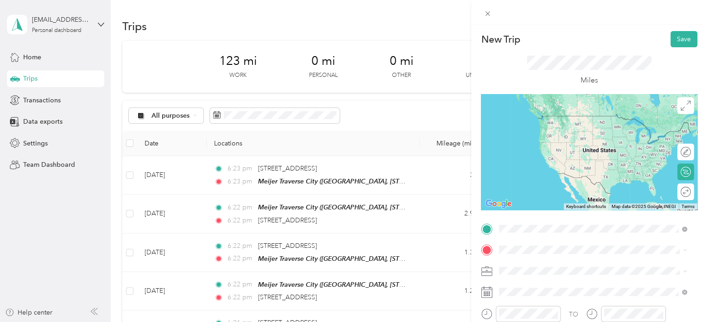
click at [543, 176] on strong "Meijer Traverse City" at bounding box center [546, 177] width 60 height 8
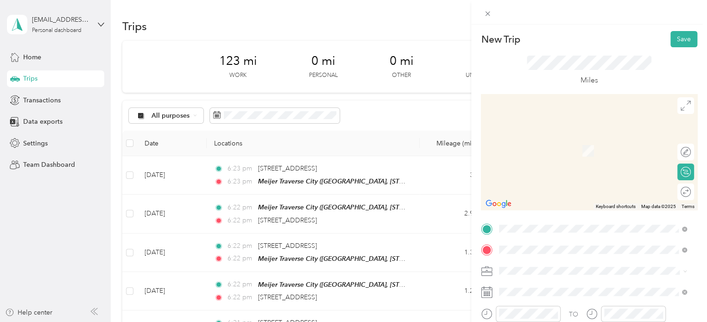
click at [558, 141] on span "[STREET_ADDRESS][PERSON_NAME][US_STATE]" at bounding box center [588, 137] width 144 height 8
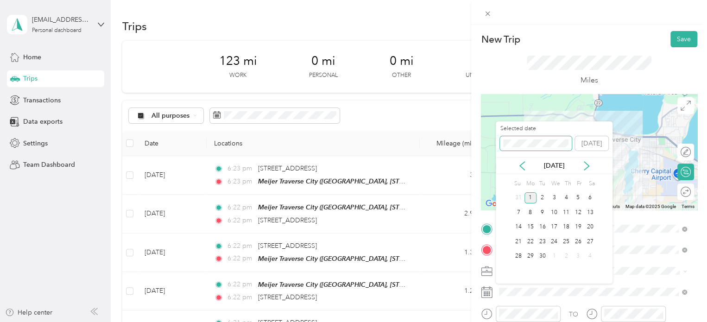
click at [437, 321] on div "New Trip Save This trip cannot be edited because it is either under review, app…" at bounding box center [351, 322] width 702 height 0
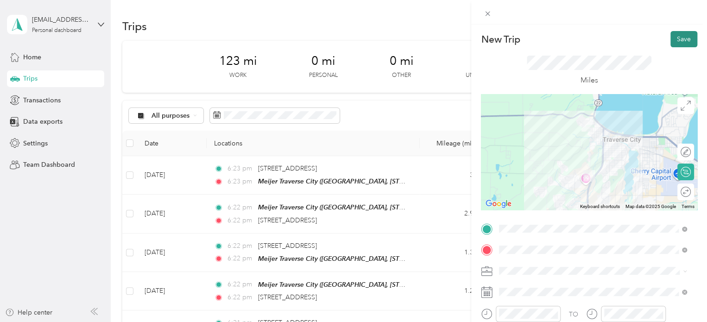
click at [673, 38] on button "Save" at bounding box center [683, 39] width 27 height 16
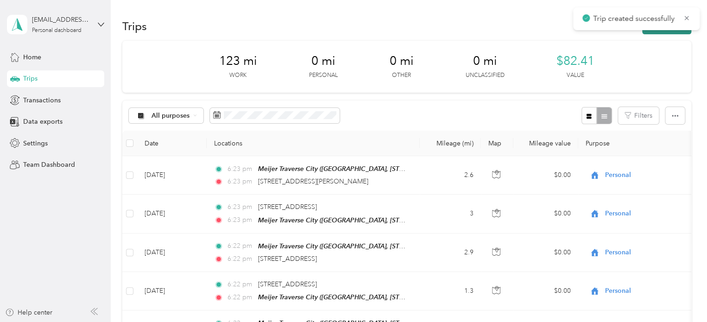
click at [666, 33] on button "New trip" at bounding box center [666, 26] width 49 height 16
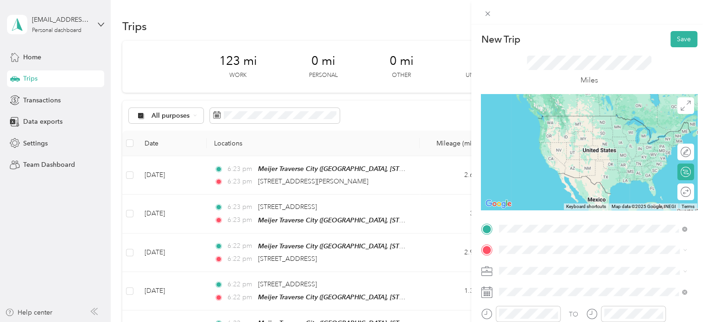
click at [590, 118] on span "[STREET_ADDRESS][PERSON_NAME][US_STATE]" at bounding box center [588, 116] width 144 height 8
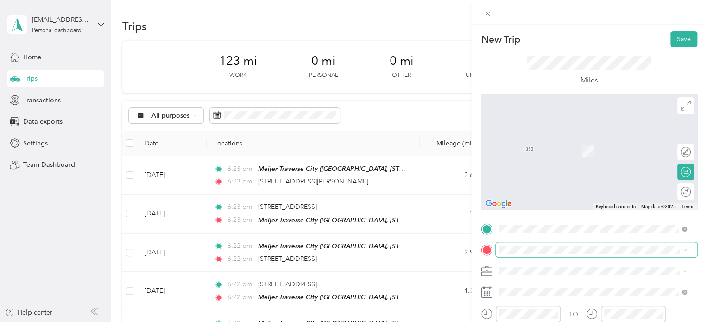
click at [508, 245] on span at bounding box center [596, 249] width 201 height 15
click at [535, 213] on span "Meijer, [STREET_ADDRESS] , 49684, [GEOGRAPHIC_DATA], [GEOGRAPHIC_DATA], [GEOGRA…" at bounding box center [585, 214] width 139 height 27
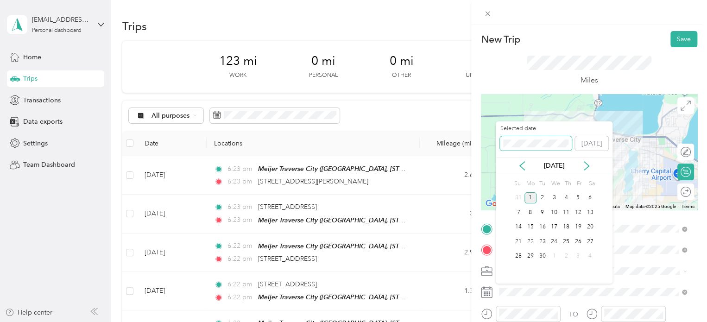
click at [481, 321] on div "New Trip Save This trip cannot be edited because it is either under review, app…" at bounding box center [351, 322] width 702 height 0
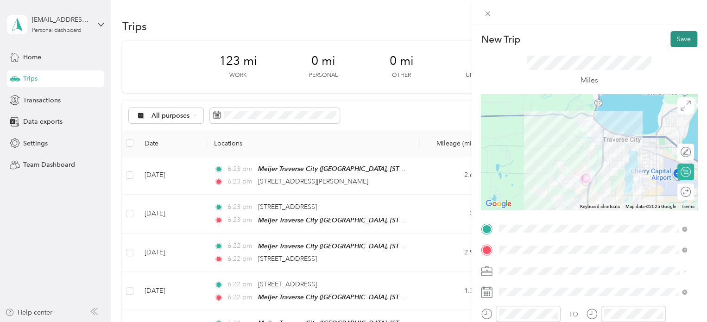
click at [670, 41] on button "Save" at bounding box center [683, 39] width 27 height 16
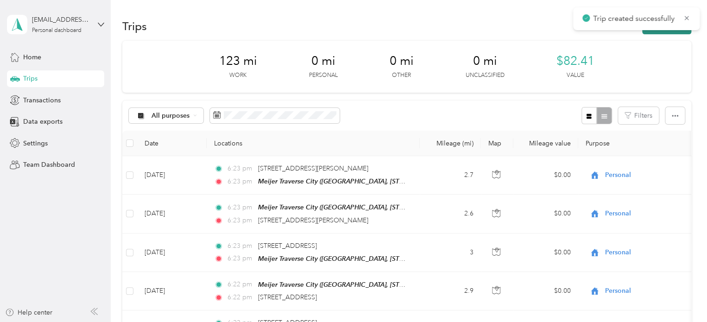
click at [654, 30] on button "New trip" at bounding box center [666, 26] width 49 height 16
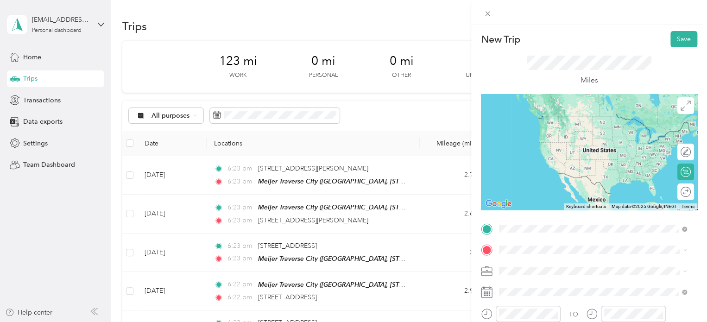
click at [537, 189] on span "Meijer, [STREET_ADDRESS] , 49684, [GEOGRAPHIC_DATA], [GEOGRAPHIC_DATA], [GEOGRA…" at bounding box center [585, 197] width 139 height 27
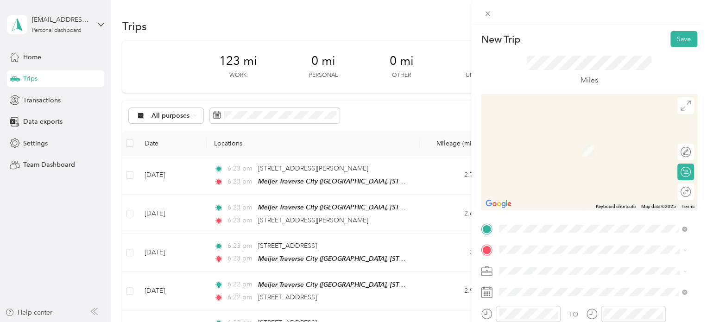
click at [546, 153] on span "[STREET_ADDRESS][US_STATE]" at bounding box center [562, 150] width 93 height 8
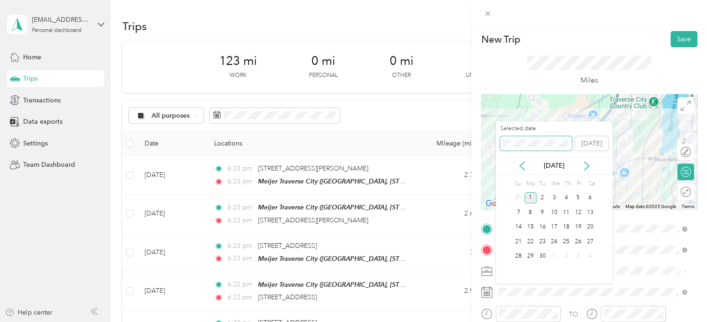
click at [479, 321] on div "New Trip Save This trip cannot be edited because it is either under review, app…" at bounding box center [351, 322] width 702 height 0
click at [491, 321] on div "New Trip Save This trip cannot be edited because it is either under review, app…" at bounding box center [351, 322] width 702 height 0
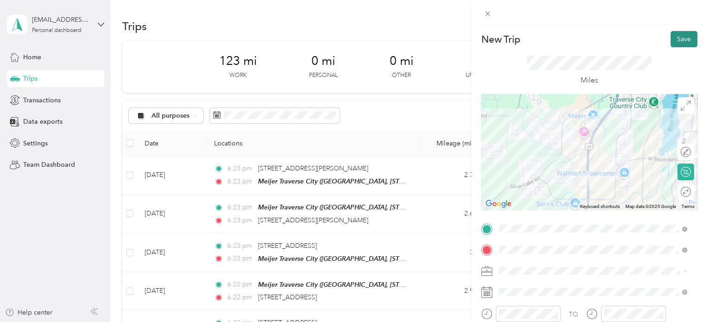
click at [675, 38] on button "Save" at bounding box center [683, 39] width 27 height 16
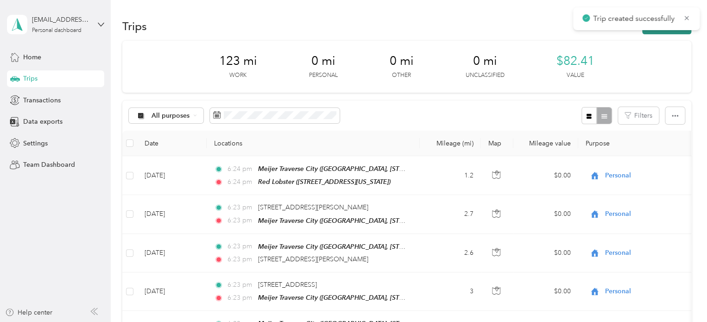
click at [651, 32] on button "New trip" at bounding box center [666, 26] width 49 height 16
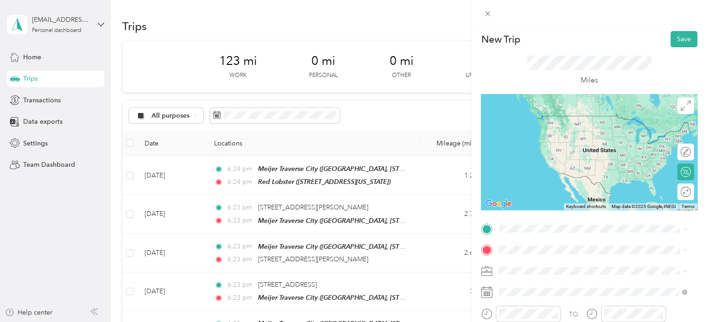
click at [538, 133] on span "[STREET_ADDRESS][US_STATE]" at bounding box center [562, 129] width 93 height 8
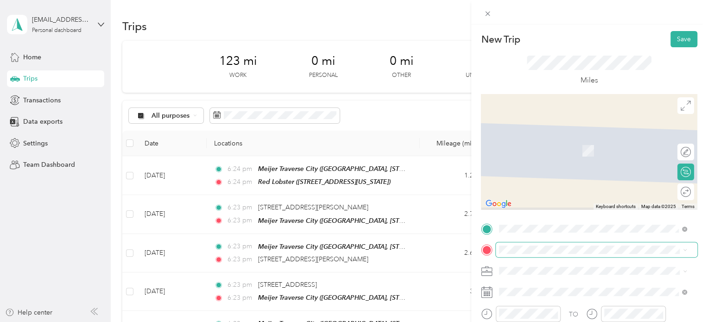
click at [528, 245] on span at bounding box center [596, 249] width 201 height 15
click at [549, 141] on span "[STREET_ADDRESS][PERSON_NAME][US_STATE]" at bounding box center [588, 137] width 144 height 8
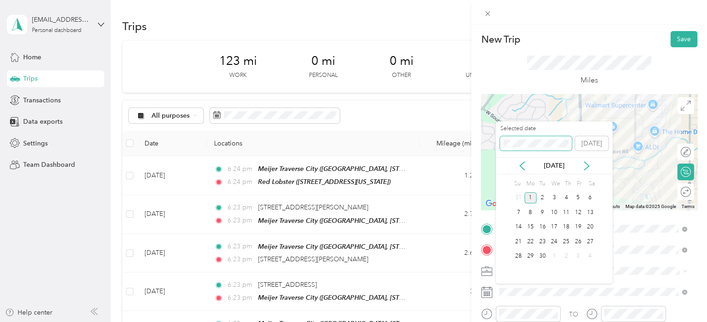
click at [478, 321] on div "New Trip Save This trip cannot be edited because it is either under review, app…" at bounding box center [351, 322] width 702 height 0
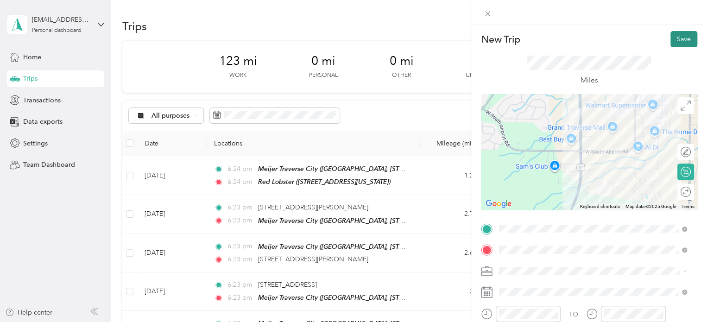
click at [670, 41] on button "Save" at bounding box center [683, 39] width 27 height 16
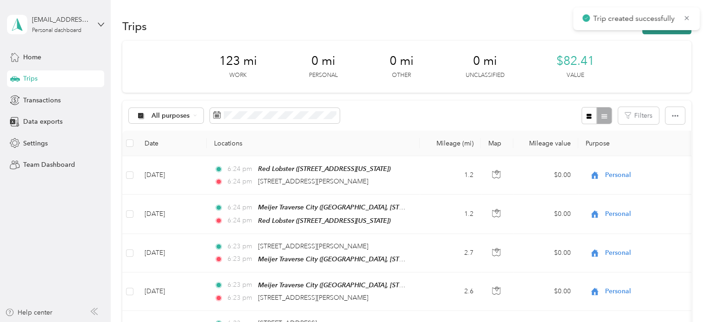
click at [661, 32] on button "New trip" at bounding box center [666, 26] width 49 height 16
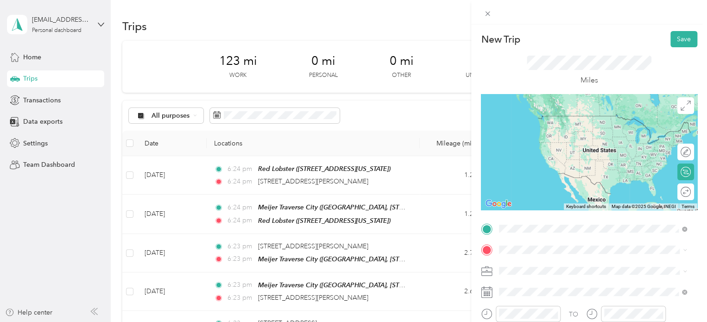
click at [564, 116] on span "[STREET_ADDRESS][PERSON_NAME][US_STATE]" at bounding box center [588, 116] width 144 height 8
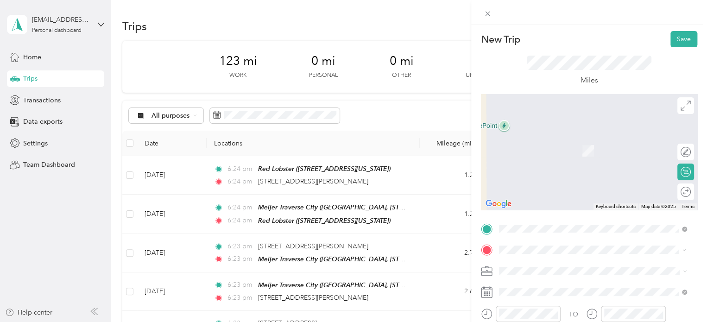
click at [546, 212] on span "[STREET_ADDRESS][PERSON_NAME], [PERSON_NAME], [GEOGRAPHIC_DATA], [GEOGRAPHIC_DA…" at bounding box center [578, 218] width 124 height 27
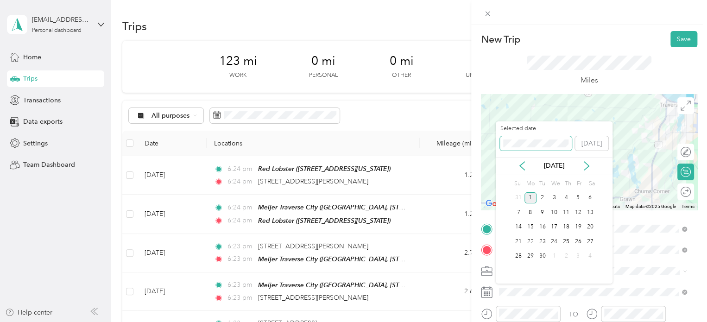
click at [446, 321] on div "New Trip Save This trip cannot be edited because it is either under review, app…" at bounding box center [351, 322] width 702 height 0
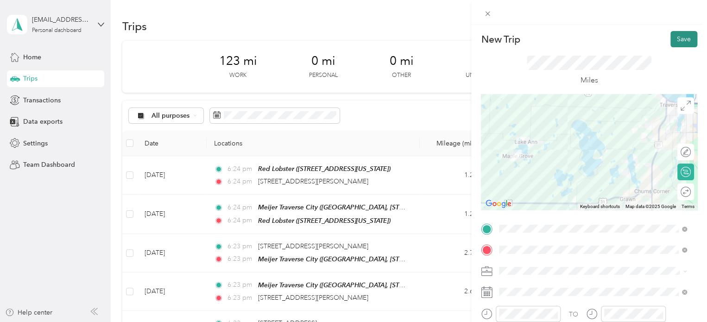
click at [671, 31] on button "Save" at bounding box center [683, 39] width 27 height 16
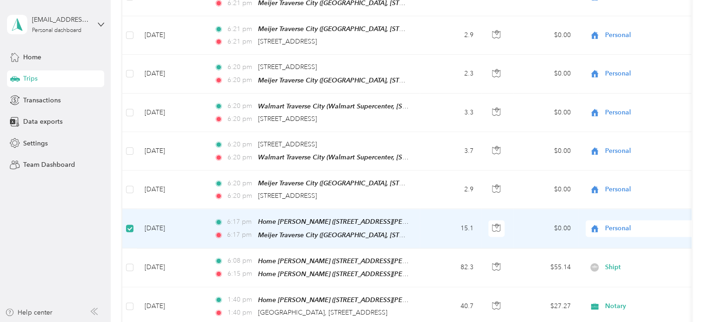
scroll to position [601, 0]
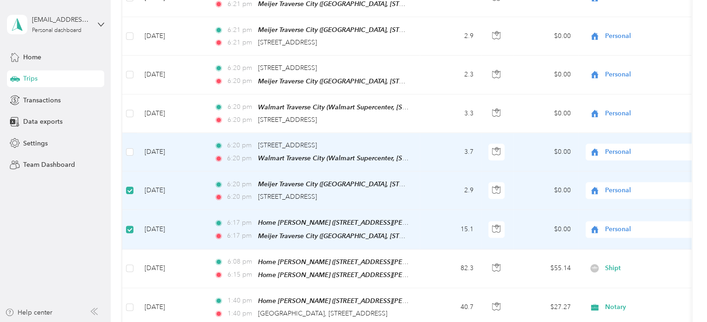
click at [129, 137] on td at bounding box center [129, 152] width 15 height 38
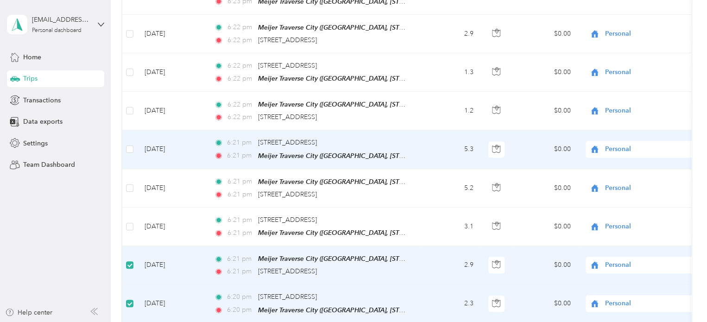
scroll to position [370, 0]
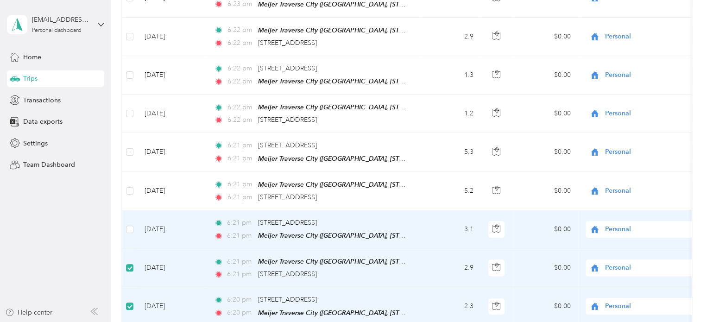
drag, startPoint x: 129, startPoint y: 218, endPoint x: 129, endPoint y: 198, distance: 19.9
click at [129, 216] on td at bounding box center [129, 229] width 15 height 38
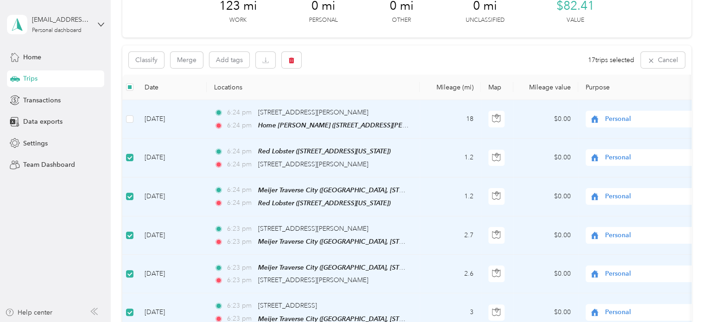
scroll to position [45, 0]
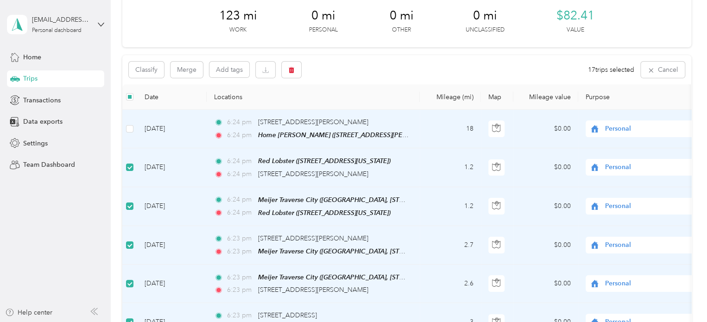
click at [130, 124] on label at bounding box center [129, 129] width 7 height 10
click at [189, 74] on button "Merge" at bounding box center [186, 70] width 32 height 16
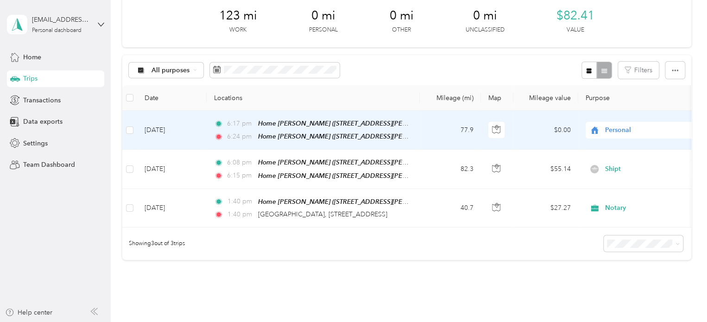
click at [616, 127] on span "Personal" at bounding box center [647, 130] width 85 height 10
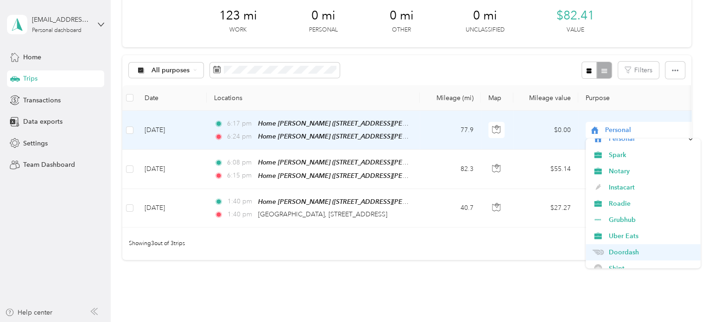
scroll to position [46, 0]
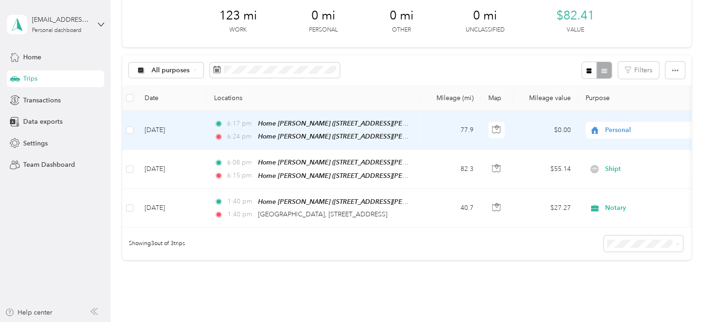
click at [607, 240] on li "Shipt" at bounding box center [642, 244] width 115 height 16
click at [161, 128] on td "[DATE]" at bounding box center [171, 130] width 69 height 39
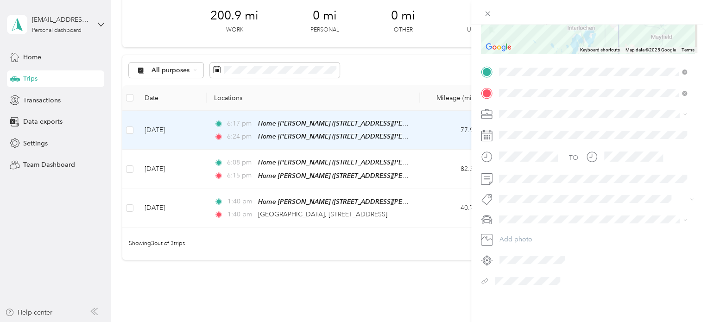
click at [40, 246] on div "Trip details Save This trip cannot be edited because it is either under review,…" at bounding box center [353, 161] width 707 height 322
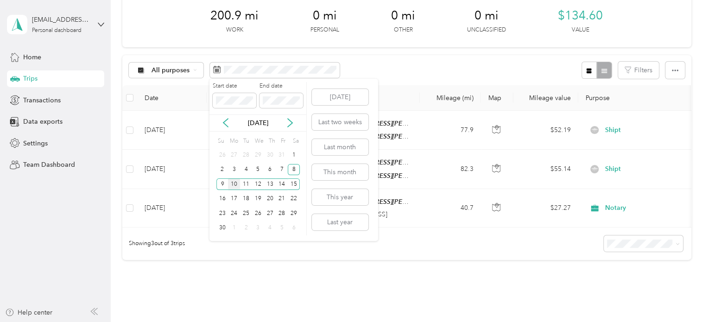
click at [231, 182] on div "10" at bounding box center [234, 184] width 12 height 12
click at [293, 183] on div "15" at bounding box center [294, 184] width 12 height 12
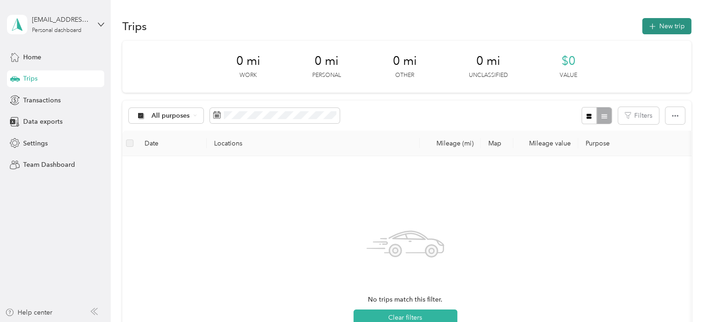
click at [645, 31] on button "New trip" at bounding box center [666, 26] width 49 height 16
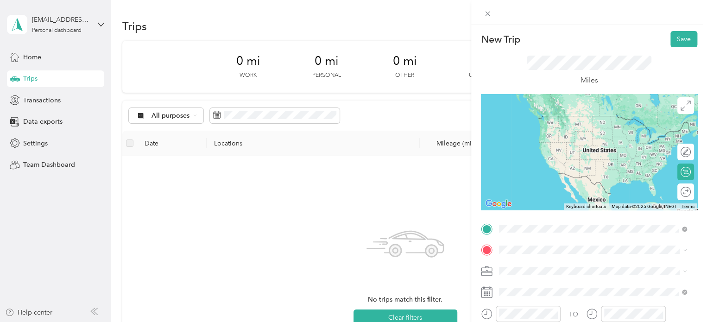
drag, startPoint x: 534, startPoint y: 190, endPoint x: 526, endPoint y: 194, distance: 8.7
click at [534, 190] on div "Home [PERSON_NAME] [STREET_ADDRESS][PERSON_NAME][PERSON_NAME] , [GEOGRAPHIC_DAT…" at bounding box center [599, 192] width 167 height 39
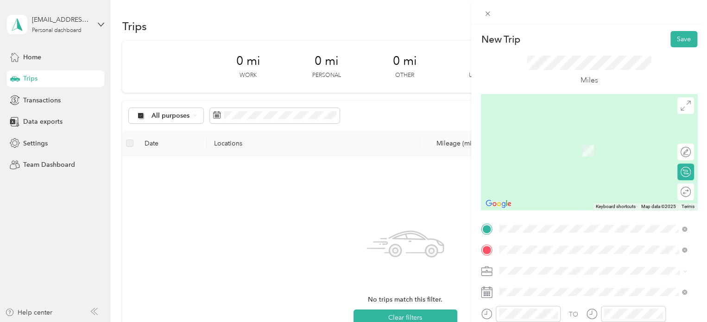
click at [543, 148] on span "[STREET_ADDRESS][US_STATE]" at bounding box center [562, 151] width 93 height 8
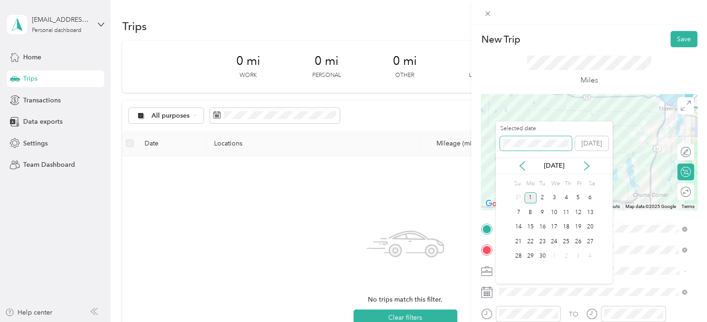
click at [485, 321] on div "New Trip Save This trip cannot be edited because it is either under review, app…" at bounding box center [351, 322] width 702 height 0
click at [482, 321] on div "New Trip Save This trip cannot be edited because it is either under review, app…" at bounding box center [351, 322] width 702 height 0
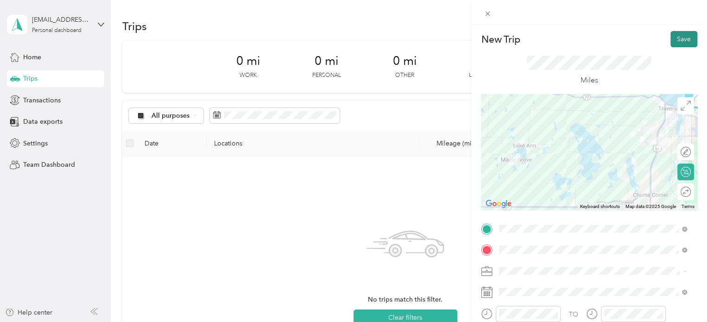
click at [676, 46] on button "Save" at bounding box center [683, 39] width 27 height 16
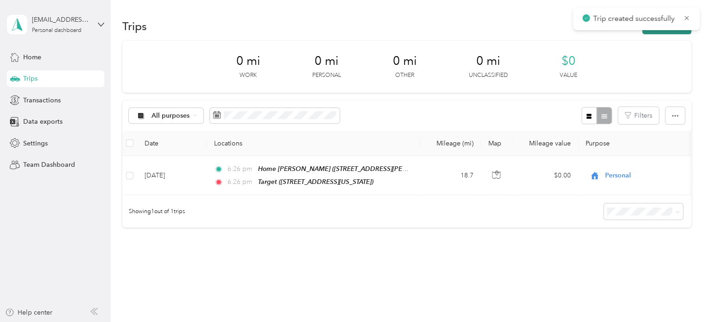
click at [663, 33] on button "New trip" at bounding box center [666, 26] width 49 height 16
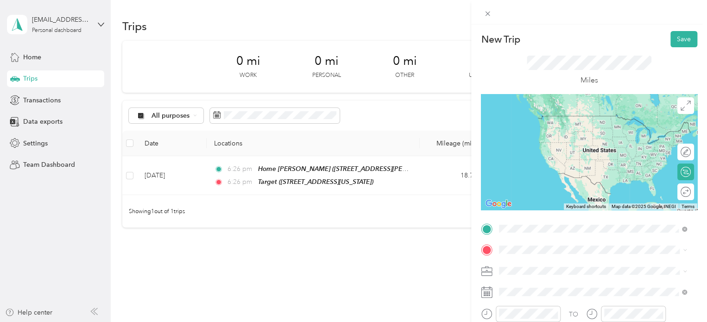
click at [535, 133] on span "[STREET_ADDRESS][US_STATE]" at bounding box center [562, 130] width 93 height 8
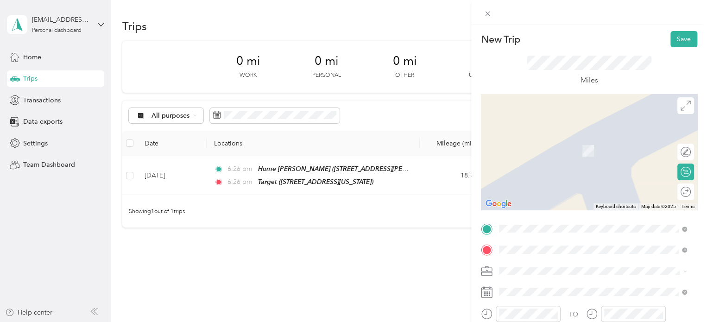
click at [543, 141] on span "[STREET_ADDRESS][PERSON_NAME][US_STATE]" at bounding box center [588, 137] width 144 height 8
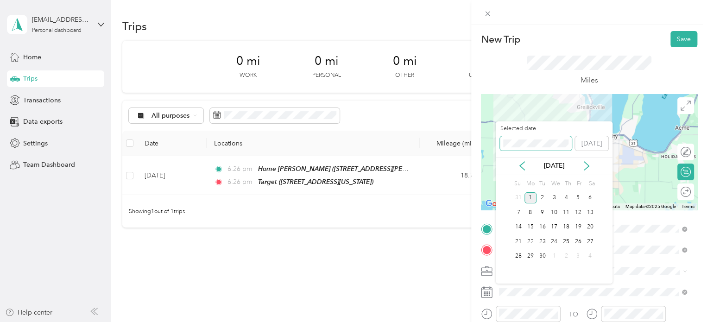
click at [486, 321] on div "New Trip Save This trip cannot be edited because it is either under review, app…" at bounding box center [351, 322] width 702 height 0
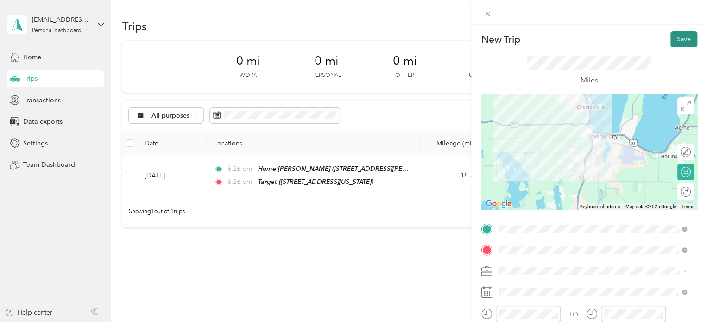
click at [673, 41] on button "Save" at bounding box center [683, 39] width 27 height 16
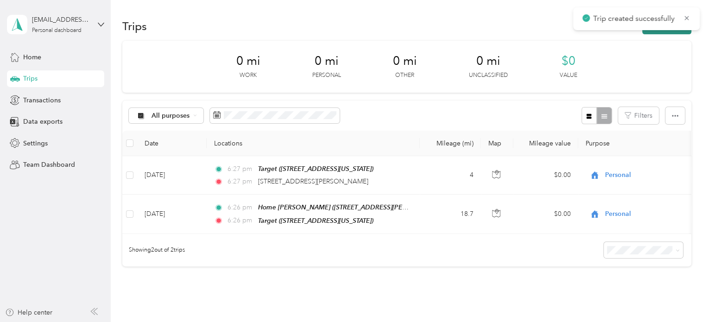
click at [662, 33] on button "New trip" at bounding box center [666, 26] width 49 height 16
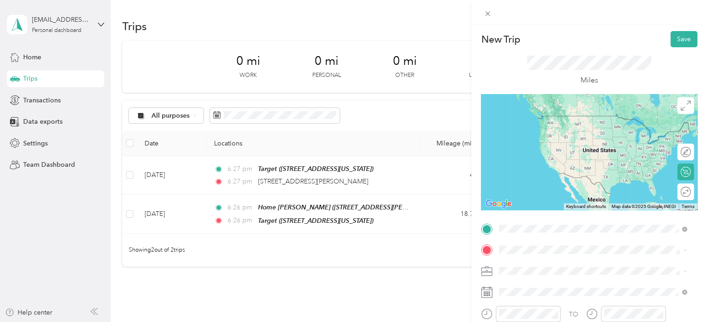
click at [567, 118] on span "[STREET_ADDRESS][PERSON_NAME][US_STATE]" at bounding box center [588, 116] width 144 height 8
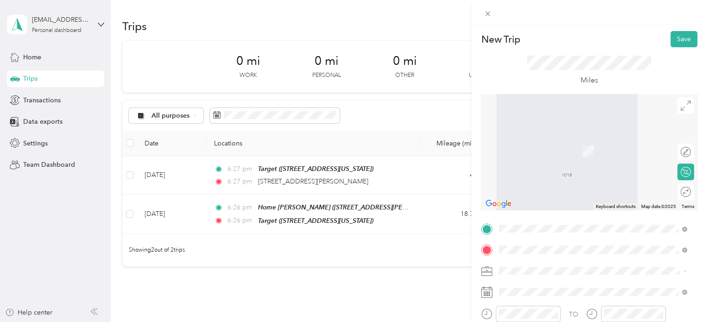
click at [535, 205] on span "Meijer, [STREET_ADDRESS] , 49684, [GEOGRAPHIC_DATA], [GEOGRAPHIC_DATA], [GEOGRA…" at bounding box center [585, 218] width 139 height 27
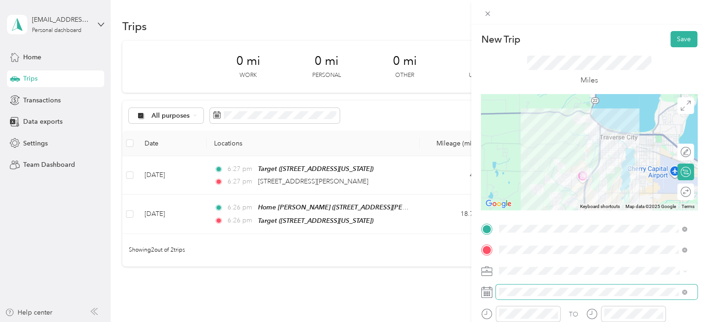
click at [510, 296] on span at bounding box center [596, 291] width 201 height 15
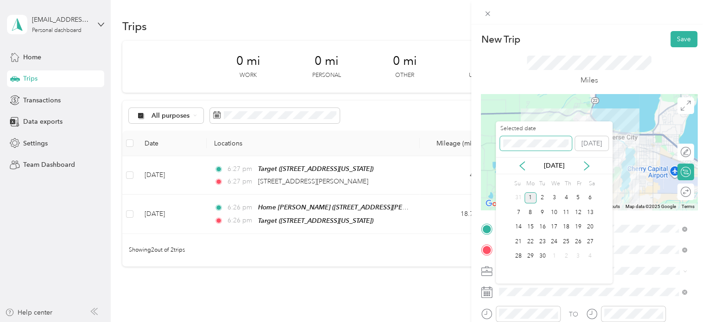
click at [499, 137] on div "Selected date [DATE]" at bounding box center [554, 141] width 117 height 32
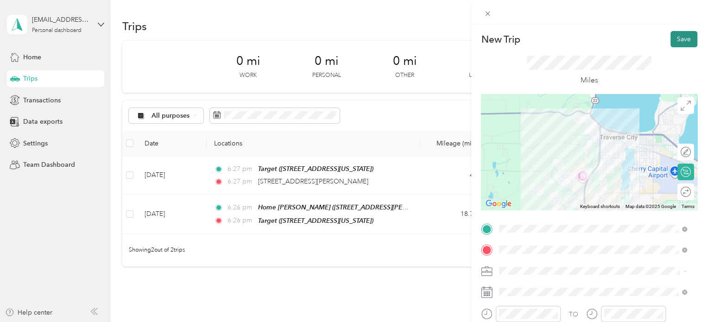
click at [671, 38] on button "Save" at bounding box center [683, 39] width 27 height 16
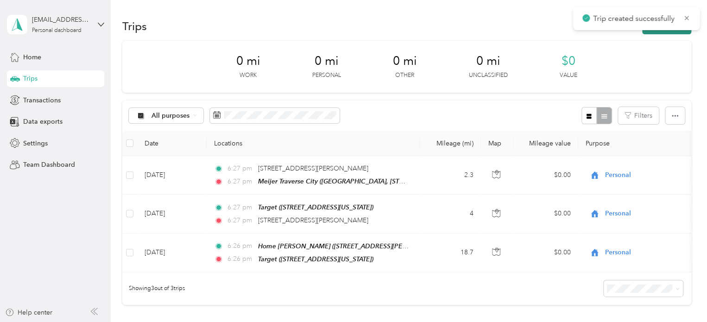
click at [665, 31] on button "New trip" at bounding box center [666, 26] width 49 height 16
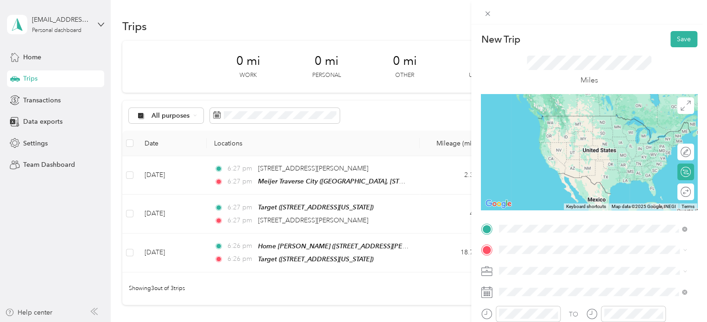
click at [535, 176] on strong "Meijer Traverse City" at bounding box center [546, 177] width 60 height 8
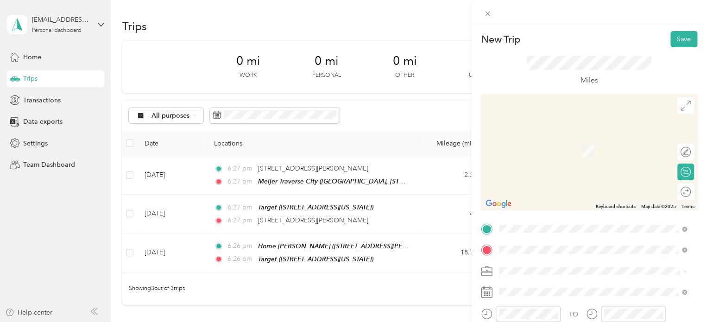
click at [587, 147] on li "[STREET_ADDRESS][PERSON_NAME][US_STATE]" at bounding box center [593, 137] width 194 height 19
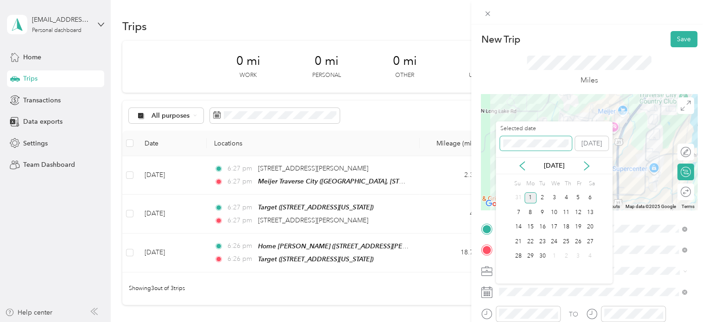
click at [424, 321] on div "New Trip Save This trip cannot be edited because it is either under review, app…" at bounding box center [351, 322] width 702 height 0
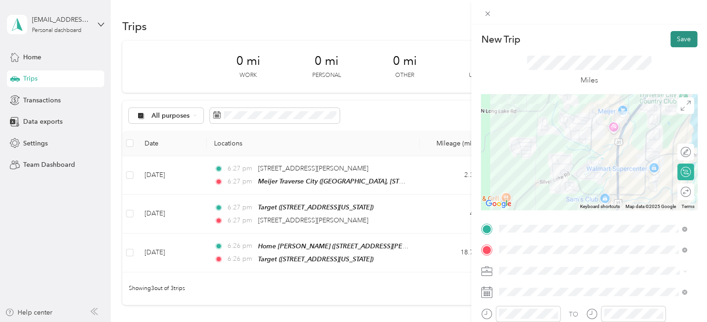
click at [682, 42] on button "Save" at bounding box center [683, 39] width 27 height 16
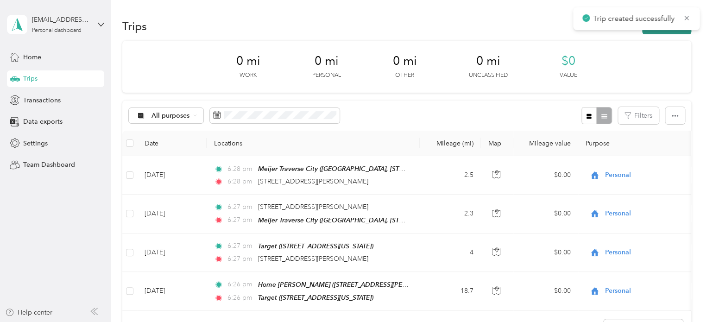
click at [665, 33] on button "New trip" at bounding box center [666, 26] width 49 height 16
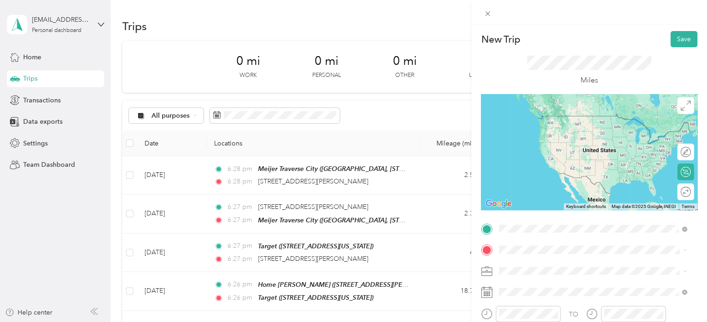
drag, startPoint x: 560, startPoint y: 116, endPoint x: 541, endPoint y: 157, distance: 44.9
click at [560, 116] on span "[STREET_ADDRESS][PERSON_NAME][US_STATE]" at bounding box center [588, 116] width 144 height 8
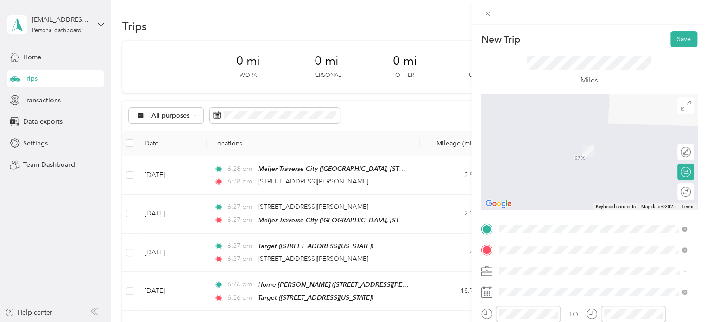
drag, startPoint x: 555, startPoint y: 151, endPoint x: 544, endPoint y: 167, distance: 19.4
click at [555, 151] on span "Walmart Supercenter, [STREET_ADDRESS] , 49684, [GEOGRAPHIC_DATA], [GEOGRAPHIC_D…" at bounding box center [591, 160] width 150 height 27
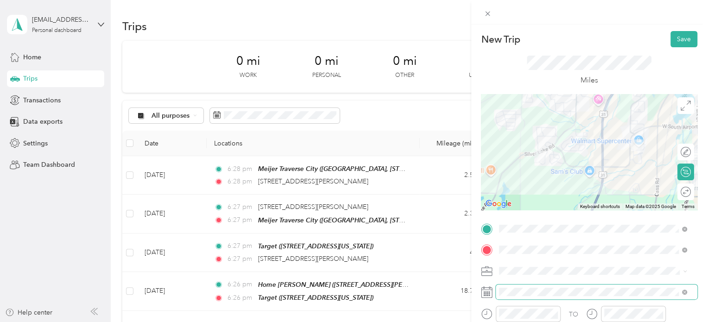
click at [514, 287] on span at bounding box center [596, 291] width 201 height 15
click at [511, 285] on span at bounding box center [596, 291] width 201 height 15
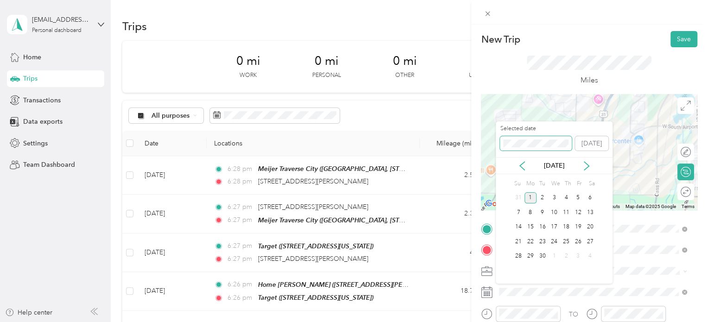
click at [497, 140] on div "Selected date [DATE]" at bounding box center [554, 141] width 117 height 32
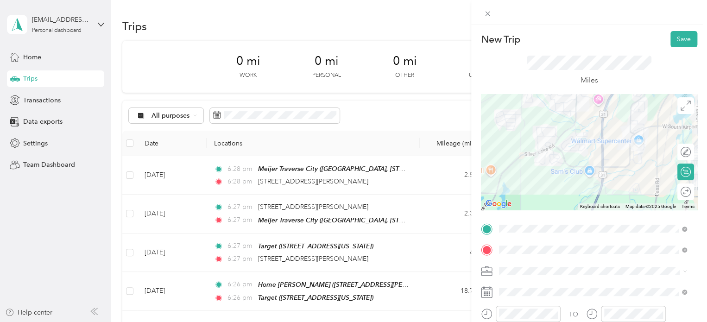
click at [677, 25] on div "New Trip Save This trip cannot be edited because it is either under review, app…" at bounding box center [589, 186] width 236 height 322
click at [673, 37] on button "Save" at bounding box center [683, 39] width 27 height 16
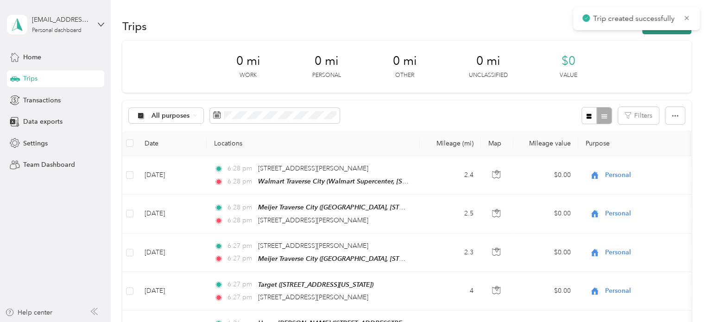
click at [660, 30] on button "New trip" at bounding box center [666, 26] width 49 height 16
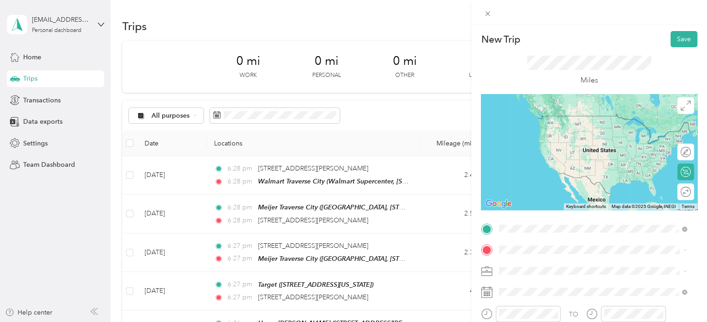
click at [557, 138] on span "Walmart Supercenter, [STREET_ADDRESS] , 49684, [GEOGRAPHIC_DATA], [GEOGRAPHIC_D…" at bounding box center [591, 139] width 150 height 27
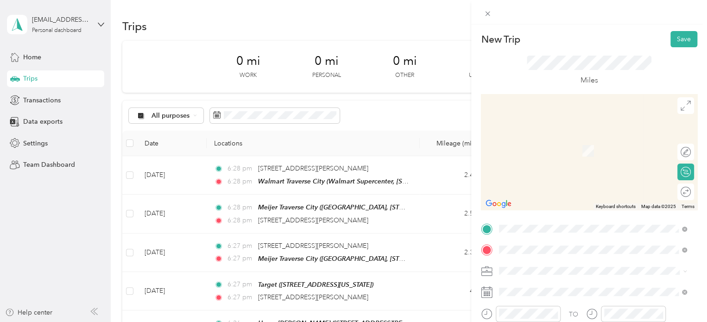
click at [554, 141] on span "[STREET_ADDRESS][US_STATE]" at bounding box center [562, 137] width 93 height 8
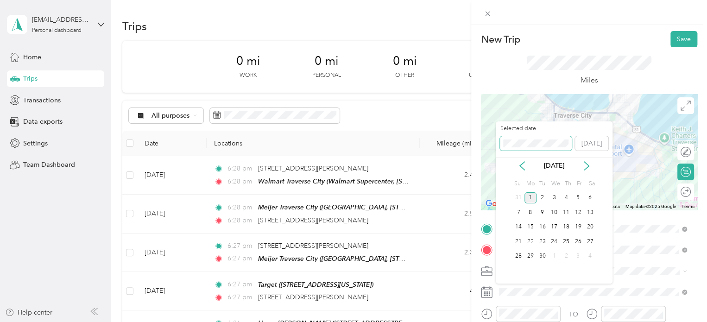
click at [476, 321] on div "New Trip Save This trip cannot be edited because it is either under review, app…" at bounding box center [351, 322] width 702 height 0
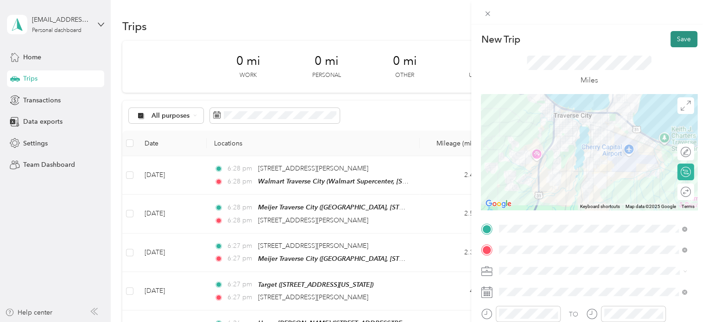
click at [682, 38] on button "Save" at bounding box center [683, 39] width 27 height 16
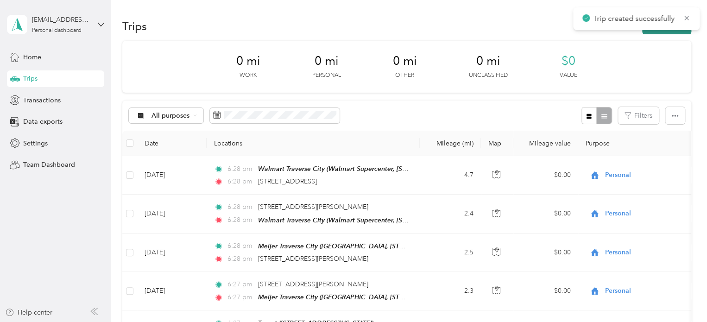
click at [651, 34] on button "New trip" at bounding box center [666, 26] width 49 height 16
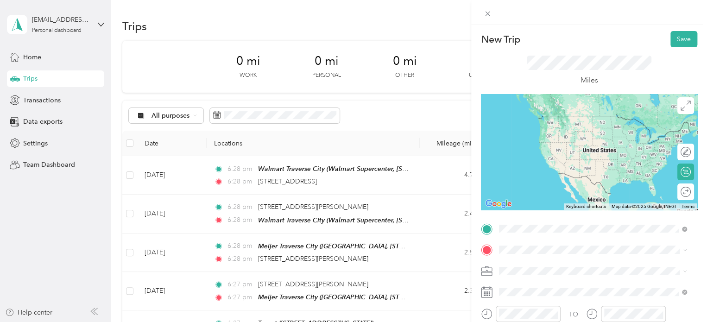
click at [548, 118] on span "[STREET_ADDRESS][US_STATE]" at bounding box center [562, 116] width 93 height 8
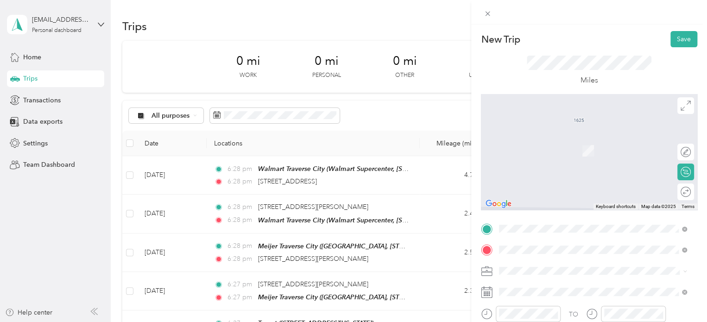
drag, startPoint x: 572, startPoint y: 142, endPoint x: 549, endPoint y: 189, distance: 52.4
click at [572, 141] on span "[STREET_ADDRESS][US_STATE]" at bounding box center [562, 137] width 93 height 8
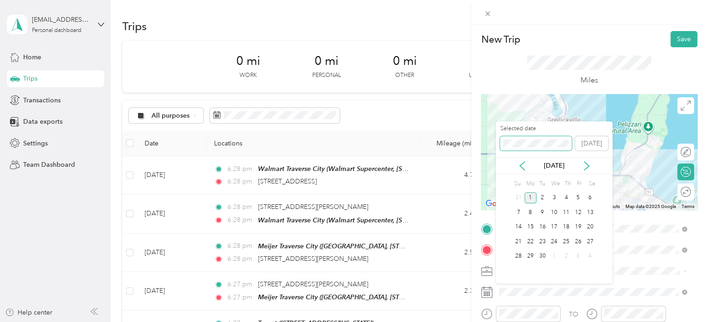
click at [474, 321] on div "New Trip Save This trip cannot be edited because it is either under review, app…" at bounding box center [351, 322] width 702 height 0
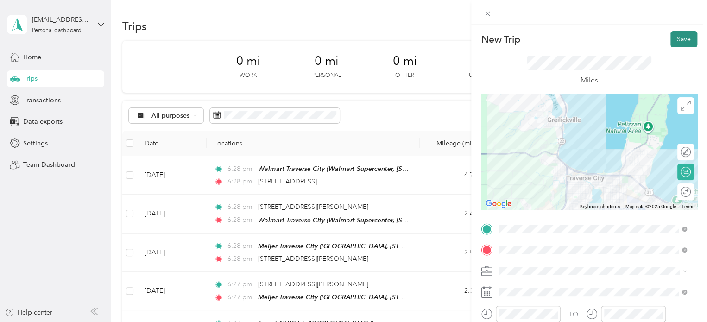
click at [670, 35] on button "Save" at bounding box center [683, 39] width 27 height 16
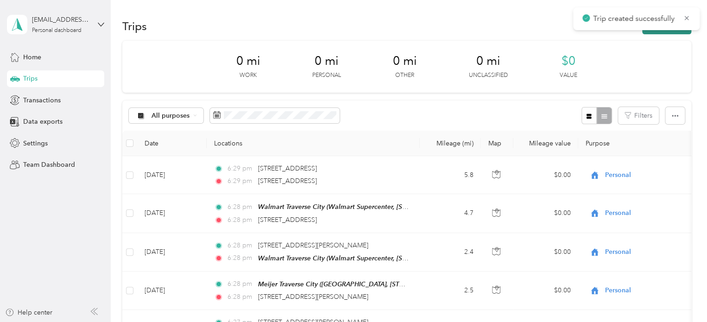
click at [660, 31] on button "New trip" at bounding box center [666, 26] width 49 height 16
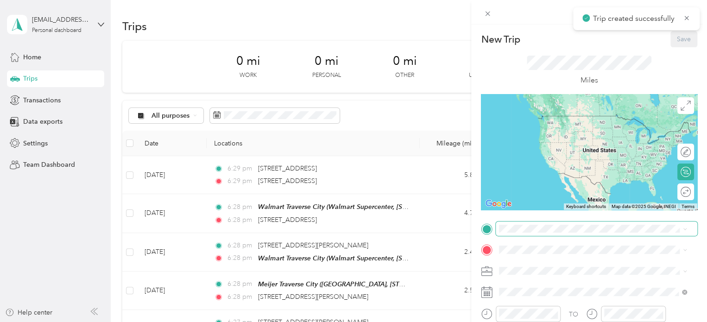
click at [523, 233] on span at bounding box center [596, 228] width 201 height 15
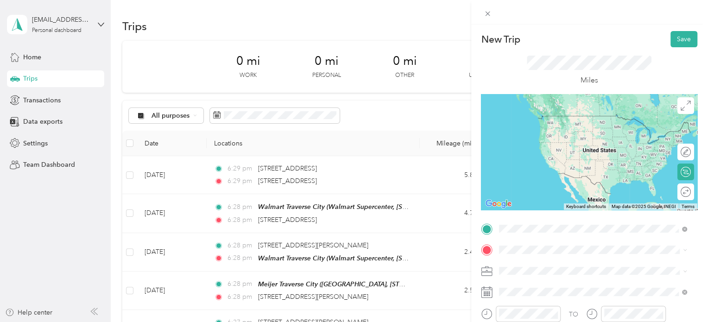
click at [556, 120] on span "[STREET_ADDRESS][US_STATE]" at bounding box center [562, 116] width 93 height 8
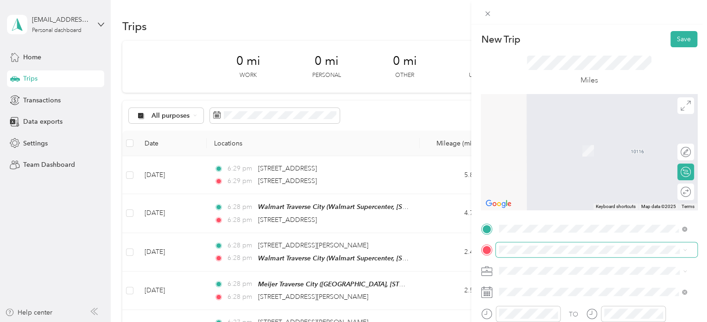
click at [497, 246] on span at bounding box center [596, 249] width 201 height 15
click at [553, 139] on span "[STREET_ADDRESS][US_STATE]" at bounding box center [562, 136] width 93 height 8
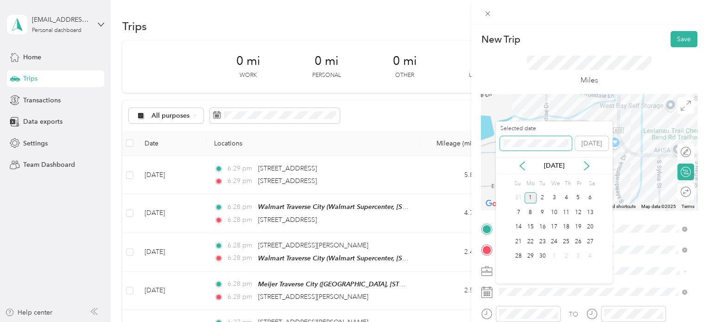
click at [484, 321] on div "New Trip Save This trip cannot be edited because it is either under review, app…" at bounding box center [351, 322] width 702 height 0
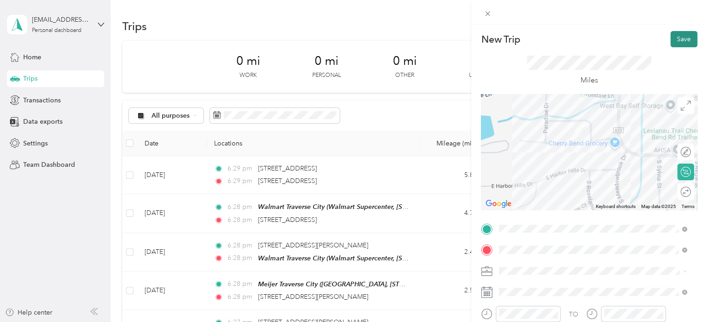
click at [670, 40] on button "Save" at bounding box center [683, 39] width 27 height 16
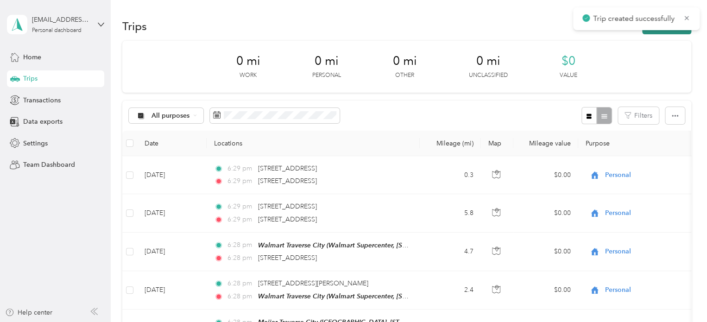
click at [654, 33] on button "New trip" at bounding box center [666, 26] width 49 height 16
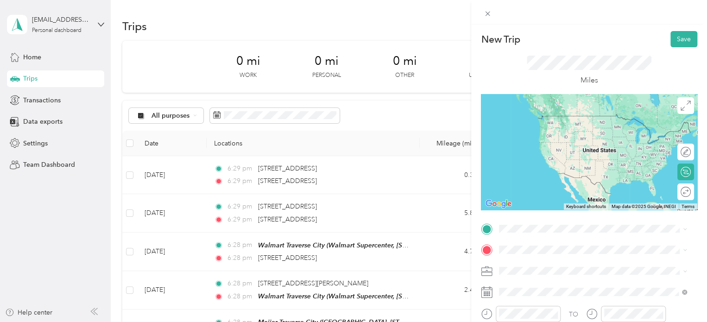
click at [552, 116] on span "[STREET_ADDRESS][US_STATE]" at bounding box center [562, 115] width 93 height 8
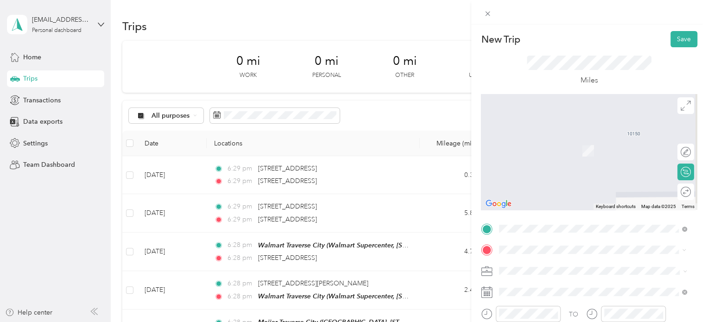
click at [547, 213] on div "Home [PERSON_NAME] [STREET_ADDRESS][PERSON_NAME][PERSON_NAME] , [GEOGRAPHIC_DAT…" at bounding box center [599, 214] width 167 height 39
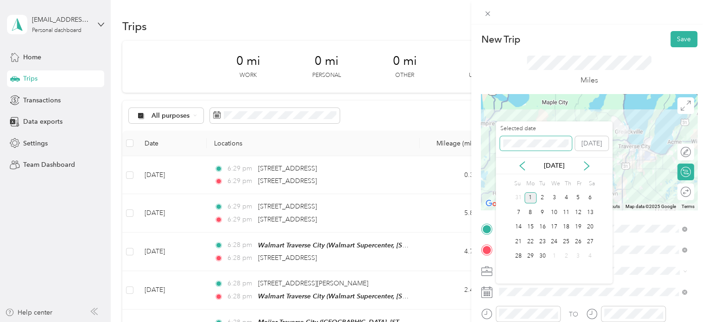
click at [477, 321] on div "New Trip Save This trip cannot be edited because it is either under review, app…" at bounding box center [351, 322] width 702 height 0
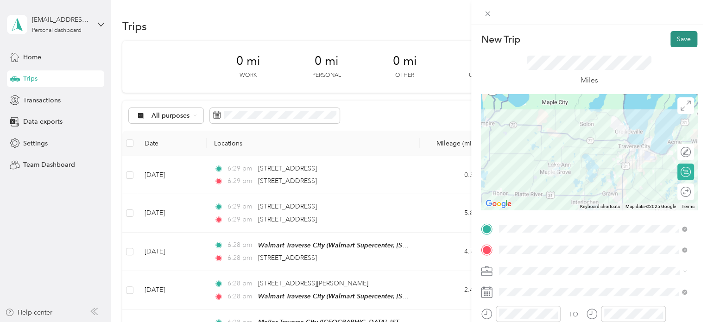
click at [681, 38] on button "Save" at bounding box center [683, 39] width 27 height 16
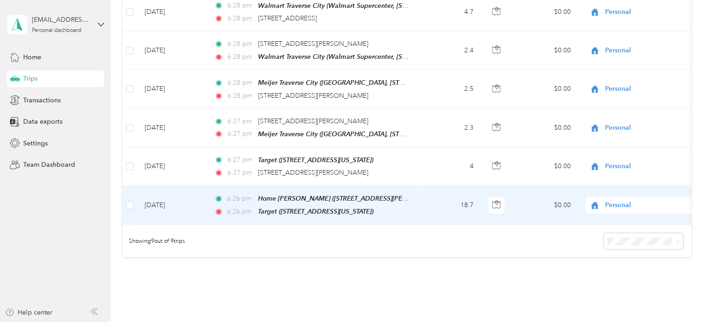
scroll to position [277, 0]
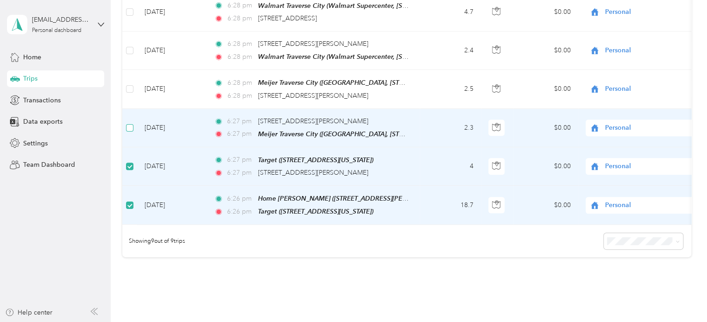
click at [132, 130] on td at bounding box center [129, 128] width 15 height 38
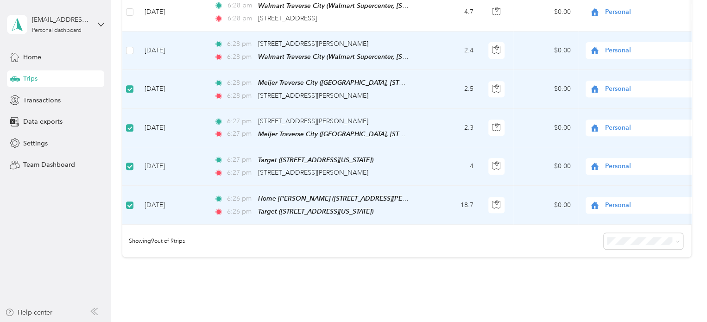
click at [128, 45] on label at bounding box center [129, 50] width 7 height 10
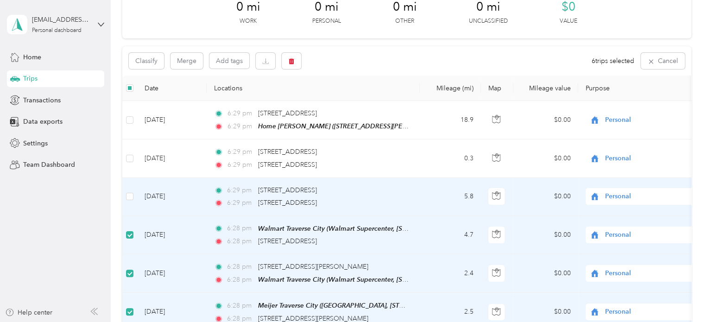
scroll to position [45, 0]
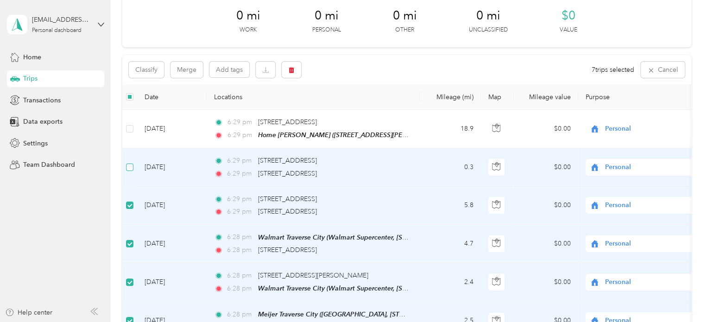
click at [131, 170] on label at bounding box center [129, 167] width 7 height 10
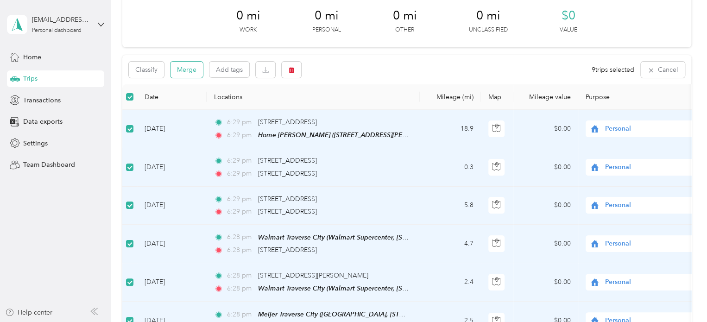
click at [182, 69] on button "Merge" at bounding box center [186, 70] width 32 height 16
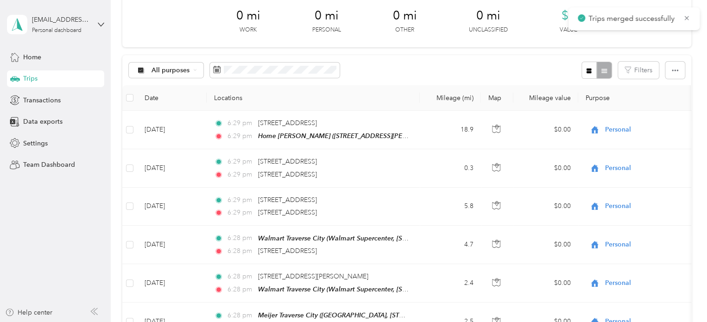
scroll to position [39, 0]
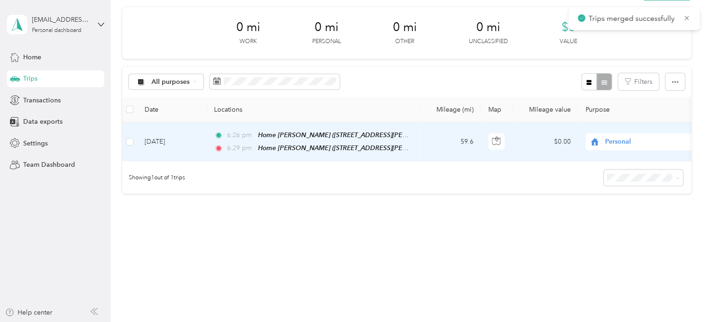
click at [628, 137] on span "Personal" at bounding box center [647, 142] width 85 height 10
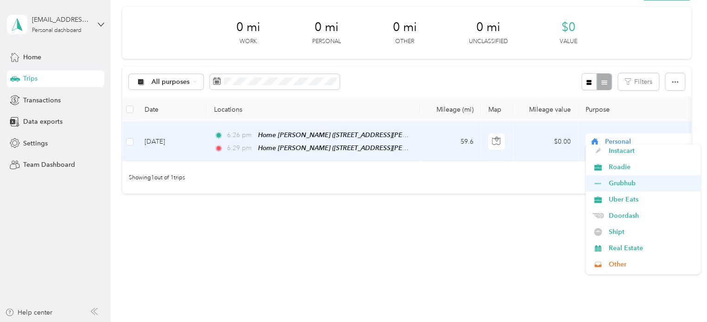
scroll to position [93, 0]
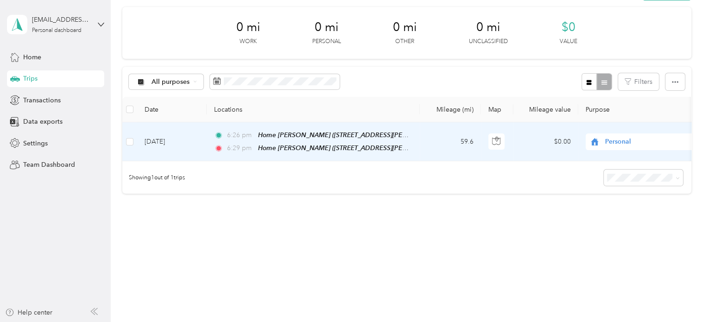
click at [619, 207] on span "Shipt" at bounding box center [651, 206] width 86 height 10
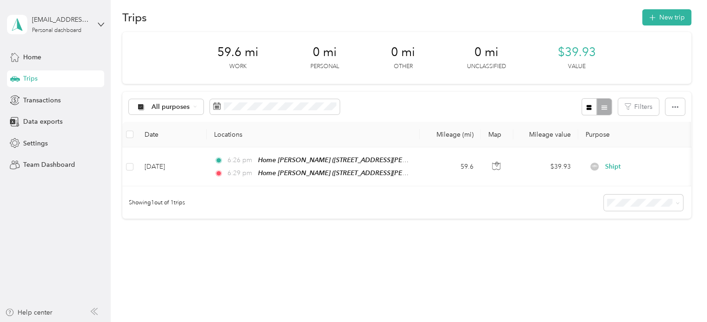
scroll to position [0, 0]
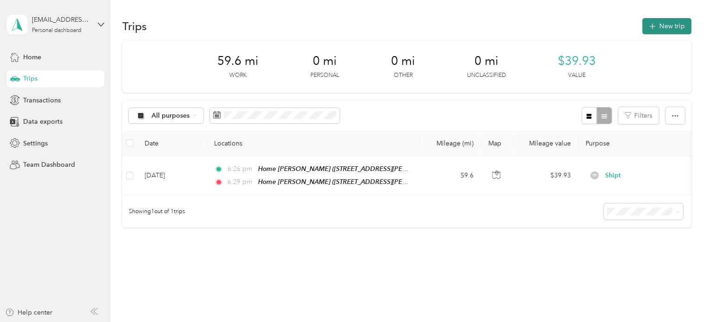
click at [653, 28] on button "New trip" at bounding box center [666, 26] width 49 height 16
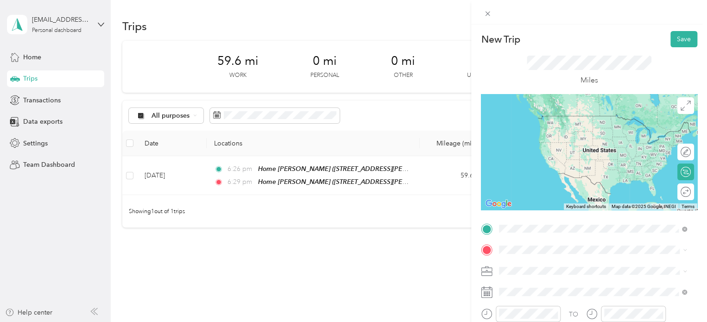
click at [547, 185] on span "[STREET_ADDRESS][PERSON_NAME], [PERSON_NAME], [GEOGRAPHIC_DATA], [GEOGRAPHIC_DA…" at bounding box center [578, 197] width 124 height 27
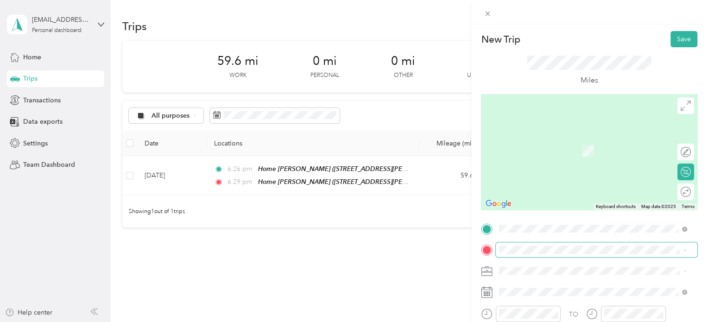
click at [530, 245] on span at bounding box center [596, 249] width 201 height 15
click at [561, 151] on span "Walmart Supercenter, [STREET_ADDRESS] , 49684, [GEOGRAPHIC_DATA], [GEOGRAPHIC_D…" at bounding box center [591, 160] width 150 height 27
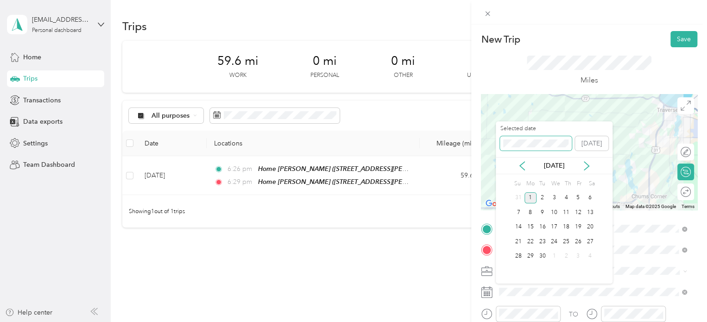
click at [489, 321] on div "New Trip Save This trip cannot be edited because it is either under review, app…" at bounding box center [351, 322] width 702 height 0
click at [487, 321] on div "New Trip Save This trip cannot be edited because it is either under review, app…" at bounding box center [351, 322] width 702 height 0
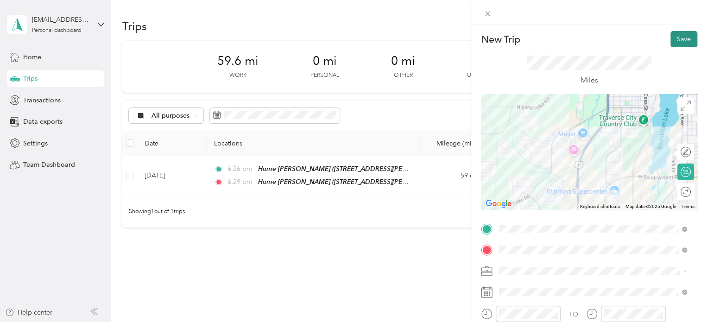
click at [676, 38] on button "Save" at bounding box center [683, 39] width 27 height 16
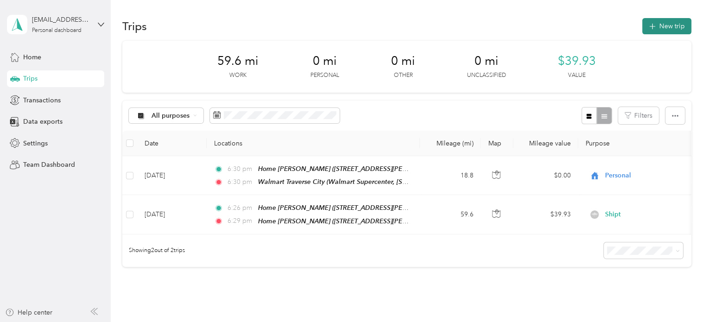
click at [643, 31] on button "New trip" at bounding box center [666, 26] width 49 height 16
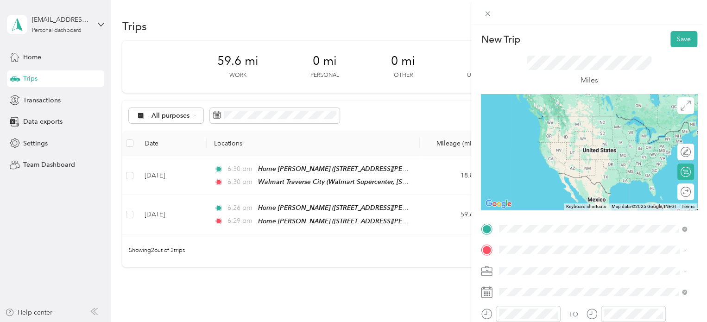
click at [539, 134] on div "Walmart Traverse City Walmart Supercenter, [STREET_ADDRESS] , 49684, [GEOGRAPHI…" at bounding box center [599, 134] width 167 height 39
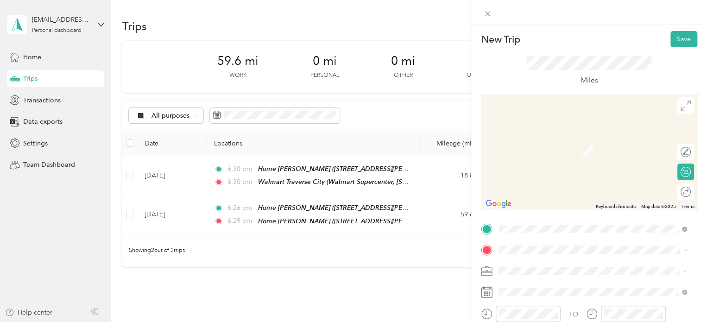
click at [549, 159] on span "[STREET_ADDRESS][PERSON_NAME][US_STATE]" at bounding box center [588, 155] width 144 height 8
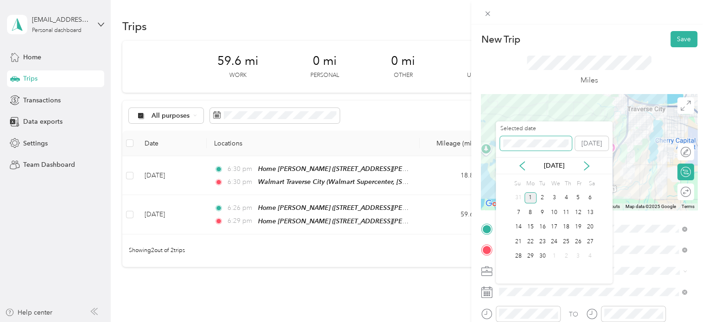
click at [472, 321] on div "New Trip Save This trip cannot be edited because it is either under review, app…" at bounding box center [351, 322] width 702 height 0
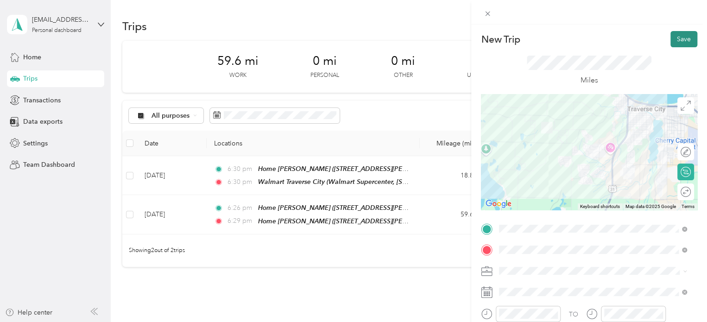
click at [674, 40] on button "Save" at bounding box center [683, 39] width 27 height 16
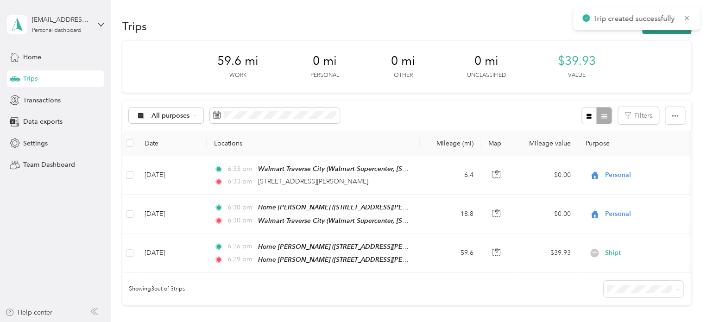
click at [658, 31] on button "New trip" at bounding box center [666, 26] width 49 height 16
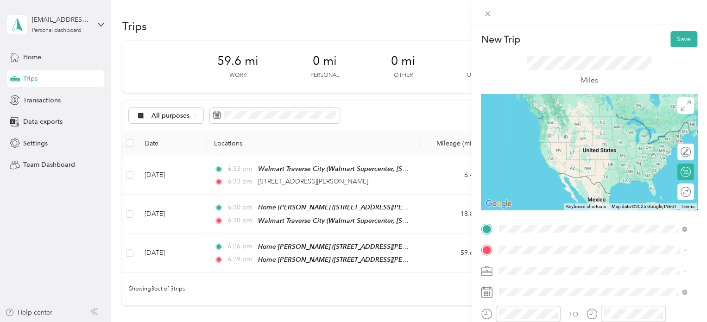
click at [546, 139] on span "[STREET_ADDRESS][PERSON_NAME][US_STATE]" at bounding box center [588, 135] width 144 height 8
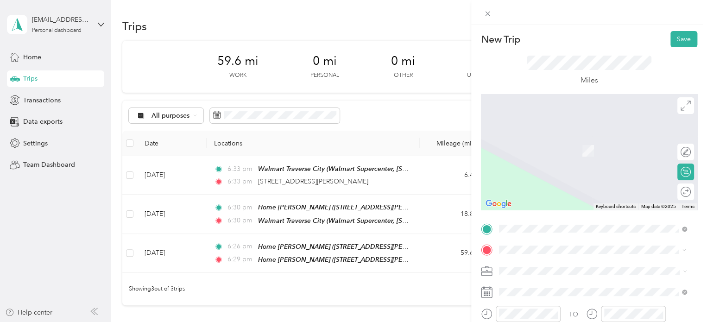
click at [555, 140] on span "[STREET_ADDRESS][US_STATE]" at bounding box center [562, 136] width 93 height 8
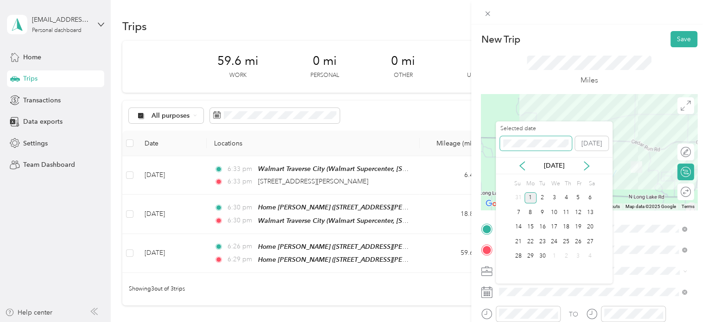
click at [502, 139] on span at bounding box center [536, 143] width 72 height 15
click at [489, 321] on div "New Trip Save This trip cannot be edited because it is either under review, app…" at bounding box center [351, 322] width 702 height 0
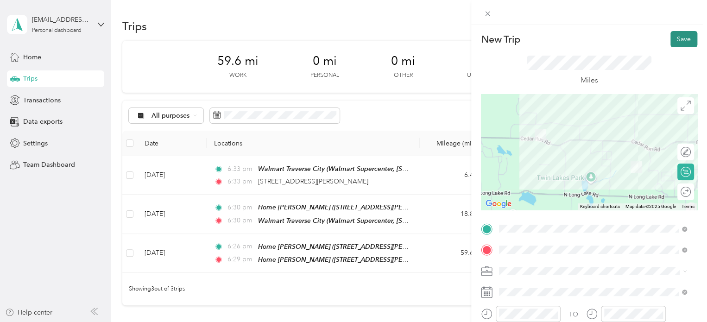
click at [688, 40] on button "Save" at bounding box center [683, 39] width 27 height 16
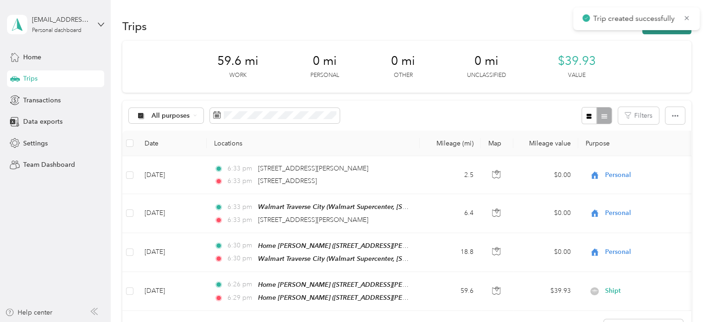
click at [676, 31] on button "New trip" at bounding box center [666, 26] width 49 height 16
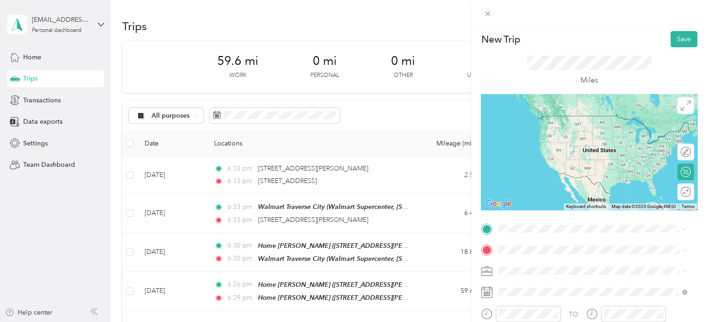
click at [550, 115] on span "[STREET_ADDRESS][US_STATE]" at bounding box center [562, 116] width 93 height 8
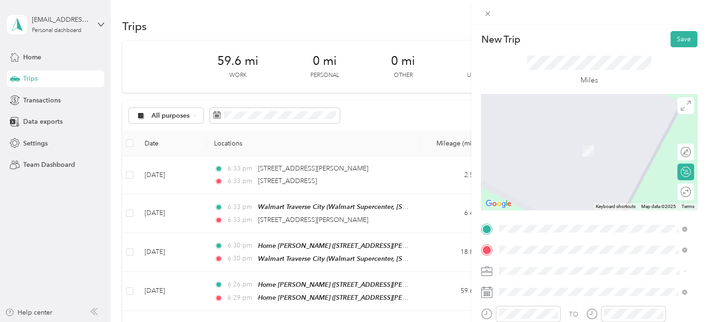
click at [519, 201] on div "Meijer [GEOGRAPHIC_DATA], [STREET_ADDRESS] , 49684, [GEOGRAPHIC_DATA], [GEOGRAP…" at bounding box center [599, 214] width 167 height 39
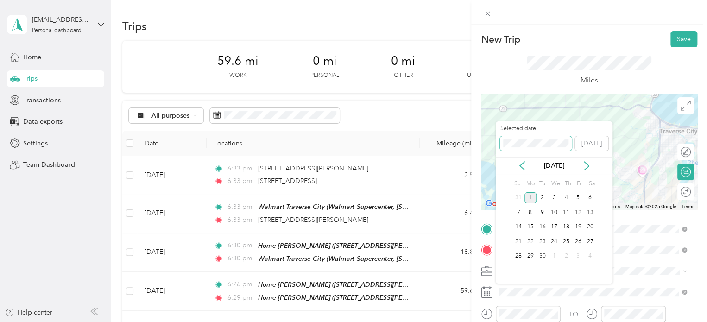
click at [474, 321] on div "New Trip Save This trip cannot be edited because it is either under review, app…" at bounding box center [351, 322] width 702 height 0
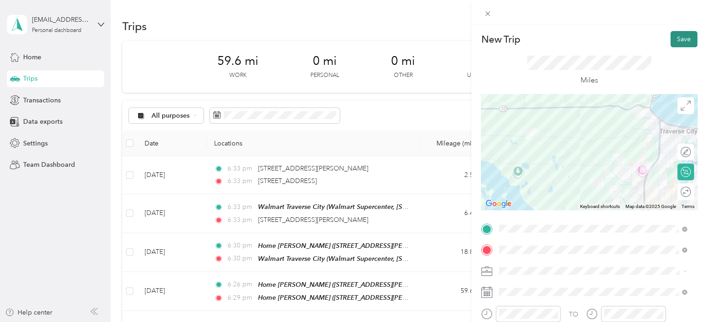
click at [670, 44] on button "Save" at bounding box center [683, 39] width 27 height 16
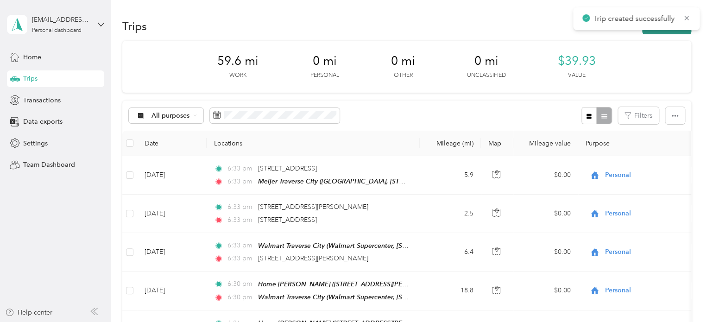
click at [666, 30] on button "New trip" at bounding box center [666, 26] width 49 height 16
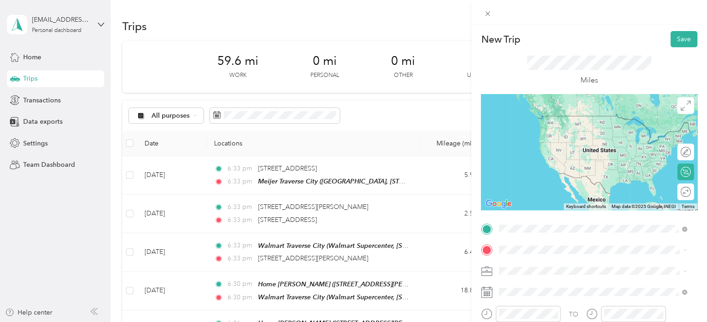
click at [545, 203] on li "Meijer [GEOGRAPHIC_DATA], [STREET_ADDRESS] , 49684, [GEOGRAPHIC_DATA], [GEOGRAP…" at bounding box center [593, 193] width 194 height 49
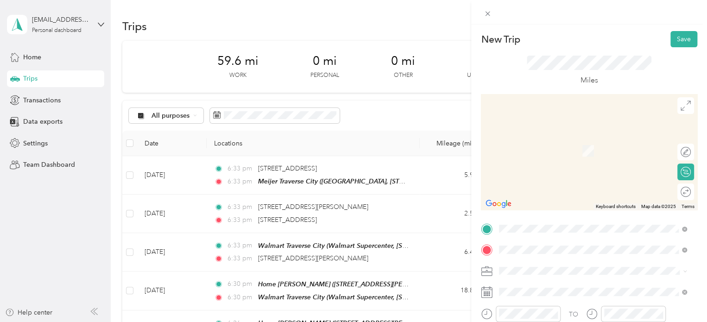
click at [559, 141] on span "[STREET_ADDRESS][US_STATE]" at bounding box center [562, 137] width 93 height 8
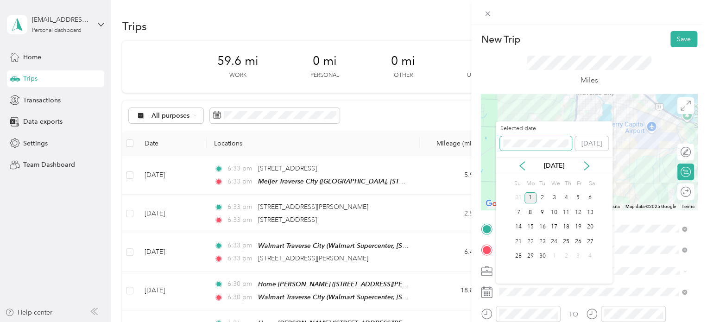
click at [496, 139] on div "Selected date [DATE]" at bounding box center [554, 141] width 117 height 32
click at [489, 321] on div "New Trip Save This trip cannot be edited because it is either under review, app…" at bounding box center [351, 322] width 702 height 0
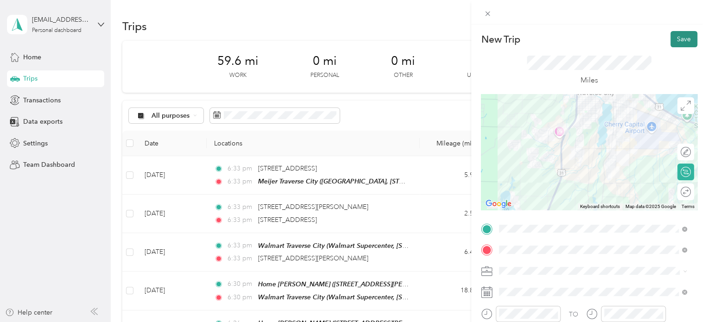
click at [670, 43] on button "Save" at bounding box center [683, 39] width 27 height 16
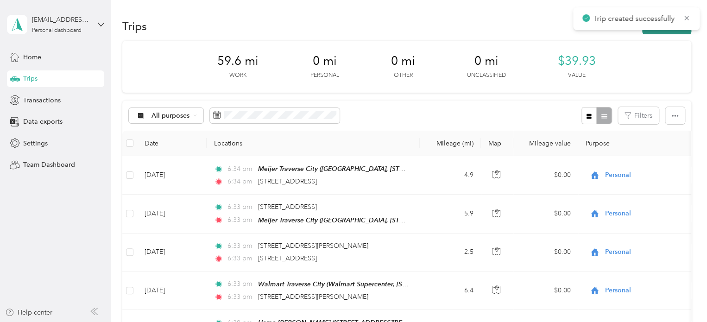
click at [669, 33] on button "New trip" at bounding box center [666, 26] width 49 height 16
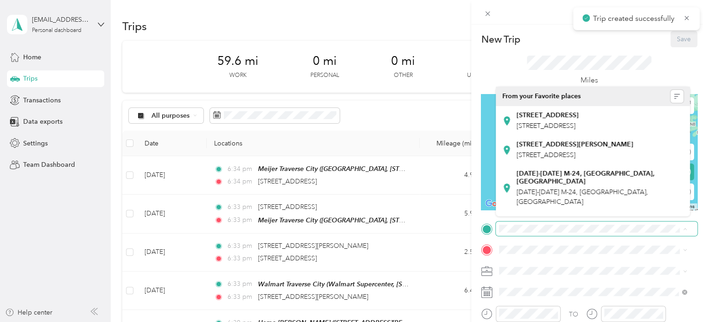
click at [567, 224] on span at bounding box center [596, 228] width 201 height 15
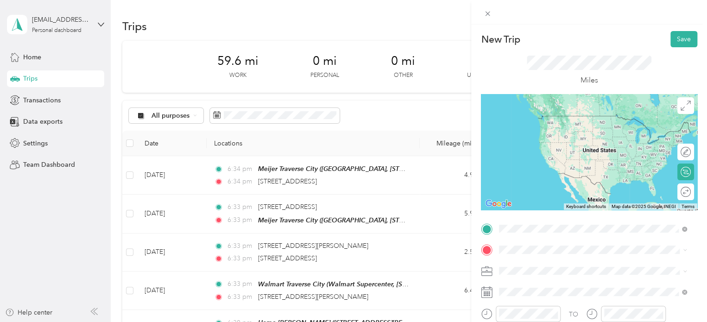
click at [571, 120] on span "[STREET_ADDRESS][US_STATE]" at bounding box center [562, 116] width 93 height 8
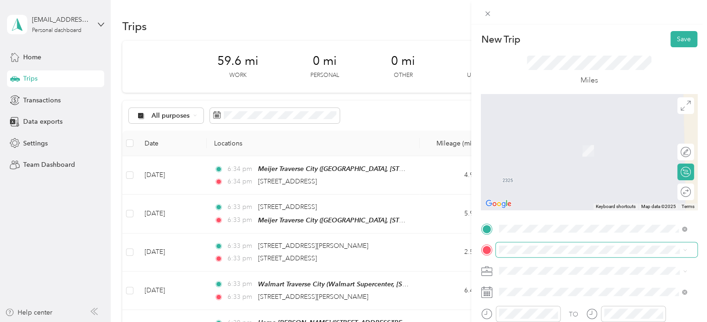
click at [541, 244] on span at bounding box center [596, 249] width 201 height 15
click at [556, 174] on div "BW3 [STREET_ADDRESS][US_STATE]" at bounding box center [562, 174] width 93 height 19
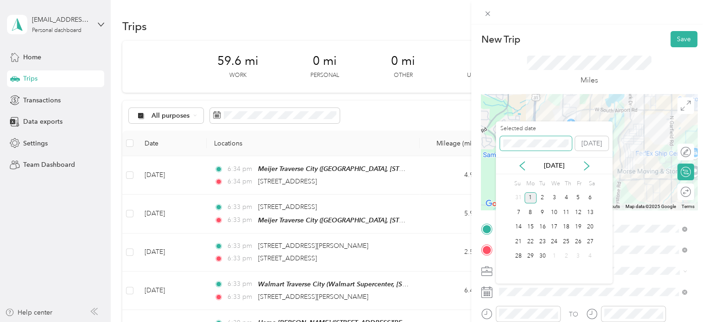
click at [484, 321] on div "New Trip Save This trip cannot be edited because it is either under review, app…" at bounding box center [351, 322] width 702 height 0
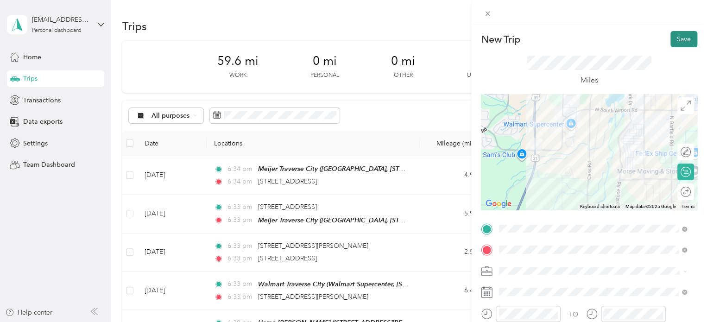
click at [670, 41] on button "Save" at bounding box center [683, 39] width 27 height 16
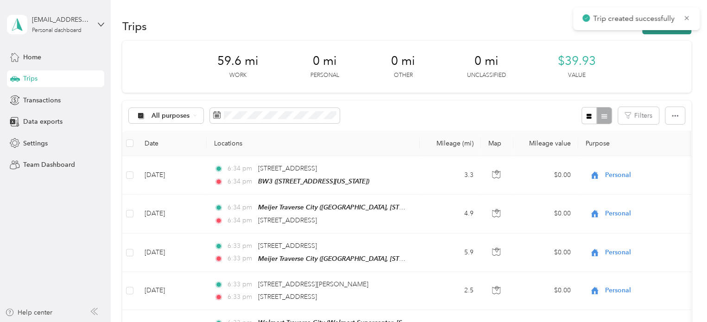
click at [659, 32] on button "New trip" at bounding box center [666, 26] width 49 height 16
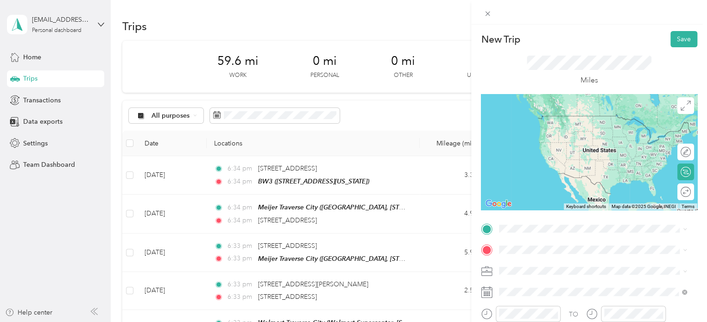
click at [532, 151] on div "BW3" at bounding box center [562, 147] width 93 height 8
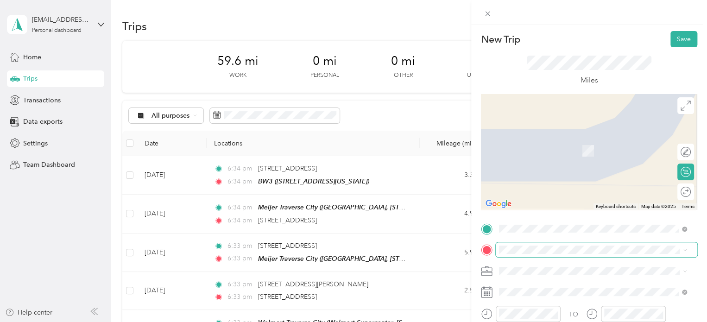
click at [518, 245] on span at bounding box center [596, 249] width 201 height 15
click at [539, 155] on span "[STREET_ADDRESS][US_STATE]" at bounding box center [562, 151] width 93 height 8
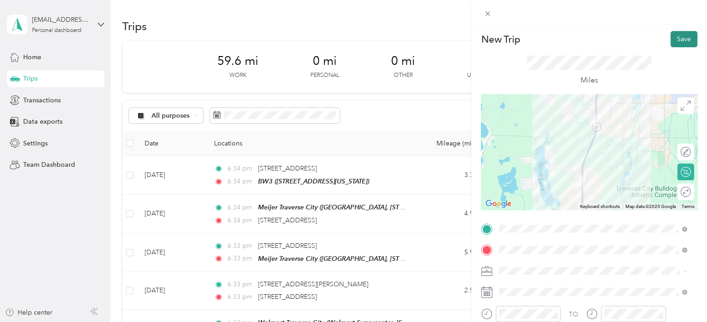
click at [677, 43] on button "Save" at bounding box center [683, 39] width 27 height 16
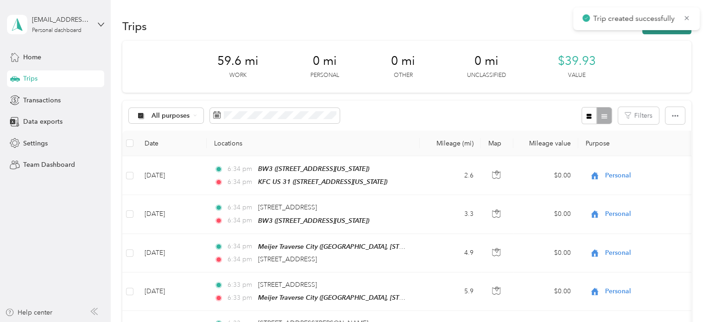
click at [667, 32] on button "New trip" at bounding box center [666, 26] width 49 height 16
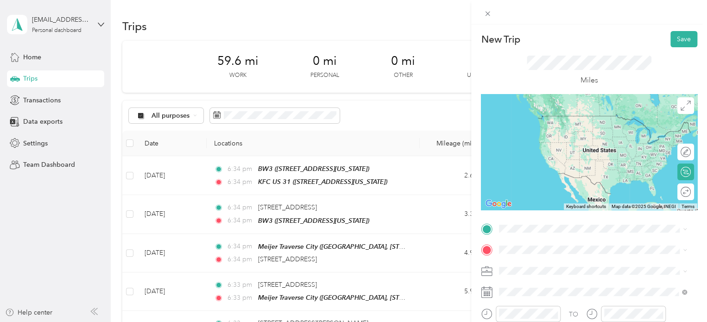
click at [528, 132] on div "KFC US 31 [STREET_ADDRESS][US_STATE]" at bounding box center [562, 122] width 93 height 19
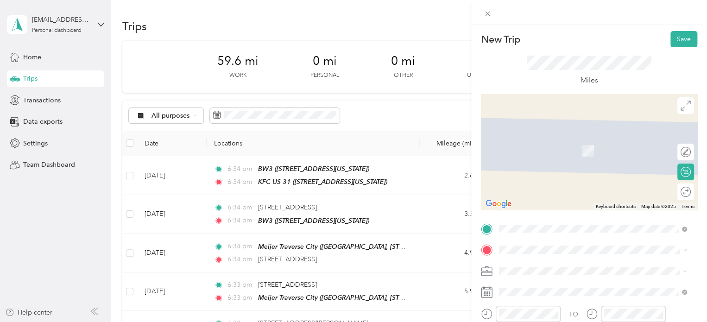
click at [532, 139] on span "[STREET_ADDRESS][PERSON_NAME][US_STATE]" at bounding box center [588, 135] width 144 height 8
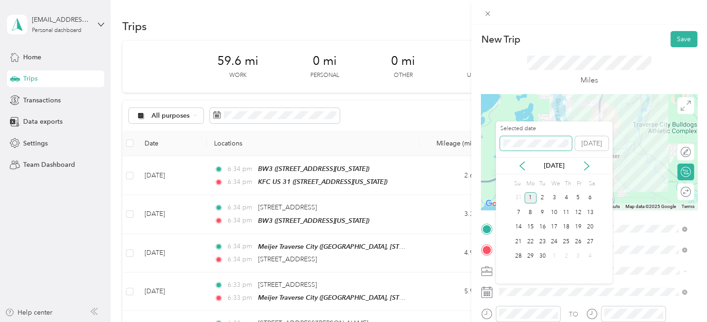
click at [497, 138] on div "Selected date [DATE]" at bounding box center [554, 141] width 117 height 32
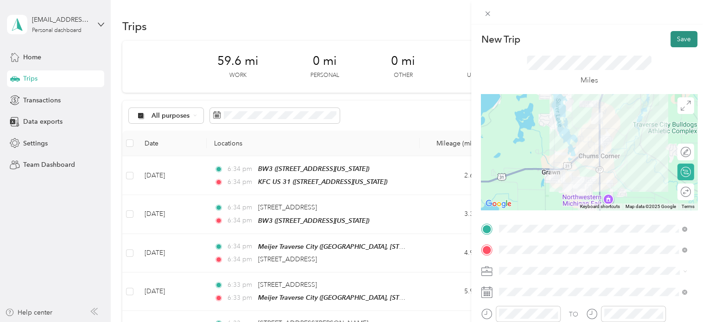
click at [678, 44] on button "Save" at bounding box center [683, 39] width 27 height 16
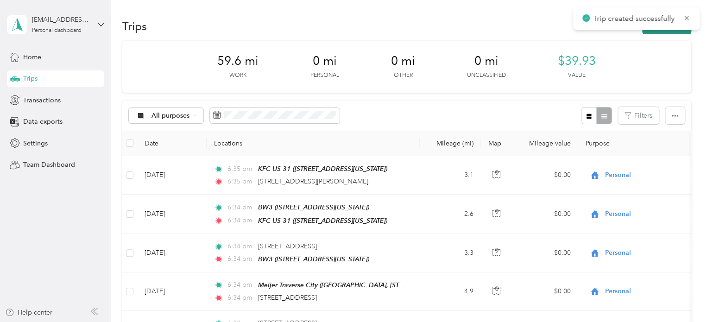
click at [672, 31] on button "New trip" at bounding box center [666, 26] width 49 height 16
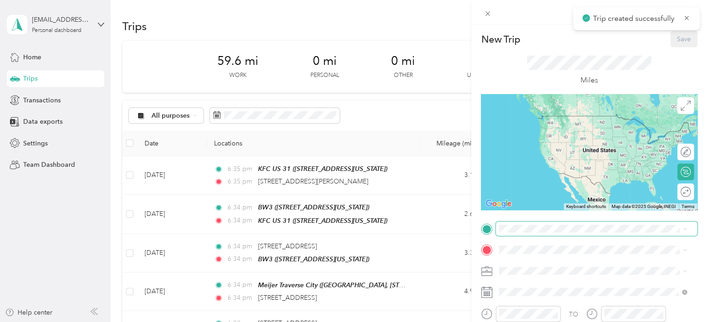
click at [524, 234] on span at bounding box center [596, 228] width 201 height 15
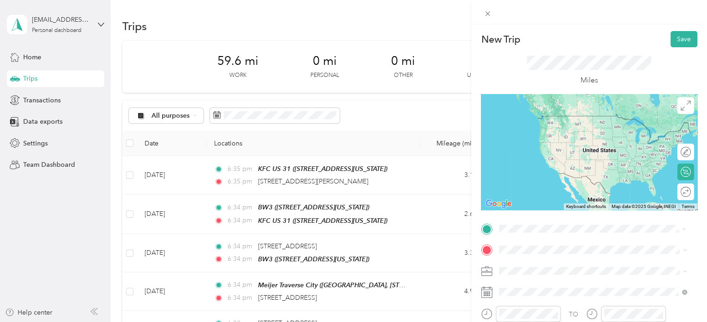
click at [541, 113] on span "[STREET_ADDRESS][PERSON_NAME][US_STATE]" at bounding box center [588, 116] width 144 height 8
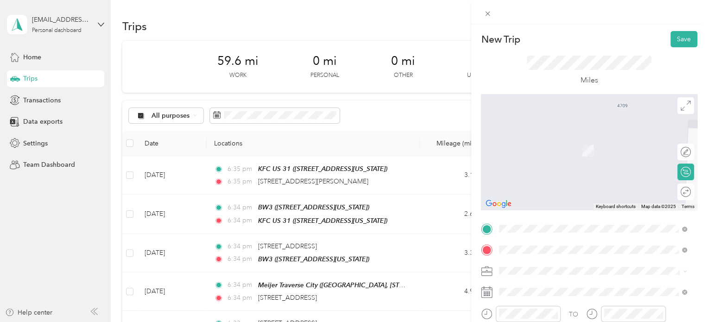
click at [535, 151] on span "[STREET_ADDRESS][US_STATE]" at bounding box center [562, 151] width 93 height 8
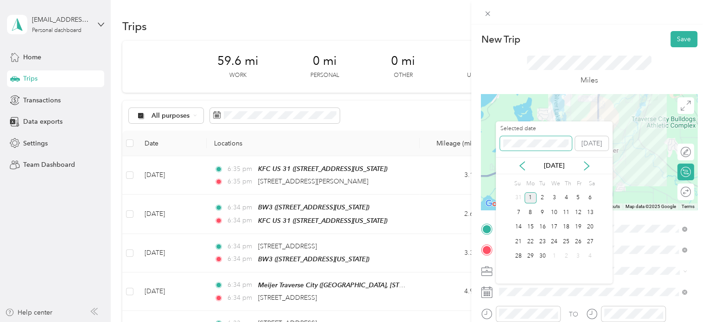
click at [475, 321] on div "New Trip Save This trip cannot be edited because it is either under review, app…" at bounding box center [351, 322] width 702 height 0
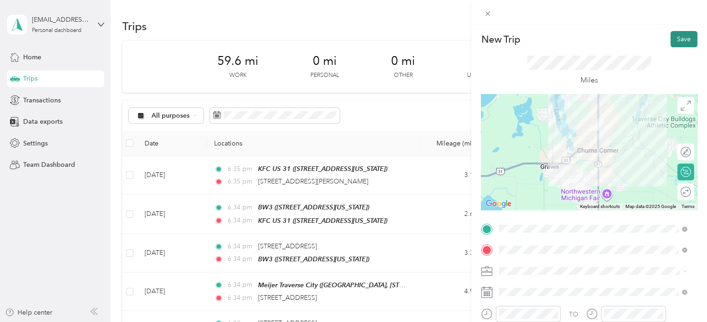
click at [672, 46] on button "Save" at bounding box center [683, 39] width 27 height 16
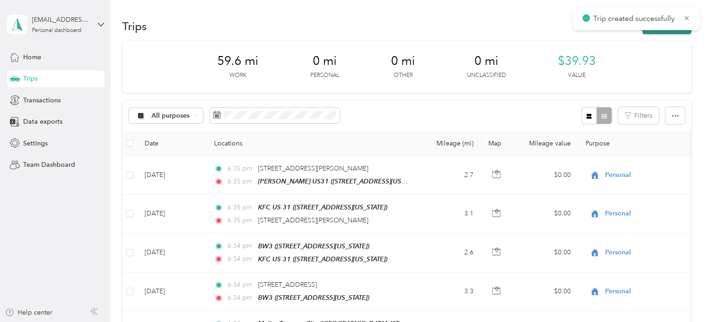
click at [668, 33] on button "New trip" at bounding box center [666, 26] width 49 height 16
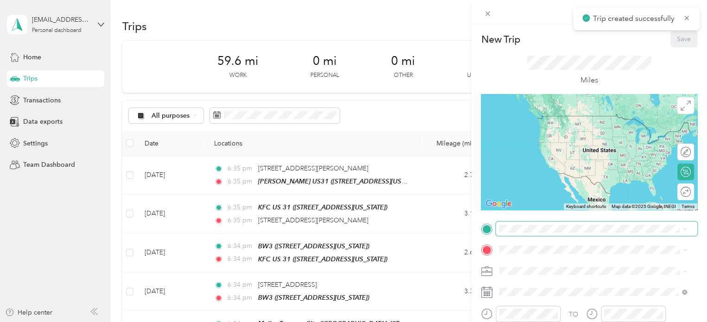
click at [525, 224] on span at bounding box center [596, 228] width 201 height 15
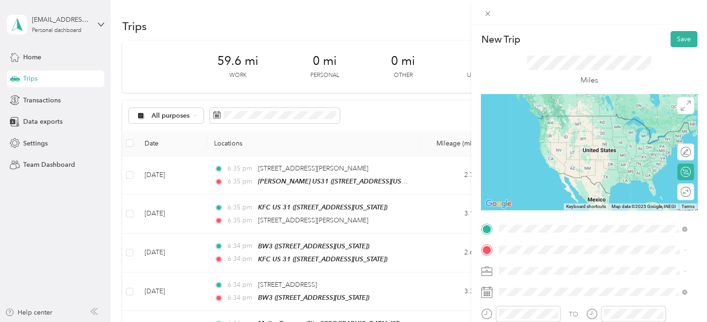
click at [550, 125] on div "[PERSON_NAME] US31 [STREET_ADDRESS][US_STATE]" at bounding box center [562, 124] width 93 height 19
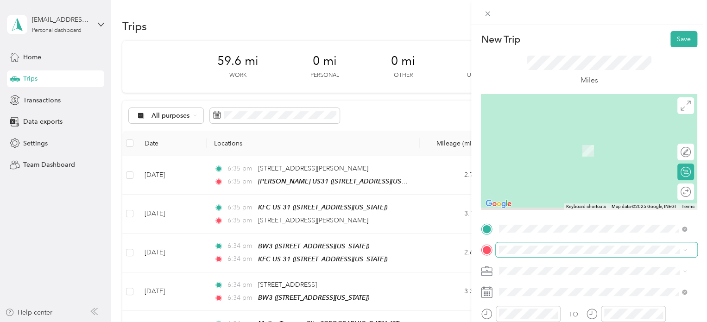
click at [532, 253] on span at bounding box center [596, 249] width 201 height 15
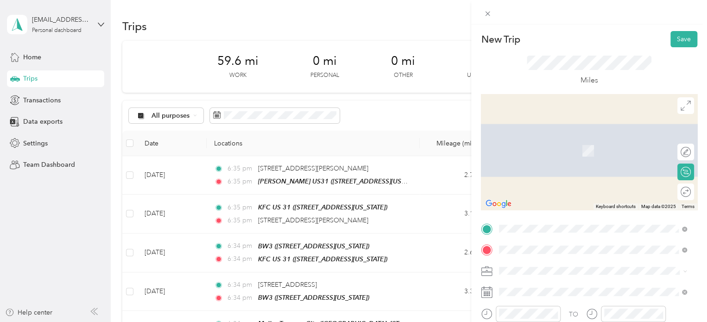
click at [558, 141] on span "[STREET_ADDRESS][US_STATE]" at bounding box center [562, 137] width 93 height 8
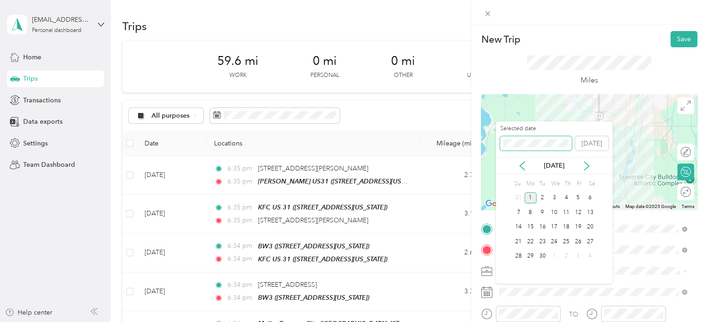
click at [478, 321] on div "New Trip Save This trip cannot be edited because it is either under review, app…" at bounding box center [351, 322] width 702 height 0
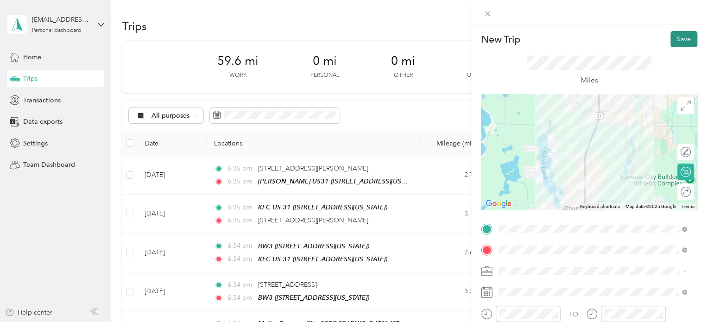
click at [679, 43] on button "Save" at bounding box center [683, 39] width 27 height 16
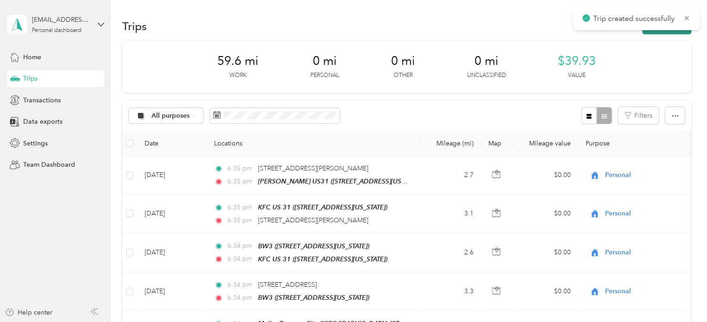
click at [669, 34] on button "New trip" at bounding box center [666, 26] width 49 height 16
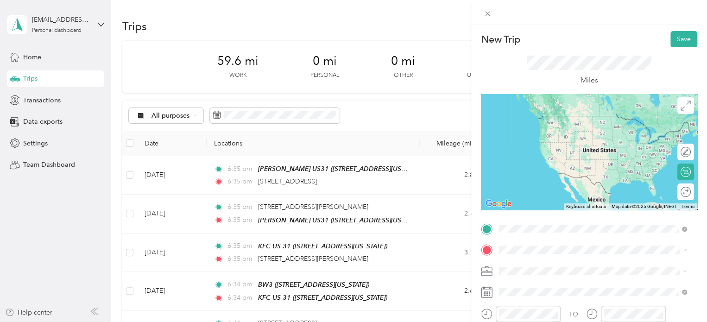
click at [550, 120] on span "[STREET_ADDRESS][US_STATE]" at bounding box center [562, 116] width 93 height 8
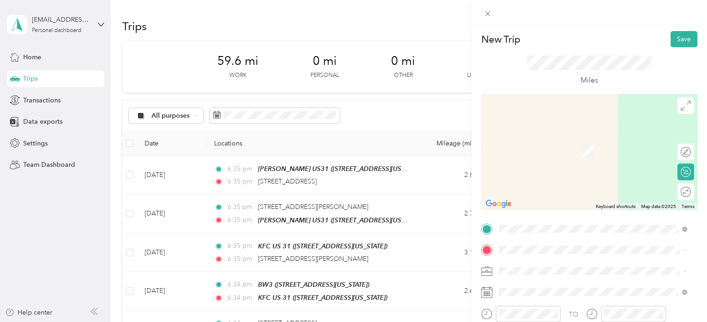
click at [529, 215] on span "Meijer, [STREET_ADDRESS] , 49684, [GEOGRAPHIC_DATA], [GEOGRAPHIC_DATA], [GEOGRA…" at bounding box center [585, 218] width 139 height 27
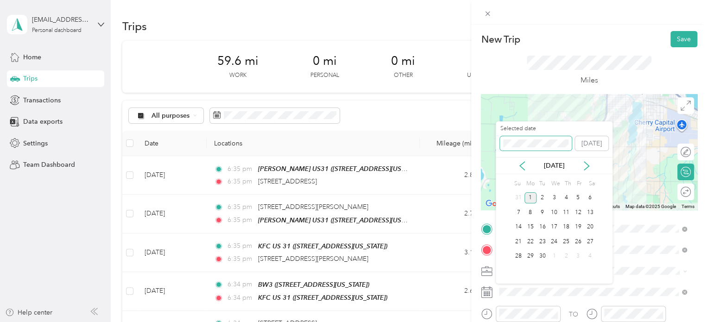
click at [494, 321] on div "New Trip Save This trip cannot be edited because it is either under review, app…" at bounding box center [351, 322] width 702 height 0
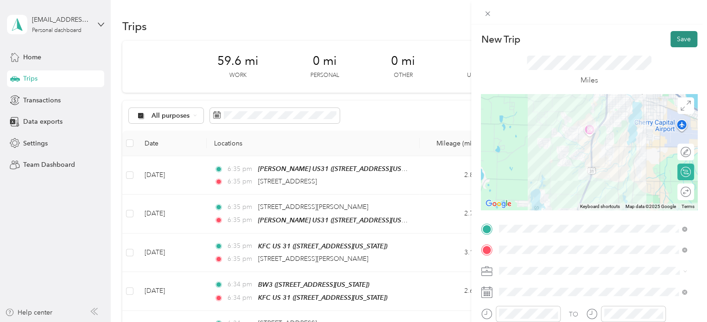
click at [673, 46] on button "Save" at bounding box center [683, 39] width 27 height 16
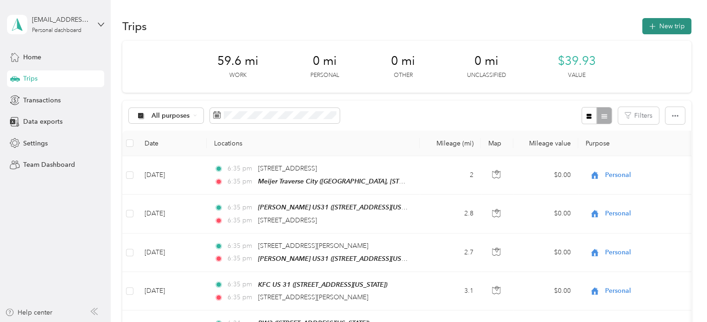
click at [654, 33] on button "New trip" at bounding box center [666, 26] width 49 height 16
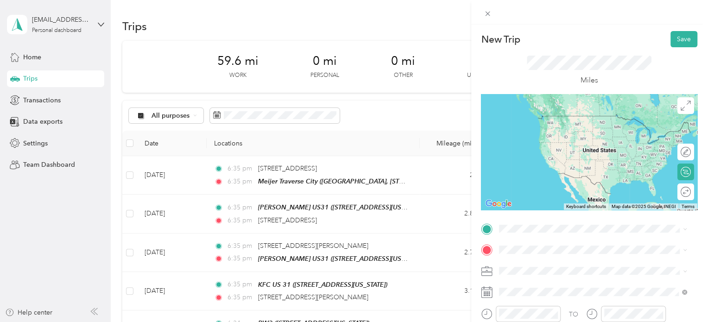
click at [534, 185] on span "Meijer, [STREET_ADDRESS] , 49684, [GEOGRAPHIC_DATA], [GEOGRAPHIC_DATA], [GEOGRA…" at bounding box center [585, 196] width 139 height 27
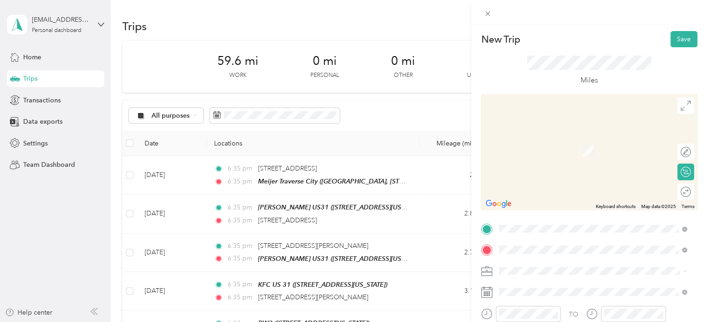
click at [547, 134] on span "[STREET_ADDRESS][US_STATE]" at bounding box center [562, 137] width 93 height 8
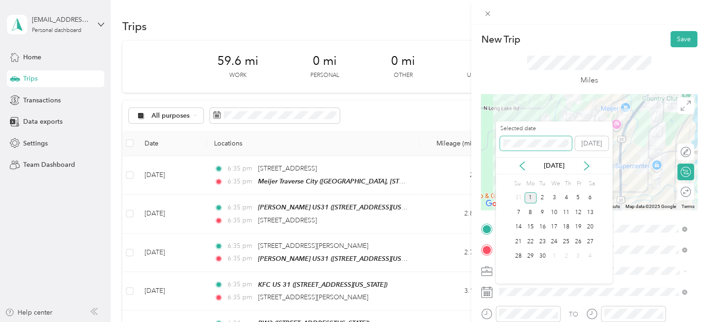
click at [493, 321] on div "New Trip Save This trip cannot be edited because it is either under review, app…" at bounding box center [351, 322] width 702 height 0
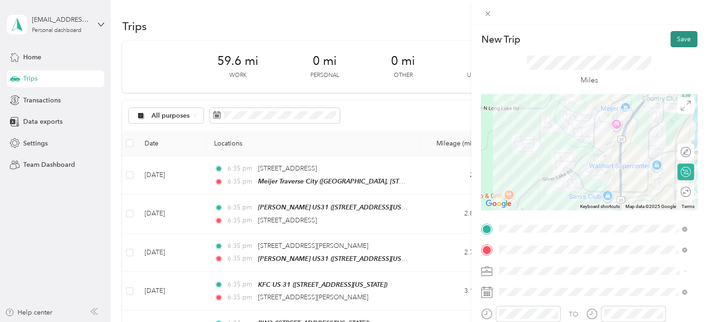
click at [670, 42] on button "Save" at bounding box center [683, 39] width 27 height 16
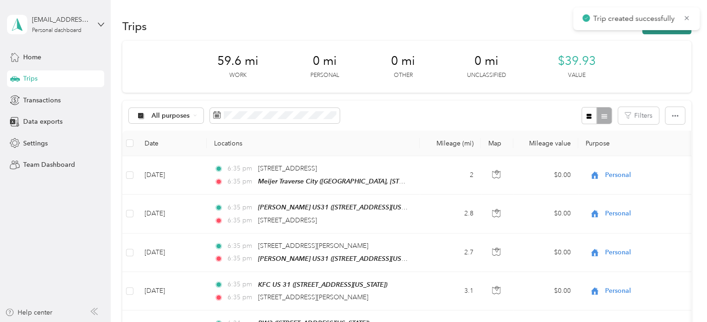
click at [665, 31] on button "New trip" at bounding box center [666, 26] width 49 height 16
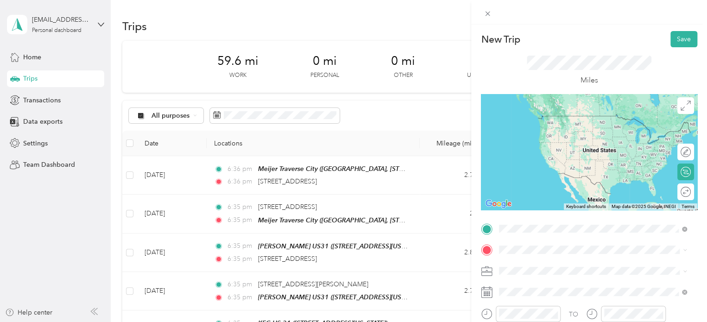
click at [553, 119] on span "[STREET_ADDRESS][US_STATE]" at bounding box center [562, 116] width 93 height 8
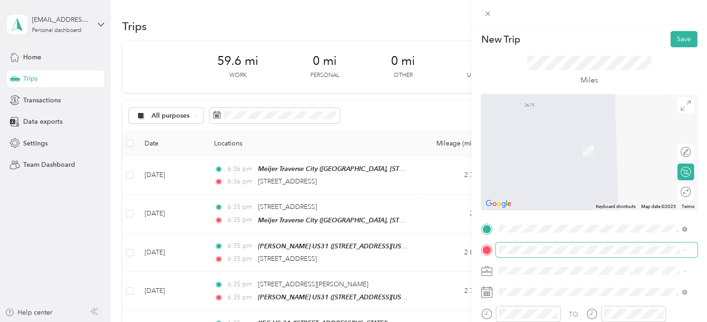
click at [535, 245] on span at bounding box center [596, 249] width 201 height 15
click at [533, 210] on div "Meijer [GEOGRAPHIC_DATA], [STREET_ADDRESS] , 49684, [GEOGRAPHIC_DATA], [GEOGRAP…" at bounding box center [599, 214] width 167 height 39
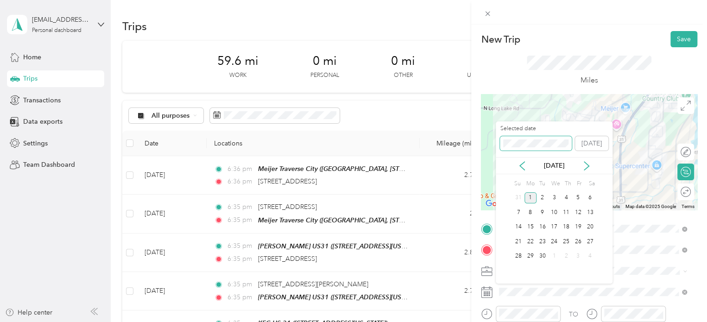
click at [491, 321] on div "New Trip Save This trip cannot be edited because it is either under review, app…" at bounding box center [351, 322] width 702 height 0
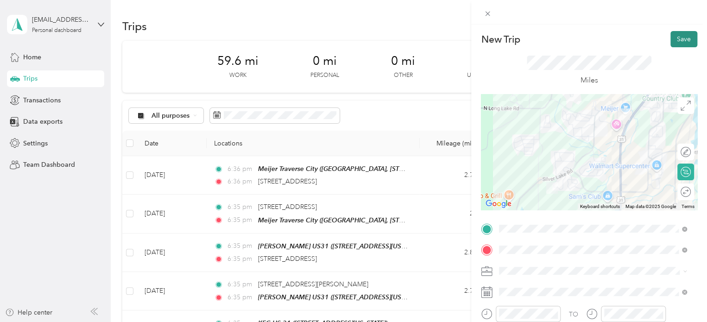
click at [676, 41] on button "Save" at bounding box center [683, 39] width 27 height 16
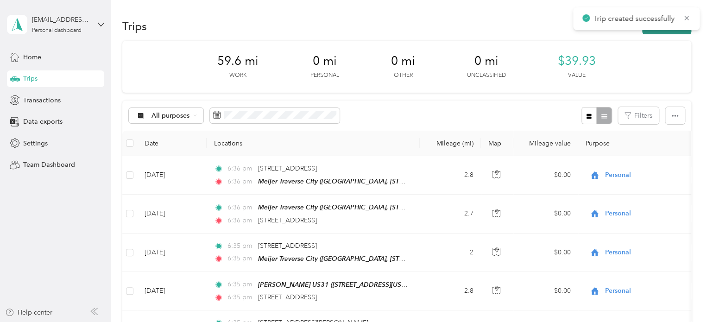
click at [664, 32] on button "New trip" at bounding box center [666, 26] width 49 height 16
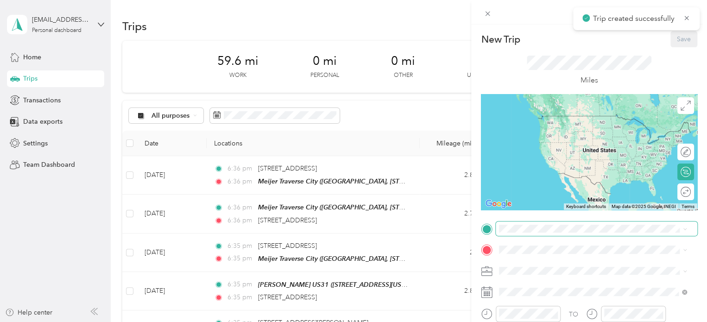
click at [524, 233] on span at bounding box center [596, 228] width 201 height 15
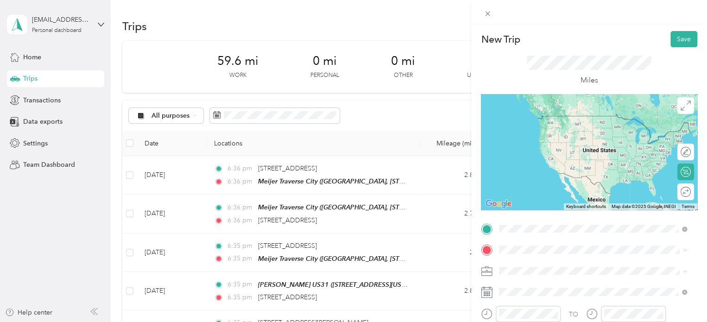
click at [526, 180] on div "Meijer [GEOGRAPHIC_DATA], [STREET_ADDRESS] , 49684, [GEOGRAPHIC_DATA], [GEOGRAP…" at bounding box center [599, 192] width 167 height 39
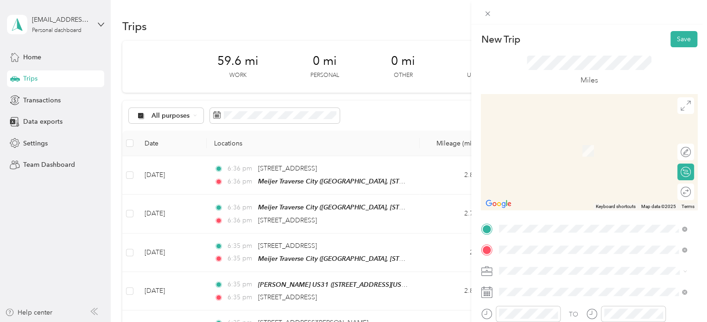
click at [535, 141] on span "[STREET_ADDRESS][US_STATE]" at bounding box center [562, 137] width 93 height 8
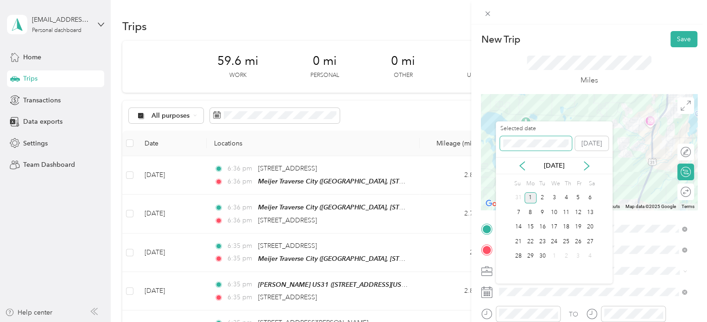
click at [482, 321] on div "New Trip Save This trip cannot be edited because it is either under review, app…" at bounding box center [351, 322] width 702 height 0
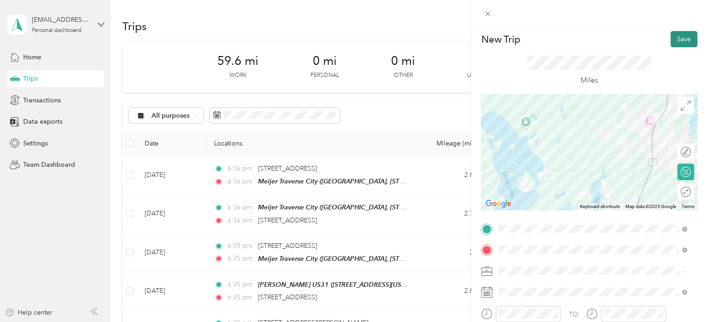
click at [670, 38] on button "Save" at bounding box center [683, 39] width 27 height 16
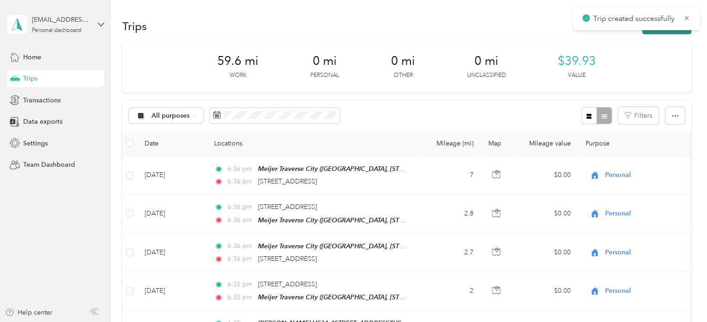
click at [667, 31] on button "New trip" at bounding box center [666, 26] width 49 height 16
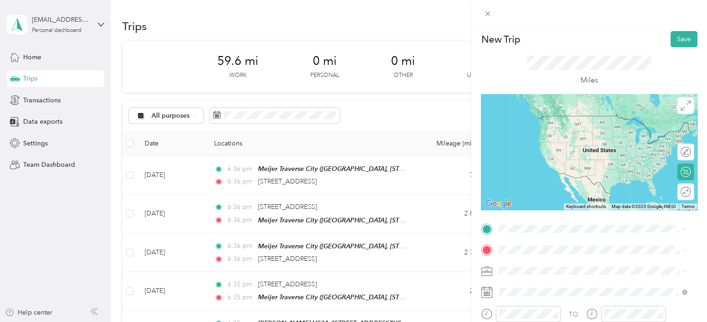
click at [546, 120] on span "[STREET_ADDRESS][US_STATE]" at bounding box center [562, 116] width 93 height 8
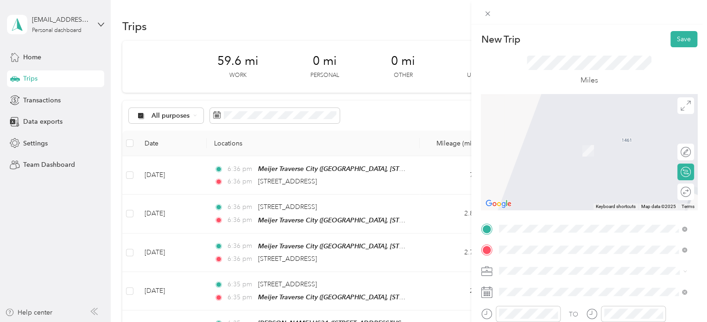
click at [534, 213] on div "Home [PERSON_NAME] [STREET_ADDRESS][PERSON_NAME][PERSON_NAME] , [GEOGRAPHIC_DAT…" at bounding box center [599, 214] width 167 height 39
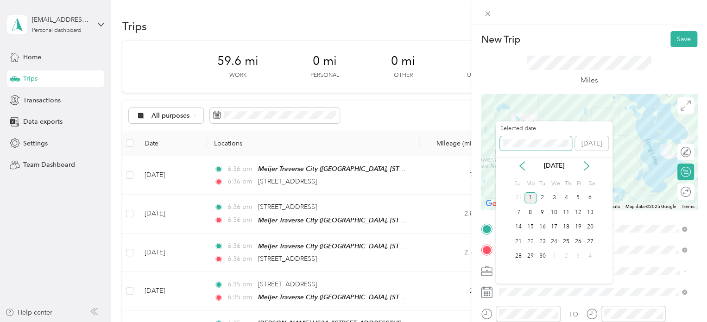
click at [481, 321] on div "New Trip Save This trip cannot be edited because it is either under review, app…" at bounding box center [351, 322] width 702 height 0
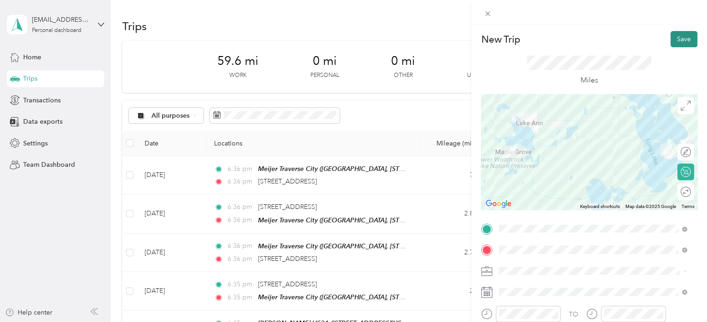
click at [682, 38] on button "Save" at bounding box center [683, 39] width 27 height 16
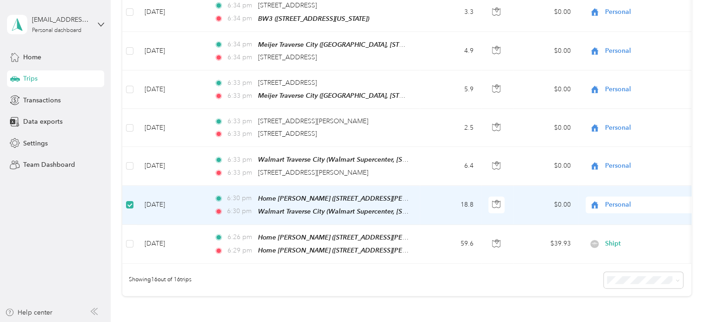
scroll to position [509, 0]
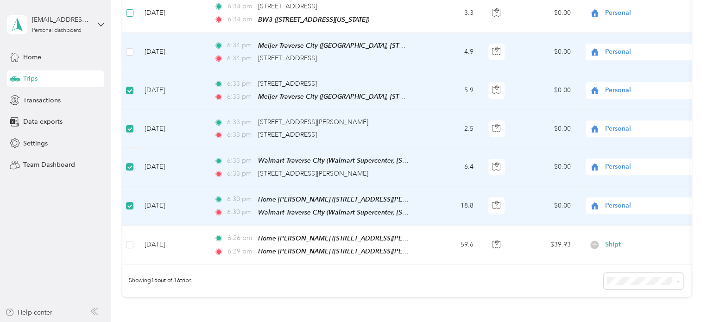
click at [131, 39] on td at bounding box center [129, 52] width 15 height 38
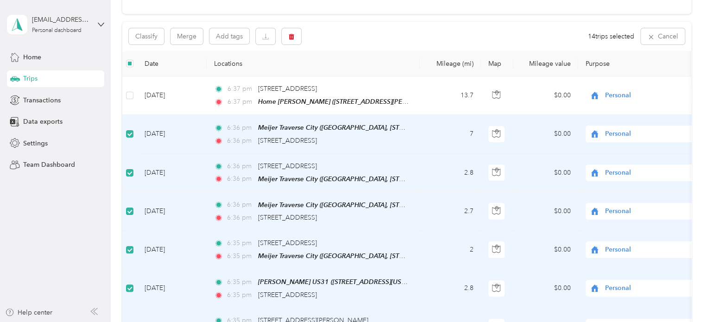
scroll to position [0, 0]
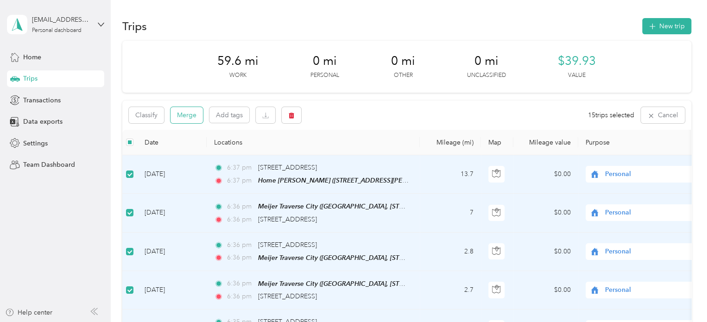
click at [184, 114] on button "Merge" at bounding box center [186, 115] width 32 height 16
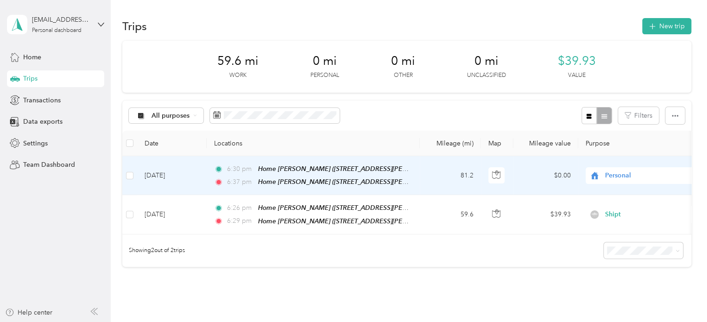
click at [612, 173] on span "Personal" at bounding box center [647, 175] width 85 height 10
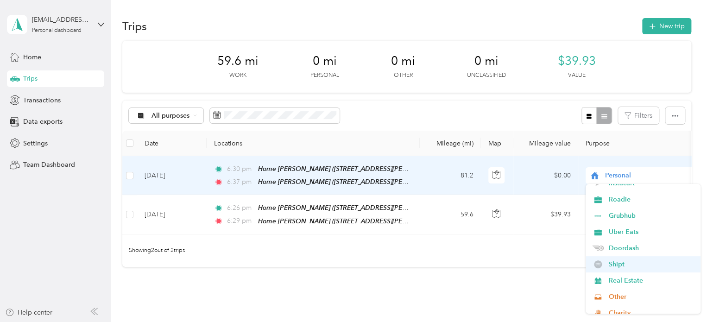
scroll to position [93, 0]
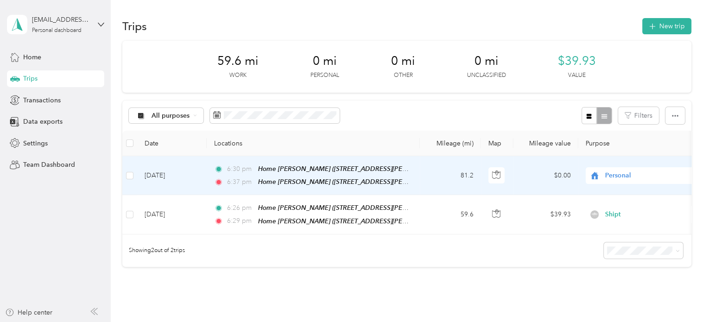
click at [616, 244] on span "Shipt" at bounding box center [651, 245] width 86 height 10
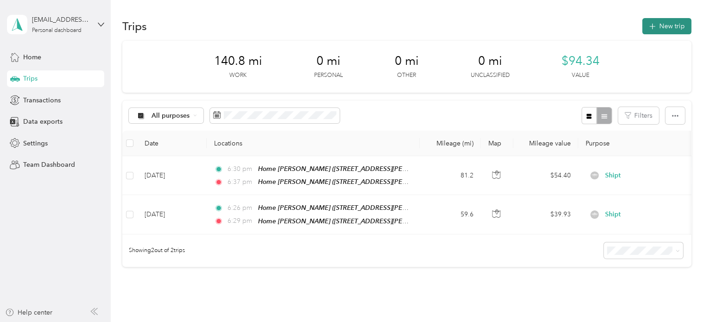
click at [642, 32] on button "New trip" at bounding box center [666, 26] width 49 height 16
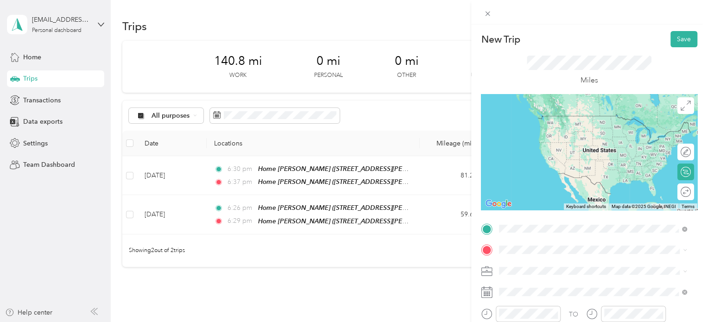
click at [542, 181] on div "Home [PERSON_NAME] [STREET_ADDRESS][PERSON_NAME][PERSON_NAME] , [GEOGRAPHIC_DAT…" at bounding box center [599, 192] width 167 height 39
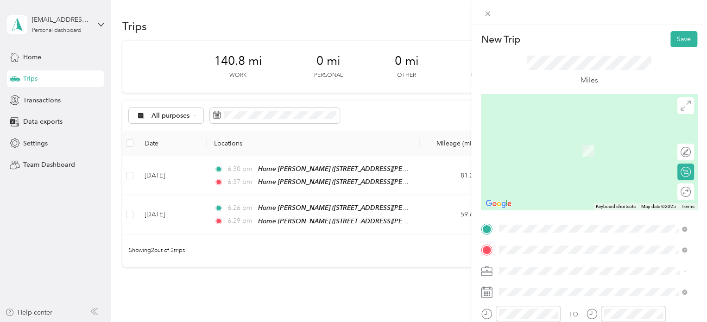
click at [557, 141] on span "[STREET_ADDRESS][US_STATE]" at bounding box center [562, 137] width 93 height 8
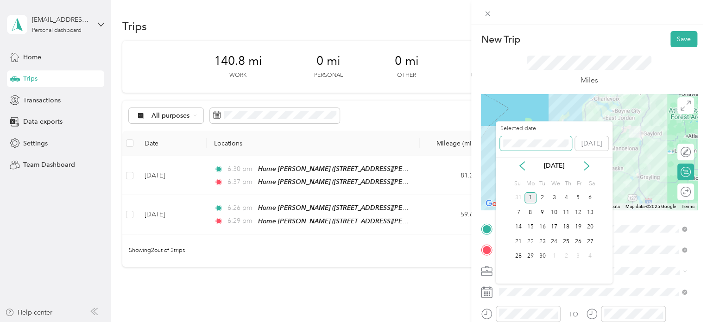
click at [519, 138] on span at bounding box center [536, 143] width 72 height 15
click at [563, 234] on div "20" at bounding box center [566, 241] width 12 height 15
click at [565, 228] on div "13" at bounding box center [566, 227] width 12 height 12
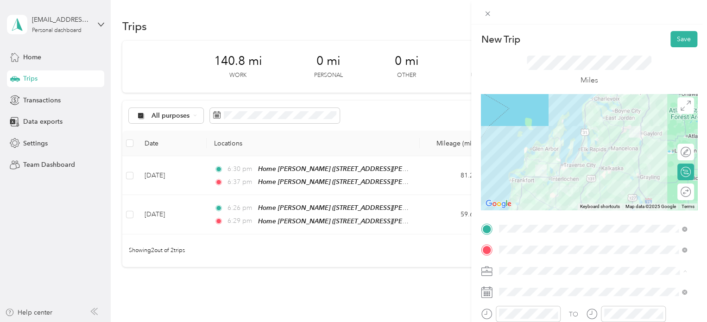
click at [507, 190] on span "Notary" at bounding box center [512, 190] width 20 height 8
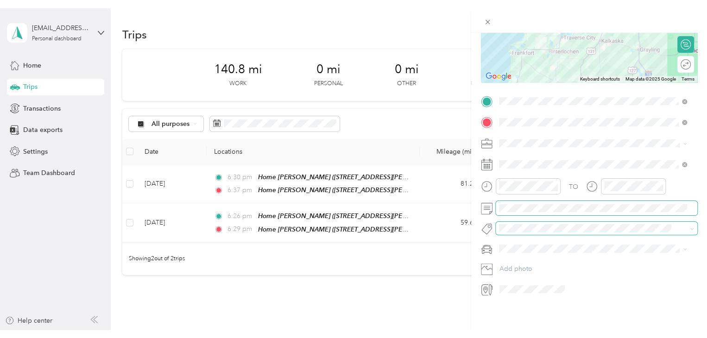
scroll to position [126, 0]
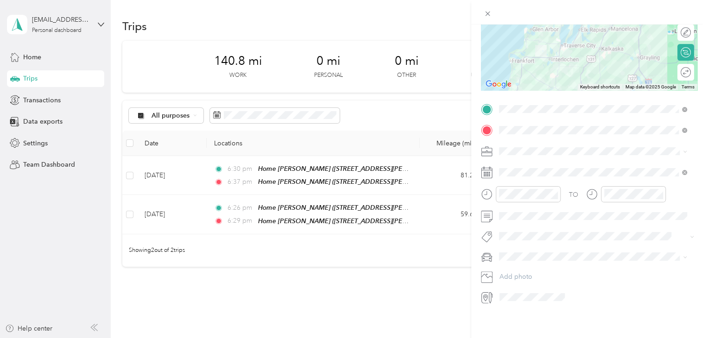
click at [678, 68] on div "Round trip" at bounding box center [685, 72] width 17 height 17
click at [675, 68] on div at bounding box center [680, 73] width 19 height 10
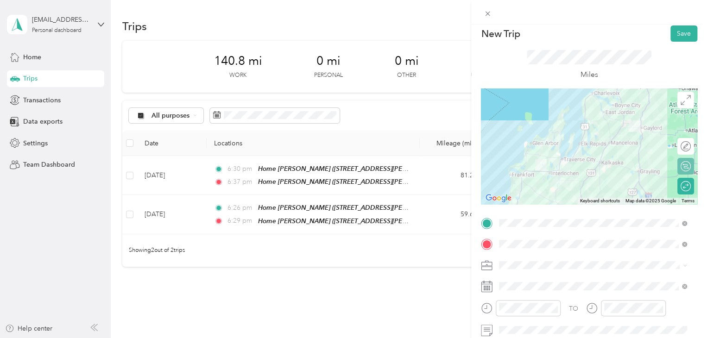
scroll to position [0, 0]
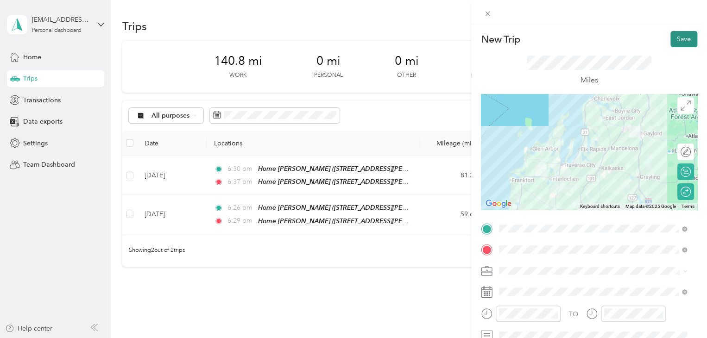
click at [676, 43] on button "Save" at bounding box center [683, 39] width 27 height 16
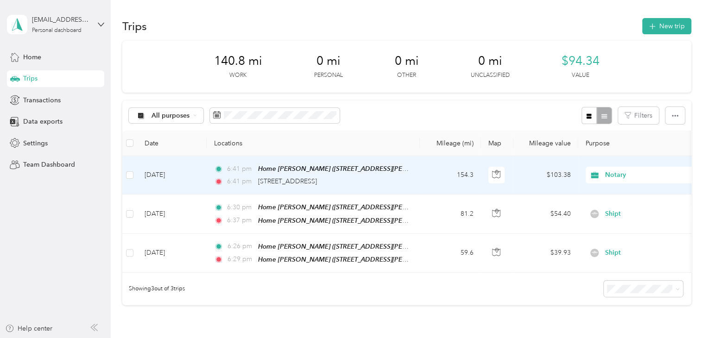
click at [161, 171] on td "[DATE]" at bounding box center [171, 175] width 69 height 38
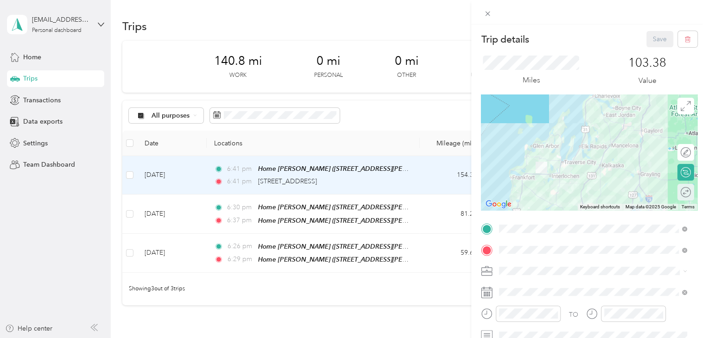
click at [680, 192] on div "Round trip" at bounding box center [685, 192] width 17 height 17
click at [678, 197] on div "Round trip" at bounding box center [685, 192] width 17 height 17
click at [682, 195] on div at bounding box center [686, 192] width 8 height 8
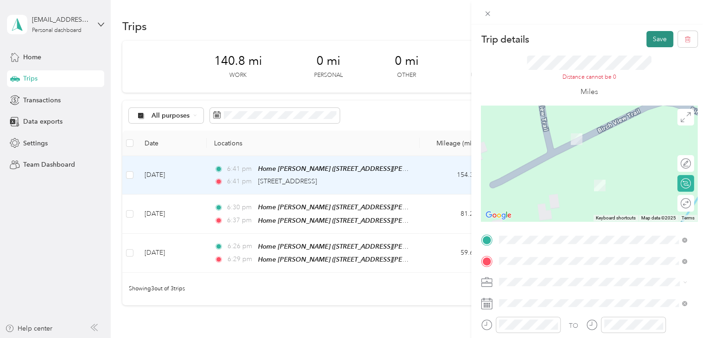
click at [654, 45] on button "Save" at bounding box center [659, 39] width 27 height 16
click at [648, 41] on button "Save" at bounding box center [659, 39] width 27 height 16
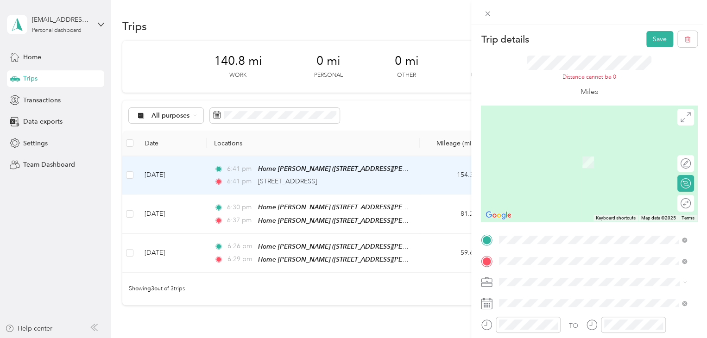
click at [570, 296] on span "[STREET_ADDRESS][US_STATE]" at bounding box center [562, 294] width 93 height 8
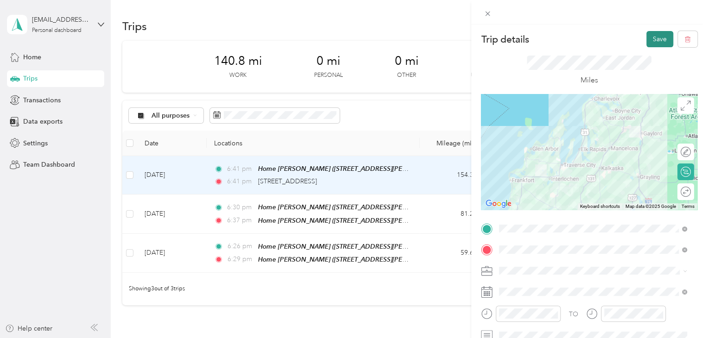
click at [647, 45] on button "Save" at bounding box center [659, 39] width 27 height 16
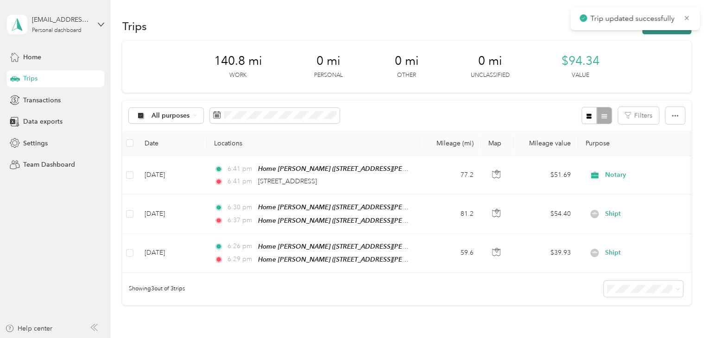
click at [651, 33] on button "New trip" at bounding box center [666, 26] width 49 height 16
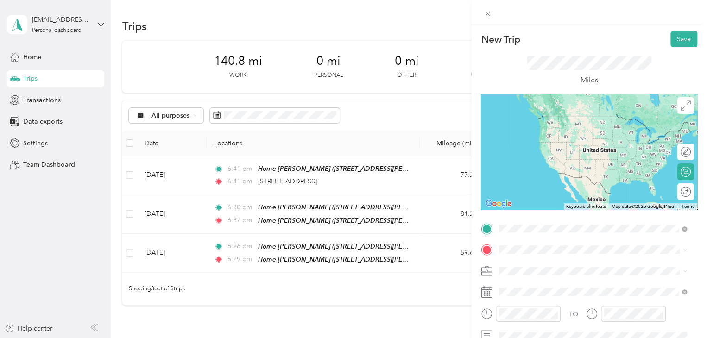
click at [535, 120] on span "[STREET_ADDRESS][US_STATE]" at bounding box center [562, 116] width 93 height 8
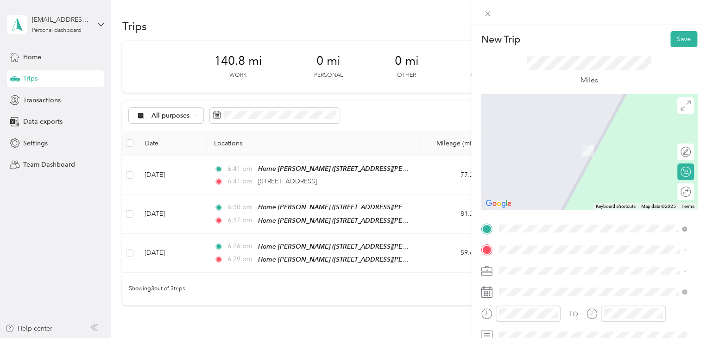
click at [528, 205] on span "Meijer, [STREET_ADDRESS] , 49684, [GEOGRAPHIC_DATA], [GEOGRAPHIC_DATA], [GEOGRA…" at bounding box center [585, 218] width 139 height 27
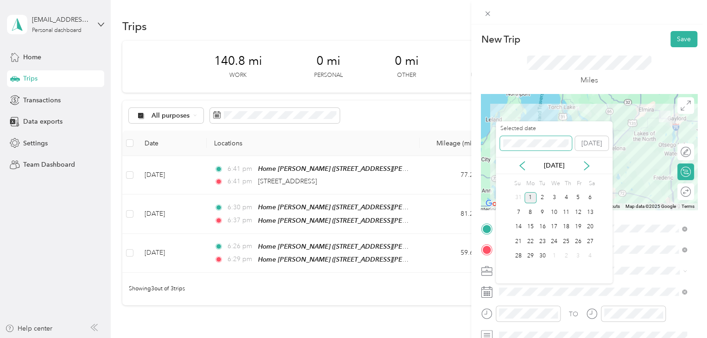
click at [489, 321] on div "New Trip Save This trip cannot be edited because it is either under review, app…" at bounding box center [351, 338] width 702 height 0
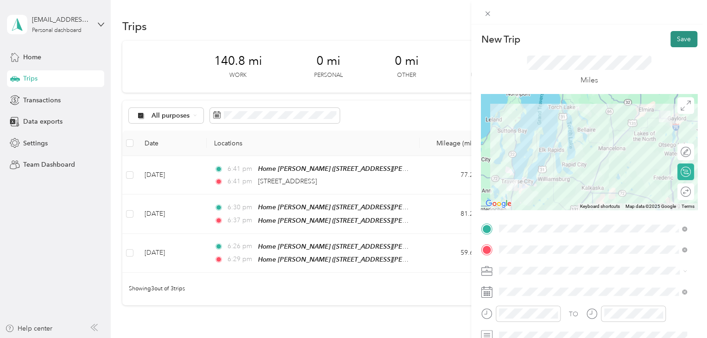
click at [670, 44] on button "Save" at bounding box center [683, 39] width 27 height 16
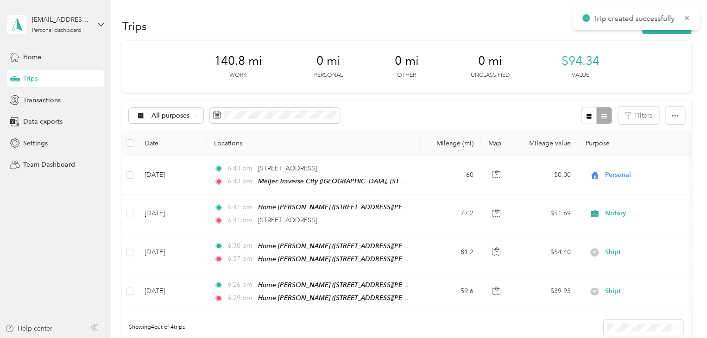
click at [667, 34] on div "Trips New trip" at bounding box center [406, 25] width 569 height 19
click at [650, 34] on button "New trip" at bounding box center [666, 26] width 49 height 16
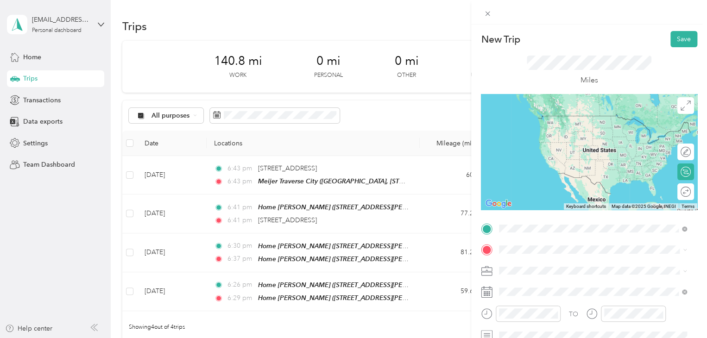
click at [542, 184] on span "Meijer, [STREET_ADDRESS] , 49684, [GEOGRAPHIC_DATA], [GEOGRAPHIC_DATA], [GEOGRA…" at bounding box center [585, 197] width 139 height 27
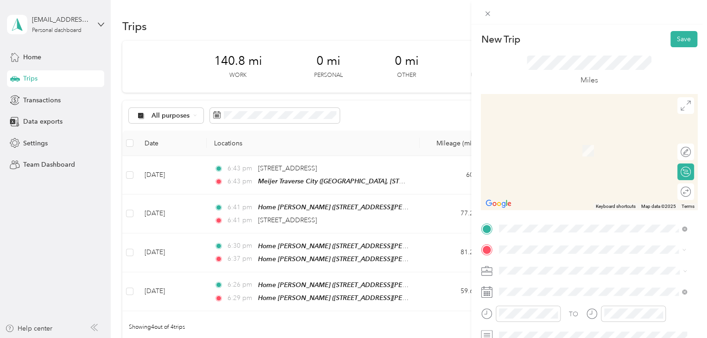
click at [537, 139] on span "[STREET_ADDRESS][US_STATE]" at bounding box center [562, 137] width 93 height 8
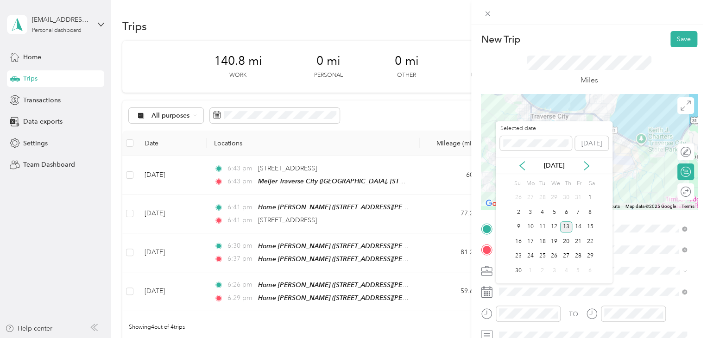
click at [562, 225] on div "13" at bounding box center [566, 227] width 12 height 12
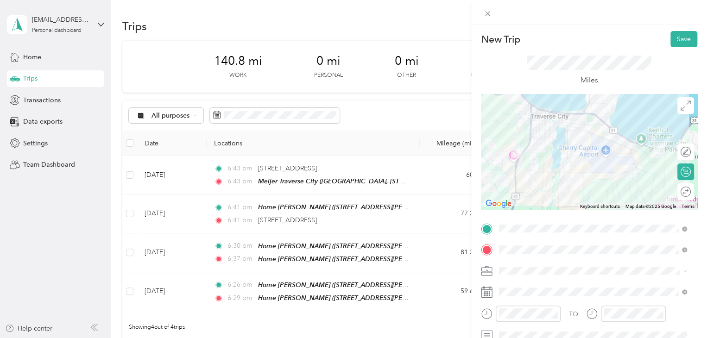
click at [563, 139] on span "[STREET_ADDRESS][US_STATE]" at bounding box center [562, 136] width 93 height 8
click at [532, 187] on div "Notary" at bounding box center [592, 190] width 181 height 10
click at [670, 38] on button "Save" at bounding box center [683, 39] width 27 height 16
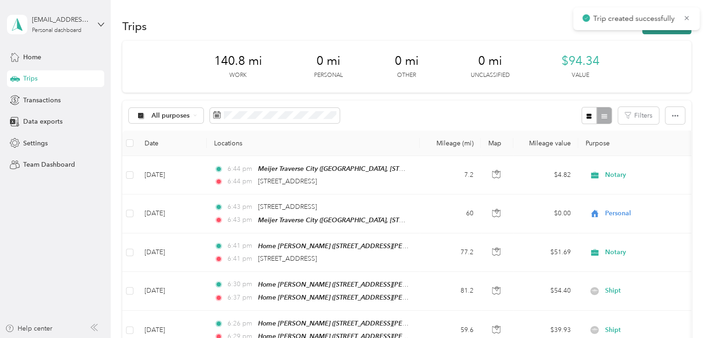
click at [664, 32] on button "New trip" at bounding box center [666, 26] width 49 height 16
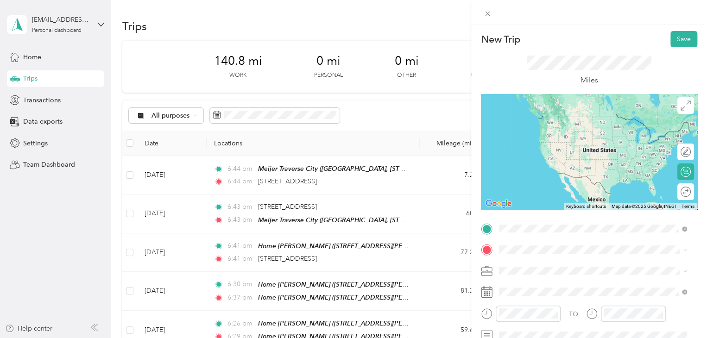
click at [530, 116] on span "[STREET_ADDRESS][US_STATE]" at bounding box center [562, 116] width 93 height 8
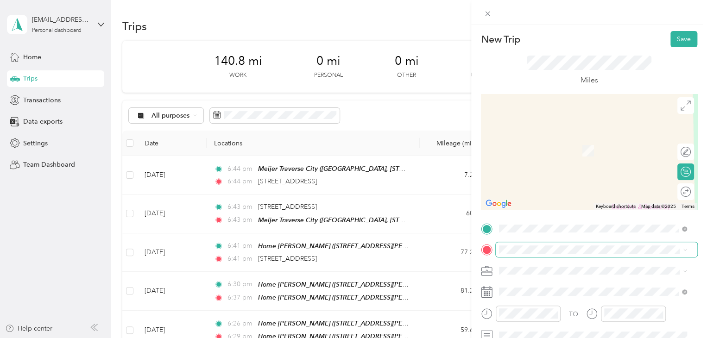
click at [514, 245] on span at bounding box center [596, 249] width 201 height 15
click at [534, 206] on span "[STREET_ADDRESS][PERSON_NAME], [PERSON_NAME], [GEOGRAPHIC_DATA], [GEOGRAPHIC_DA…" at bounding box center [578, 218] width 124 height 27
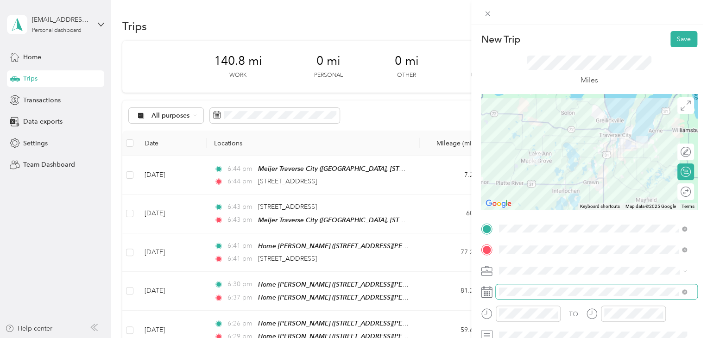
click at [514, 296] on span at bounding box center [596, 291] width 201 height 15
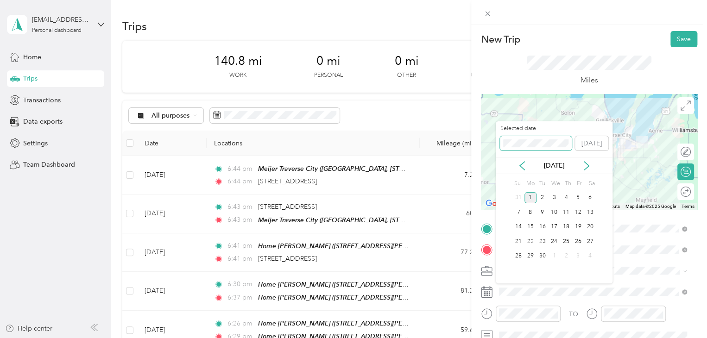
click at [476, 321] on div "New Trip Save This trip cannot be edited because it is either under review, app…" at bounding box center [351, 338] width 702 height 0
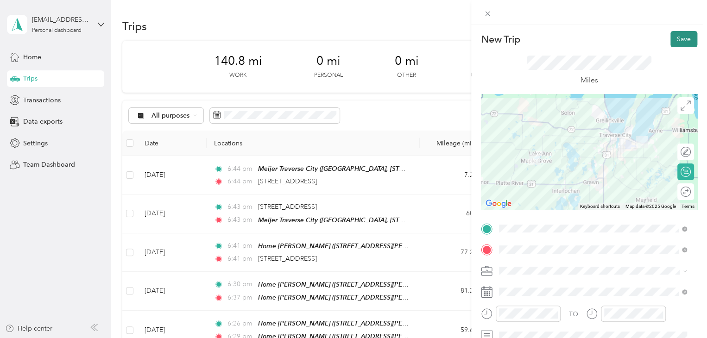
click at [670, 39] on button "Save" at bounding box center [683, 39] width 27 height 16
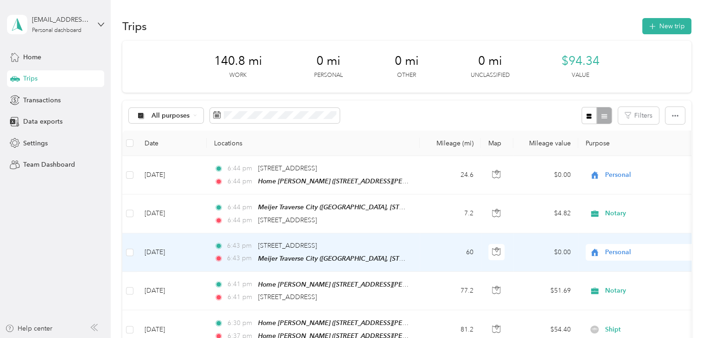
click at [625, 251] on span "Personal" at bounding box center [647, 252] width 85 height 10
click at [623, 171] on li "Notary" at bounding box center [642, 168] width 115 height 16
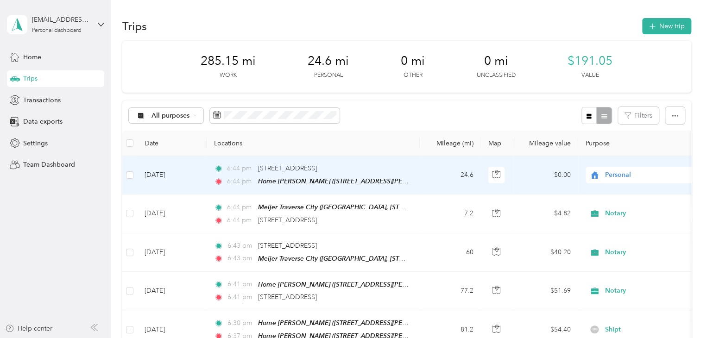
click at [611, 173] on span "Personal" at bounding box center [647, 175] width 85 height 10
click at [610, 242] on span "Notary" at bounding box center [651, 241] width 86 height 10
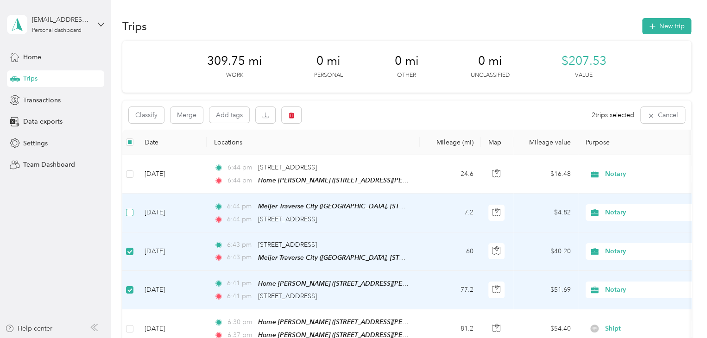
click at [130, 215] on label at bounding box center [129, 213] width 7 height 10
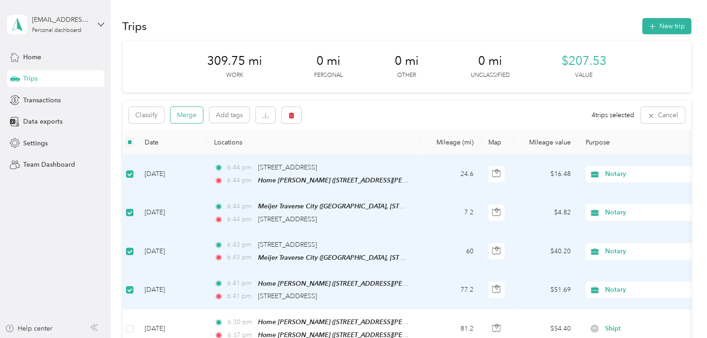
click at [193, 110] on button "Merge" at bounding box center [186, 115] width 32 height 16
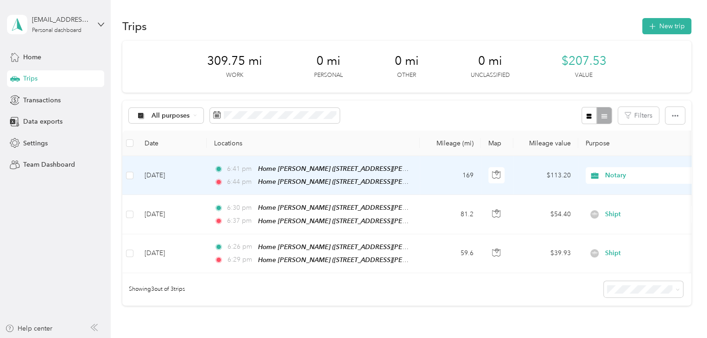
click at [172, 175] on td "[DATE]" at bounding box center [171, 175] width 69 height 39
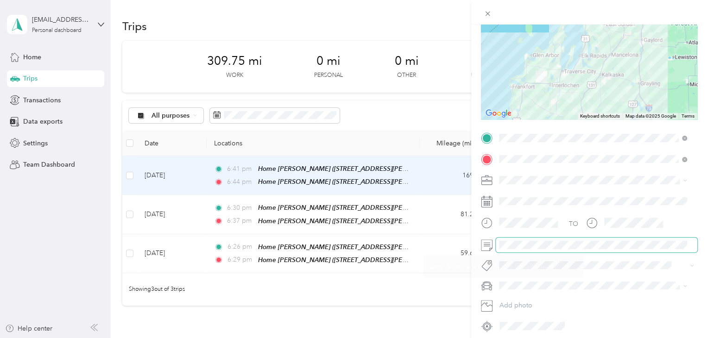
scroll to position [93, 0]
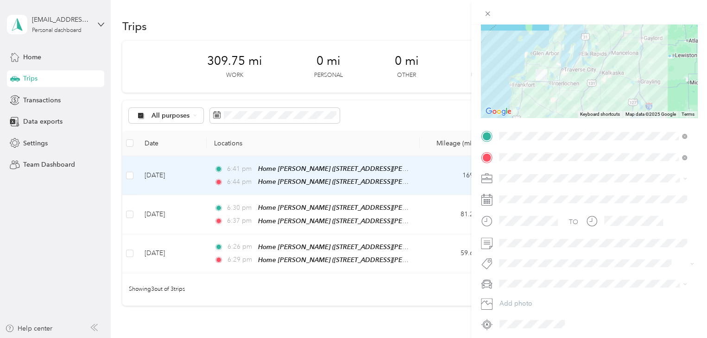
click at [28, 190] on div "Trip details Save This trip cannot be edited because it is either under review,…" at bounding box center [353, 169] width 707 height 338
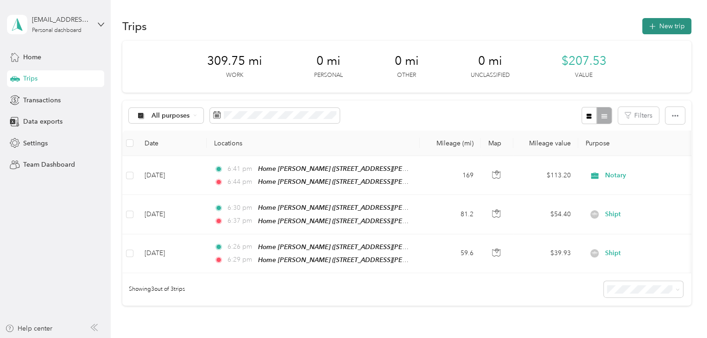
click at [652, 31] on button "New trip" at bounding box center [666, 26] width 49 height 16
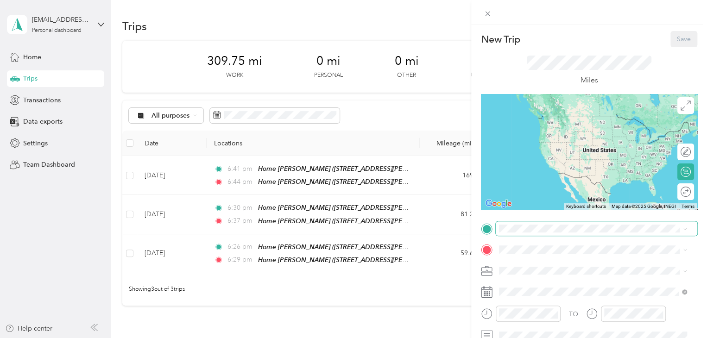
click at [512, 234] on span at bounding box center [596, 228] width 201 height 15
click at [533, 176] on strong "Home [PERSON_NAME]" at bounding box center [553, 177] width 75 height 8
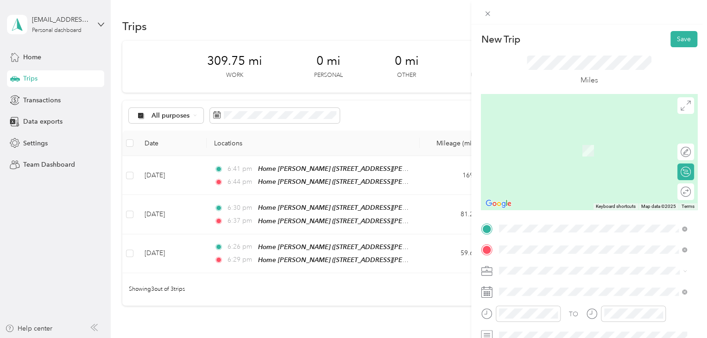
click at [550, 185] on div "UPS [STREET_ADDRESS][US_STATE]" at bounding box center [562, 174] width 93 height 19
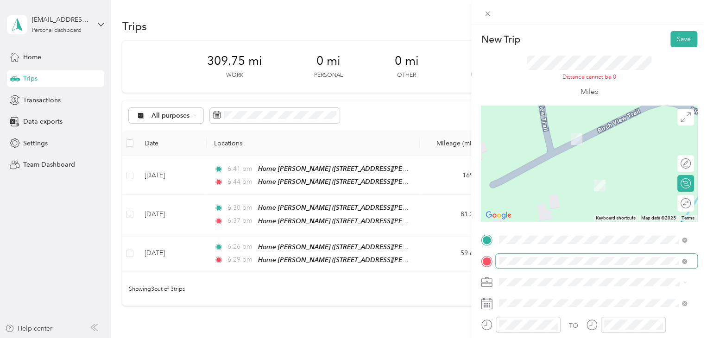
click at [520, 258] on span at bounding box center [596, 261] width 201 height 15
click at [521, 256] on span at bounding box center [596, 261] width 201 height 15
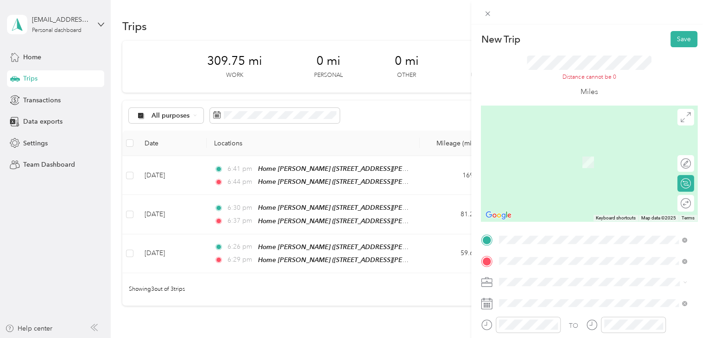
click at [557, 147] on span "[STREET_ADDRESS][US_STATE]" at bounding box center [562, 148] width 93 height 8
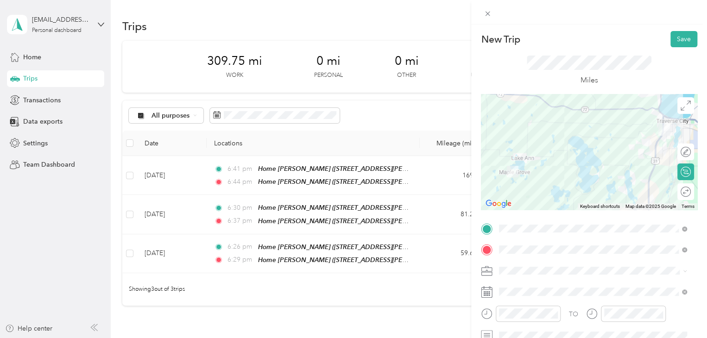
drag, startPoint x: 550, startPoint y: 195, endPoint x: 552, endPoint y: 188, distance: 7.2
click at [550, 195] on ol "Work Personal Spark Notary Instacart Roadie Grubhub Uber Eats Doordash Shipt Re…" at bounding box center [593, 198] width 194 height 130
click at [706, 194] on div at bounding box center [709, 192] width 0 height 10
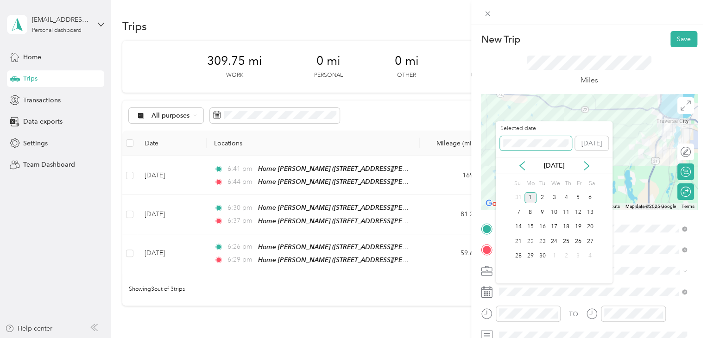
click at [470, 321] on div "New Trip Save This trip cannot be edited because it is either under review, app…" at bounding box center [351, 338] width 702 height 0
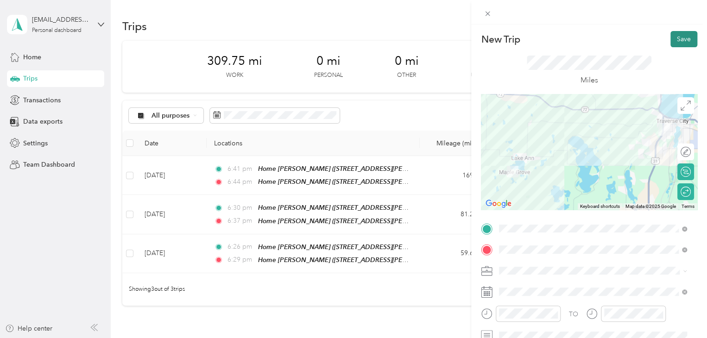
click at [670, 39] on button "Save" at bounding box center [683, 39] width 27 height 16
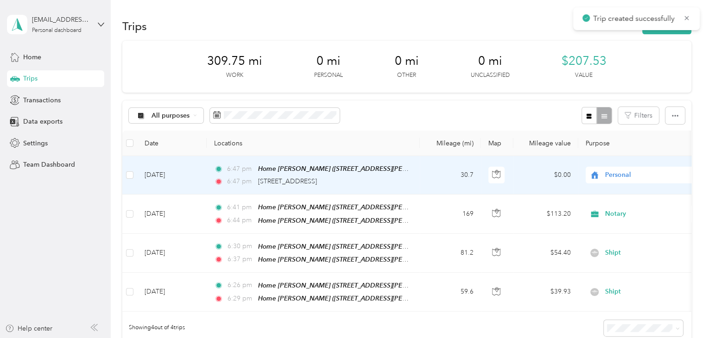
click at [615, 176] on span "Personal" at bounding box center [647, 175] width 85 height 10
click at [610, 234] on span "Notary" at bounding box center [651, 238] width 86 height 10
click at [311, 184] on span "[STREET_ADDRESS]" at bounding box center [287, 181] width 59 height 8
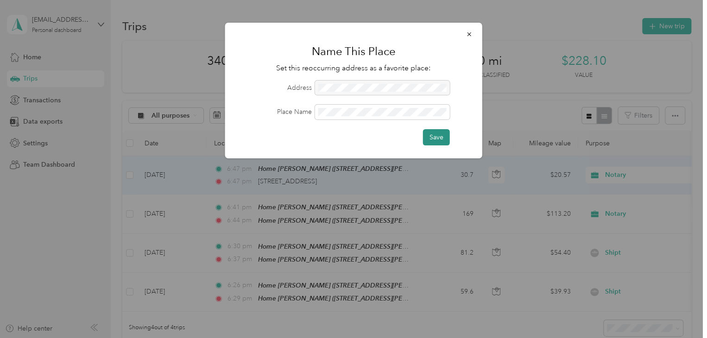
click at [428, 132] on button "Save" at bounding box center [436, 137] width 27 height 16
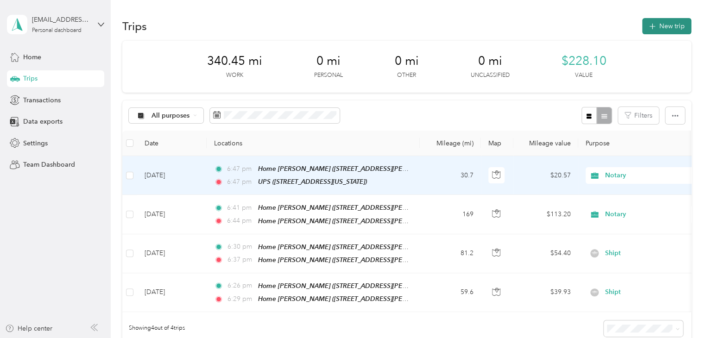
click at [654, 32] on button "New trip" at bounding box center [666, 26] width 49 height 16
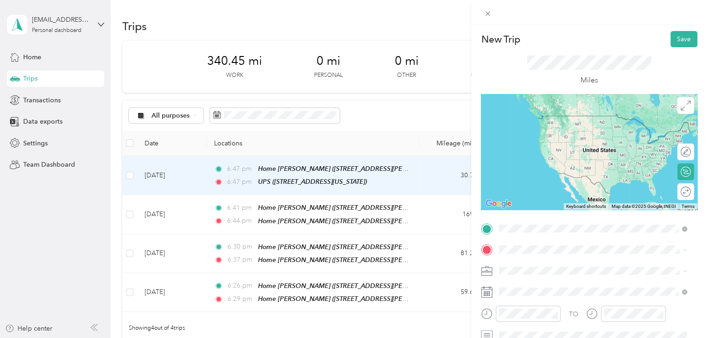
click at [531, 188] on span "[STREET_ADDRESS][PERSON_NAME], [PERSON_NAME], [GEOGRAPHIC_DATA], [GEOGRAPHIC_DA…" at bounding box center [578, 197] width 124 height 27
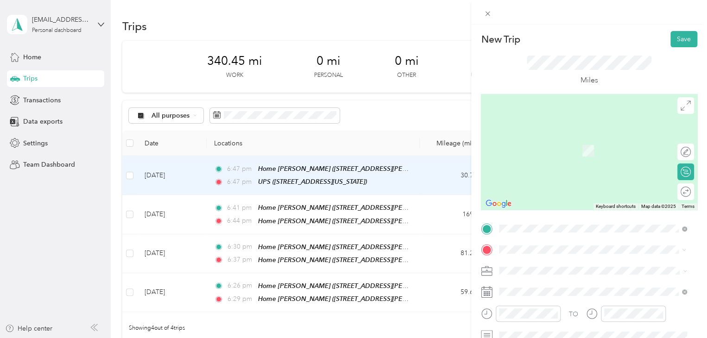
click at [557, 208] on span "Walgreens, [STREET_ADDRESS] , 49686, [GEOGRAPHIC_DATA], [GEOGRAPHIC_DATA], [GEO…" at bounding box center [585, 208] width 139 height 27
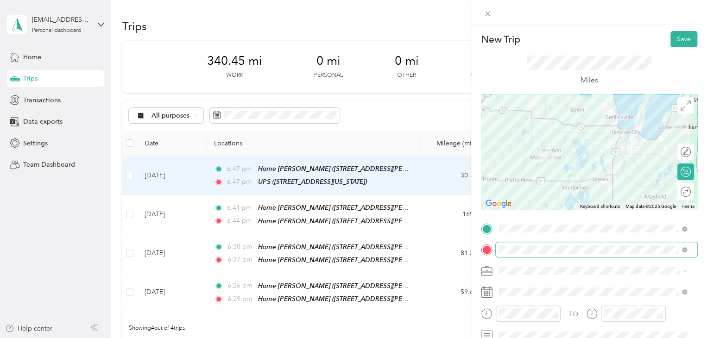
click at [524, 254] on span at bounding box center [596, 249] width 201 height 15
click at [539, 151] on span "Walmart Supercenter, [STREET_ADDRESS] , 49684, [GEOGRAPHIC_DATA], [GEOGRAPHIC_D…" at bounding box center [591, 160] width 150 height 27
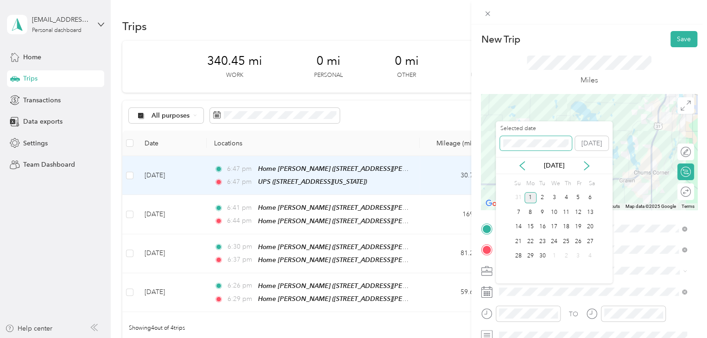
click at [488, 321] on div "New Trip Save This trip cannot be edited because it is either under review, app…" at bounding box center [351, 338] width 702 height 0
click at [579, 224] on div "14" at bounding box center [578, 227] width 12 height 12
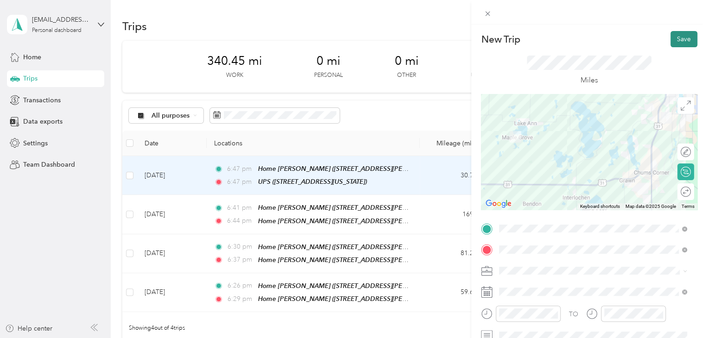
click at [670, 38] on button "Save" at bounding box center [683, 39] width 27 height 16
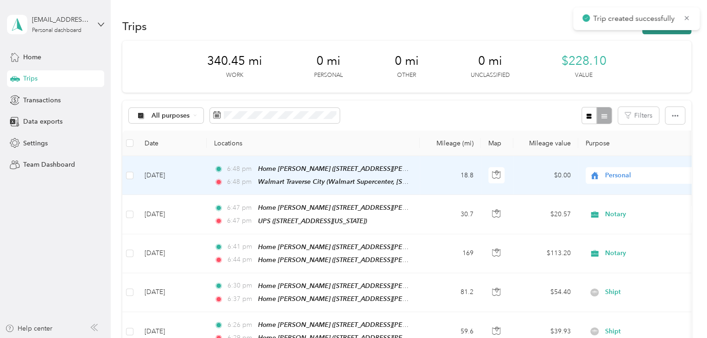
click at [662, 32] on button "New trip" at bounding box center [666, 26] width 49 height 16
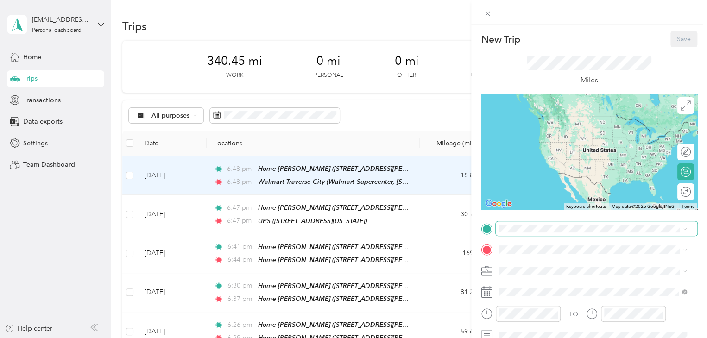
click at [509, 233] on span at bounding box center [596, 228] width 201 height 15
click at [539, 129] on span "Walmart Supercenter, [STREET_ADDRESS] , 49684, [GEOGRAPHIC_DATA], [GEOGRAPHIC_D…" at bounding box center [591, 139] width 150 height 27
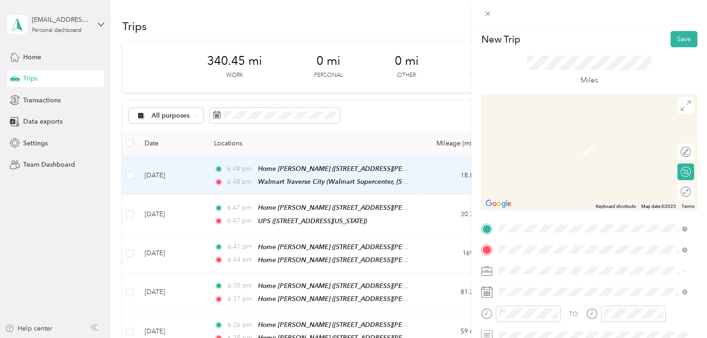
click at [544, 138] on span "[STREET_ADDRESS][US_STATE]" at bounding box center [562, 137] width 93 height 8
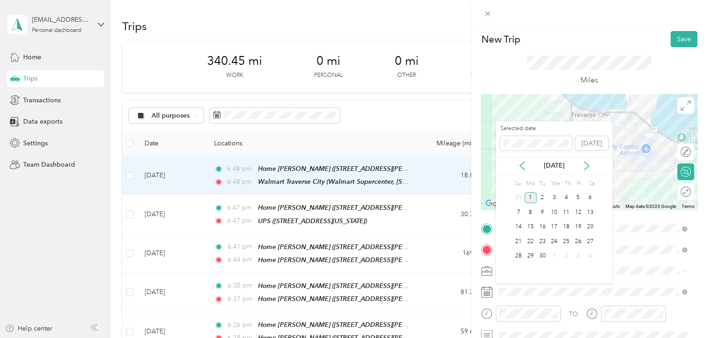
drag, startPoint x: 534, startPoint y: 147, endPoint x: 500, endPoint y: 144, distance: 34.0
click at [500, 144] on div "Selected date [DATE]" at bounding box center [554, 141] width 117 height 32
click at [478, 321] on div "New Trip Save This trip cannot be edited because it is either under review, app…" at bounding box center [351, 338] width 702 height 0
click at [480, 321] on div "New Trip Save This trip cannot be edited because it is either under review, app…" at bounding box center [351, 338] width 702 height 0
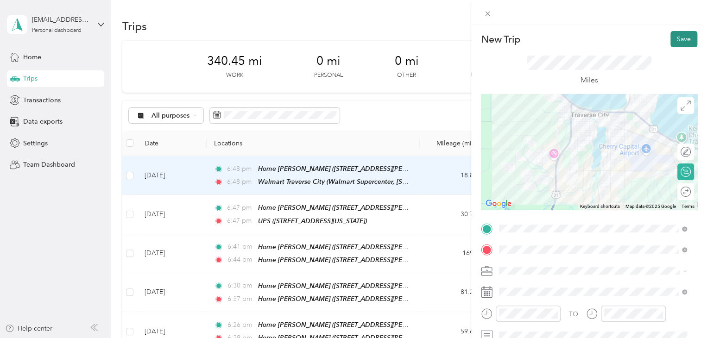
click at [682, 37] on button "Save" at bounding box center [683, 39] width 27 height 16
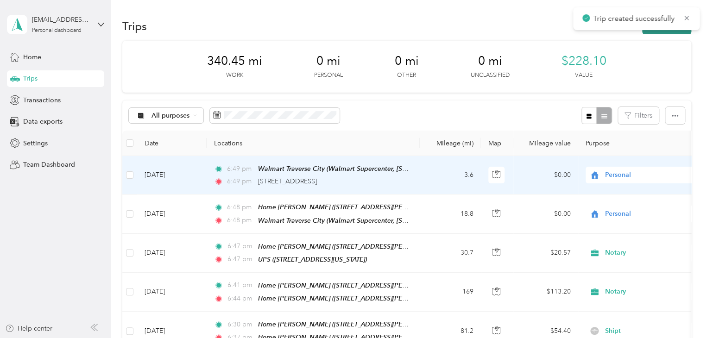
click at [676, 32] on button "New trip" at bounding box center [666, 26] width 49 height 16
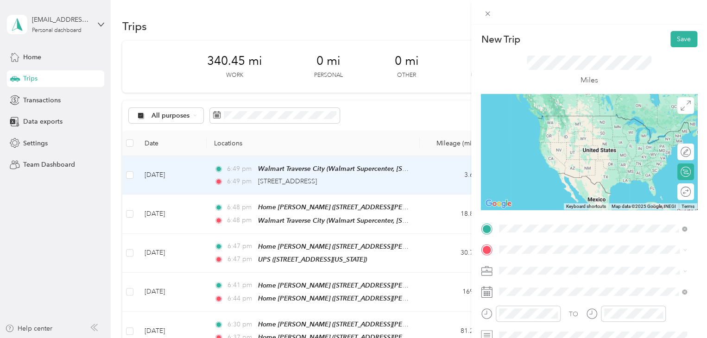
click at [550, 114] on span "[STREET_ADDRESS][US_STATE]" at bounding box center [562, 116] width 93 height 8
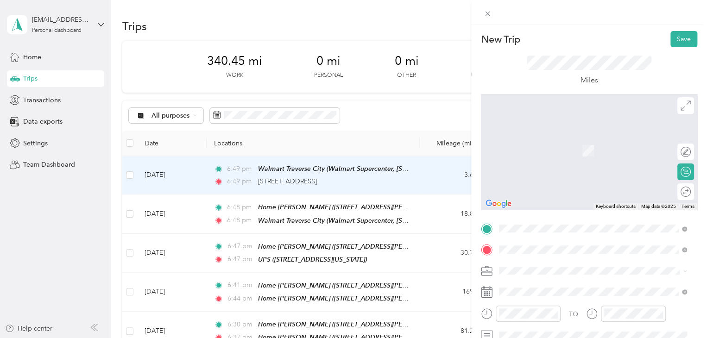
click at [541, 147] on span "[STREET_ADDRESS][US_STATE]" at bounding box center [562, 151] width 93 height 8
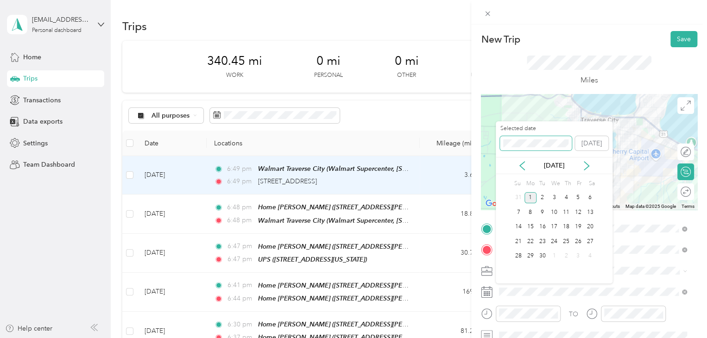
click at [469, 321] on div "New Trip Save This trip cannot be edited because it is either under review, app…" at bounding box center [351, 338] width 702 height 0
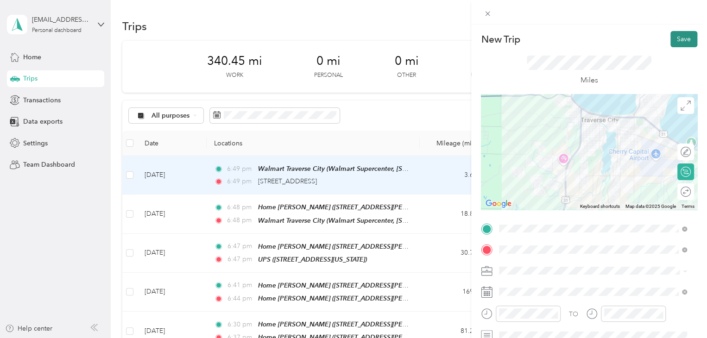
click at [672, 39] on button "Save" at bounding box center [683, 39] width 27 height 16
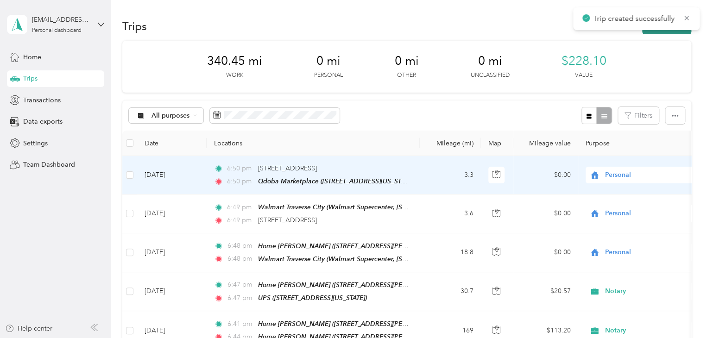
click at [667, 33] on button "New trip" at bounding box center [666, 26] width 49 height 16
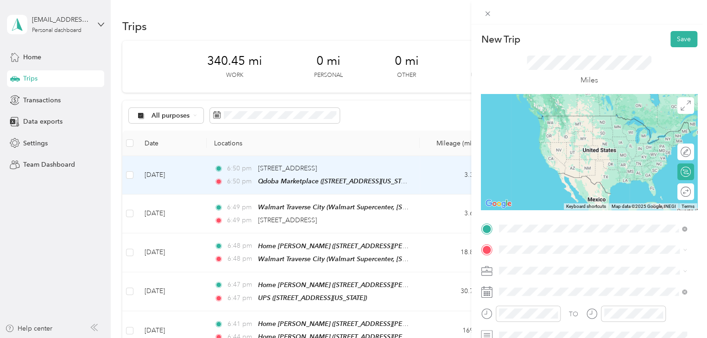
click at [550, 133] on div "Qdoba Marketplace [STREET_ADDRESS][US_STATE]" at bounding box center [562, 124] width 93 height 19
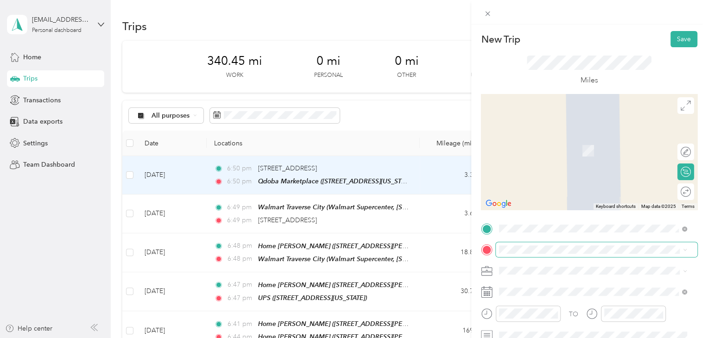
click at [517, 244] on span at bounding box center [596, 249] width 201 height 15
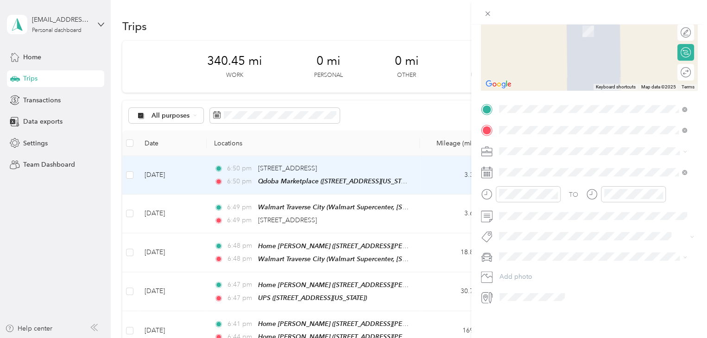
click at [532, 160] on span "[STREET_ADDRESS][US_STATE]" at bounding box center [562, 156] width 93 height 8
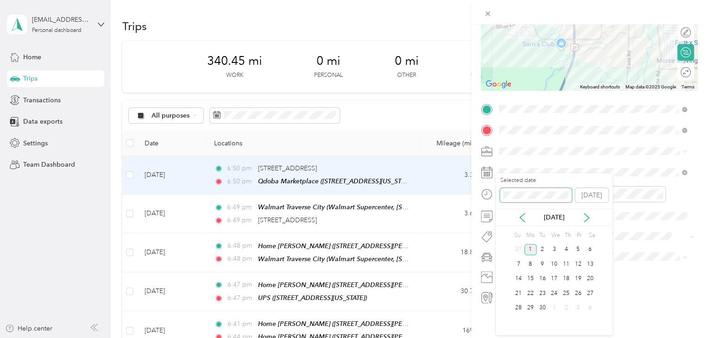
click at [456, 321] on div "New Trip Save This trip cannot be edited because it is either under review, app…" at bounding box center [351, 338] width 702 height 0
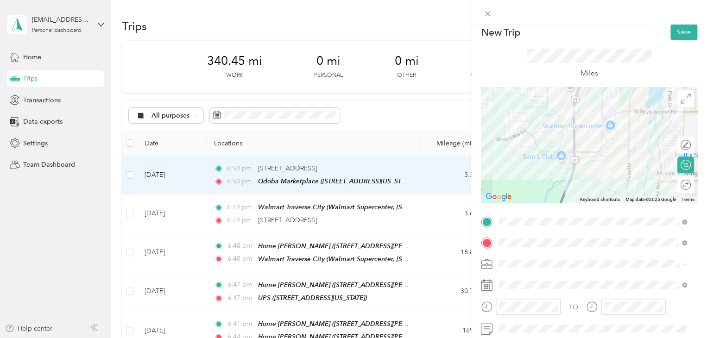
scroll to position [0, 0]
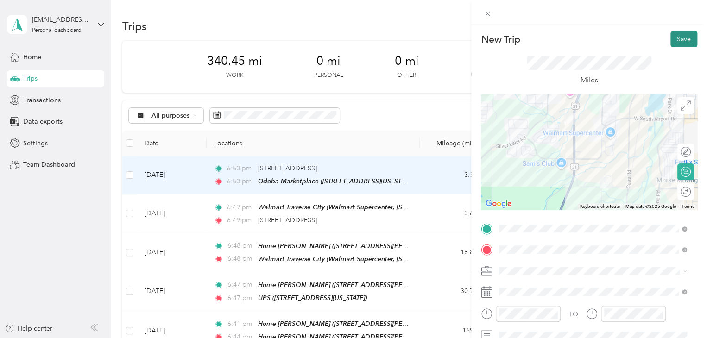
click at [674, 43] on button "Save" at bounding box center [683, 39] width 27 height 16
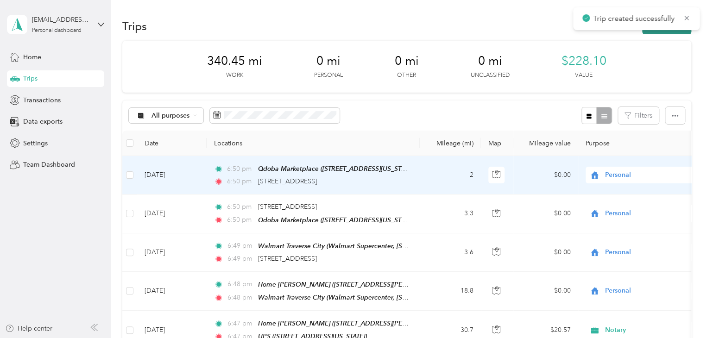
click at [667, 31] on button "New trip" at bounding box center [666, 26] width 49 height 16
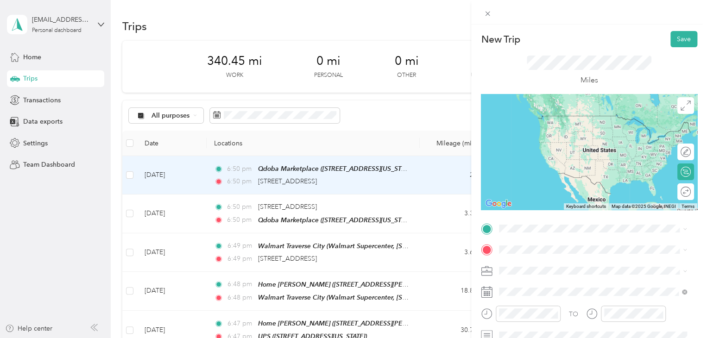
click at [560, 115] on span "[STREET_ADDRESS][US_STATE]" at bounding box center [562, 116] width 93 height 8
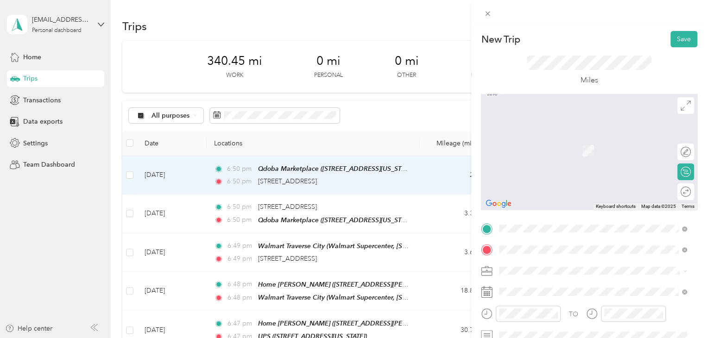
click at [547, 141] on span "[GEOGRAPHIC_DATA][US_STATE], [GEOGRAPHIC_DATA]" at bounding box center [599, 141] width 167 height 16
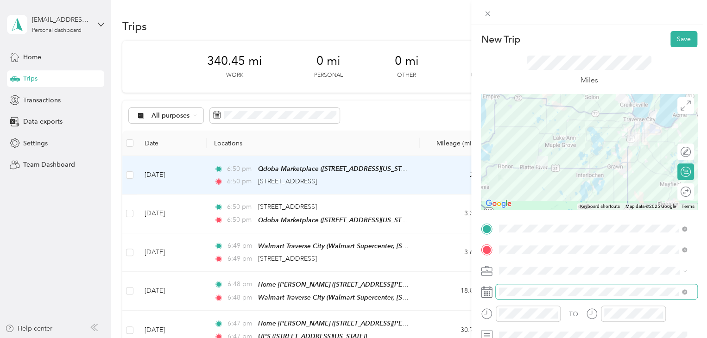
click at [500, 296] on span at bounding box center [596, 291] width 201 height 15
click at [504, 287] on span at bounding box center [596, 291] width 201 height 15
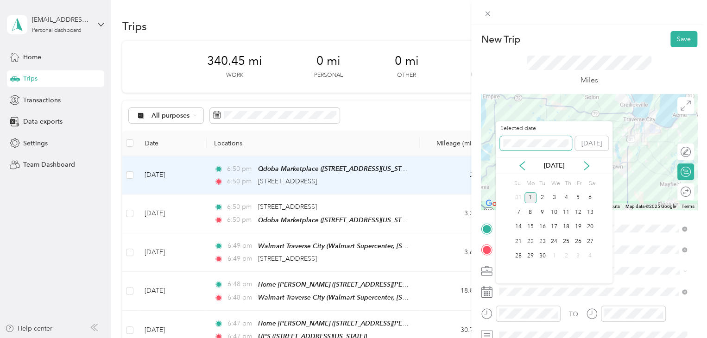
click at [479, 321] on div "New Trip Save This trip cannot be edited because it is either under review, app…" at bounding box center [351, 338] width 702 height 0
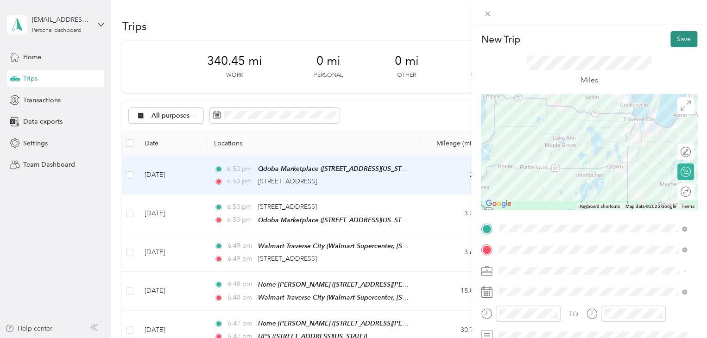
click at [679, 45] on button "Save" at bounding box center [683, 39] width 27 height 16
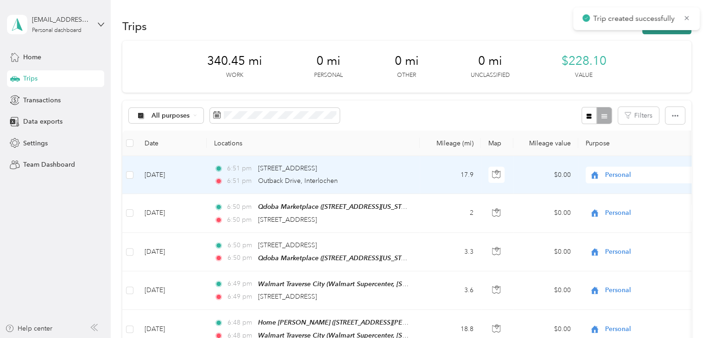
click at [676, 33] on button "New trip" at bounding box center [666, 26] width 49 height 16
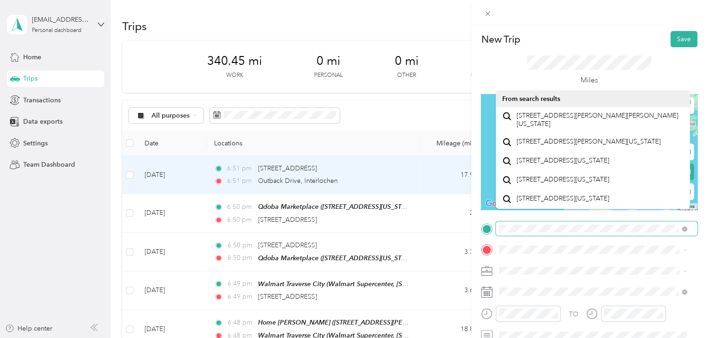
click at [474, 217] on form "New Trip Save This trip cannot be edited because it is either under review, app…" at bounding box center [589, 227] width 236 height 393
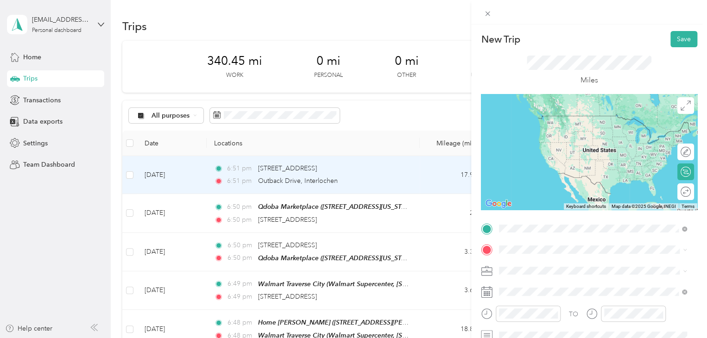
click at [529, 111] on div "[STREET_ADDRESS][US_STATE]" at bounding box center [592, 116] width 181 height 13
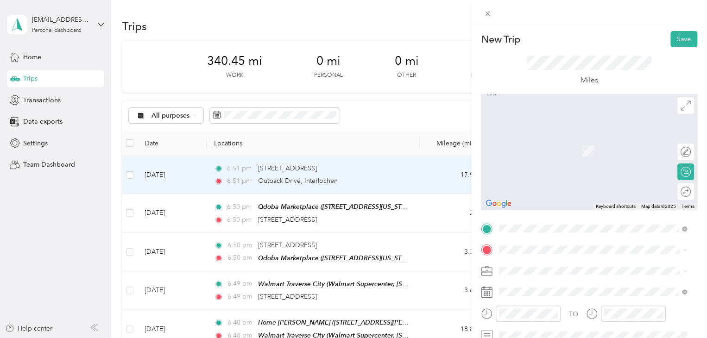
click at [515, 206] on div "Home [PERSON_NAME] [STREET_ADDRESS][PERSON_NAME][PERSON_NAME] , [GEOGRAPHIC_DAT…" at bounding box center [592, 213] width 181 height 42
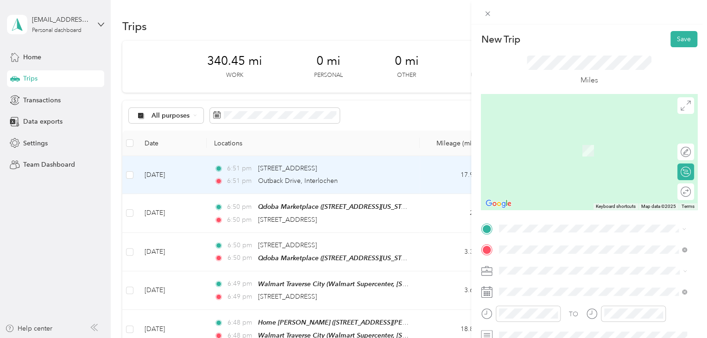
click at [525, 125] on span "[STREET_ADDRESS][US_STATE]" at bounding box center [562, 125] width 93 height 8
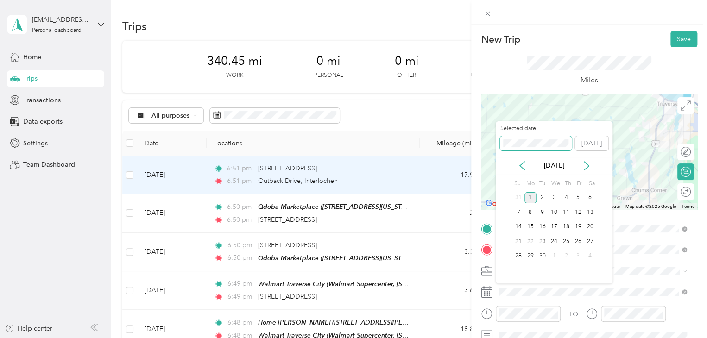
click at [487, 321] on div "New Trip Save This trip cannot be edited because it is either under review, app…" at bounding box center [351, 338] width 702 height 0
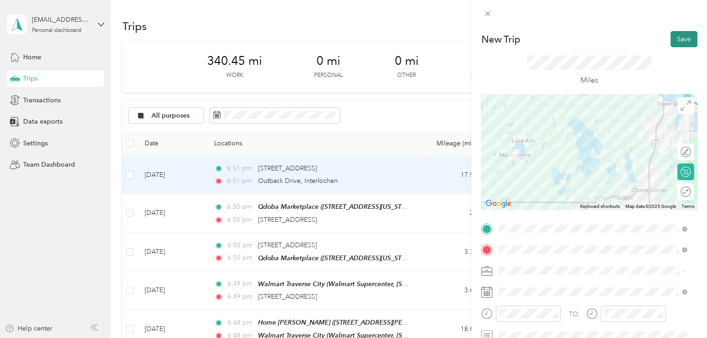
click at [681, 40] on button "Save" at bounding box center [683, 39] width 27 height 16
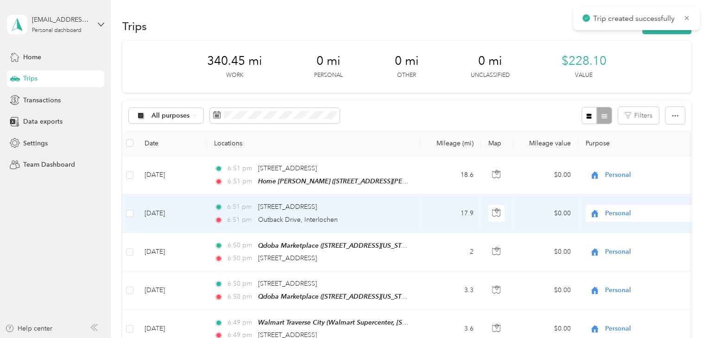
click at [166, 214] on td "[DATE]" at bounding box center [171, 214] width 69 height 38
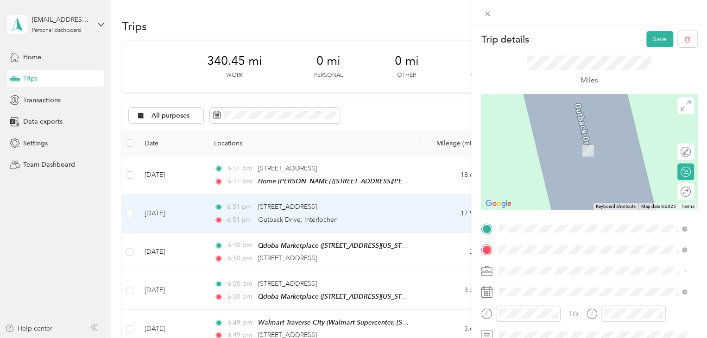
click at [541, 266] on span "[STREET_ADDRESS][US_STATE]" at bounding box center [562, 262] width 93 height 8
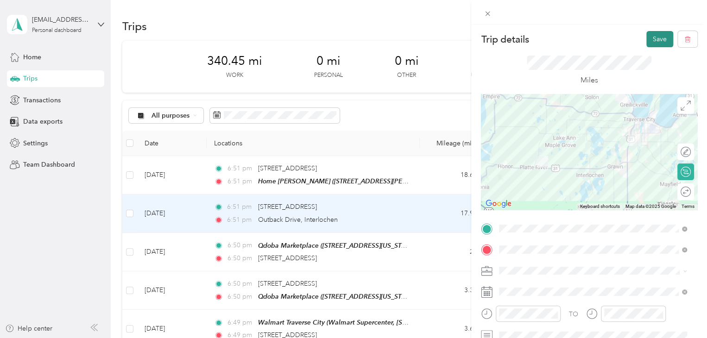
click at [650, 42] on button "Save" at bounding box center [659, 39] width 27 height 16
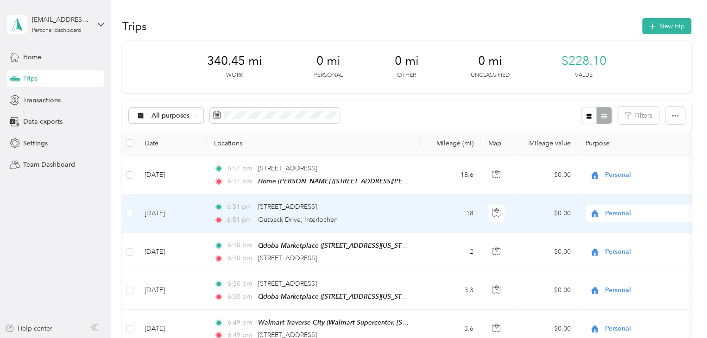
click at [171, 212] on td "[DATE]" at bounding box center [171, 214] width 69 height 38
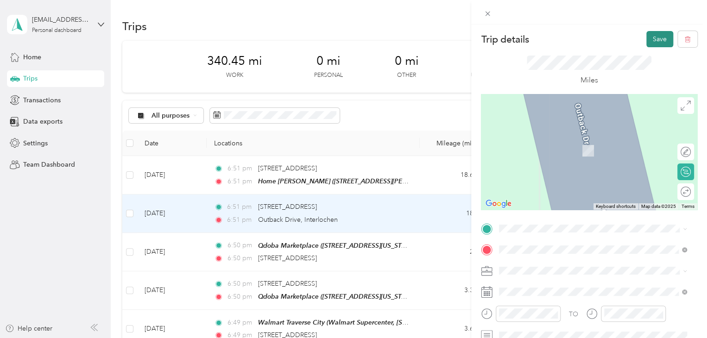
click at [665, 36] on button "Save" at bounding box center [659, 39] width 27 height 16
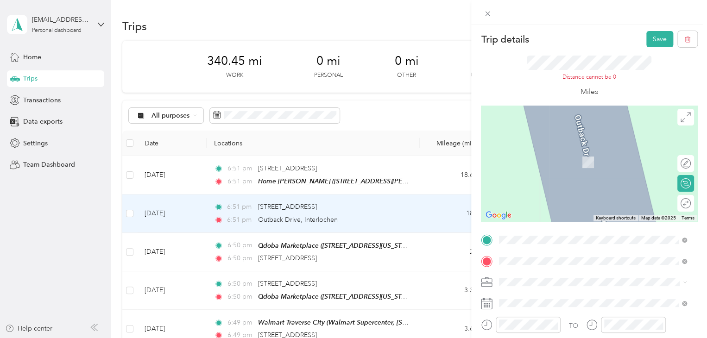
drag, startPoint x: 526, startPoint y: 130, endPoint x: 523, endPoint y: 139, distance: 9.8
click at [526, 130] on span "[STREET_ADDRESS][US_STATE]" at bounding box center [562, 127] width 93 height 8
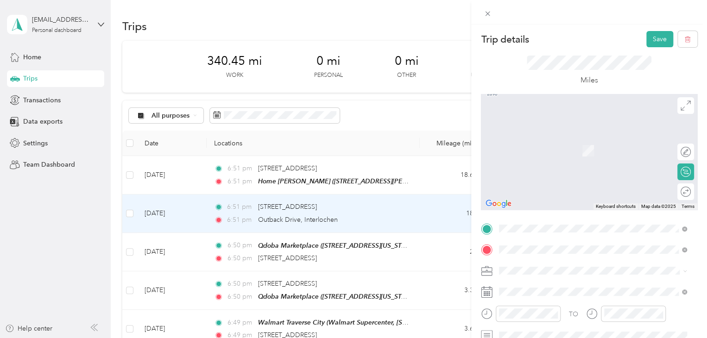
click at [550, 158] on span "Outback Steakhouse, [STREET_ADDRESS] , 49684, [GEOGRAPHIC_DATA], [GEOGRAPHIC_DA…" at bounding box center [590, 160] width 149 height 27
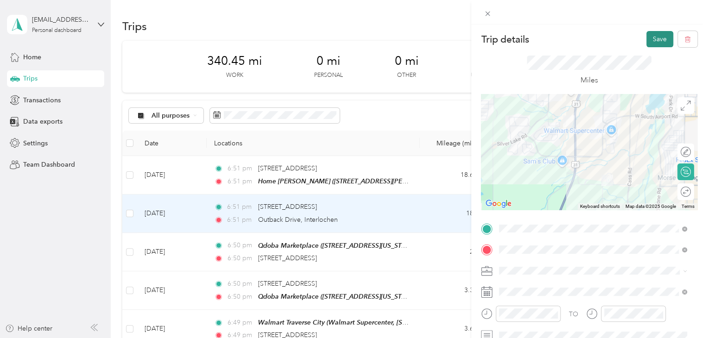
click at [652, 43] on button "Save" at bounding box center [659, 39] width 27 height 16
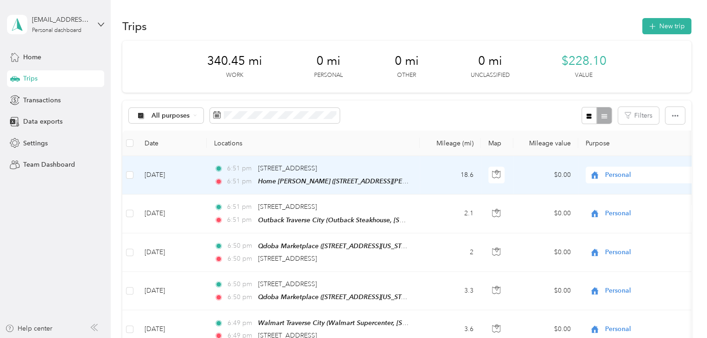
click at [180, 174] on td "[DATE]" at bounding box center [171, 175] width 69 height 38
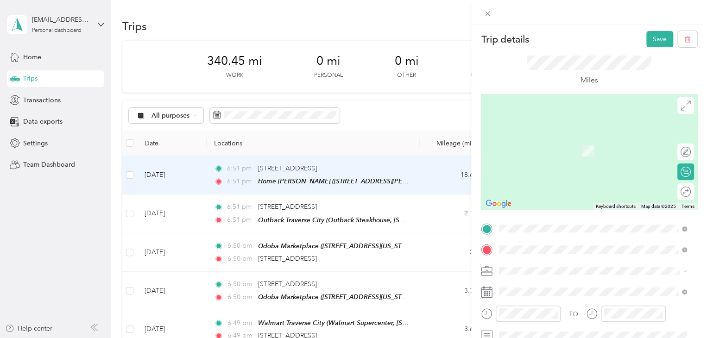
click at [550, 137] on span "Outback Steakhouse, [STREET_ADDRESS] , 49684, [GEOGRAPHIC_DATA], [GEOGRAPHIC_DA…" at bounding box center [590, 139] width 149 height 27
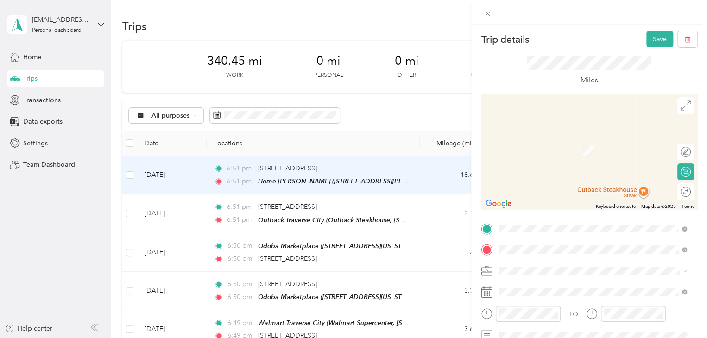
click at [548, 160] on span "[STREET_ADDRESS][US_STATE]" at bounding box center [562, 156] width 93 height 8
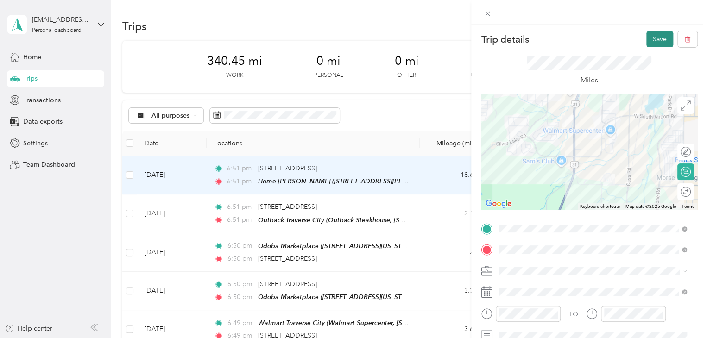
click at [650, 42] on button "Save" at bounding box center [659, 39] width 27 height 16
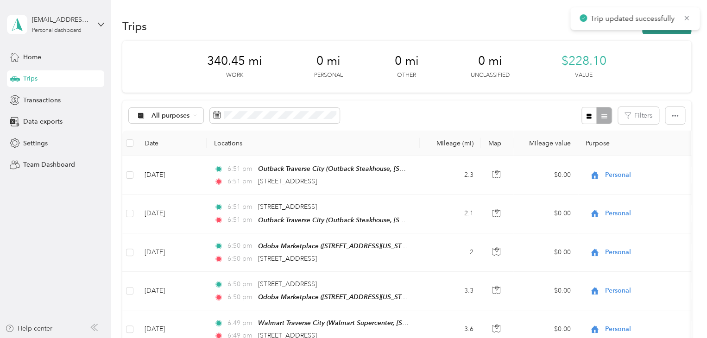
click at [650, 32] on button "New trip" at bounding box center [666, 26] width 49 height 16
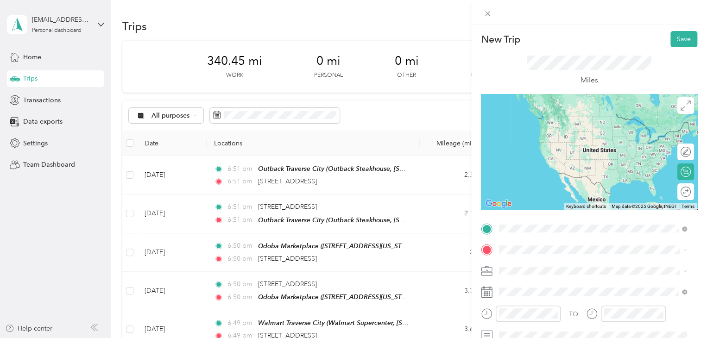
click at [533, 285] on span "[STREET_ADDRESS][US_STATE]" at bounding box center [562, 281] width 93 height 8
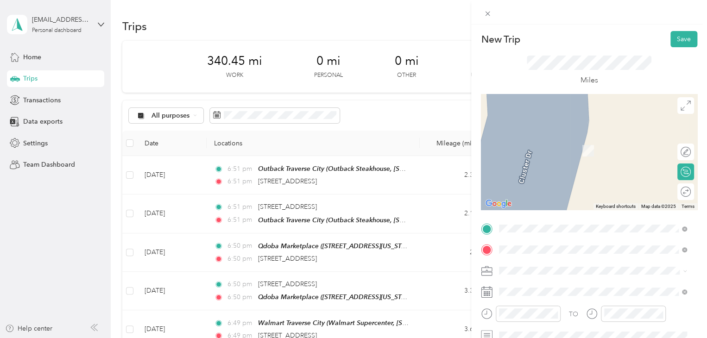
click at [543, 208] on span "[STREET_ADDRESS][PERSON_NAME], [PERSON_NAME], [GEOGRAPHIC_DATA], [GEOGRAPHIC_DA…" at bounding box center [578, 218] width 124 height 27
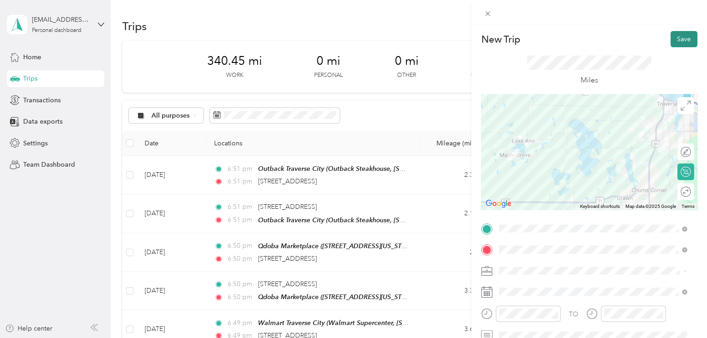
click at [672, 44] on button "Save" at bounding box center [683, 39] width 27 height 16
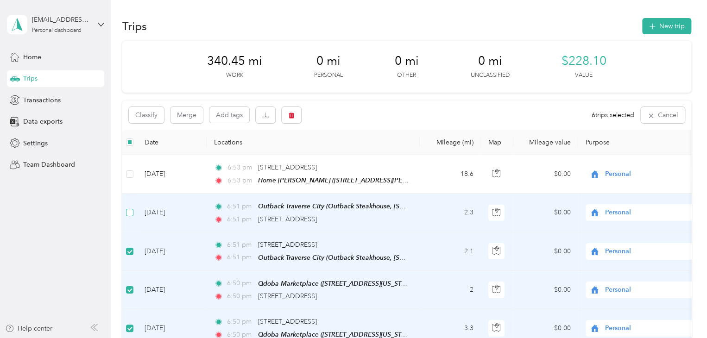
click at [129, 214] on label at bounding box center [129, 213] width 7 height 10
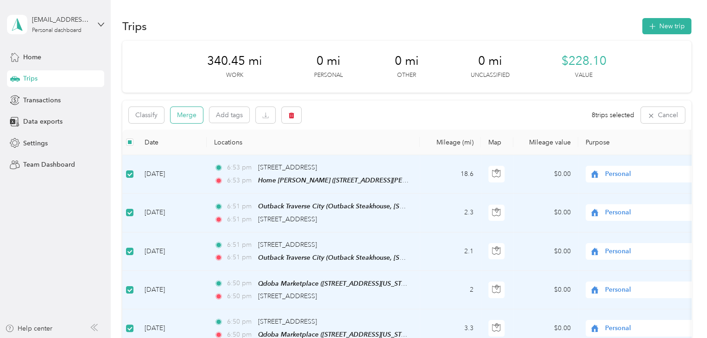
click at [193, 114] on button "Merge" at bounding box center [186, 115] width 32 height 16
click at [89, 188] on aside "[EMAIL_ADDRESS][DOMAIN_NAME] Personal dashboard Home Trips Transactions Data ex…" at bounding box center [55, 169] width 111 height 338
click at [683, 18] on icon at bounding box center [686, 18] width 7 height 8
click at [189, 115] on button "Merge" at bounding box center [186, 115] width 32 height 16
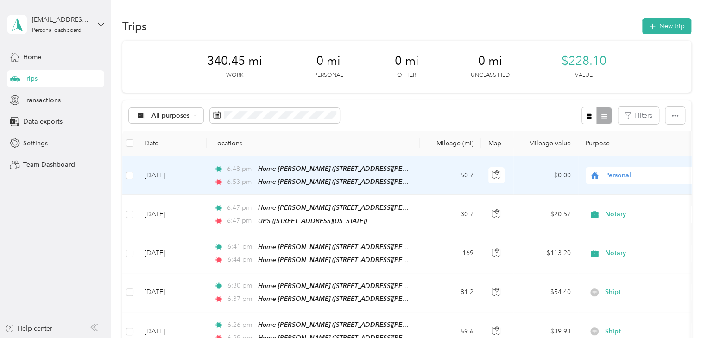
click at [638, 175] on span "Personal" at bounding box center [647, 175] width 85 height 10
click at [632, 221] on span "Spark" at bounding box center [651, 225] width 86 height 10
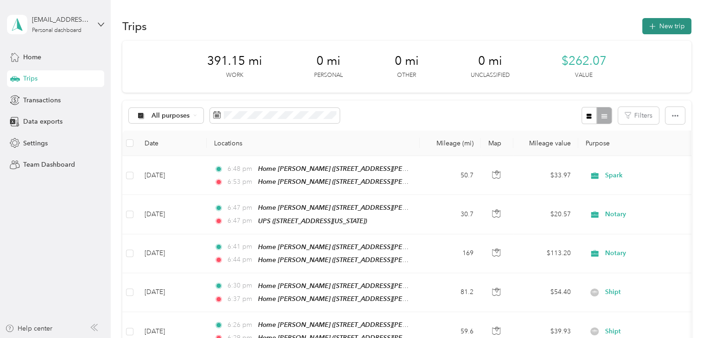
click at [662, 29] on button "New trip" at bounding box center [666, 26] width 49 height 16
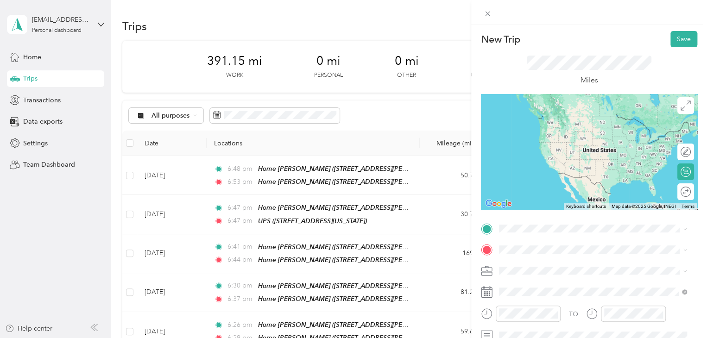
click at [519, 186] on span "[STREET_ADDRESS][PERSON_NAME], [PERSON_NAME], [GEOGRAPHIC_DATA], [GEOGRAPHIC_DA…" at bounding box center [578, 197] width 124 height 27
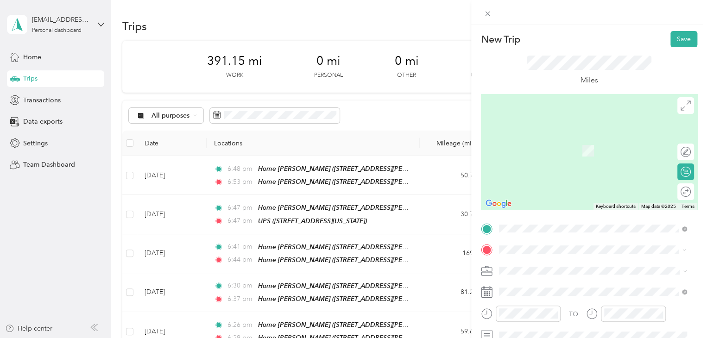
click at [533, 147] on span "[STREET_ADDRESS][US_STATE]" at bounding box center [562, 151] width 93 height 8
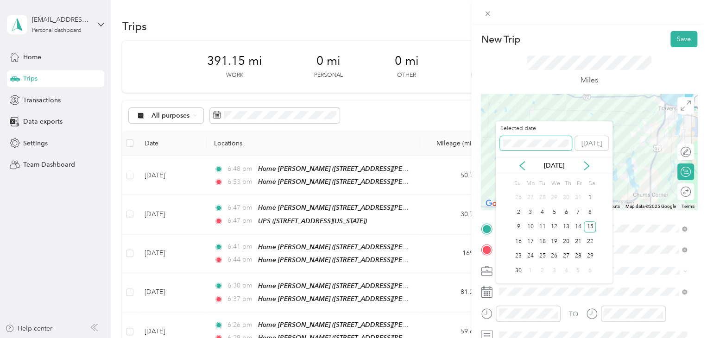
click at [472, 321] on div "New Trip Save This trip cannot be edited because it is either under review, app…" at bounding box center [351, 338] width 702 height 0
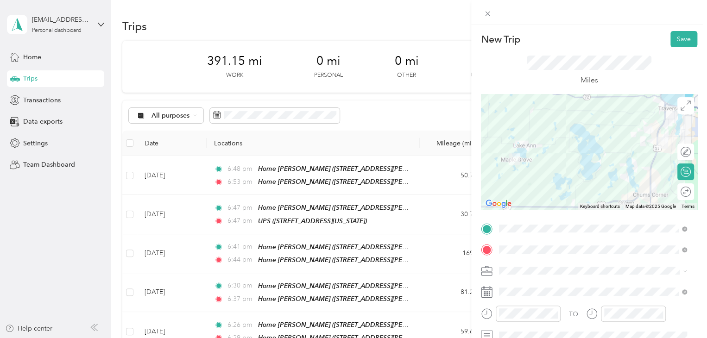
click at [613, 283] on div "TO Add photo" at bounding box center [589, 322] width 216 height 203
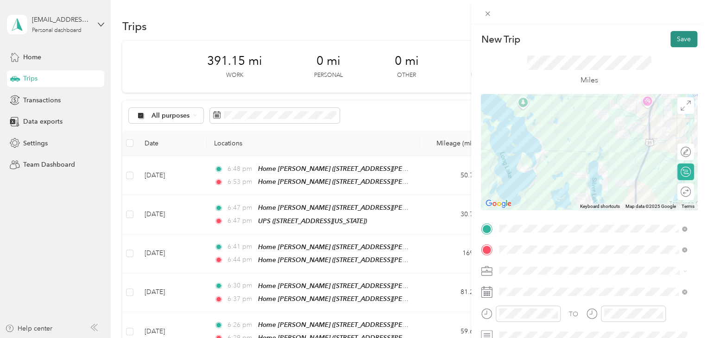
click at [684, 42] on button "Save" at bounding box center [683, 39] width 27 height 16
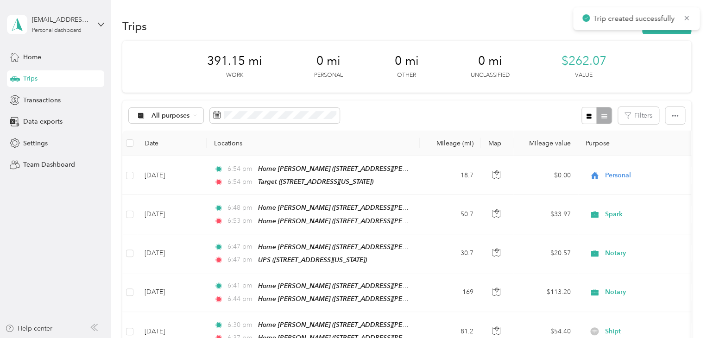
click at [667, 34] on button "New trip" at bounding box center [666, 26] width 49 height 16
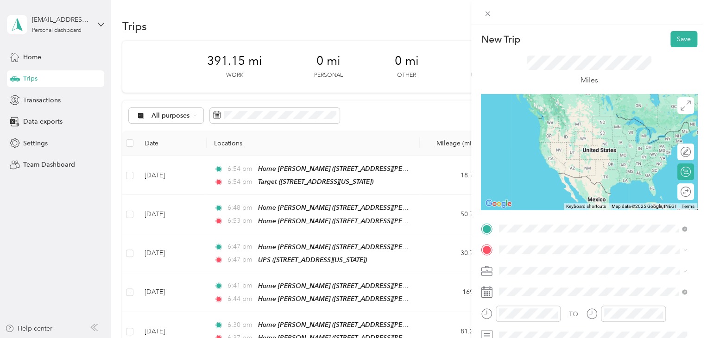
click at [547, 132] on span "[STREET_ADDRESS][US_STATE]" at bounding box center [562, 130] width 93 height 8
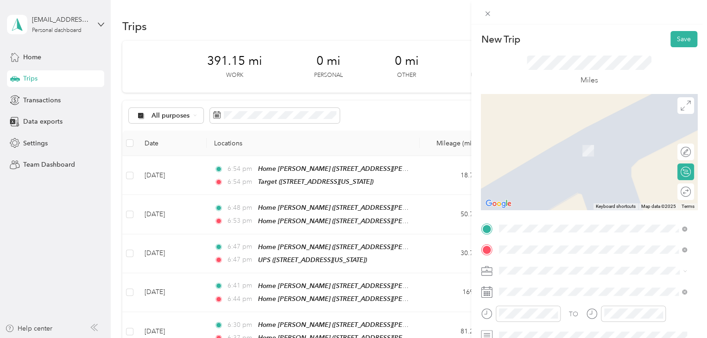
click at [566, 138] on span "[STREET_ADDRESS][US_STATE]" at bounding box center [562, 137] width 93 height 8
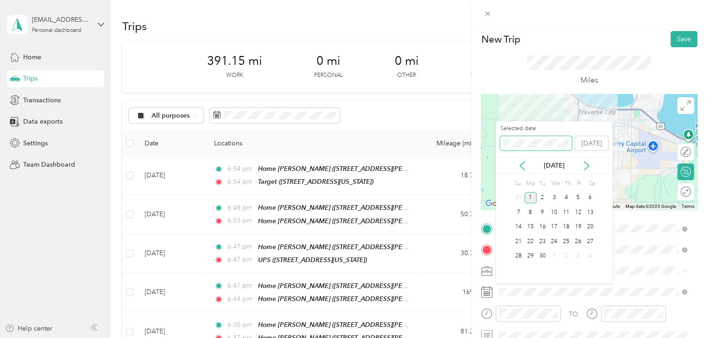
click at [472, 321] on div "New Trip Save This trip cannot be edited because it is either under review, app…" at bounding box center [351, 338] width 702 height 0
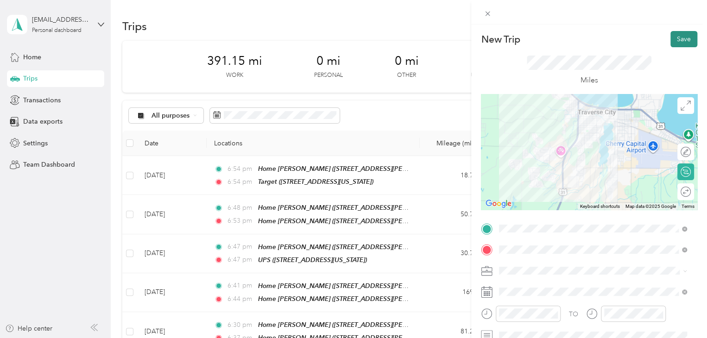
click at [684, 43] on button "Save" at bounding box center [683, 39] width 27 height 16
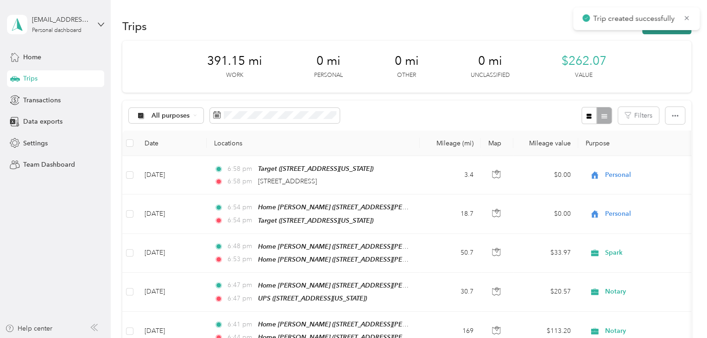
click at [674, 32] on button "New trip" at bounding box center [666, 26] width 49 height 16
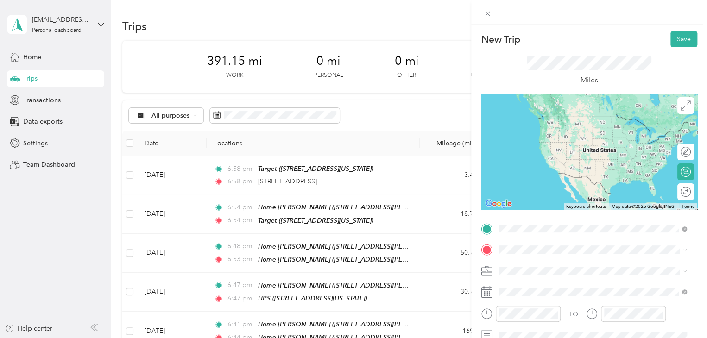
click at [549, 116] on span "[STREET_ADDRESS][US_STATE]" at bounding box center [562, 116] width 93 height 8
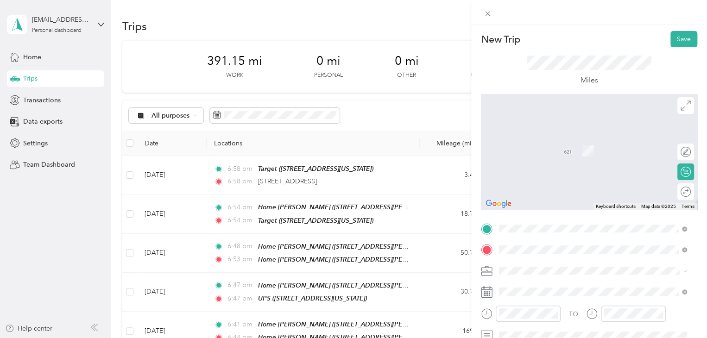
click at [535, 139] on strong "Target" at bounding box center [525, 140] width 19 height 8
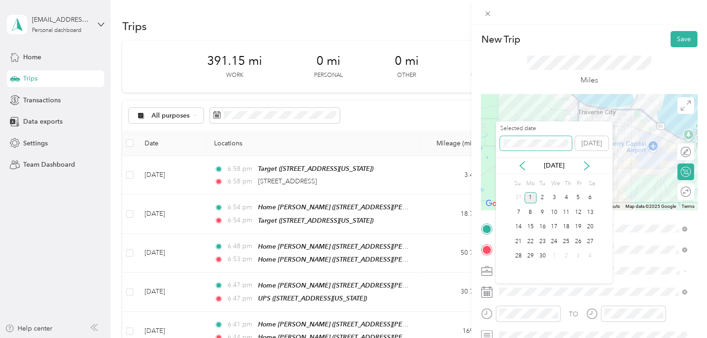
click at [489, 321] on div "New Trip Save This trip cannot be edited because it is either under review, app…" at bounding box center [351, 338] width 702 height 0
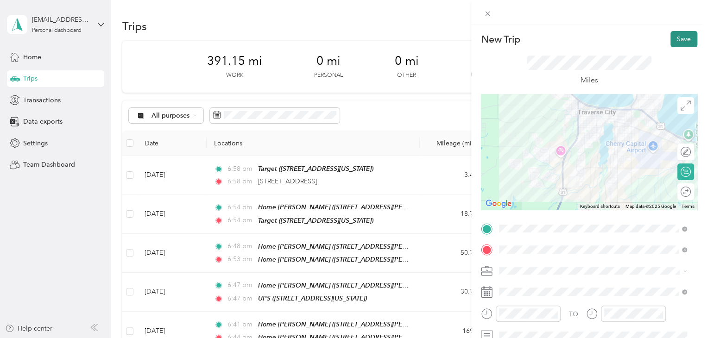
click at [670, 46] on button "Save" at bounding box center [683, 39] width 27 height 16
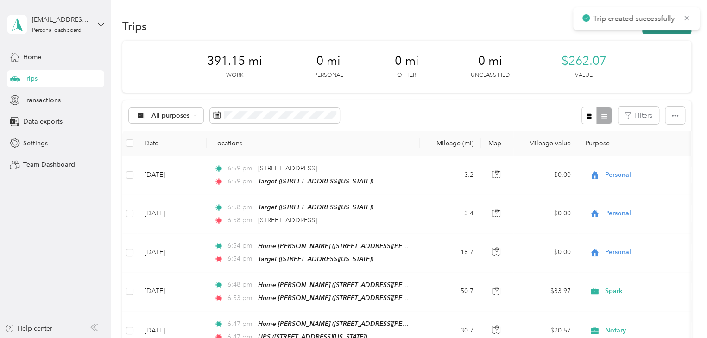
click at [655, 31] on button "New trip" at bounding box center [666, 26] width 49 height 16
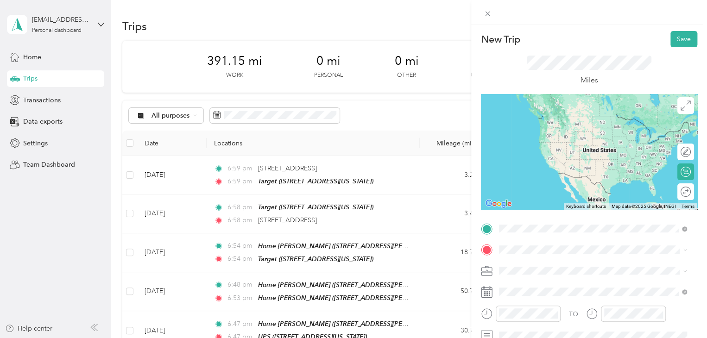
click at [541, 124] on div "Target [STREET_ADDRESS][US_STATE]" at bounding box center [562, 124] width 93 height 19
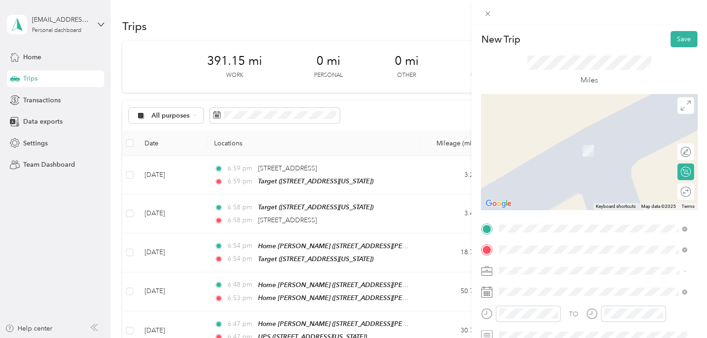
click at [547, 141] on span "[STREET_ADDRESS][US_STATE]" at bounding box center [562, 137] width 93 height 8
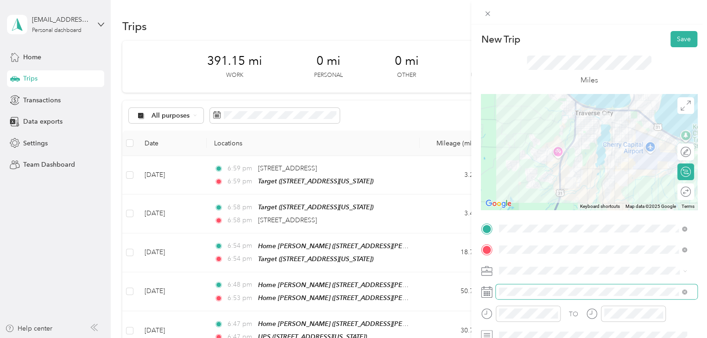
click at [523, 296] on span at bounding box center [596, 291] width 201 height 15
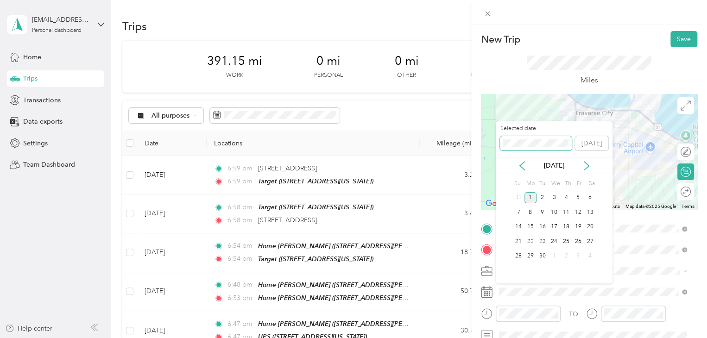
click at [487, 321] on div "New Trip Save This trip cannot be edited because it is either under review, app…" at bounding box center [351, 338] width 702 height 0
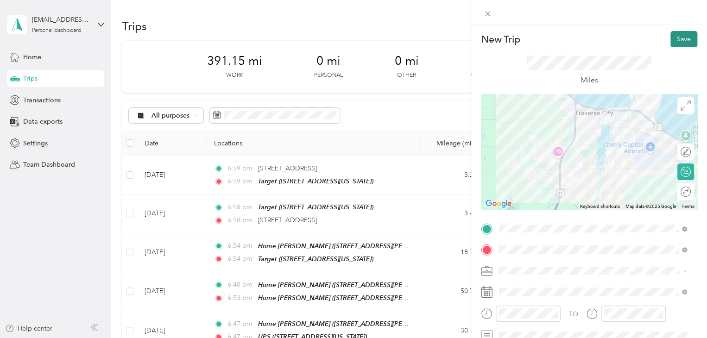
click at [683, 40] on button "Save" at bounding box center [683, 39] width 27 height 16
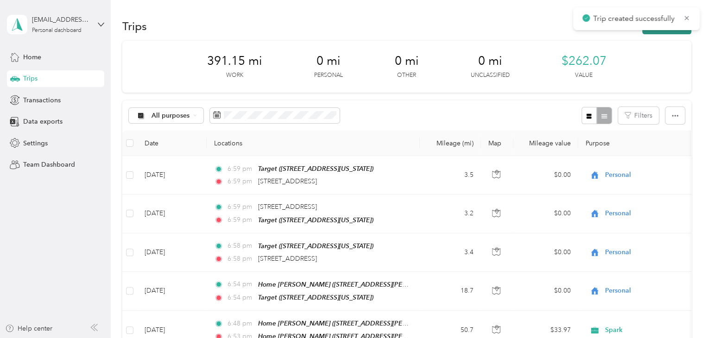
click at [658, 32] on button "New trip" at bounding box center [666, 26] width 49 height 16
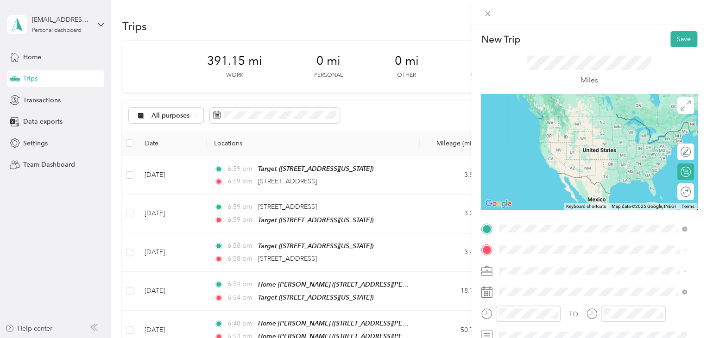
click at [563, 111] on div "[STREET_ADDRESS][US_STATE]" at bounding box center [592, 116] width 181 height 13
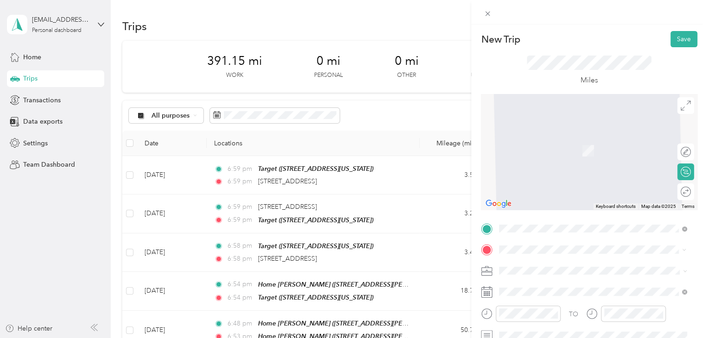
click at [534, 162] on div "Walmart Traverse City Walmart Supercenter, [STREET_ADDRESS] , 49684, [GEOGRAPHI…" at bounding box center [599, 155] width 167 height 39
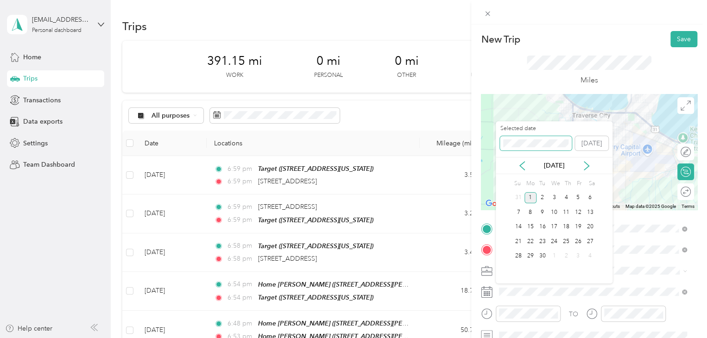
click at [485, 321] on div "New Trip Save This trip cannot be edited because it is either under review, app…" at bounding box center [351, 338] width 702 height 0
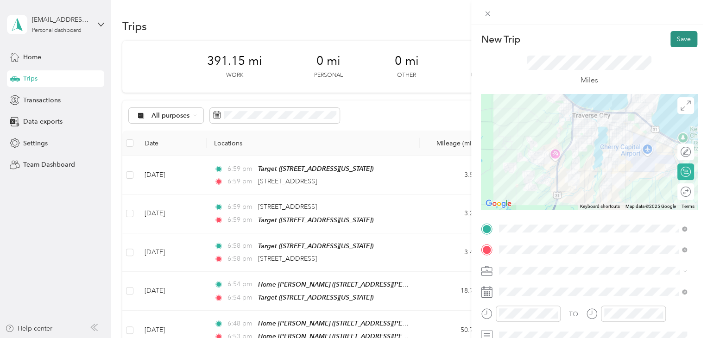
click at [680, 41] on button "Save" at bounding box center [683, 39] width 27 height 16
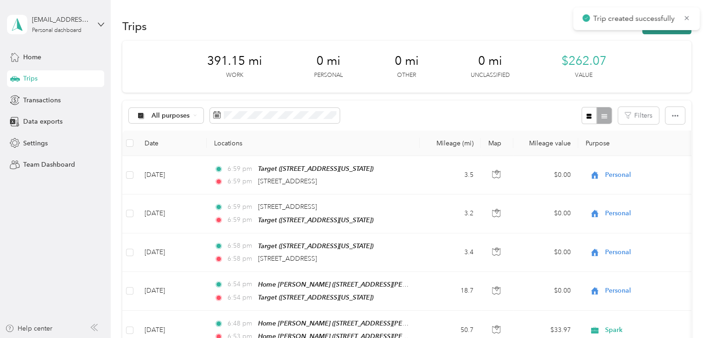
click at [652, 31] on button "New trip" at bounding box center [666, 26] width 49 height 16
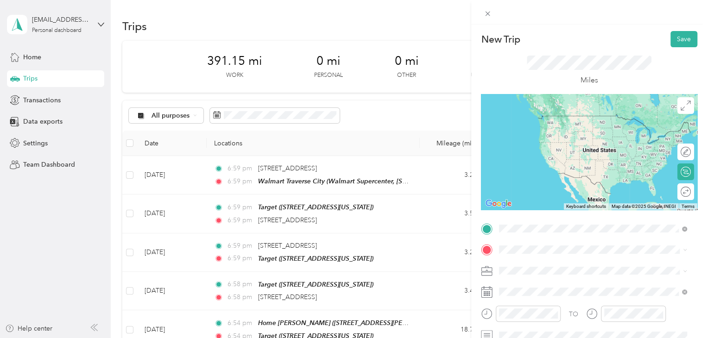
click at [529, 128] on span "Walmart Supercenter, [STREET_ADDRESS] , 49684, [GEOGRAPHIC_DATA], [GEOGRAPHIC_D…" at bounding box center [591, 139] width 150 height 27
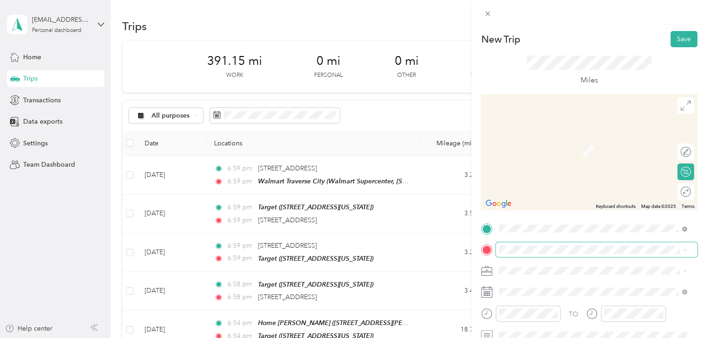
click at [521, 245] on span at bounding box center [596, 249] width 201 height 15
click at [572, 177] on span "[STREET_ADDRESS][US_STATE]" at bounding box center [562, 173] width 93 height 8
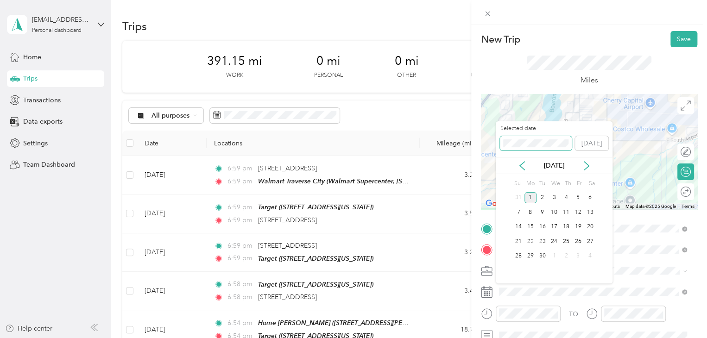
click at [467, 321] on div "New Trip Save This trip cannot be edited because it is either under review, app…" at bounding box center [351, 338] width 702 height 0
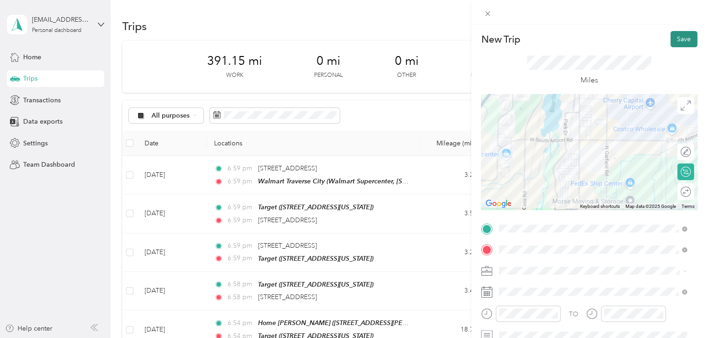
click at [671, 41] on button "Save" at bounding box center [683, 39] width 27 height 16
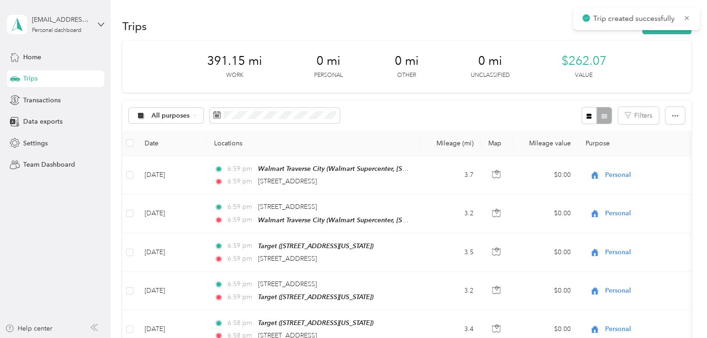
click at [670, 35] on div "Trips New trip" at bounding box center [406, 25] width 569 height 19
click at [669, 31] on button "New trip" at bounding box center [666, 26] width 49 height 16
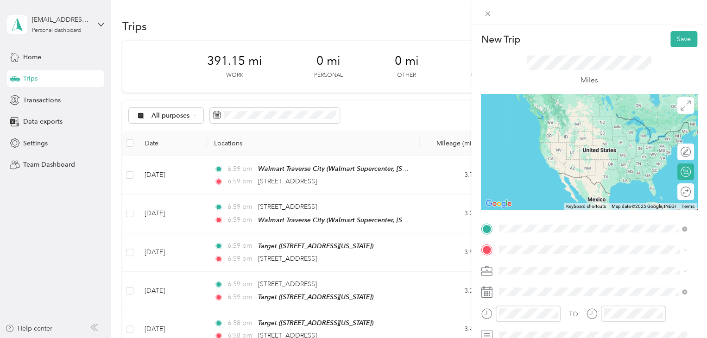
click at [563, 120] on span "[STREET_ADDRESS][US_STATE]" at bounding box center [562, 116] width 93 height 8
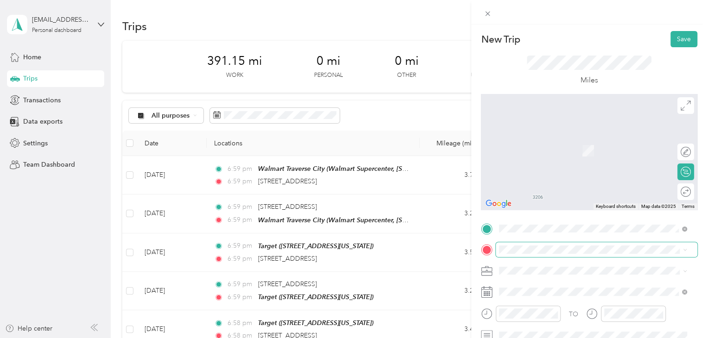
click at [630, 243] on span at bounding box center [596, 249] width 201 height 15
click at [598, 157] on span "Walmart Supercenter, [STREET_ADDRESS] , 49684, [GEOGRAPHIC_DATA], [GEOGRAPHIC_D…" at bounding box center [591, 160] width 150 height 27
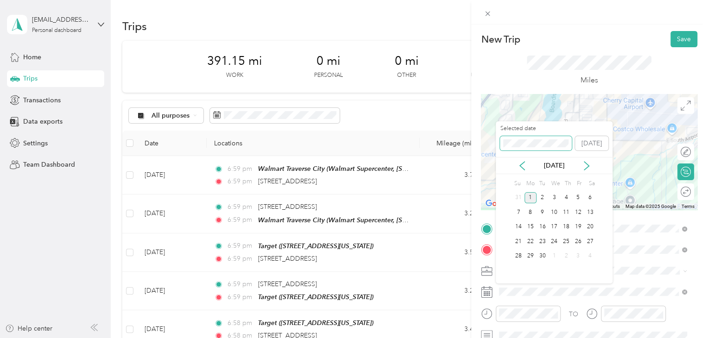
click at [454, 321] on div "New Trip Save This trip cannot be edited because it is either under review, app…" at bounding box center [351, 338] width 702 height 0
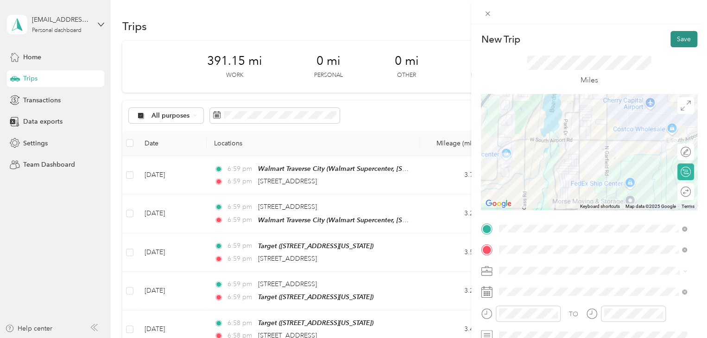
click at [670, 42] on button "Save" at bounding box center [683, 39] width 27 height 16
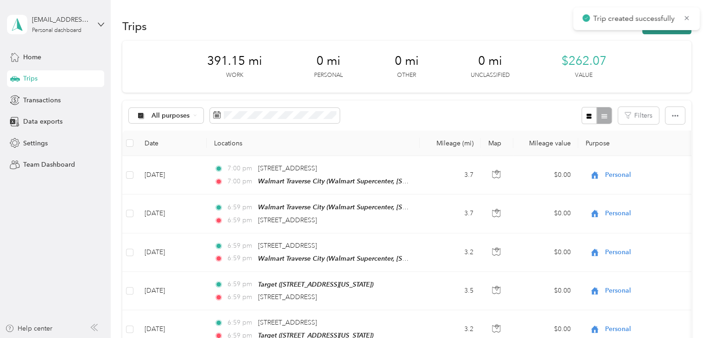
click at [660, 32] on button "New trip" at bounding box center [666, 26] width 49 height 16
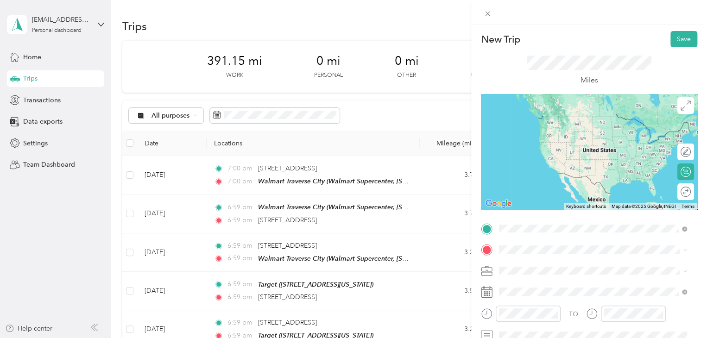
click at [528, 136] on span "Walmart Supercenter, [STREET_ADDRESS] , 49684, [GEOGRAPHIC_DATA], [GEOGRAPHIC_D…" at bounding box center [591, 139] width 150 height 27
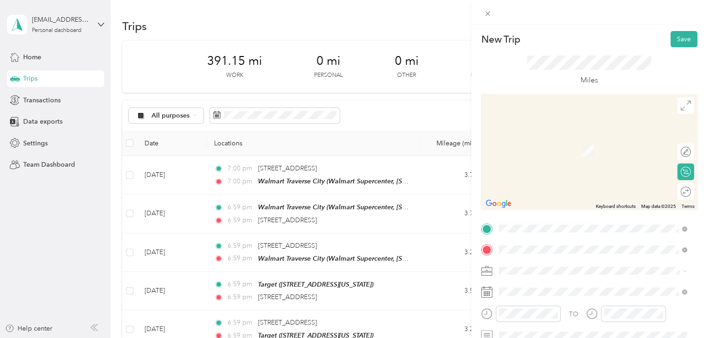
click at [560, 136] on span "[STREET_ADDRESS][US_STATE]" at bounding box center [562, 137] width 93 height 8
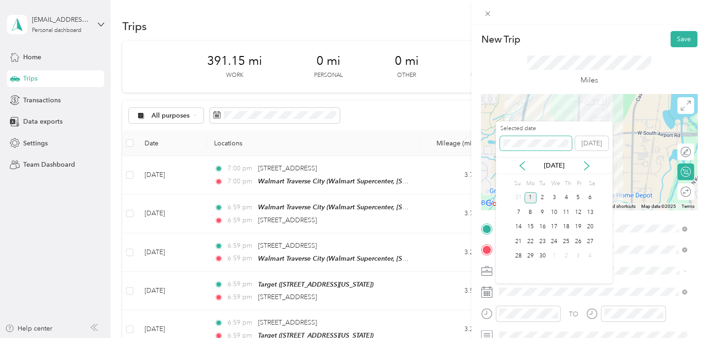
click at [493, 321] on div "New Trip Save This trip cannot be edited because it is either under review, app…" at bounding box center [351, 338] width 702 height 0
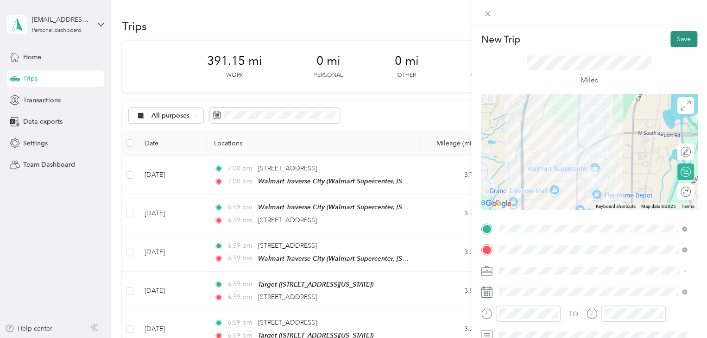
click at [684, 38] on button "Save" at bounding box center [683, 39] width 27 height 16
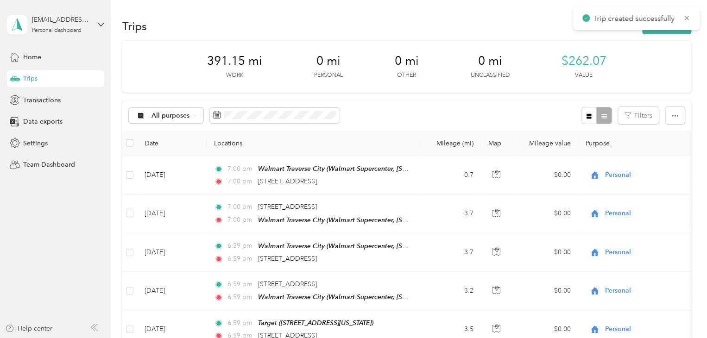
click at [673, 34] on button "New trip" at bounding box center [666, 26] width 49 height 16
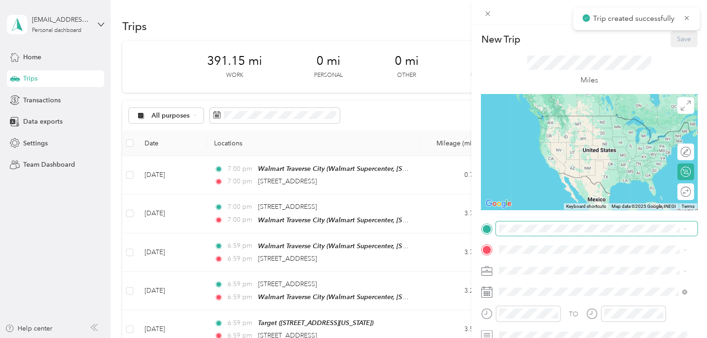
click at [531, 233] on span at bounding box center [596, 228] width 201 height 15
click at [560, 113] on span "[STREET_ADDRESS][US_STATE]" at bounding box center [562, 116] width 93 height 8
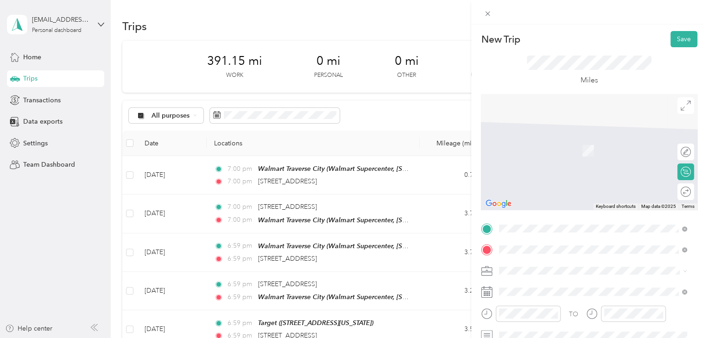
click at [537, 141] on span "[STREET_ADDRESS][US_STATE]" at bounding box center [562, 137] width 93 height 8
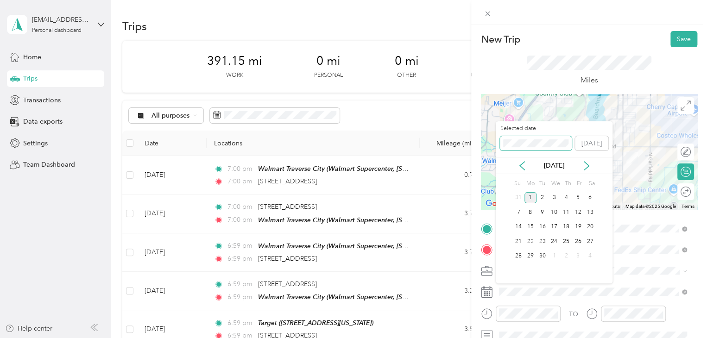
click at [480, 321] on div "New Trip Save This trip cannot be edited because it is either under review, app…" at bounding box center [351, 338] width 702 height 0
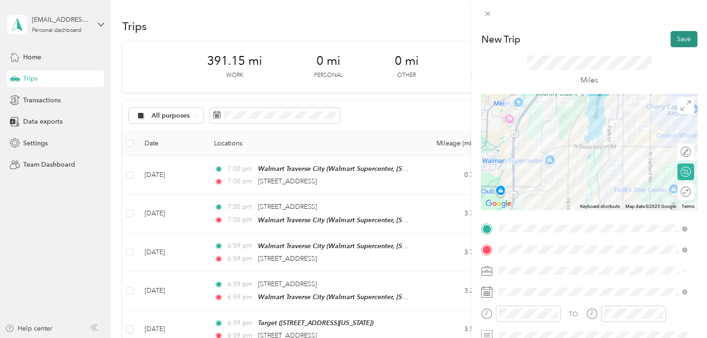
click at [671, 33] on button "Save" at bounding box center [683, 39] width 27 height 16
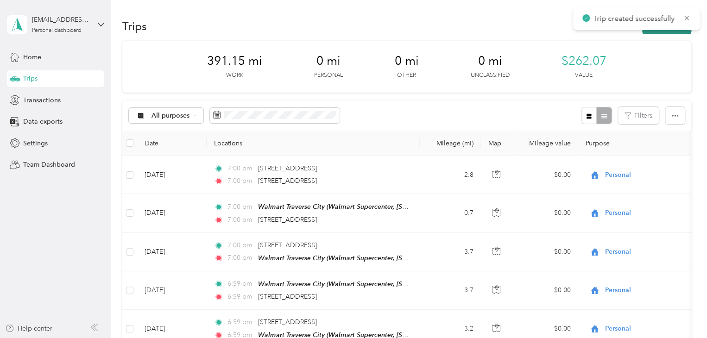
click at [667, 33] on button "New trip" at bounding box center [666, 26] width 49 height 16
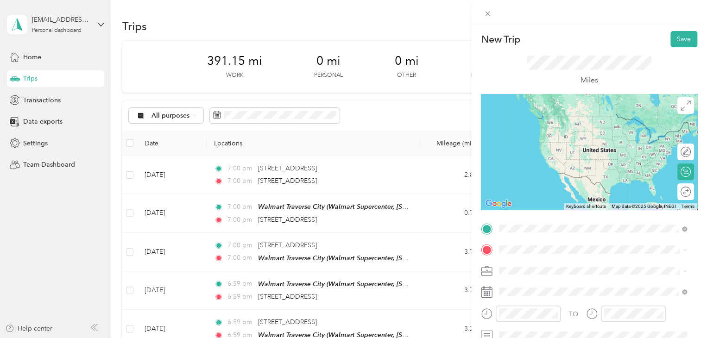
click at [538, 120] on span "[STREET_ADDRESS][US_STATE]" at bounding box center [562, 116] width 93 height 8
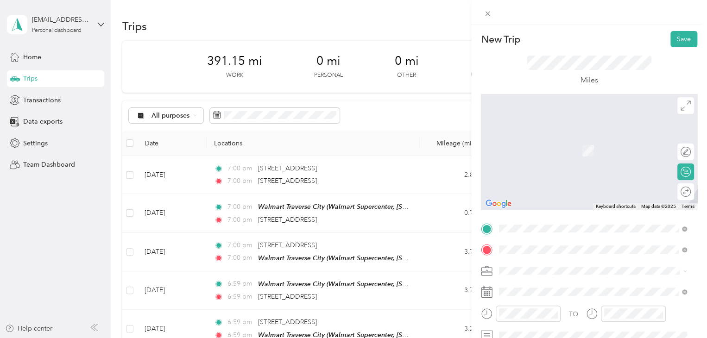
click at [566, 140] on span "[STREET_ADDRESS][US_STATE]" at bounding box center [562, 137] width 93 height 8
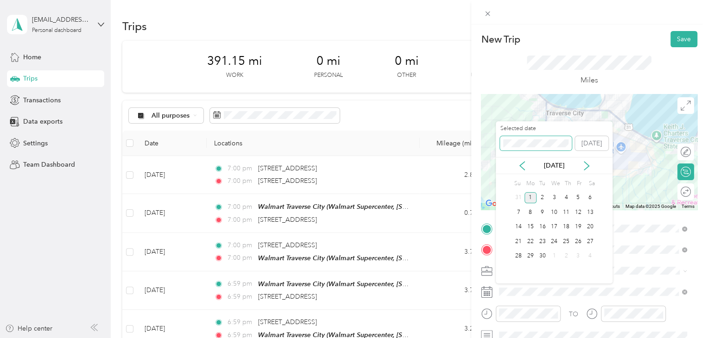
click at [489, 321] on div "New Trip Save This trip cannot be edited because it is either under review, app…" at bounding box center [351, 338] width 702 height 0
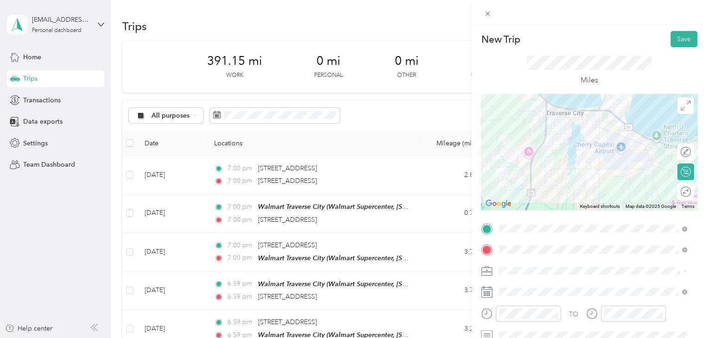
click at [691, 43] on form "New Trip Save This trip cannot be edited because it is either under review, app…" at bounding box center [589, 227] width 236 height 393
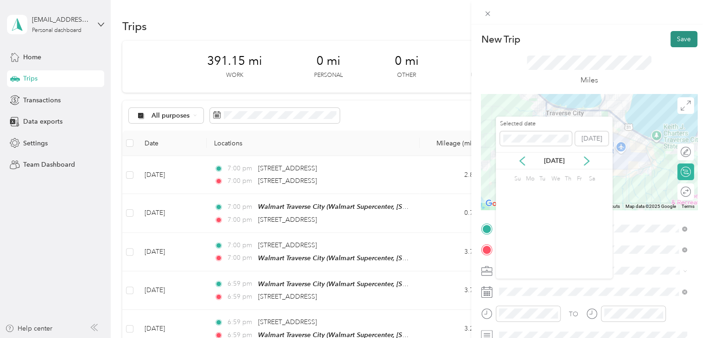
click at [684, 45] on button "Save" at bounding box center [683, 39] width 27 height 16
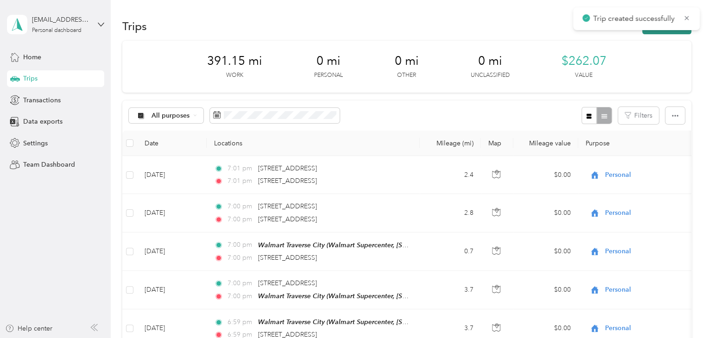
click at [673, 30] on button "New trip" at bounding box center [666, 26] width 49 height 16
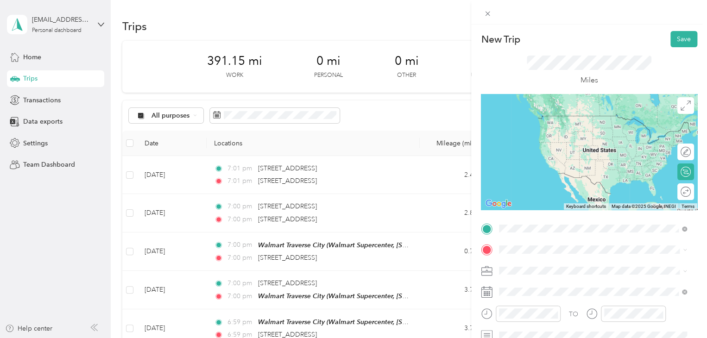
click at [556, 116] on span "[STREET_ADDRESS][US_STATE]" at bounding box center [562, 116] width 93 height 8
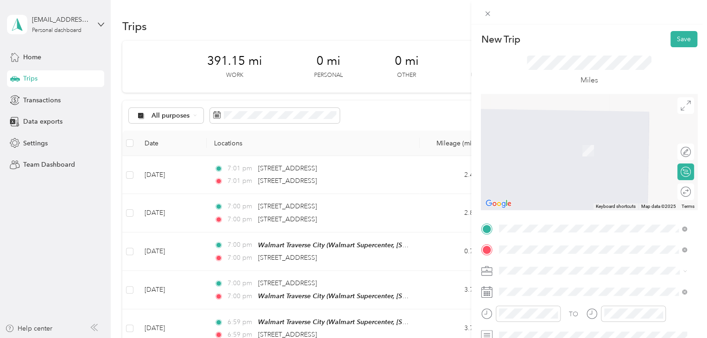
click at [550, 184] on span "[STREET_ADDRESS][US_STATE]" at bounding box center [562, 180] width 93 height 8
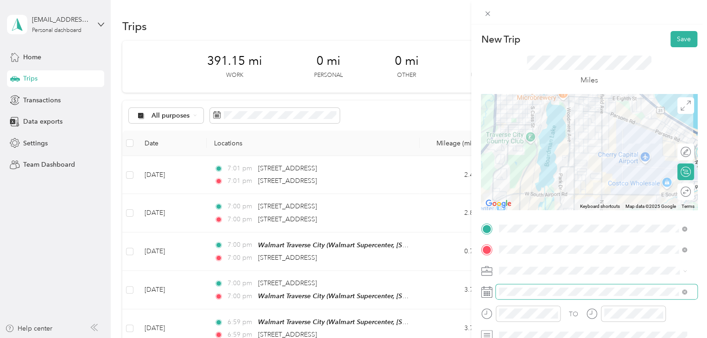
click at [513, 296] on span at bounding box center [596, 291] width 201 height 15
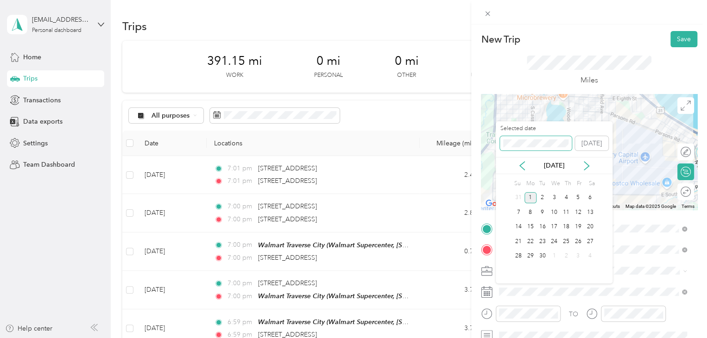
click at [495, 321] on div "New Trip Save This trip cannot be edited because it is either under review, app…" at bounding box center [351, 338] width 702 height 0
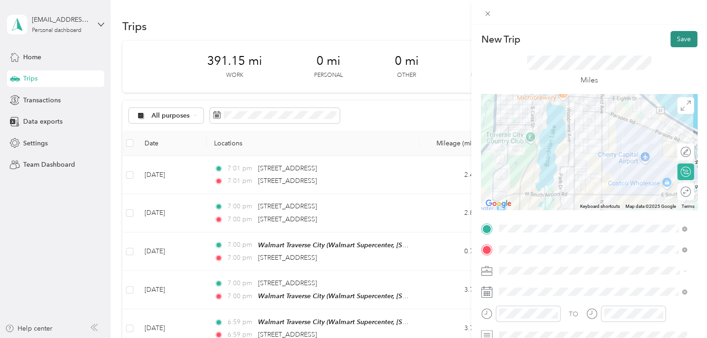
click at [680, 43] on button "Save" at bounding box center [683, 39] width 27 height 16
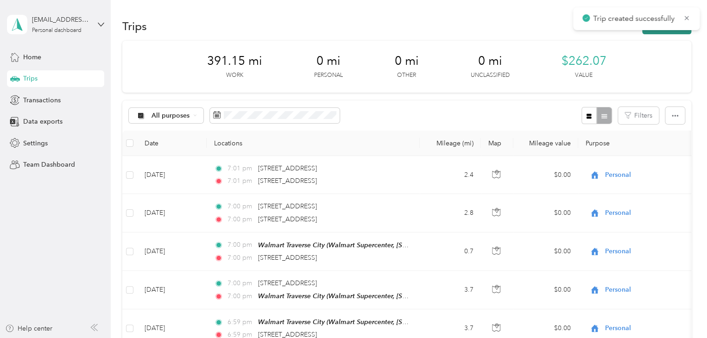
click at [660, 33] on button "New trip" at bounding box center [666, 26] width 49 height 16
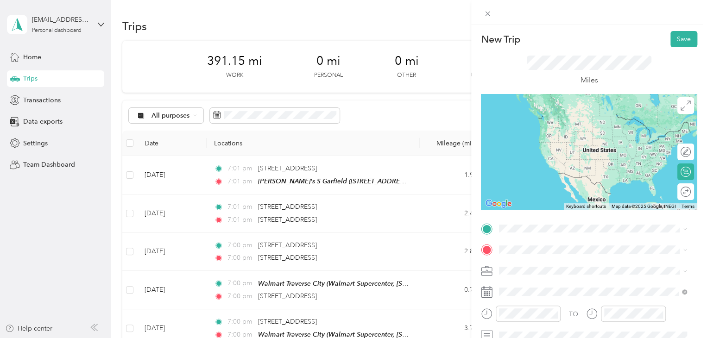
click at [526, 163] on div "[PERSON_NAME]'s S Garfield [STREET_ADDRESS][US_STATE]" at bounding box center [576, 152] width 121 height 19
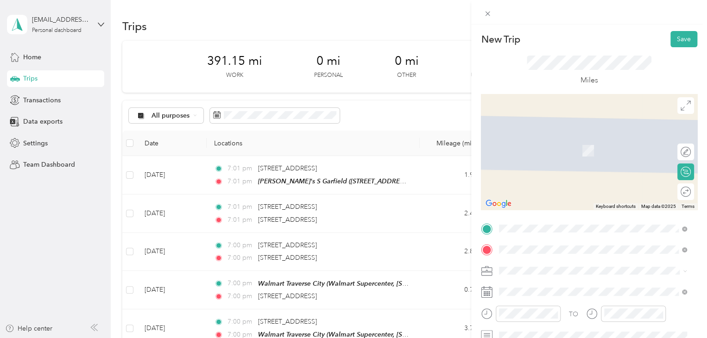
click at [541, 133] on span "2804 Whitehill Lane Traverse City, Michigan 49686, United States" at bounding box center [588, 137] width 144 height 8
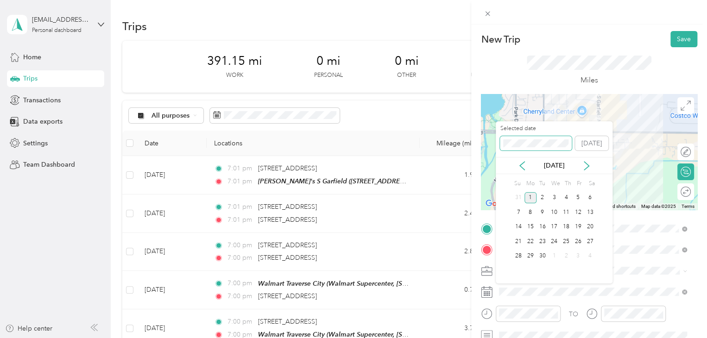
click at [468, 338] on div "New Trip Save This trip cannot be edited because it is either under review, app…" at bounding box center [351, 338] width 702 height 0
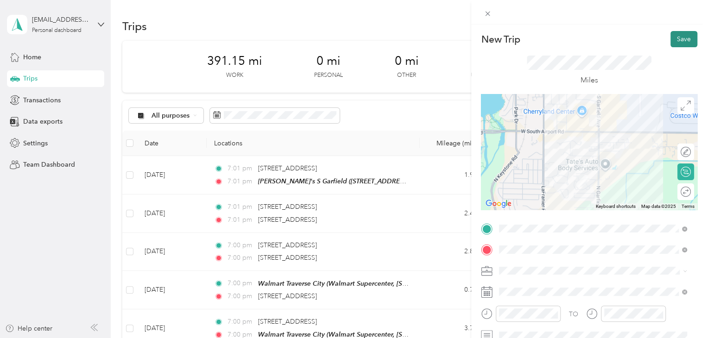
click at [670, 42] on button "Save" at bounding box center [683, 39] width 27 height 16
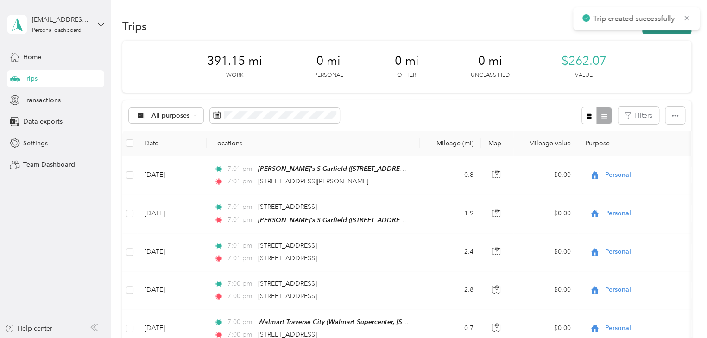
click at [667, 32] on button "New trip" at bounding box center [666, 26] width 49 height 16
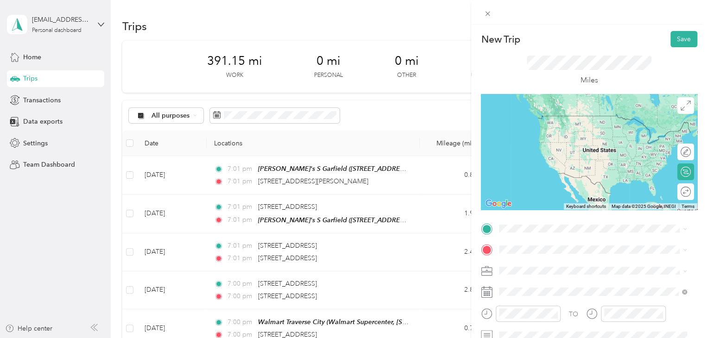
click at [568, 113] on span "2804 Whitehill Lane Traverse City, Michigan 49686, United States" at bounding box center [588, 116] width 144 height 8
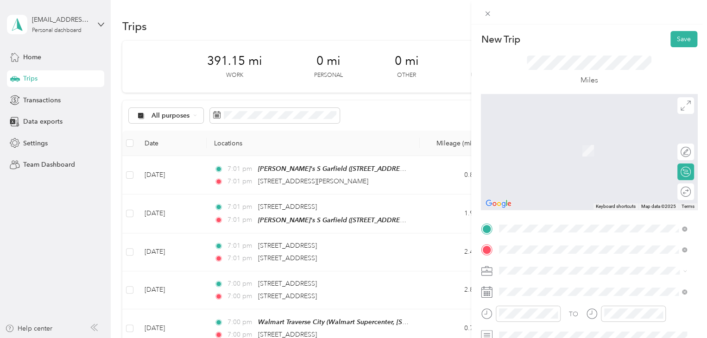
click at [552, 149] on span "Walmart Supercenter, [STREET_ADDRESS] , 49684, [GEOGRAPHIC_DATA], [GEOGRAPHIC_D…" at bounding box center [591, 160] width 150 height 27
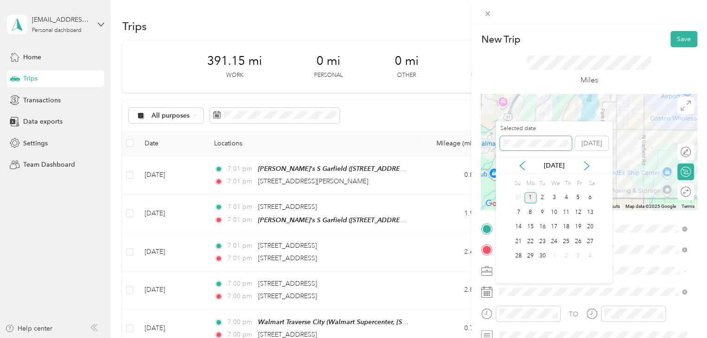
click at [495, 338] on div "New Trip Save This trip cannot be edited because it is either under review, app…" at bounding box center [351, 338] width 702 height 0
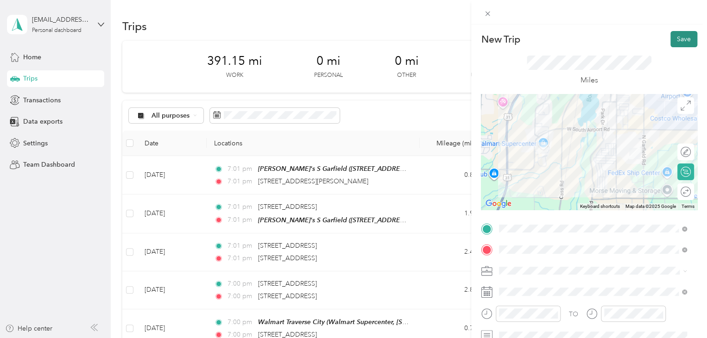
click at [673, 43] on button "Save" at bounding box center [683, 39] width 27 height 16
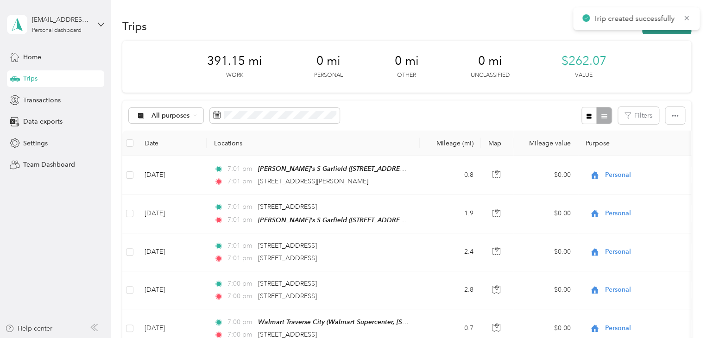
click at [664, 32] on button "New trip" at bounding box center [666, 26] width 49 height 16
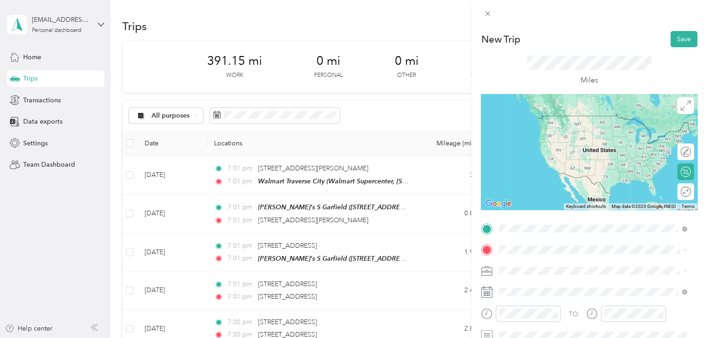
drag, startPoint x: 566, startPoint y: 130, endPoint x: 552, endPoint y: 180, distance: 52.0
click at [566, 130] on span "Walmart Supercenter, [STREET_ADDRESS] , 49684, [GEOGRAPHIC_DATA], [GEOGRAPHIC_D…" at bounding box center [591, 139] width 150 height 27
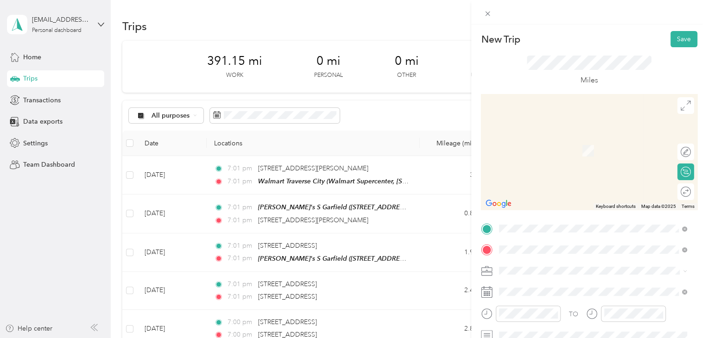
click at [540, 141] on span "1616 Rex Place Traverse City, Michigan 49686, United States" at bounding box center [588, 137] width 144 height 8
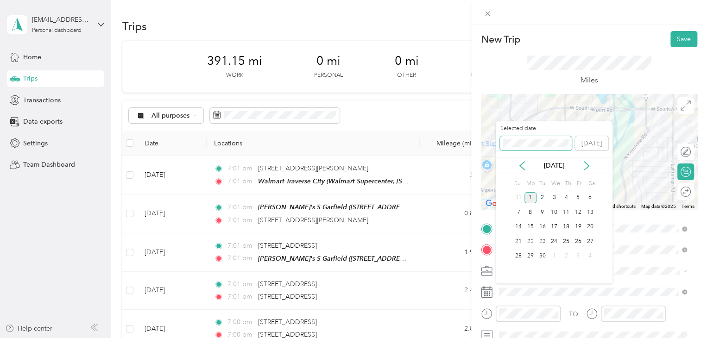
click at [487, 338] on div "New Trip Save This trip cannot be edited because it is either under review, app…" at bounding box center [351, 338] width 702 height 0
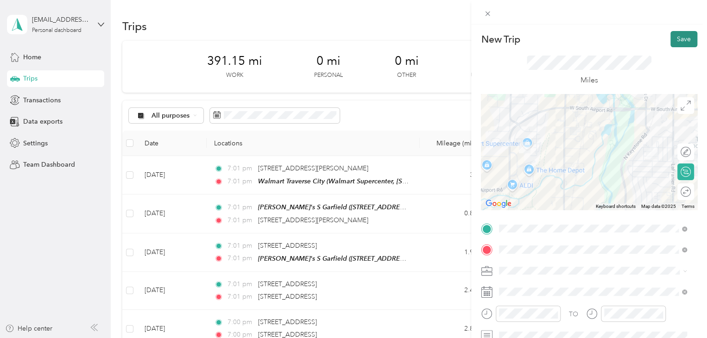
click at [670, 41] on button "Save" at bounding box center [683, 39] width 27 height 16
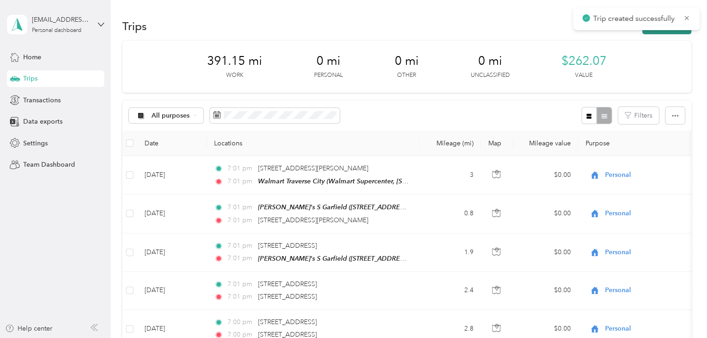
click at [667, 32] on button "New trip" at bounding box center [666, 26] width 49 height 16
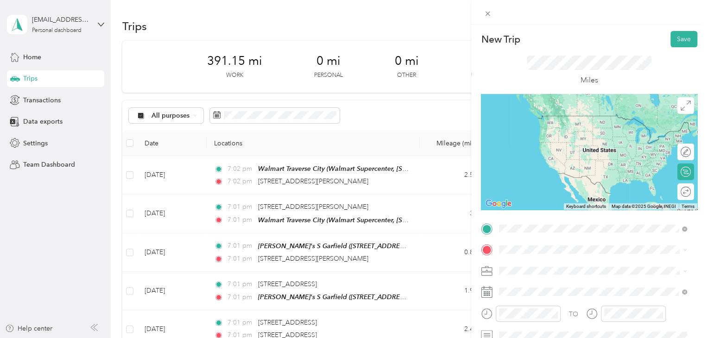
click at [559, 120] on span "1616 Rex Place Traverse City, Michigan 49686, United States" at bounding box center [588, 116] width 144 height 8
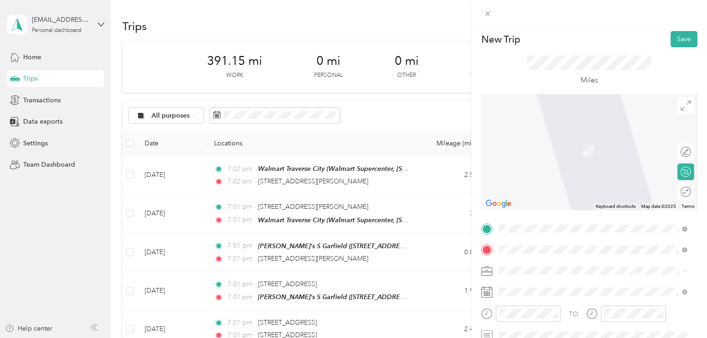
click at [562, 141] on span "2481 Friendship Drive Traverse City, Michigan 49686, United States" at bounding box center [562, 137] width 93 height 8
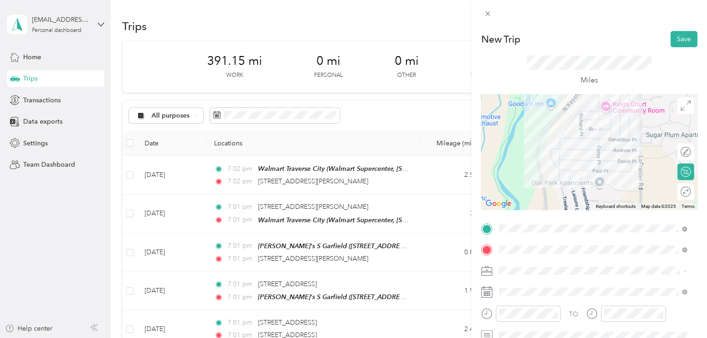
click at [526, 299] on div "TO Add photo" at bounding box center [589, 322] width 216 height 203
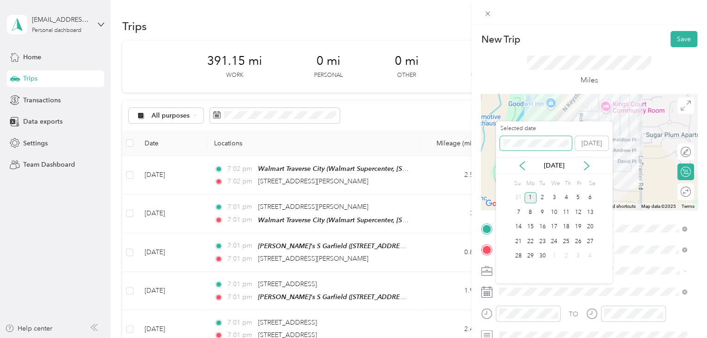
click at [500, 140] on div "Selected date [DATE]" at bounding box center [554, 141] width 117 height 32
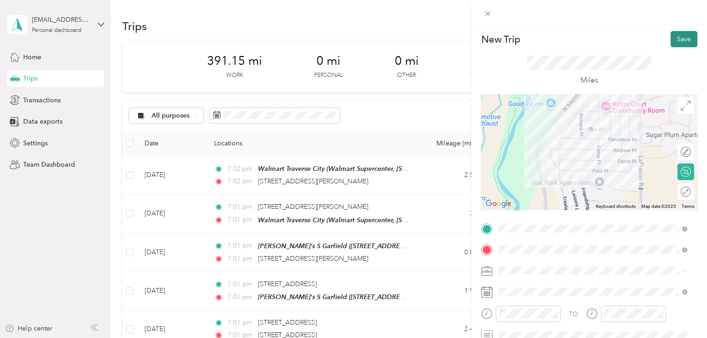
click at [674, 40] on button "Save" at bounding box center [683, 39] width 27 height 16
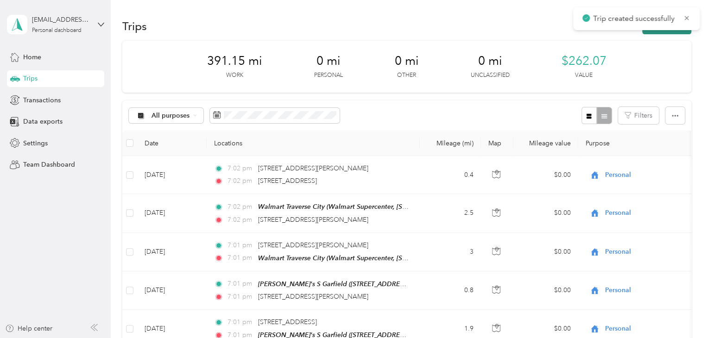
click at [674, 32] on button "New trip" at bounding box center [666, 26] width 49 height 16
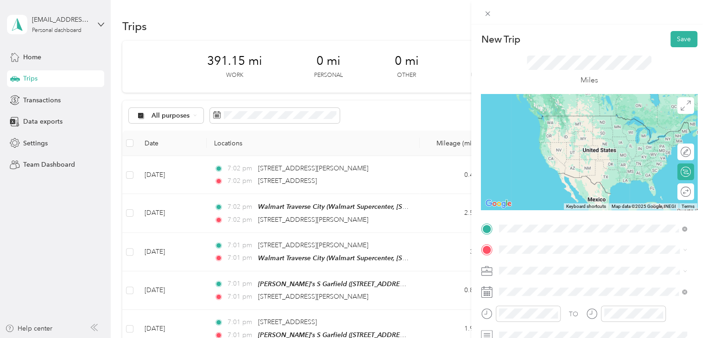
click at [571, 120] on span "2481 Friendship Drive Traverse City, Michigan 49686, United States" at bounding box center [562, 116] width 93 height 8
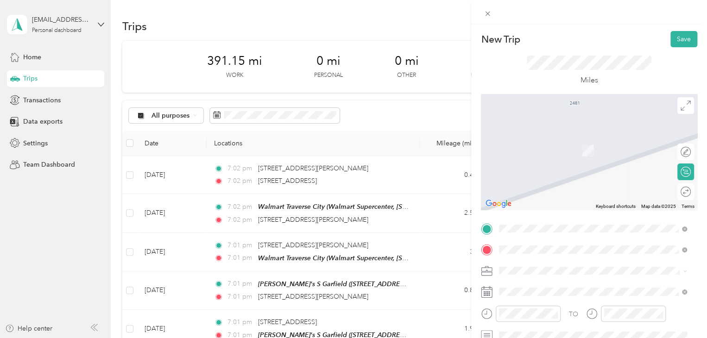
click at [565, 139] on span "1240 Oak Terrace Drive Traverse City, Michigan 49686, United States" at bounding box center [562, 137] width 93 height 8
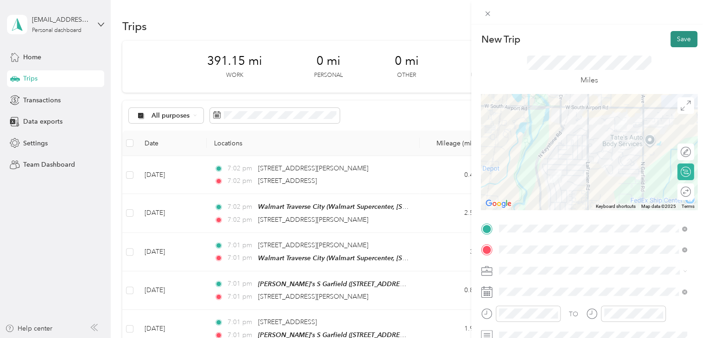
click at [671, 36] on button "Save" at bounding box center [683, 39] width 27 height 16
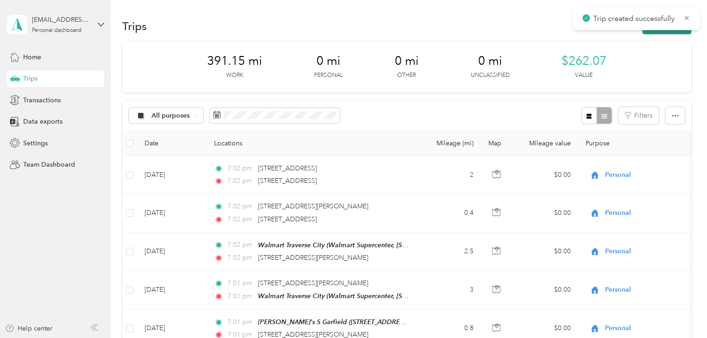
click at [664, 32] on button "New trip" at bounding box center [666, 26] width 49 height 16
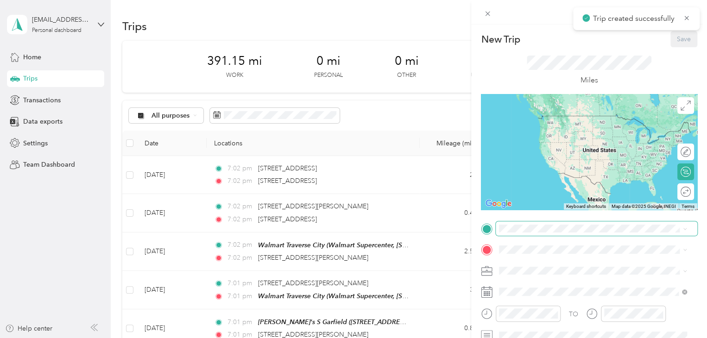
click at [524, 226] on span at bounding box center [596, 228] width 201 height 15
click at [567, 116] on span "1240 Oak Terrace Drive Traverse City, Michigan 49686, United States" at bounding box center [562, 116] width 93 height 8
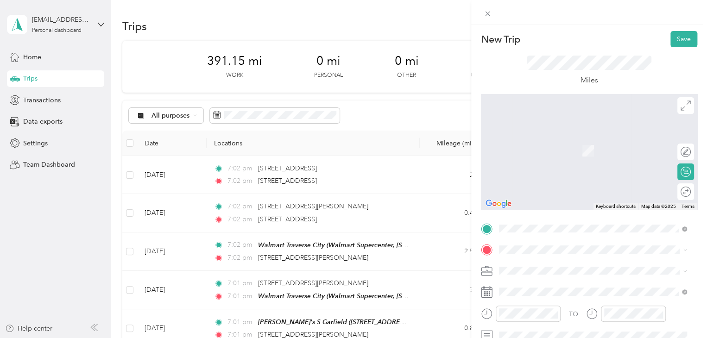
click at [500, 241] on div "TO Add photo" at bounding box center [589, 322] width 216 height 203
click at [530, 160] on span "Walmart Supercenter, [STREET_ADDRESS] , 49684, [GEOGRAPHIC_DATA], [GEOGRAPHIC_D…" at bounding box center [591, 160] width 150 height 27
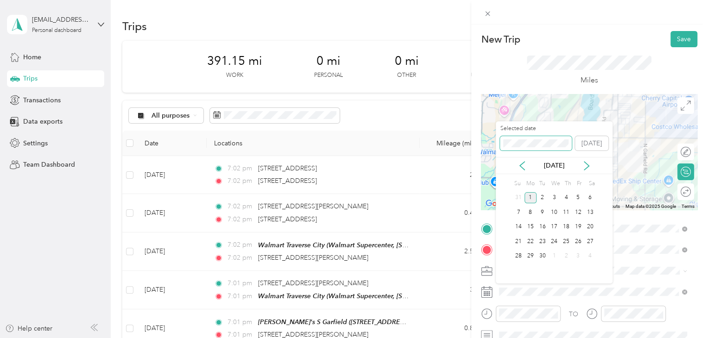
click at [482, 338] on div "New Trip Save This trip cannot be edited because it is either under review, app…" at bounding box center [351, 338] width 702 height 0
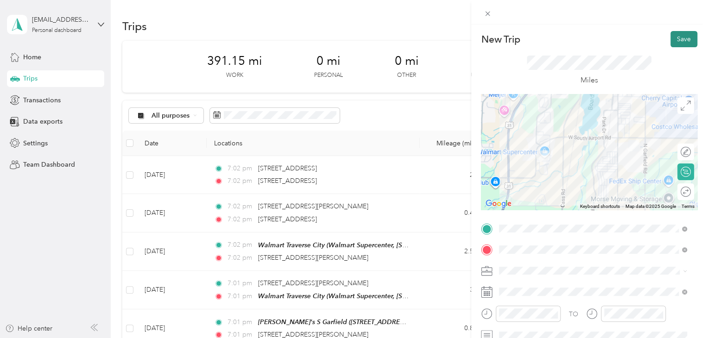
click at [673, 36] on button "Save" at bounding box center [683, 39] width 27 height 16
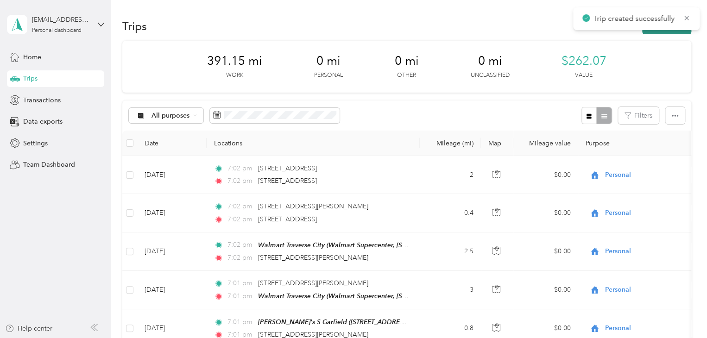
click at [666, 32] on button "New trip" at bounding box center [666, 26] width 49 height 16
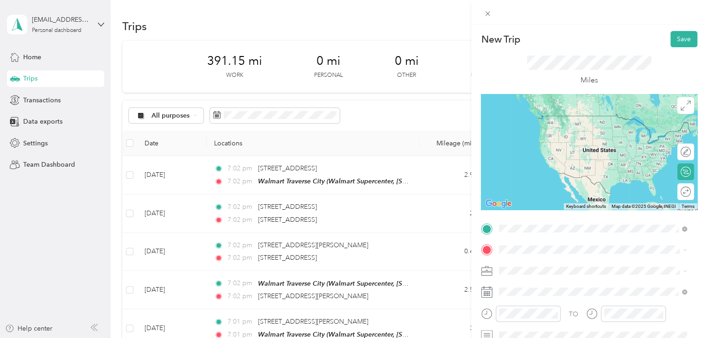
click at [543, 139] on span "Walmart Supercenter, [STREET_ADDRESS] , 49684, [GEOGRAPHIC_DATA], [GEOGRAPHIC_D…" at bounding box center [591, 139] width 150 height 27
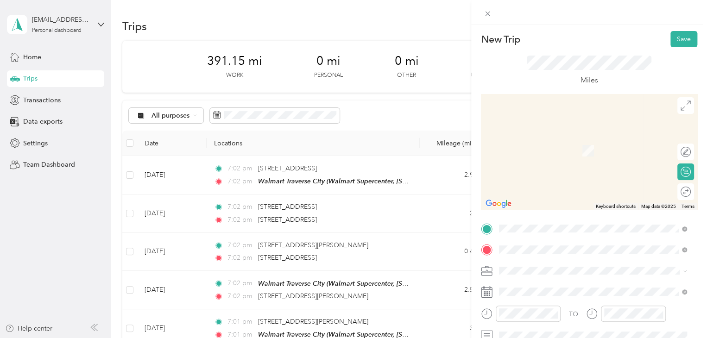
click at [561, 138] on span "2139 Leisure Lane Traverse City, Michigan 49686, United States" at bounding box center [562, 137] width 93 height 8
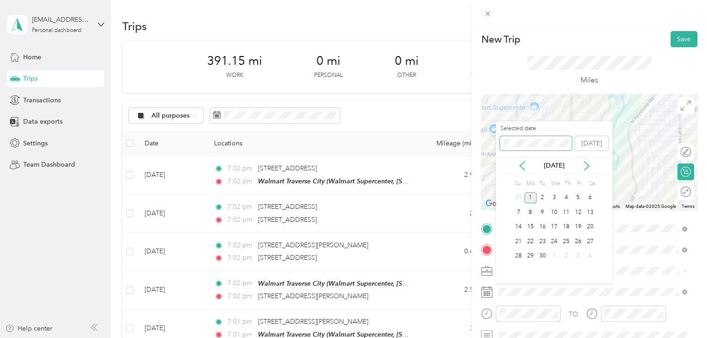
click at [484, 338] on div "New Trip Save This trip cannot be edited because it is either under review, app…" at bounding box center [351, 338] width 702 height 0
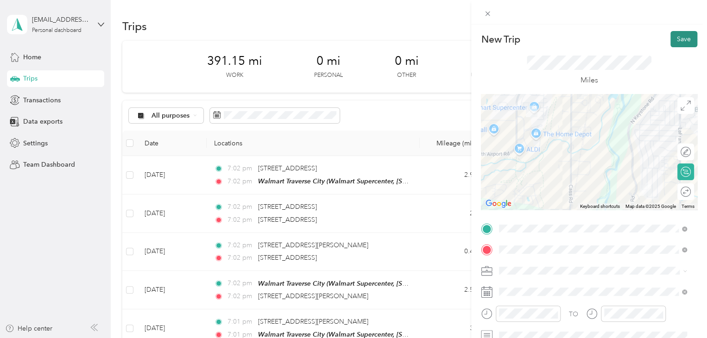
click at [674, 37] on button "Save" at bounding box center [683, 39] width 27 height 16
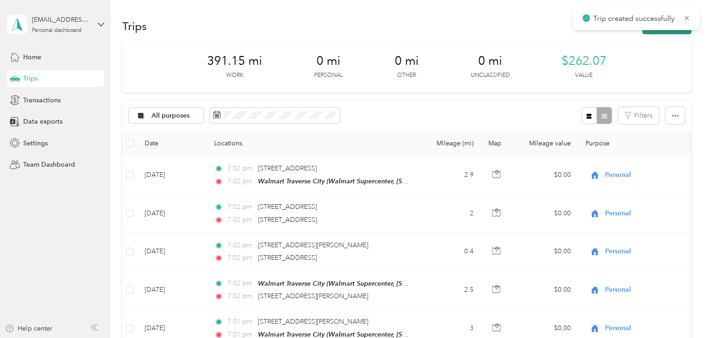
click at [664, 33] on button "New trip" at bounding box center [666, 26] width 49 height 16
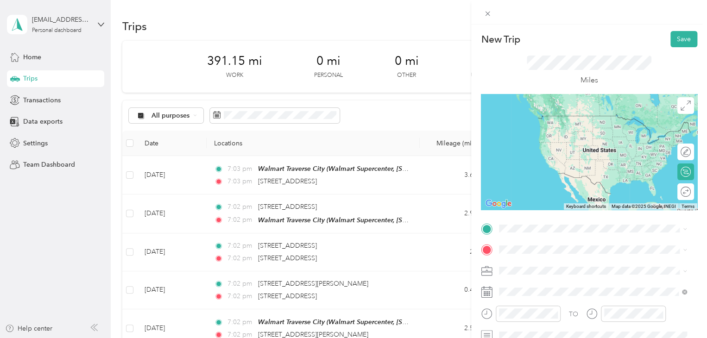
click at [562, 107] on li "2139 Leisure Lane Traverse City, Michigan 49686, United States" at bounding box center [593, 116] width 194 height 19
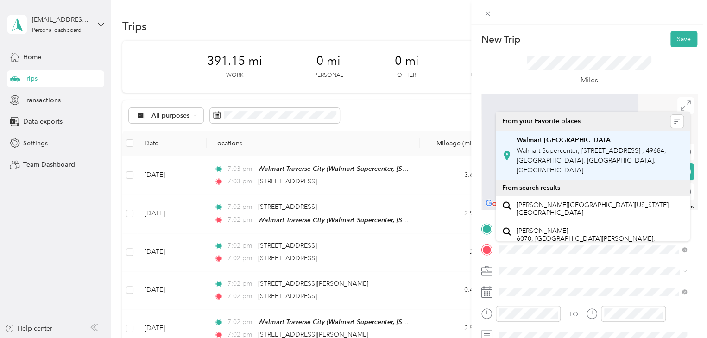
click at [535, 159] on span "Walmart Supercenter, [STREET_ADDRESS] , 49684, [GEOGRAPHIC_DATA], [GEOGRAPHIC_D…" at bounding box center [591, 160] width 150 height 27
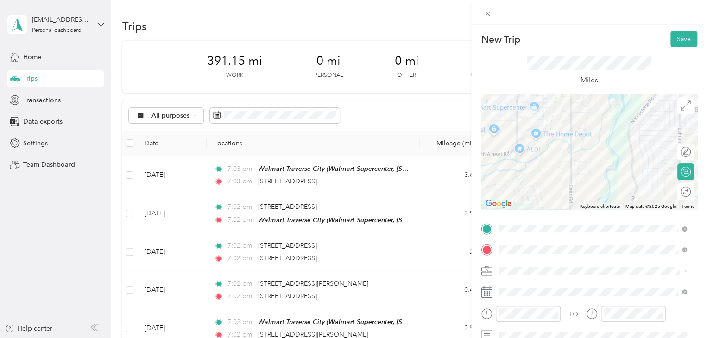
click at [520, 159] on div "Personal" at bounding box center [587, 157] width 170 height 10
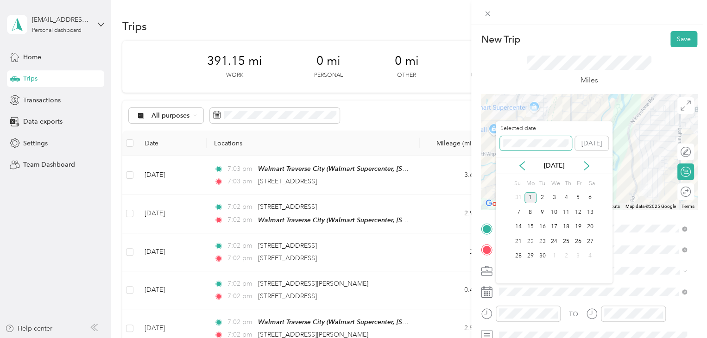
click at [480, 338] on div "New Trip Save This trip cannot be edited because it is either under review, app…" at bounding box center [351, 338] width 702 height 0
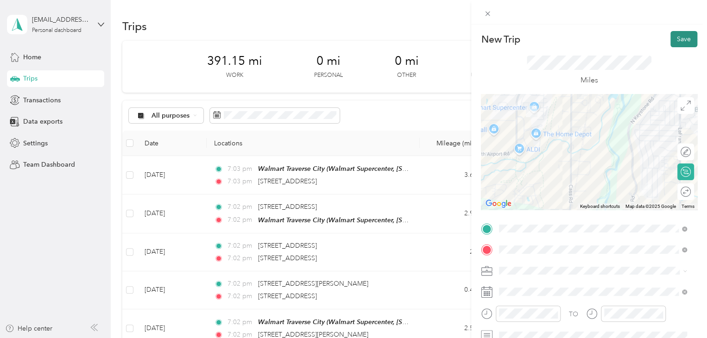
click at [674, 39] on button "Save" at bounding box center [683, 39] width 27 height 16
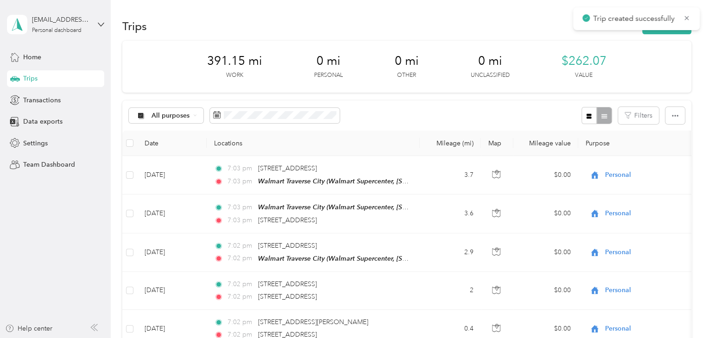
click at [667, 27] on div "Trip created successfully" at bounding box center [636, 18] width 126 height 23
click at [661, 32] on button "New trip" at bounding box center [666, 26] width 49 height 16
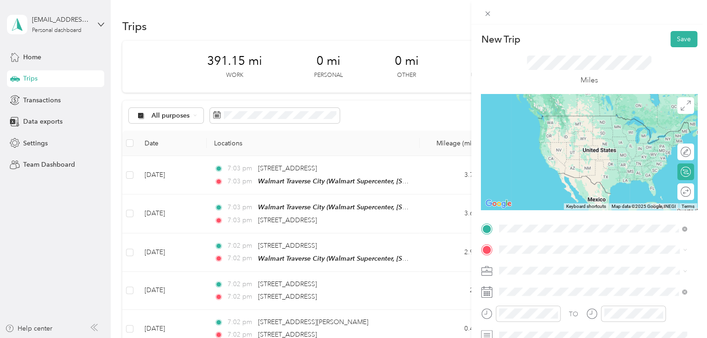
click at [549, 128] on span "Walmart Supercenter, [STREET_ADDRESS] , 49684, [GEOGRAPHIC_DATA], [GEOGRAPHIC_D…" at bounding box center [591, 139] width 150 height 27
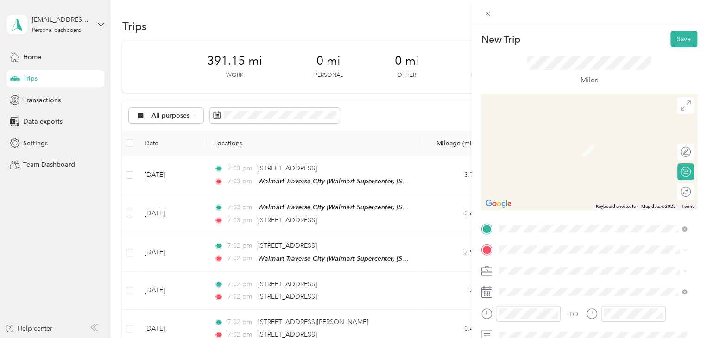
click at [550, 141] on span "2738 Boardman Lake Drive Traverse City, Michigan 49684, United States" at bounding box center [588, 137] width 144 height 8
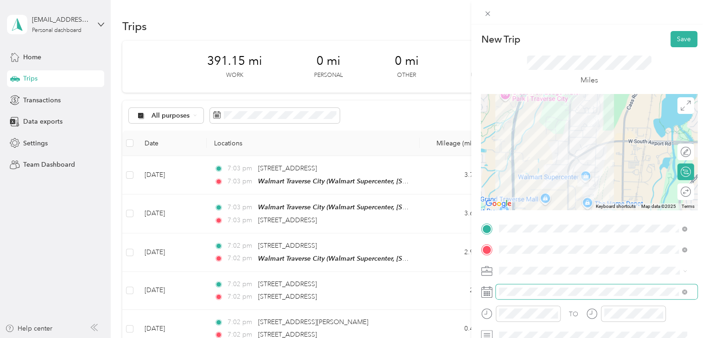
click at [504, 296] on span at bounding box center [596, 291] width 201 height 15
click at [503, 287] on span at bounding box center [596, 291] width 201 height 15
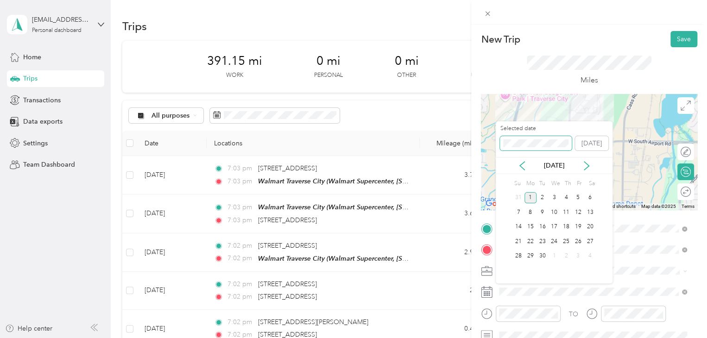
click at [480, 338] on div "New Trip Save This trip cannot be edited because it is either under review, app…" at bounding box center [351, 338] width 702 height 0
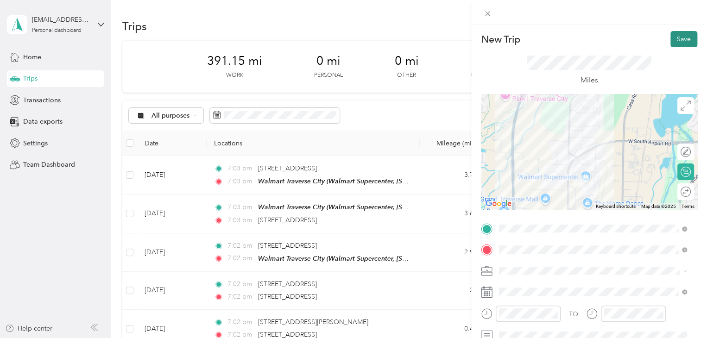
click at [680, 36] on button "Save" at bounding box center [683, 39] width 27 height 16
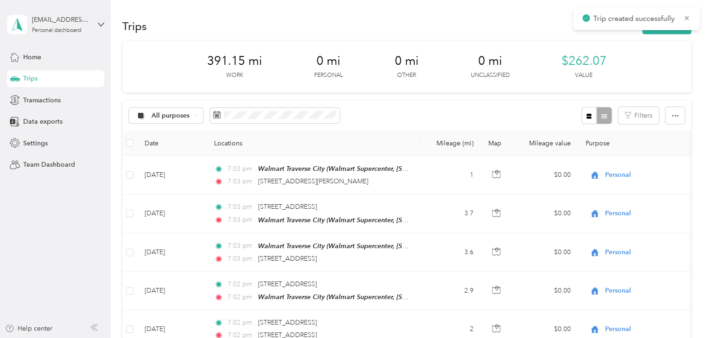
click at [671, 32] on button "New trip" at bounding box center [666, 26] width 49 height 16
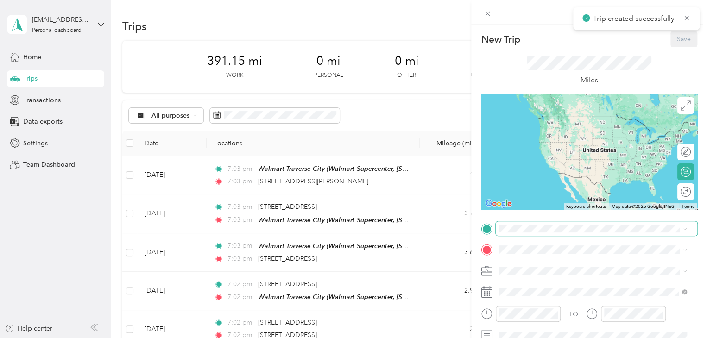
click at [531, 233] on span at bounding box center [596, 228] width 201 height 15
click at [557, 113] on span "2738 Boardman Lake Drive Traverse City, Michigan 49684, United States" at bounding box center [588, 116] width 144 height 8
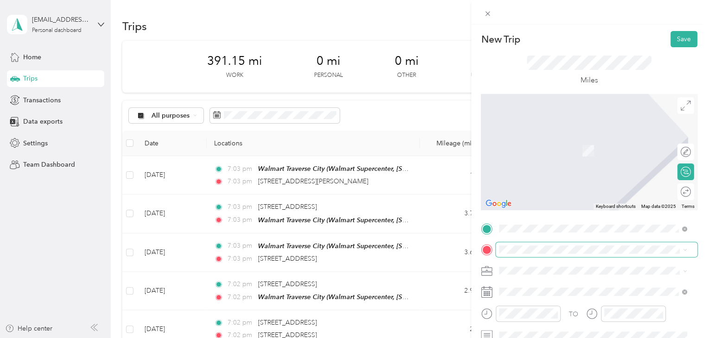
click at [504, 254] on span at bounding box center [596, 249] width 201 height 15
click at [553, 152] on span "[PERSON_NAME]'s Club, [STREET_ADDRESS] US-31, 49684, [GEOGRAPHIC_DATA], [GEOGRA…" at bounding box center [596, 160] width 161 height 27
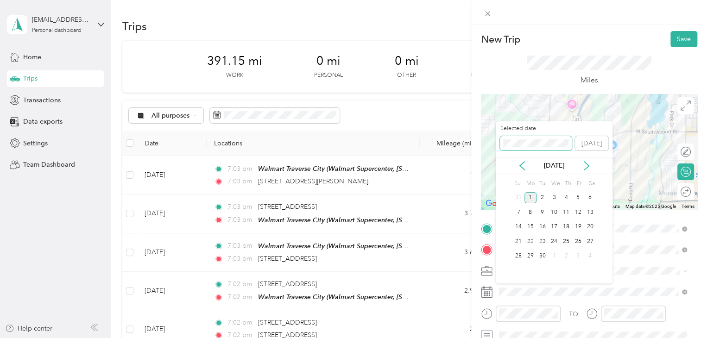
click at [498, 137] on div "Selected date [DATE]" at bounding box center [554, 141] width 117 height 32
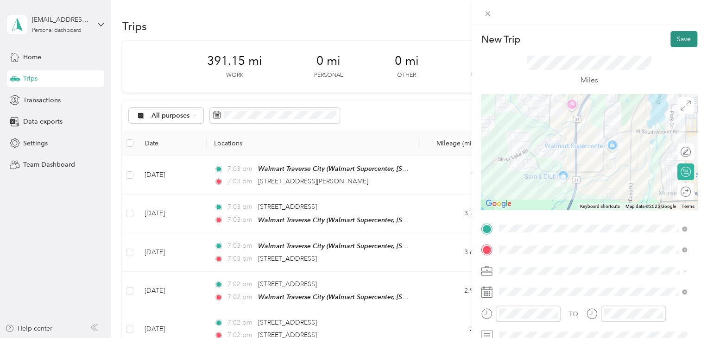
click at [677, 39] on button "Save" at bounding box center [683, 39] width 27 height 16
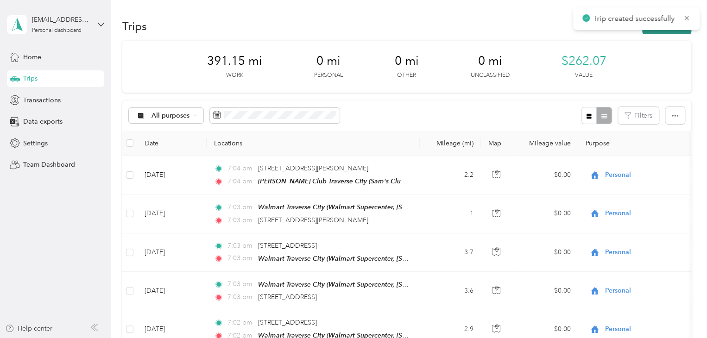
click at [670, 32] on button "New trip" at bounding box center [666, 26] width 49 height 16
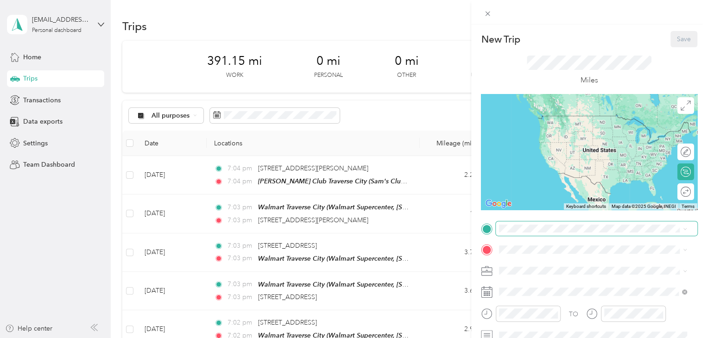
click at [513, 233] on span at bounding box center [596, 228] width 201 height 15
click at [535, 141] on div "Sams Club Traverse City Sam's Club, 2401 Us 31 S, Traverse City, MI 49684, Unit…" at bounding box center [599, 134] width 167 height 39
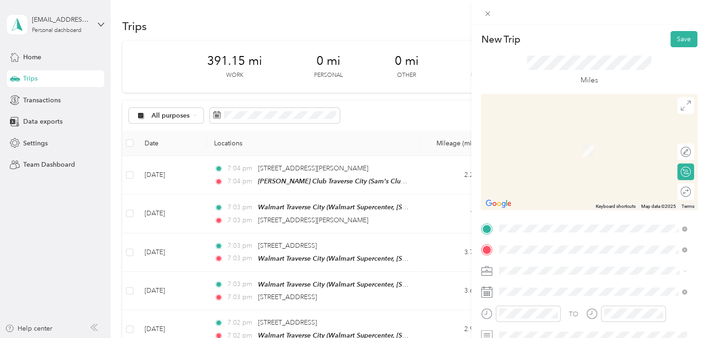
click at [560, 141] on span "3502 Jefferson Road Traverse City, Michigan 49684, United States" at bounding box center [562, 137] width 93 height 8
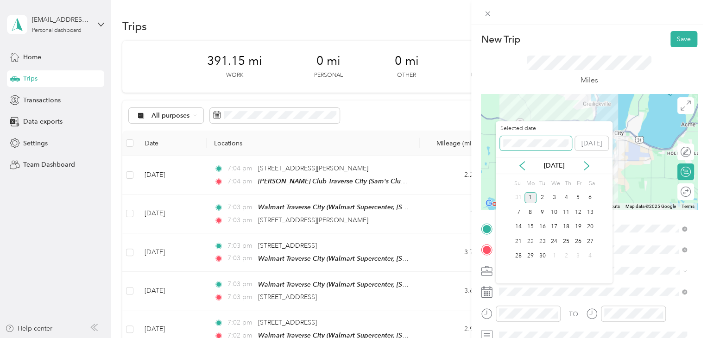
click at [483, 338] on div "New Trip Save This trip cannot be edited because it is either under review, app…" at bounding box center [351, 338] width 702 height 0
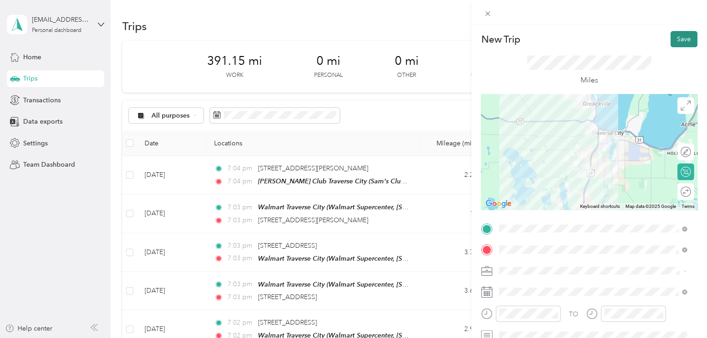
click at [674, 39] on button "Save" at bounding box center [683, 39] width 27 height 16
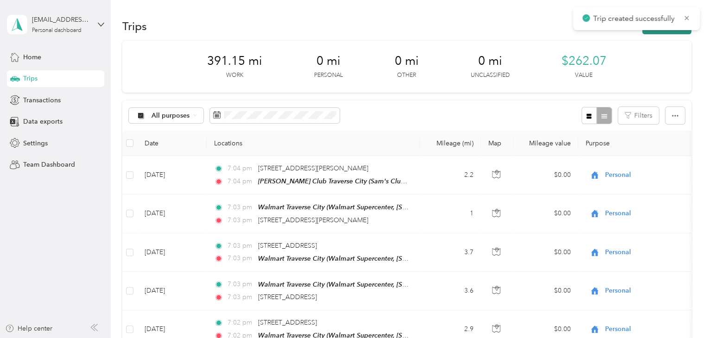
click at [665, 32] on button "New trip" at bounding box center [666, 26] width 49 height 16
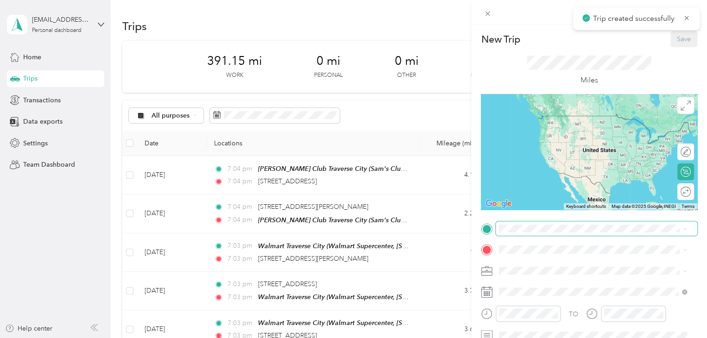
click at [509, 224] on span at bounding box center [596, 228] width 201 height 15
click at [562, 119] on span "3502 Jefferson Road Traverse City, Michigan 49684, United States" at bounding box center [562, 116] width 93 height 8
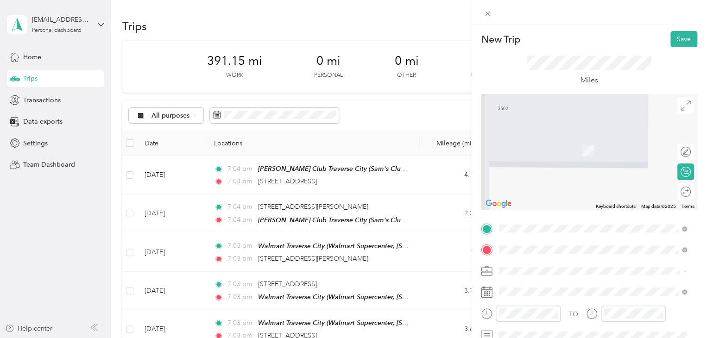
click at [532, 213] on div "Meijer [GEOGRAPHIC_DATA], [STREET_ADDRESS] , 49684, [GEOGRAPHIC_DATA], [GEOGRAP…" at bounding box center [599, 214] width 167 height 39
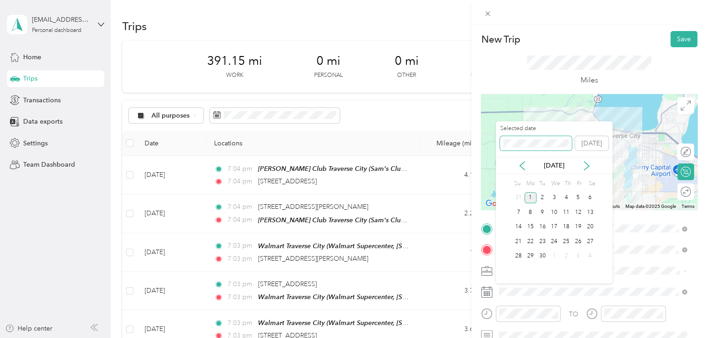
click at [484, 338] on div "New Trip Save This trip cannot be edited because it is either under review, app…" at bounding box center [351, 338] width 702 height 0
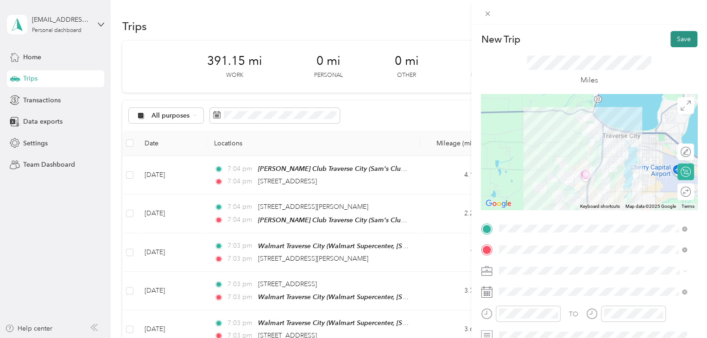
click at [673, 37] on button "Save" at bounding box center [683, 39] width 27 height 16
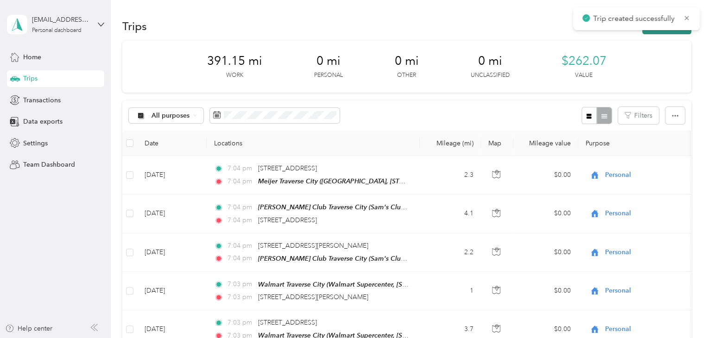
click at [661, 31] on button "New trip" at bounding box center [666, 26] width 49 height 16
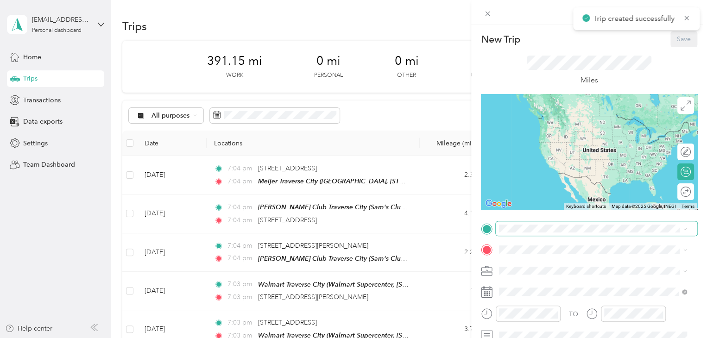
click at [547, 235] on span at bounding box center [596, 228] width 201 height 15
drag, startPoint x: 567, startPoint y: 186, endPoint x: 549, endPoint y: 207, distance: 27.3
click at [566, 186] on span "Meijer, [STREET_ADDRESS] , 49684, [GEOGRAPHIC_DATA], [GEOGRAPHIC_DATA], [GEOGRA…" at bounding box center [585, 197] width 139 height 27
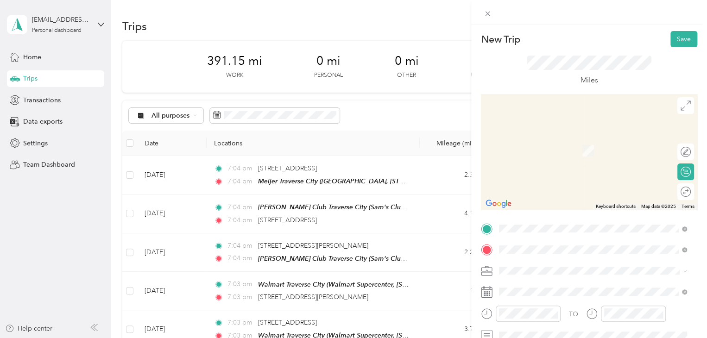
click at [551, 141] on span "215 North Oak Street Traverse City, Michigan 49684, United States" at bounding box center [562, 137] width 93 height 8
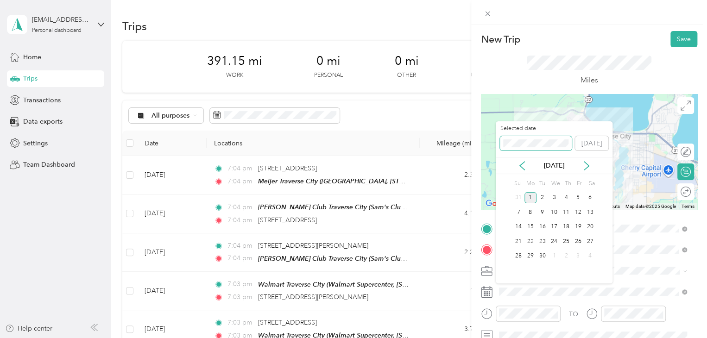
click at [474, 338] on div "New Trip Save This trip cannot be edited because it is either under review, app…" at bounding box center [351, 338] width 702 height 0
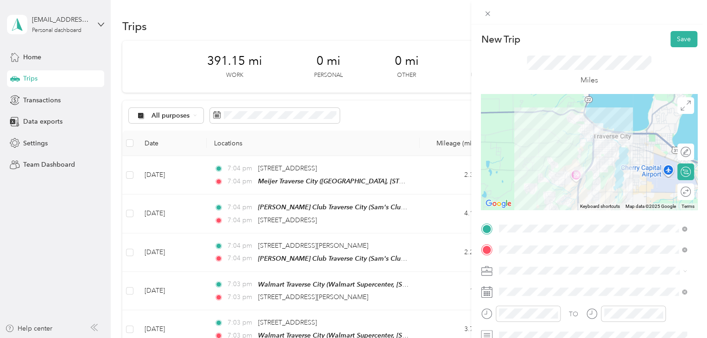
click at [661, 37] on div "New Trip Save" at bounding box center [589, 39] width 216 height 16
click at [672, 38] on button "Save" at bounding box center [683, 39] width 27 height 16
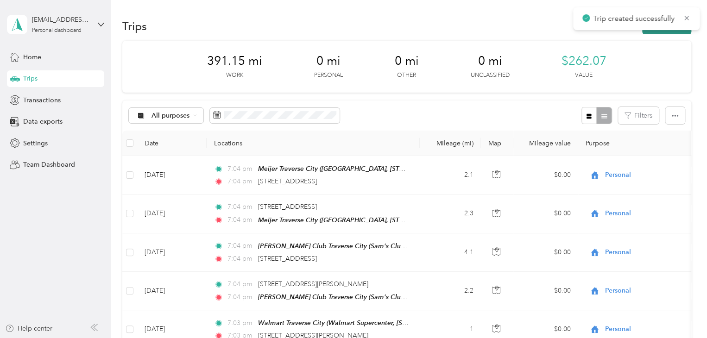
click at [661, 32] on button "New trip" at bounding box center [666, 26] width 49 height 16
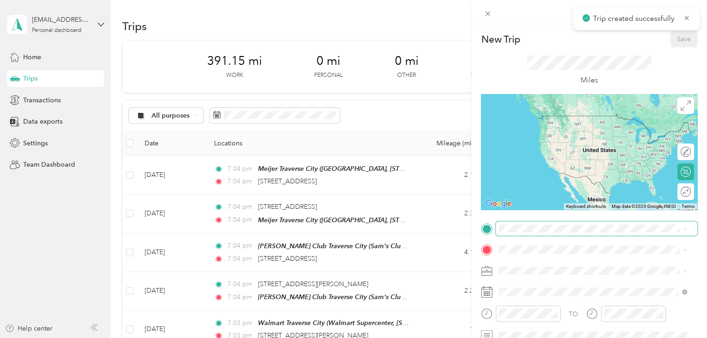
click at [497, 221] on span at bounding box center [596, 228] width 201 height 15
click at [591, 116] on span "215 North Oak Street Traverse City, Michigan 49684, United States" at bounding box center [562, 116] width 93 height 8
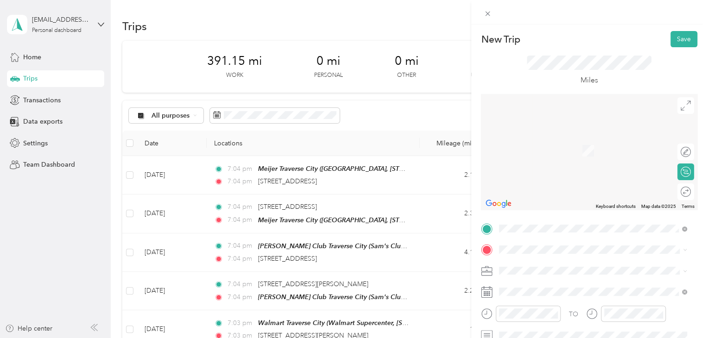
click at [560, 151] on span "Walmart Supercenter, [STREET_ADDRESS] , 49684, [GEOGRAPHIC_DATA], [GEOGRAPHIC_D…" at bounding box center [591, 158] width 150 height 27
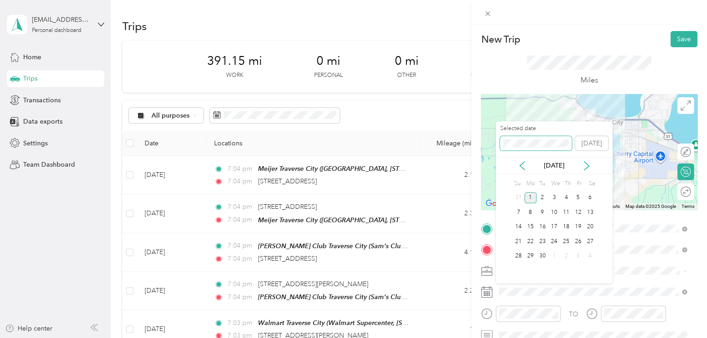
click at [459, 338] on div "New Trip Save This trip cannot be edited because it is either under review, app…" at bounding box center [351, 338] width 702 height 0
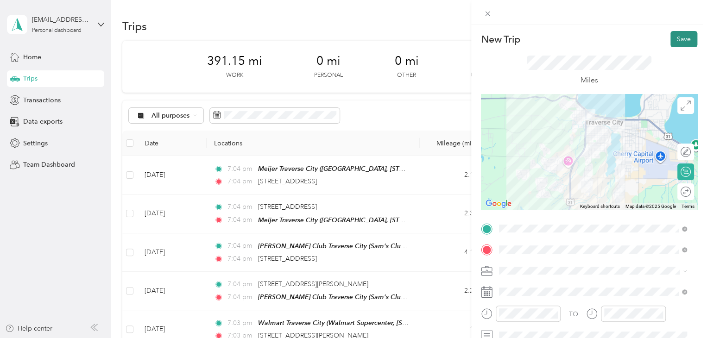
click at [686, 44] on button "Save" at bounding box center [683, 39] width 27 height 16
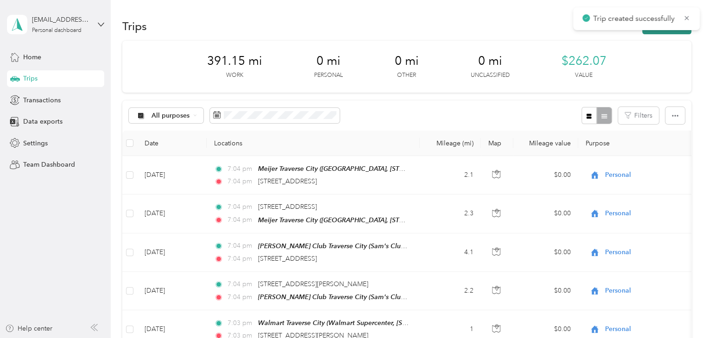
click at [663, 32] on button "New trip" at bounding box center [666, 26] width 49 height 16
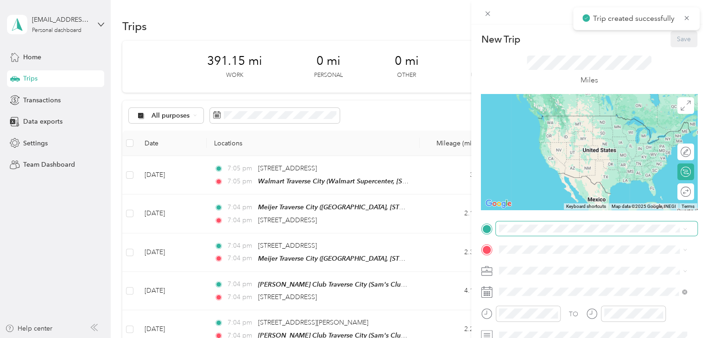
click at [520, 233] on span at bounding box center [596, 228] width 201 height 15
click at [560, 136] on span "Walmart Supercenter, [STREET_ADDRESS] , 49684, [GEOGRAPHIC_DATA], [GEOGRAPHIC_D…" at bounding box center [591, 139] width 150 height 27
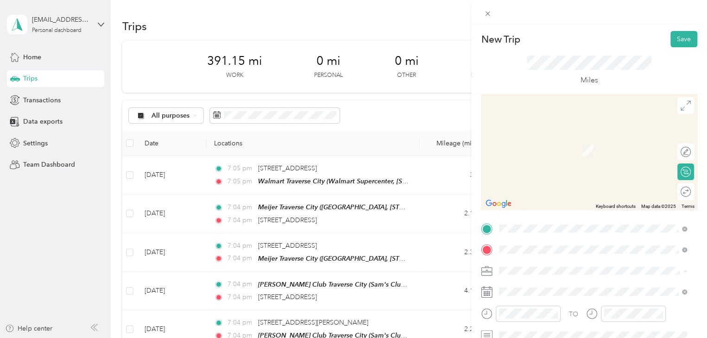
click at [583, 137] on span "2842 Frank Street Traverse City, Michigan 49686, United States" at bounding box center [588, 137] width 144 height 8
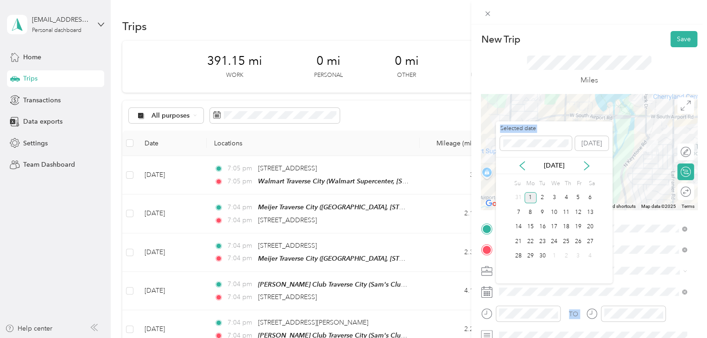
drag, startPoint x: 498, startPoint y: 137, endPoint x: 492, endPoint y: 135, distance: 6.2
click at [495, 338] on div "New Trip Save This trip cannot be edited because it is either under review, app…" at bounding box center [351, 338] width 702 height 0
click at [485, 338] on div "New Trip Save This trip cannot be edited because it is either under review, app…" at bounding box center [351, 338] width 702 height 0
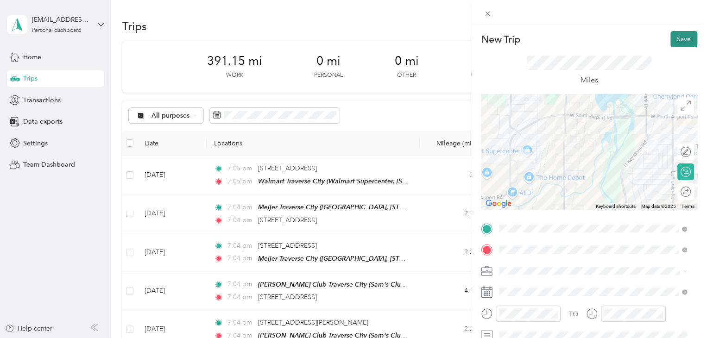
click at [675, 32] on button "Save" at bounding box center [683, 39] width 27 height 16
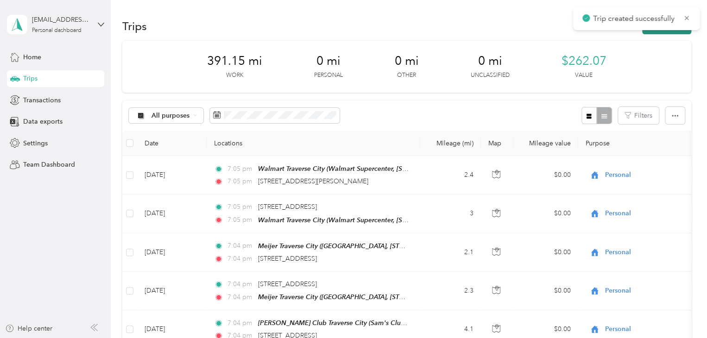
click at [655, 32] on button "New trip" at bounding box center [666, 26] width 49 height 16
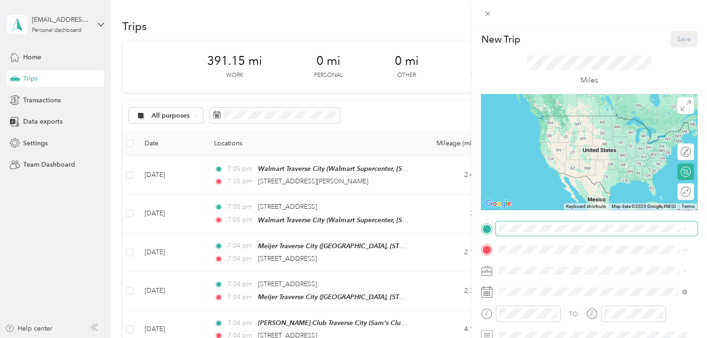
click at [523, 233] on span at bounding box center [596, 228] width 201 height 15
click at [571, 120] on span "2842 Frank Street Traverse City, Michigan 49686, United States" at bounding box center [588, 116] width 144 height 8
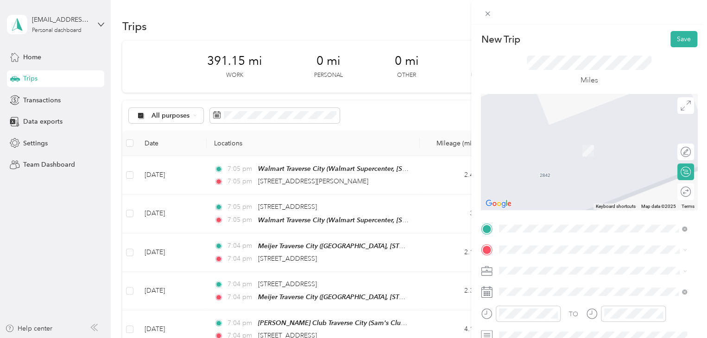
click at [541, 199] on strong "Home [PERSON_NAME]" at bounding box center [553, 199] width 75 height 8
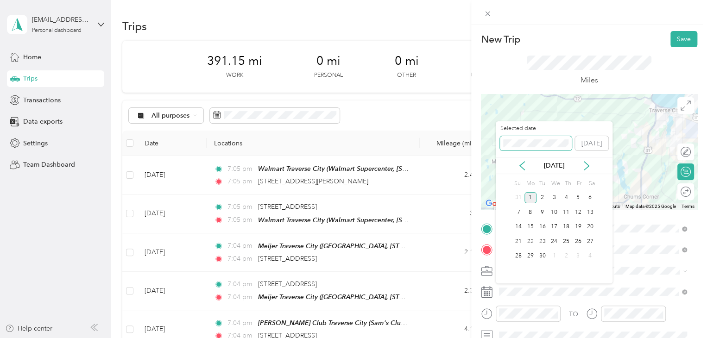
click at [506, 149] on span at bounding box center [536, 143] width 72 height 15
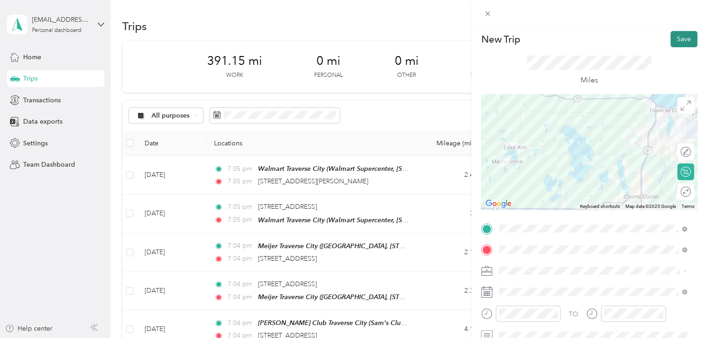
click at [670, 38] on button "Save" at bounding box center [683, 39] width 27 height 16
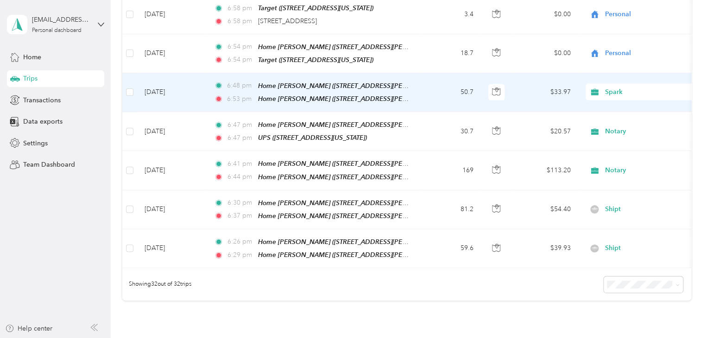
scroll to position [1065, 0]
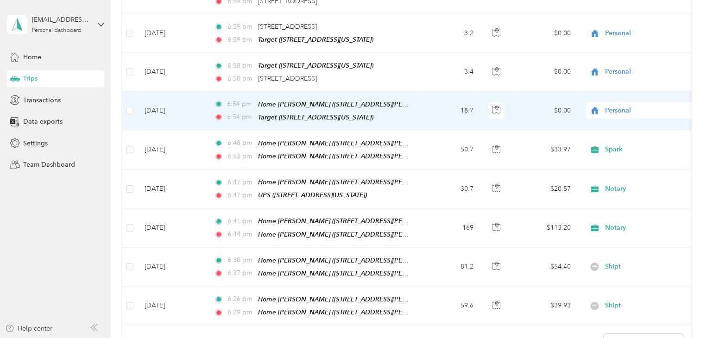
click at [174, 100] on td "[DATE]" at bounding box center [171, 111] width 69 height 39
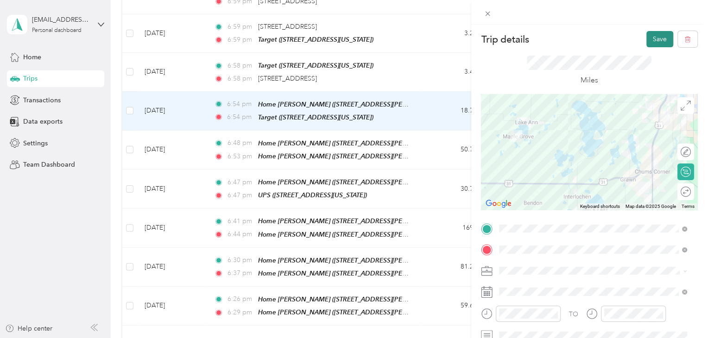
click at [646, 41] on button "Save" at bounding box center [659, 39] width 27 height 16
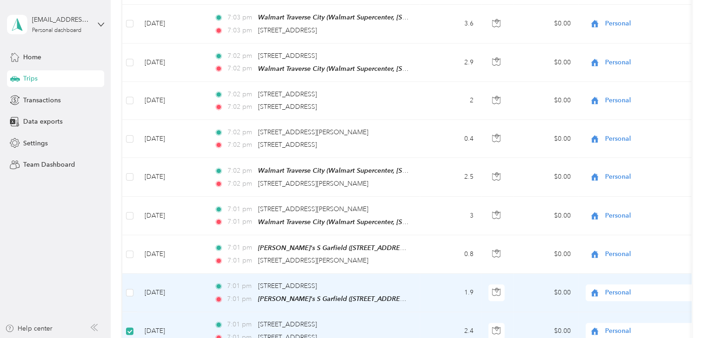
scroll to position [555, 0]
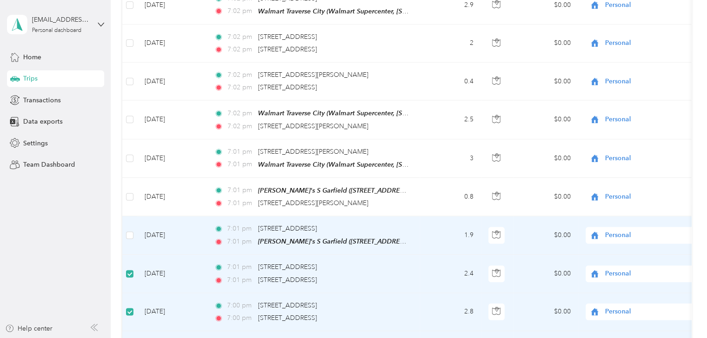
click at [128, 219] on td at bounding box center [129, 235] width 15 height 38
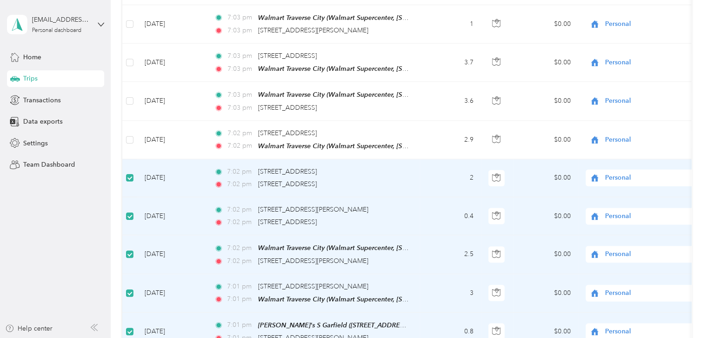
scroll to position [416, 0]
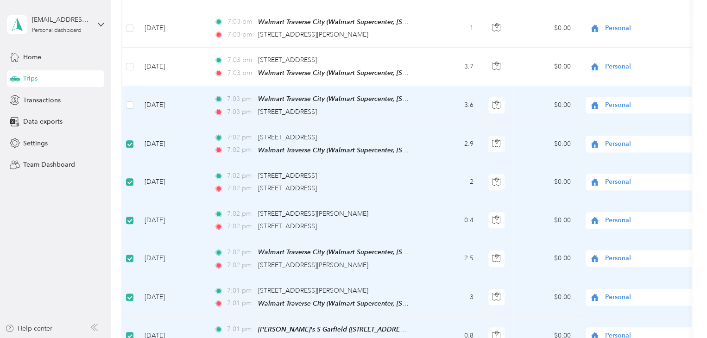
click at [128, 92] on td at bounding box center [129, 105] width 15 height 38
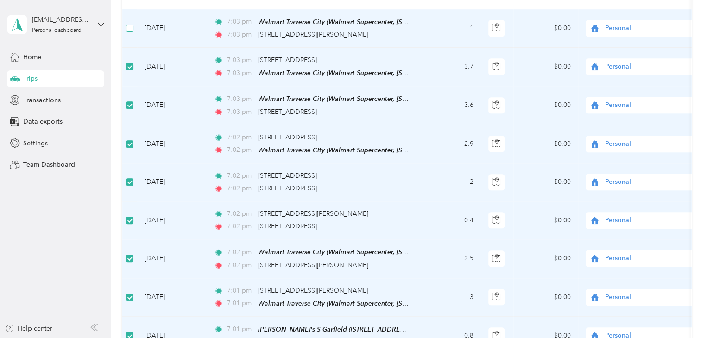
click at [130, 27] on label at bounding box center [129, 28] width 7 height 10
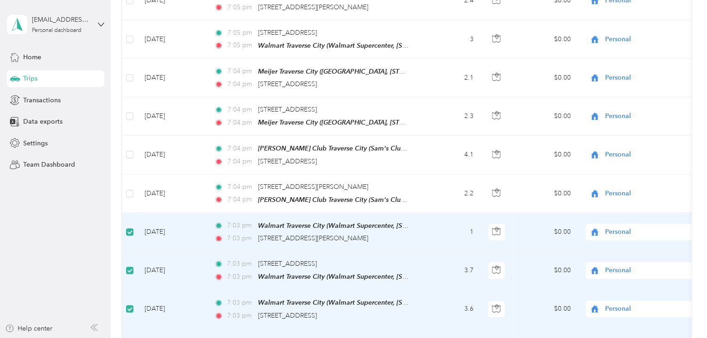
scroll to position [184, 0]
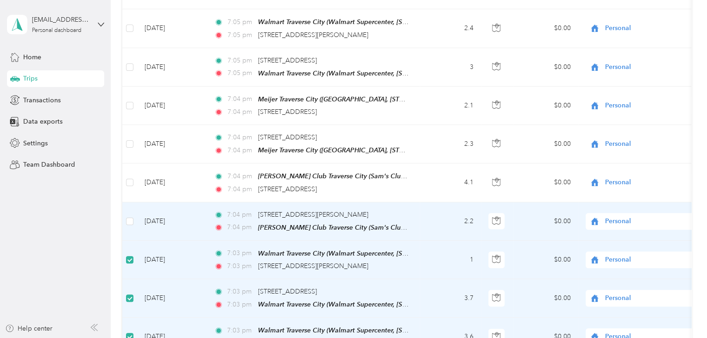
click at [131, 216] on label at bounding box center [129, 221] width 7 height 10
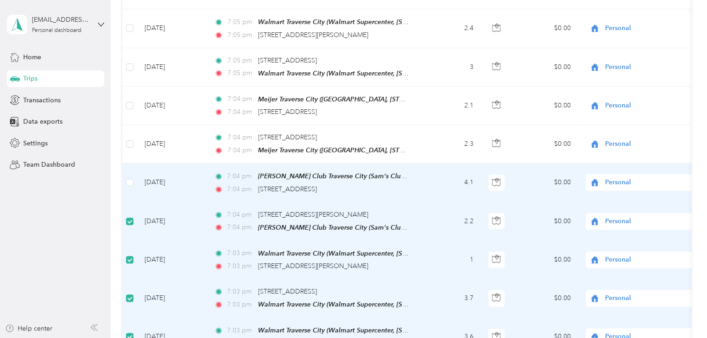
click at [131, 173] on td at bounding box center [129, 182] width 15 height 38
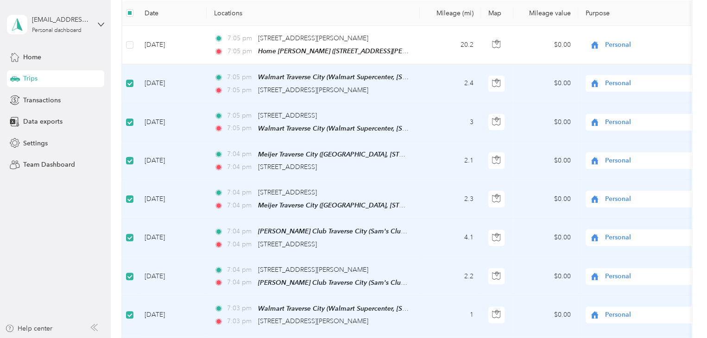
scroll to position [0, 0]
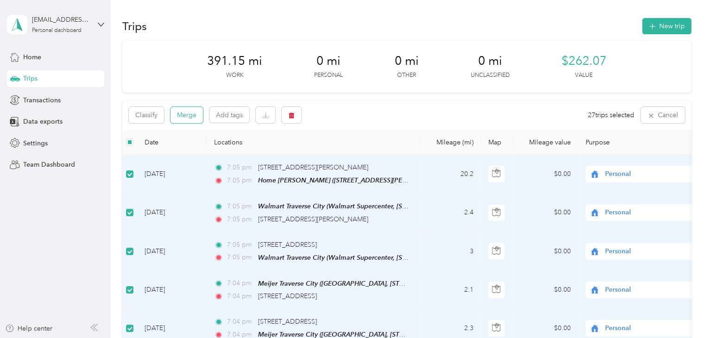
click at [182, 114] on button "Merge" at bounding box center [186, 115] width 32 height 16
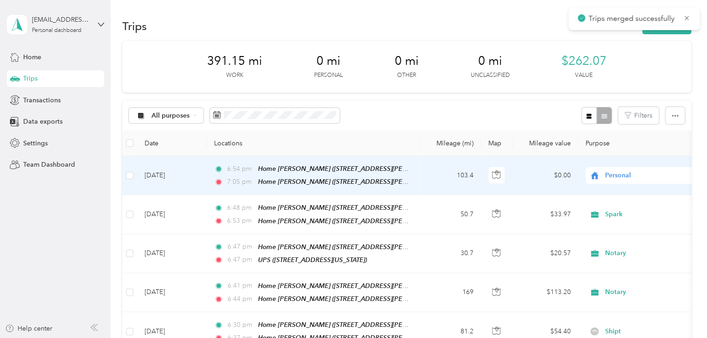
click at [605, 177] on span "Personal" at bounding box center [647, 175] width 85 height 10
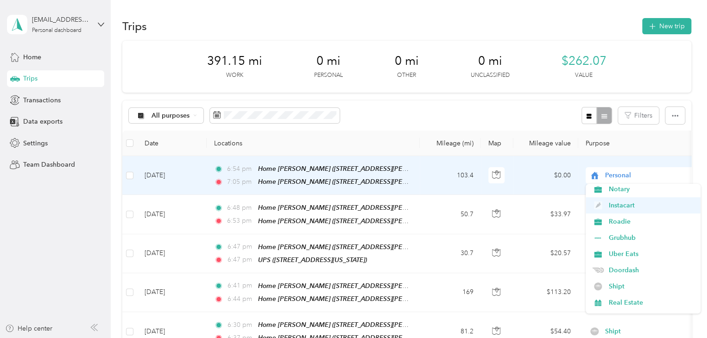
scroll to position [93, 0]
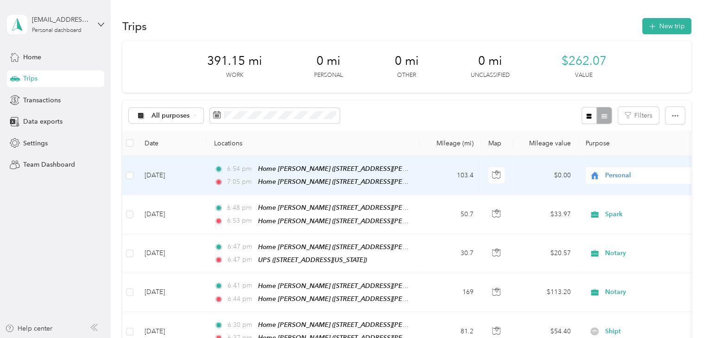
click at [617, 245] on span "Shipt" at bounding box center [651, 245] width 86 height 10
